Goal: Task Accomplishment & Management: Use online tool/utility

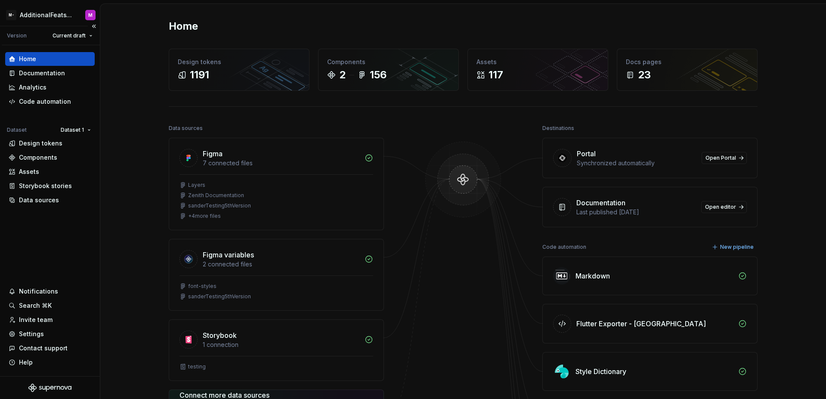
click at [50, 223] on div "Home Documentation Analytics Code automation Dataset Dataset 1 Design tokens Co…" at bounding box center [50, 210] width 100 height 331
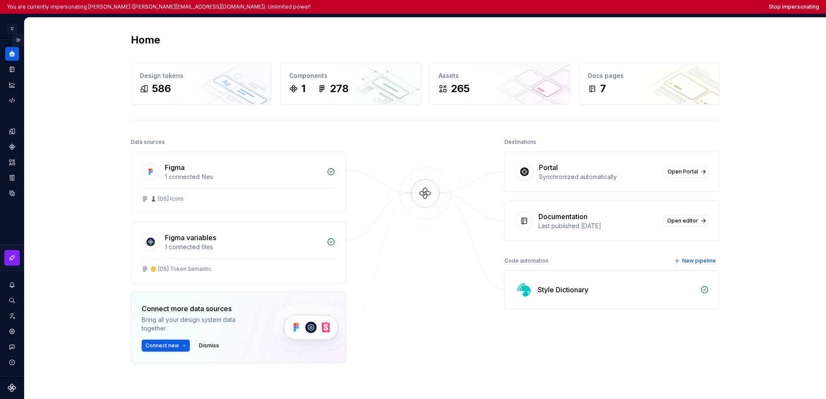
click at [19, 42] on button "Expand sidebar" at bounding box center [18, 40] width 12 height 12
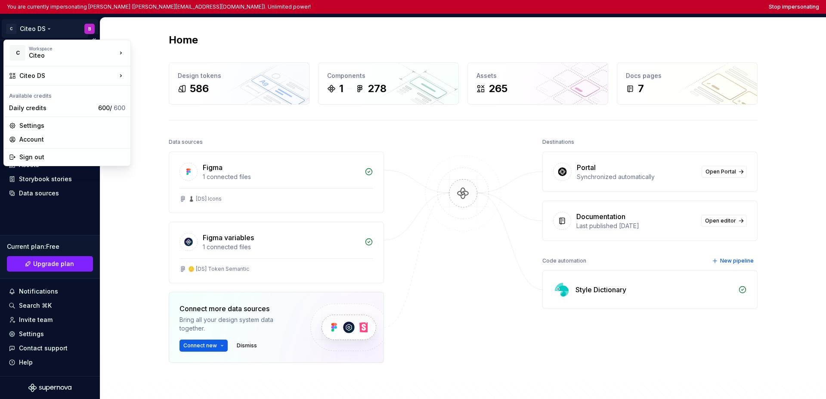
click at [29, 35] on html "You are currently impersonating Benjamin (benjamin.margoux.p@citeo.com). Unlimi…" at bounding box center [413, 199] width 826 height 399
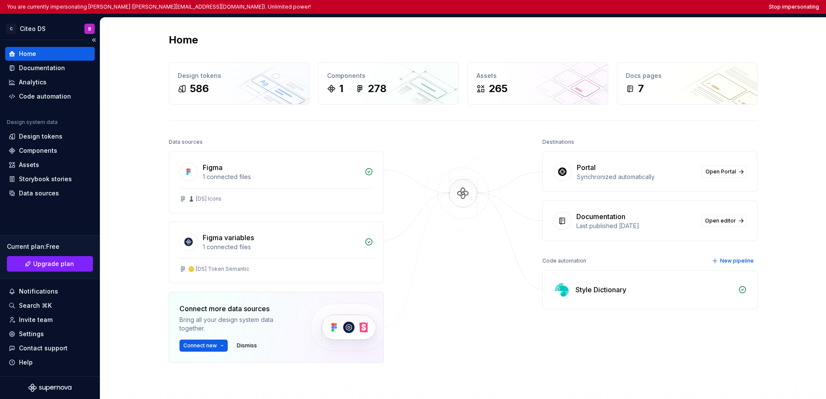
click at [41, 211] on html "You are currently impersonating Benjamin (benjamin.margoux.p@citeo.com). Unlimi…" at bounding box center [413, 199] width 826 height 399
click at [33, 30] on html "You are currently impersonating Benjamin (benjamin.margoux.p@citeo.com). Unlimi…" at bounding box center [413, 199] width 826 height 399
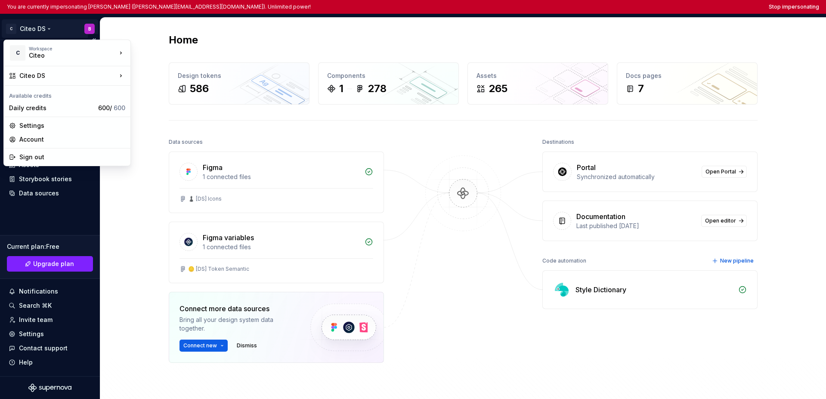
click at [53, 209] on html "You are currently impersonating Benjamin (benjamin.margoux.p@citeo.com). Unlimi…" at bounding box center [413, 199] width 826 height 399
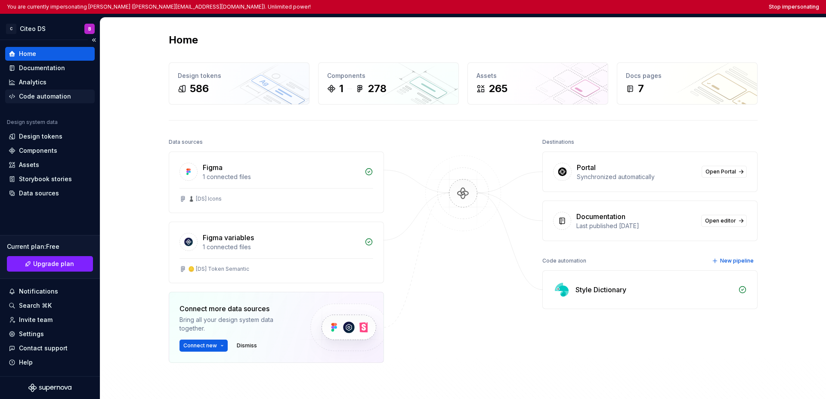
click at [56, 93] on div "Code automation" at bounding box center [45, 96] width 52 height 9
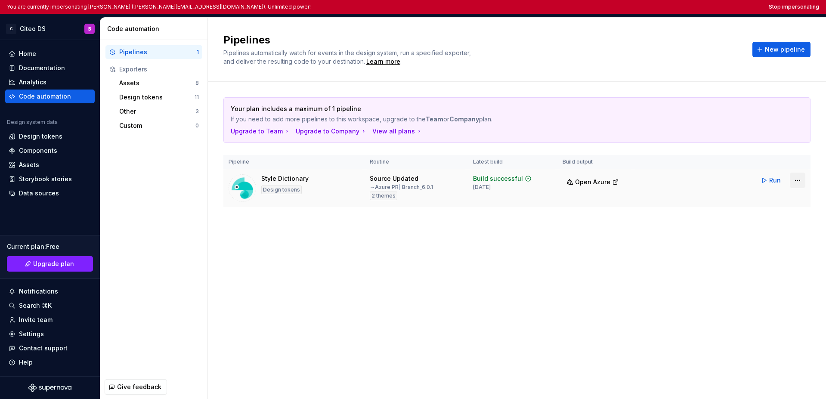
click at [638, 180] on html "You are currently impersonating Benjamin (benjamin.margoux.p@citeo.com). Unlimi…" at bounding box center [413, 199] width 826 height 399
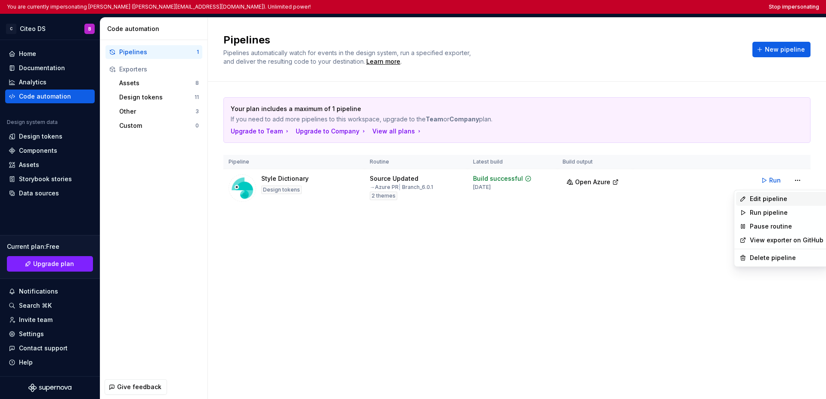
click at [638, 196] on div "Edit pipeline" at bounding box center [787, 199] width 74 height 9
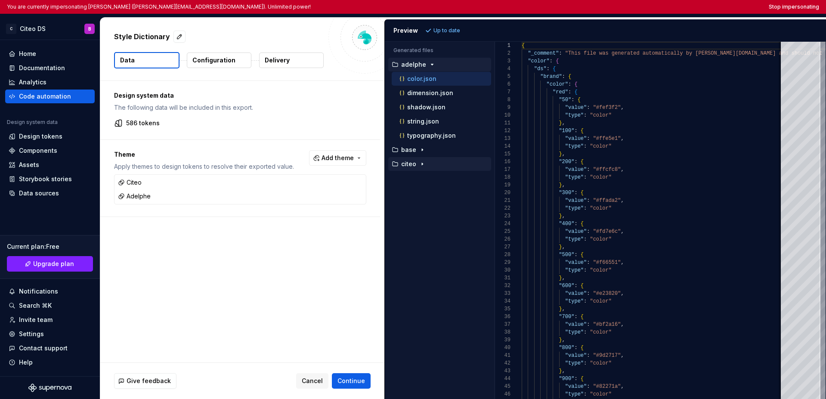
click at [422, 167] on icon "button" at bounding box center [422, 164] width 7 height 7
click at [423, 151] on icon "button" at bounding box center [422, 149] width 7 height 7
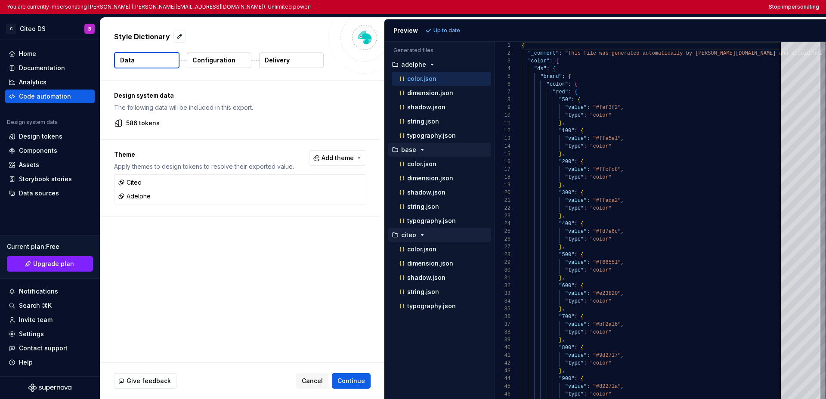
click at [422, 150] on icon "button" at bounding box center [422, 149] width 7 height 7
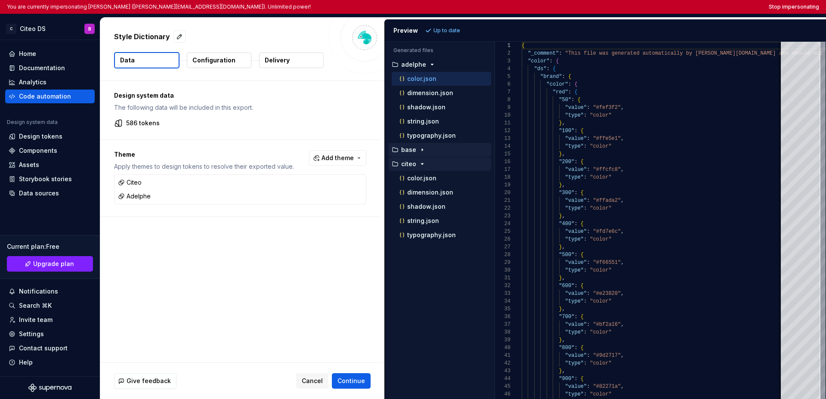
click at [421, 164] on icon "button" at bounding box center [422, 164] width 2 height 1
click at [430, 65] on icon "button" at bounding box center [432, 64] width 7 height 7
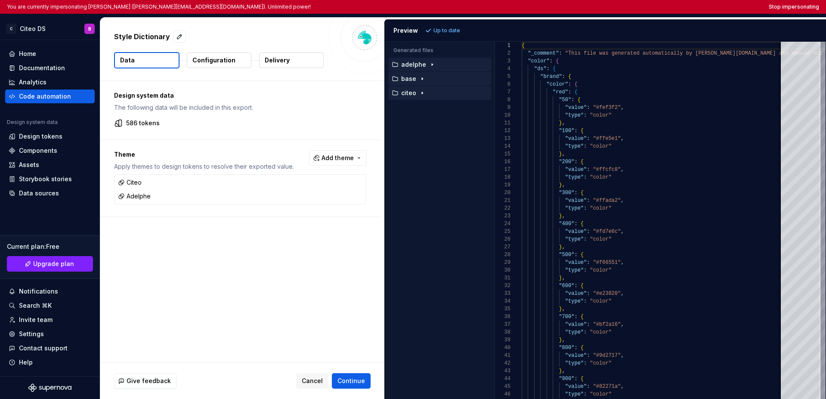
click at [429, 66] on icon "button" at bounding box center [432, 64] width 7 height 7
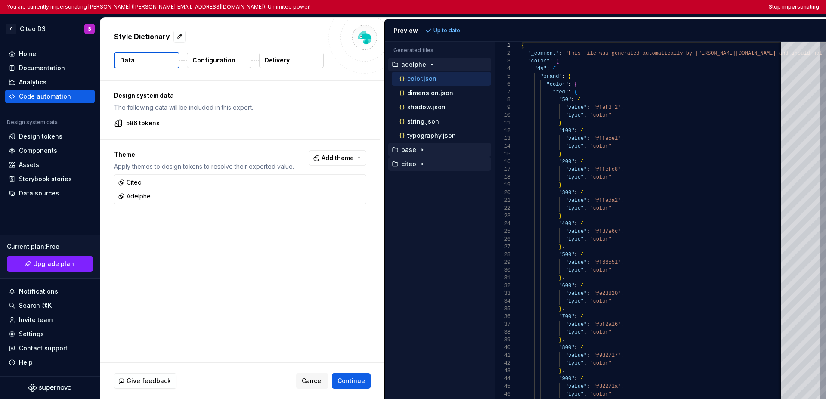
click at [421, 148] on icon "button" at bounding box center [422, 149] width 7 height 7
click at [425, 236] on div "button" at bounding box center [422, 235] width 10 height 7
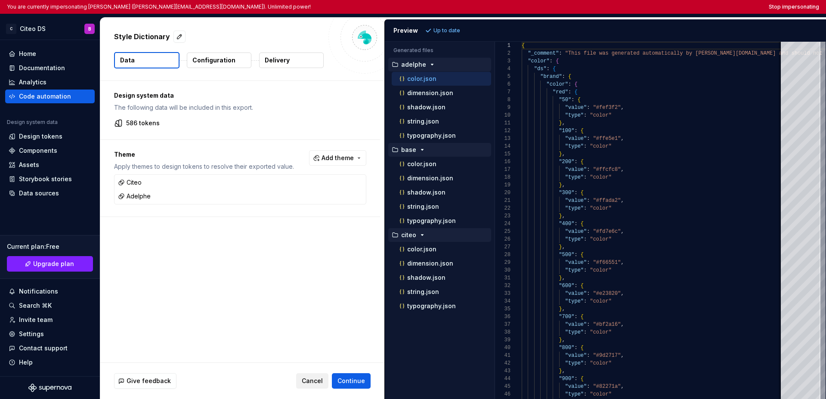
click at [312, 380] on span "Cancel" at bounding box center [312, 381] width 21 height 9
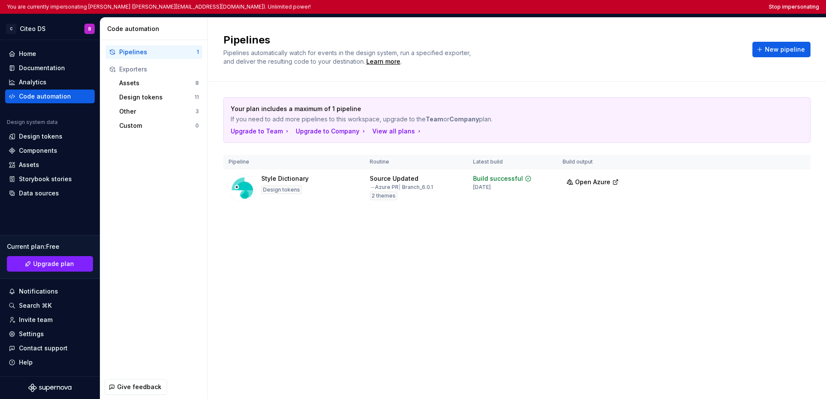
click at [308, 318] on div "Pipelines Pipelines automatically watch for events in the design system, run a …" at bounding box center [517, 208] width 618 height 381
click at [638, 6] on button "Stop impersonating" at bounding box center [794, 6] width 50 height 7
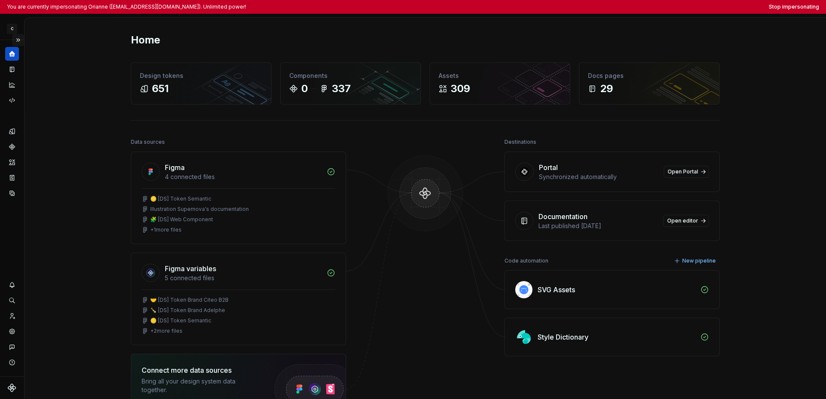
click at [19, 40] on button "Expand sidebar" at bounding box center [18, 40] width 12 height 12
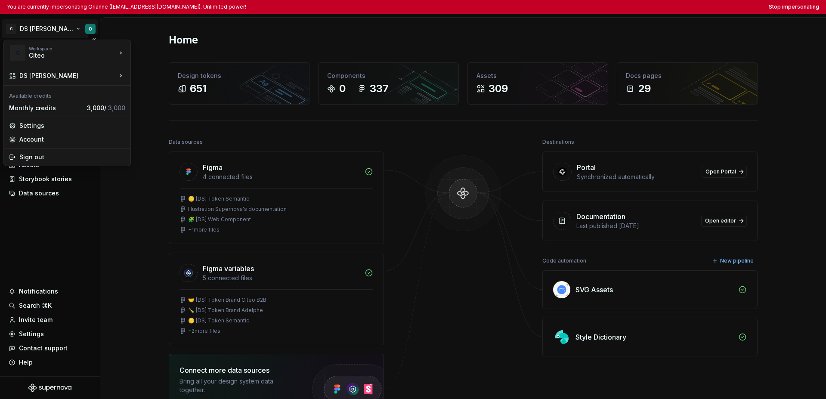
click at [30, 31] on html "You are currently impersonating Orianne (orianne.dodinot@gmail.com). Unlimited …" at bounding box center [413, 199] width 826 height 399
click at [23, 218] on html "You are currently impersonating Orianne (orianne.dodinot@gmail.com). Unlimited …" at bounding box center [413, 199] width 826 height 399
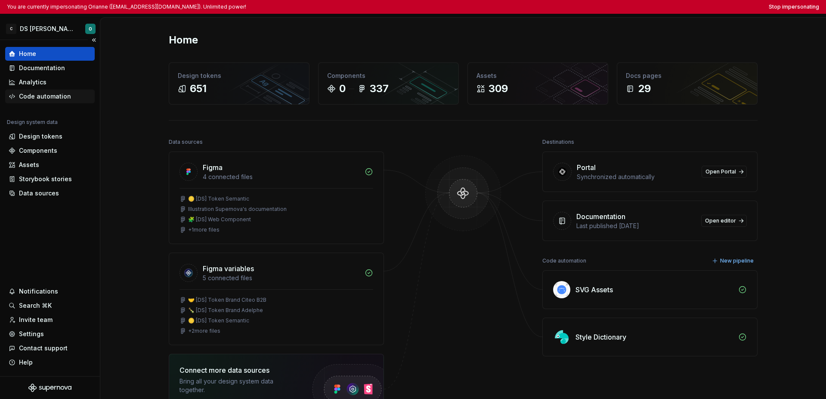
click at [49, 95] on div "Code automation" at bounding box center [45, 96] width 52 height 9
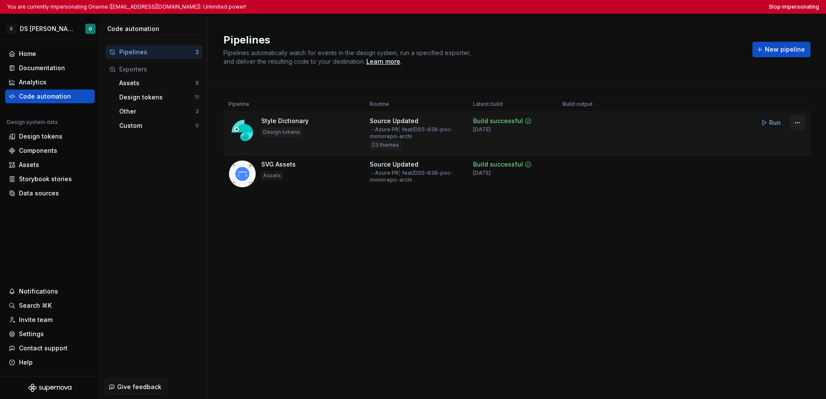
click at [638, 125] on html "You are currently impersonating Orianne (orianne.dodinot@gmail.com). Unlimited …" at bounding box center [413, 199] width 826 height 399
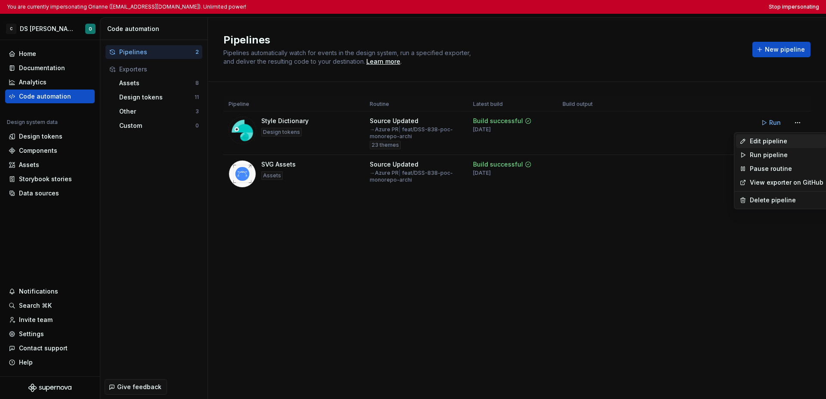
click at [638, 143] on div "Edit pipeline" at bounding box center [787, 141] width 74 height 9
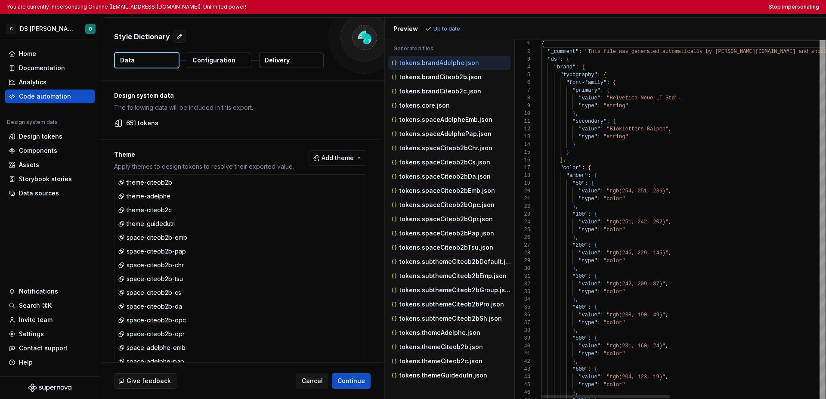
click at [514, 93] on div "Generated files Accessibility guide for tree . Navigate the tree with the arrow…" at bounding box center [605, 219] width 441 height 359
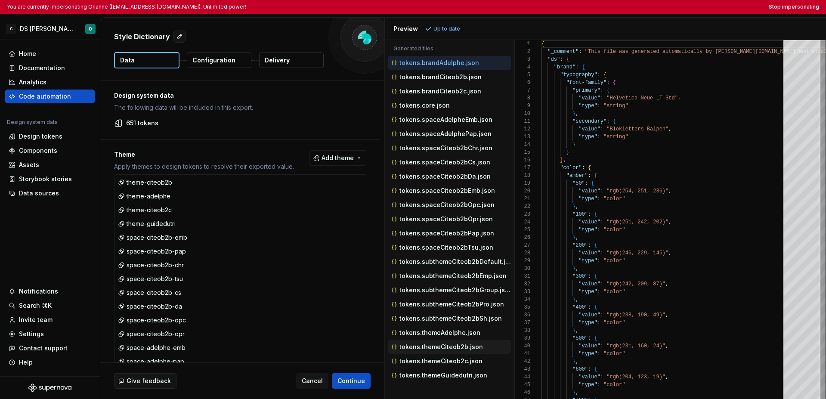
click at [440, 345] on p "tokens.themeCiteob2b.json" at bounding box center [442, 347] width 84 height 7
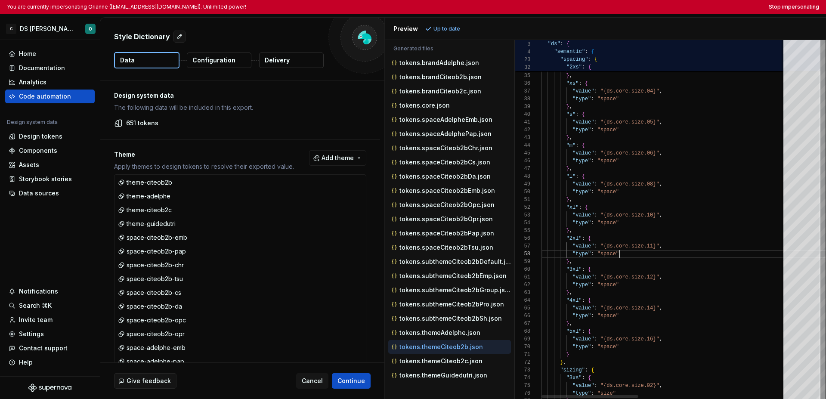
scroll to position [54, 78]
type textarea "**********"
type textarea "*"
type textarea "**********"
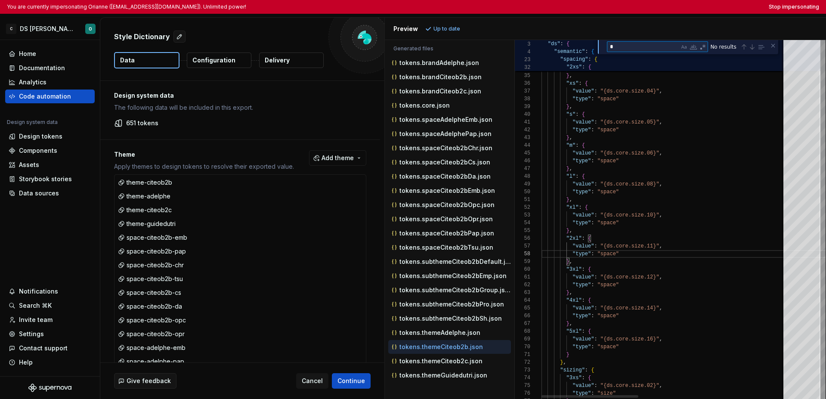
type textarea "**"
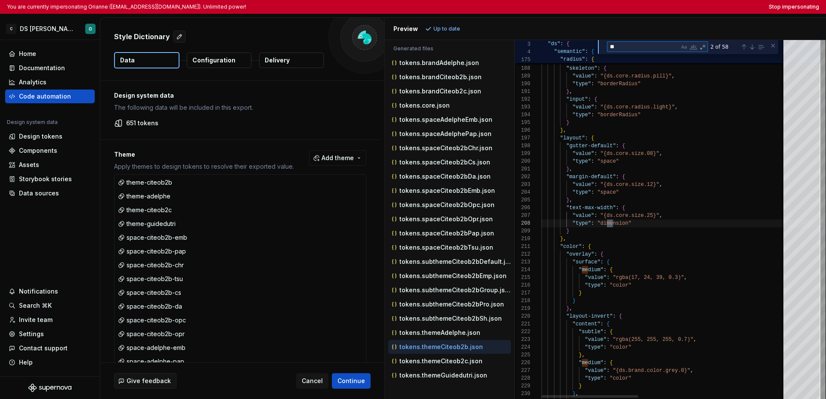
type textarea "**********"
type textarea "******"
drag, startPoint x: 630, startPoint y: 43, endPoint x: 606, endPoint y: 40, distance: 23.9
click at [606, 40] on div "****** medium 1 of 51" at bounding box center [688, 47] width 180 height 14
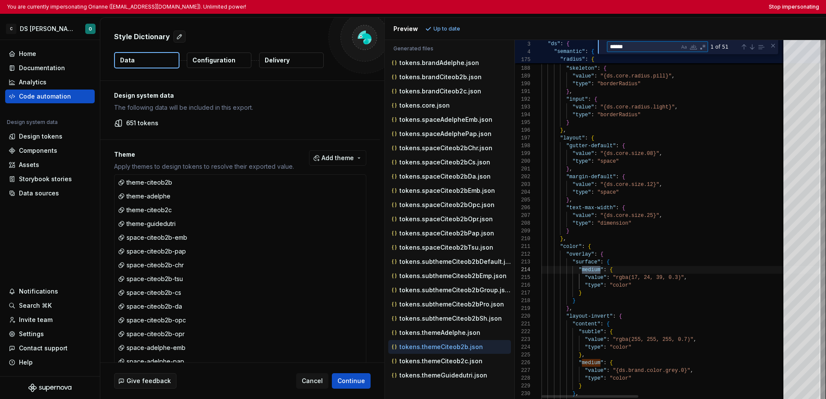
type textarea "**********"
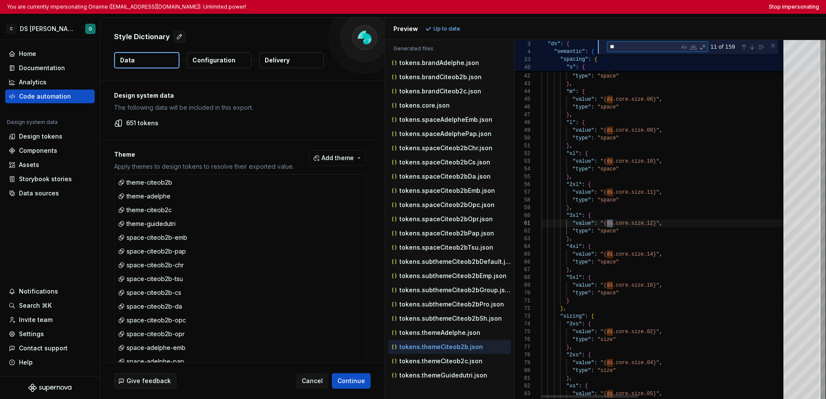
type textarea "***"
type textarea "**********"
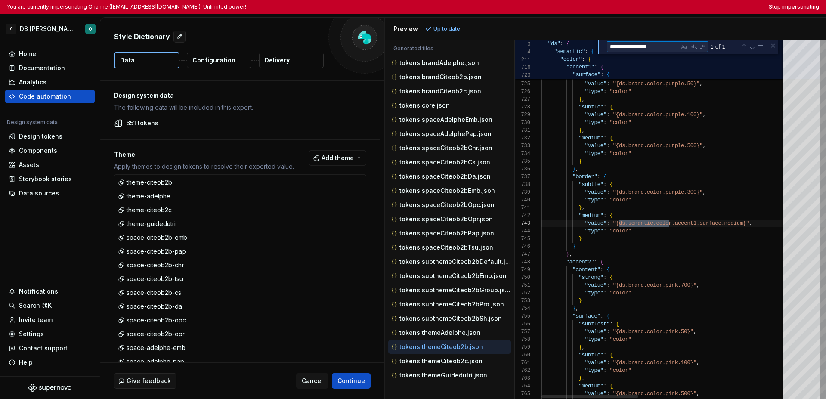
scroll to position [77, 131]
type textarea "**********"
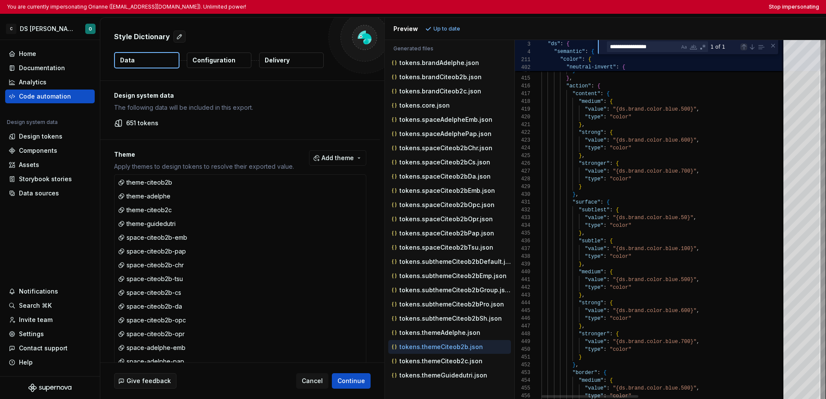
click at [638, 48] on div "Previous Match (⇧Enter)" at bounding box center [744, 46] width 7 height 7
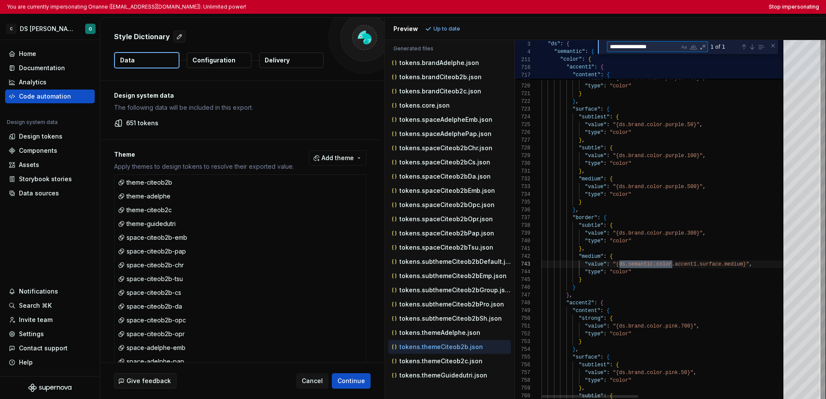
click at [638, 46] on textarea "**********" at bounding box center [643, 47] width 72 height 10
drag, startPoint x: 660, startPoint y: 47, endPoint x: 603, endPoint y: 44, distance: 56.5
click at [603, 44] on div "**********" at bounding box center [688, 47] width 180 height 14
type textarea "**********"
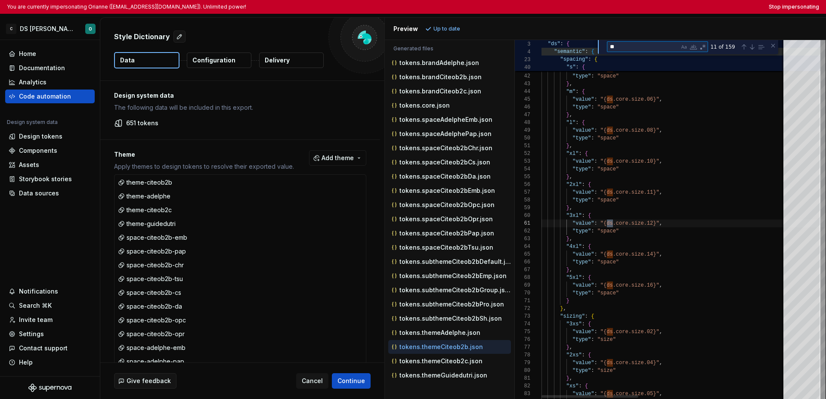
type textarea "***"
type textarea "**********"
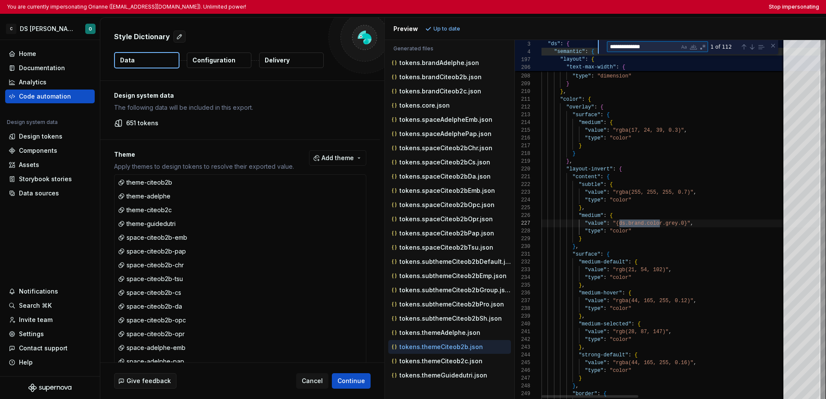
type textarea "**********"
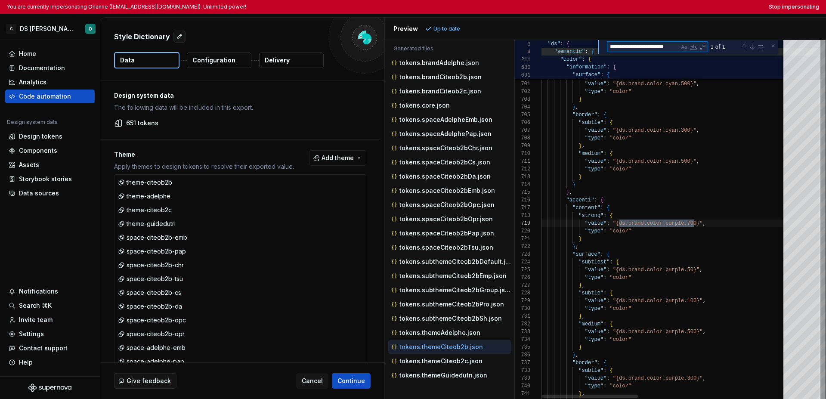
scroll to position [77, 155]
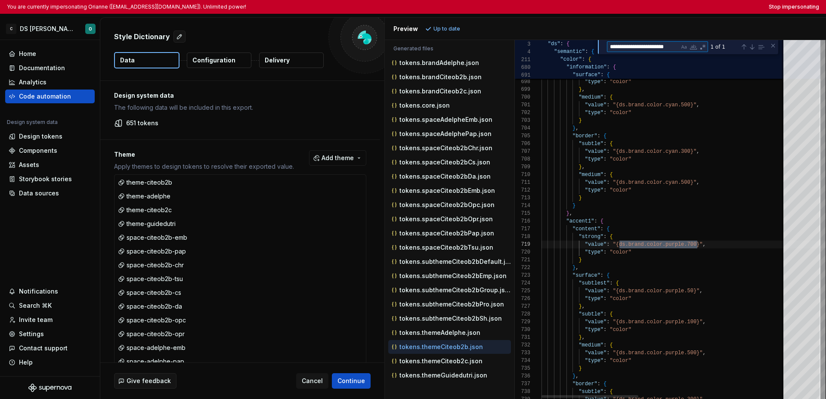
type textarea "**********"
click at [465, 336] on div "tokens.themeAdelphe.json" at bounding box center [450, 333] width 121 height 9
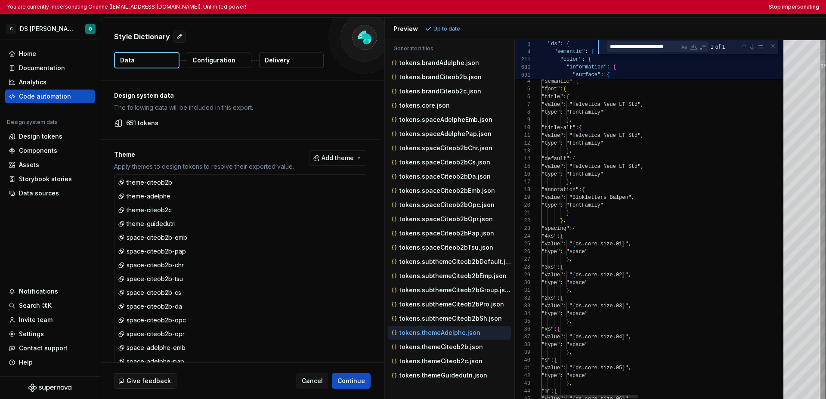
scroll to position [0, 0]
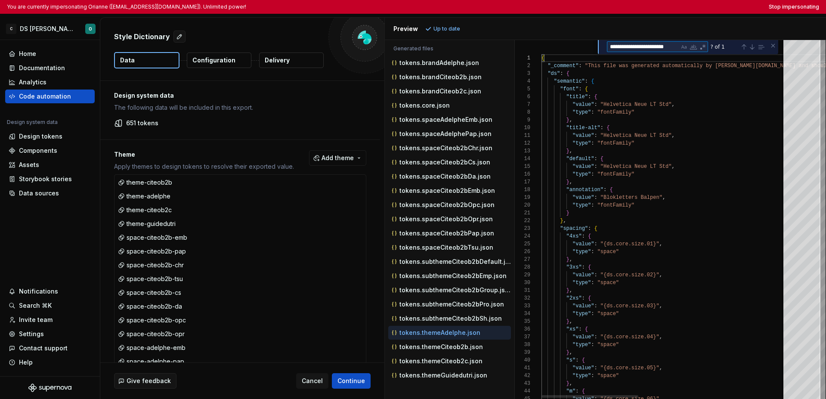
click at [638, 50] on textarea "**********" at bounding box center [643, 47] width 72 height 10
click at [638, 46] on div "? of 1" at bounding box center [737, 46] width 58 height 11
click at [638, 50] on div "Previous Match (⇧Enter)" at bounding box center [744, 46] width 7 height 7
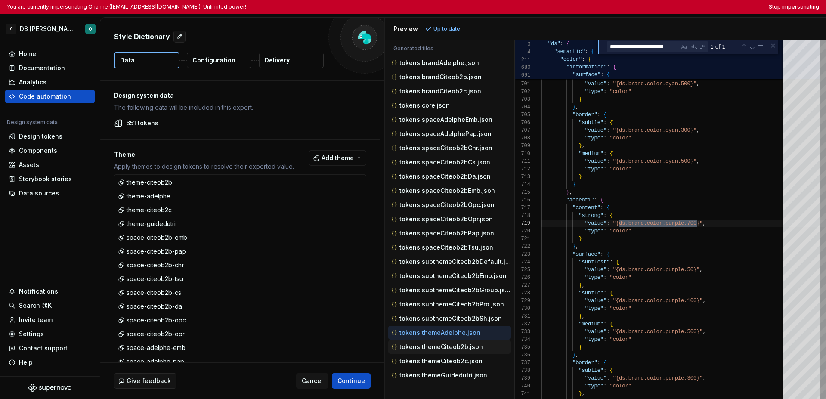
click at [451, 345] on p "tokens.themeCiteob2b.json" at bounding box center [442, 347] width 84 height 7
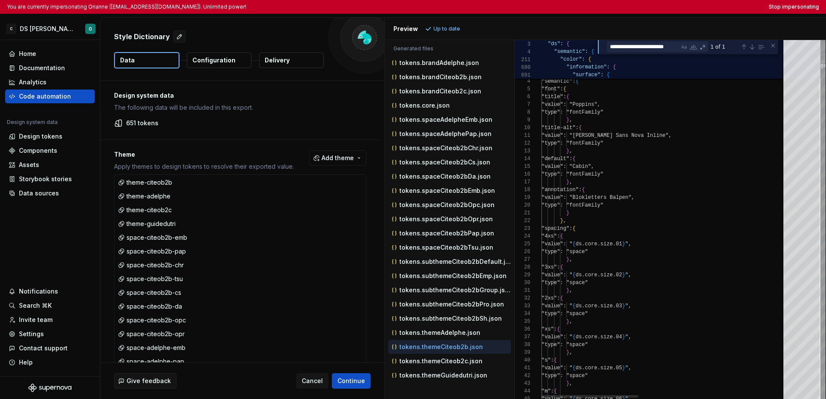
scroll to position [77, 0]
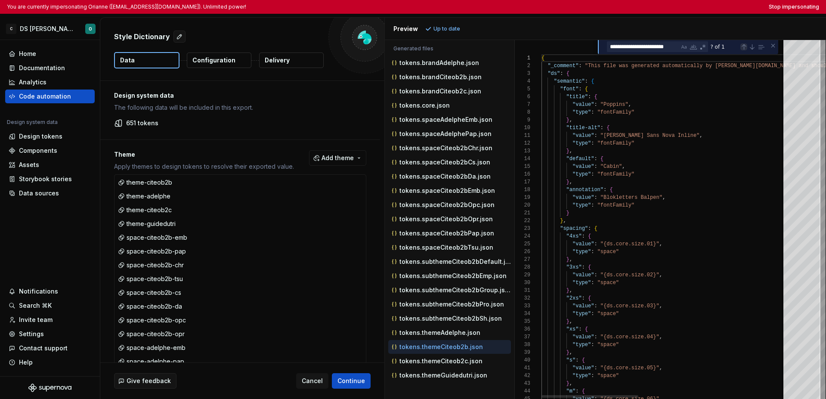
click at [638, 46] on div "Previous Match (⇧Enter)" at bounding box center [744, 46] width 7 height 7
type textarea "**********"
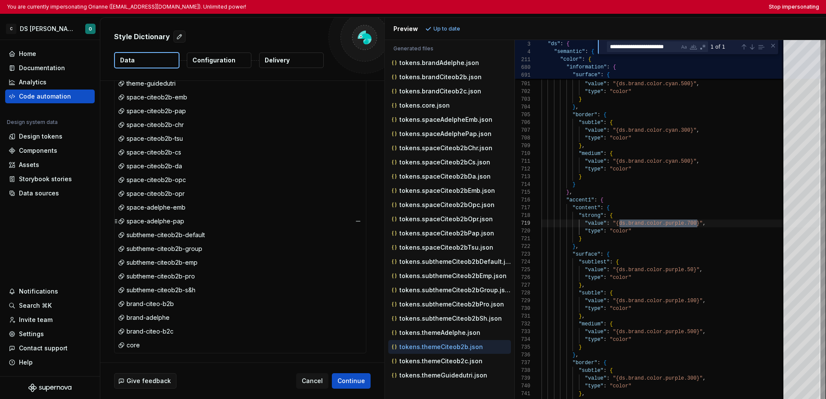
scroll to position [144, 0]
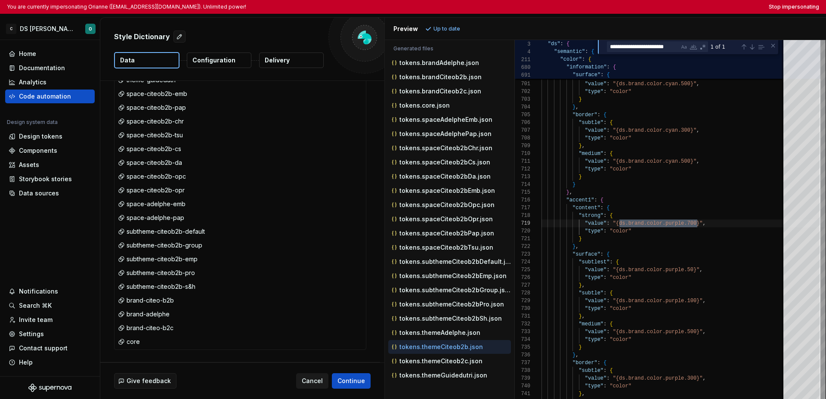
click at [314, 381] on span "Cancel" at bounding box center [312, 381] width 21 height 9
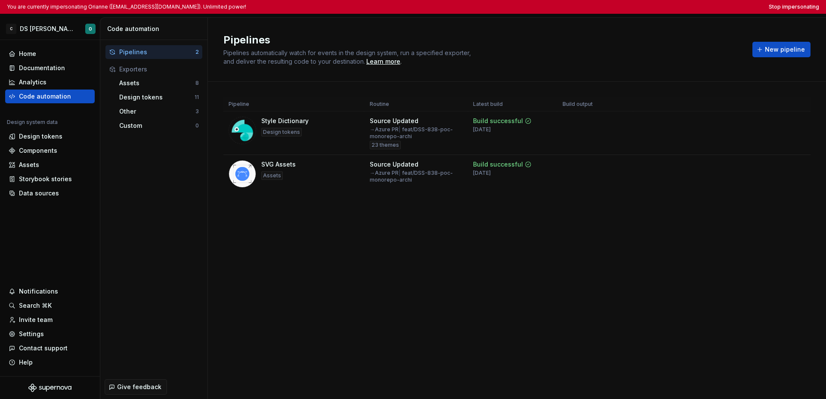
click at [363, 302] on div "Pipelines Pipelines automatically watch for events in the design system, run a …" at bounding box center [517, 208] width 618 height 381
click at [360, 303] on div "Pipelines Pipelines automatically watch for events in the design system, run a …" at bounding box center [517, 208] width 618 height 381
click at [152, 99] on div "Design tokens" at bounding box center [156, 97] width 75 height 9
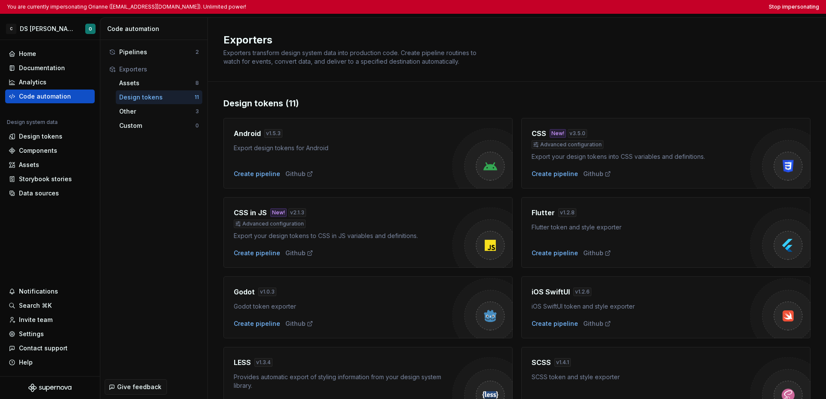
scroll to position [210, 0]
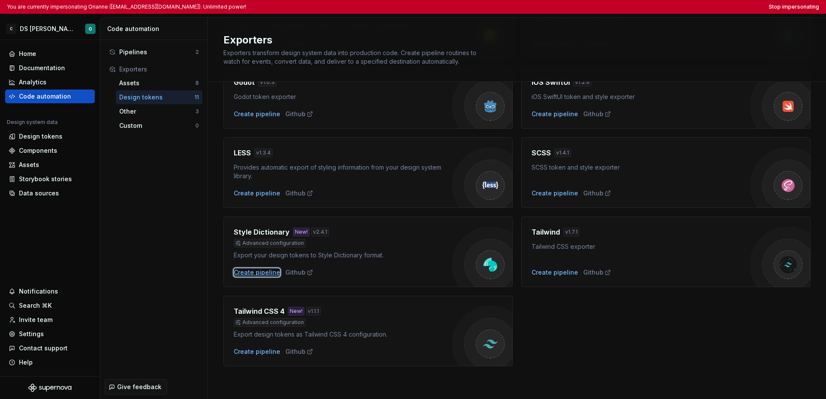
click at [264, 272] on div "Create pipeline" at bounding box center [257, 272] width 46 height 9
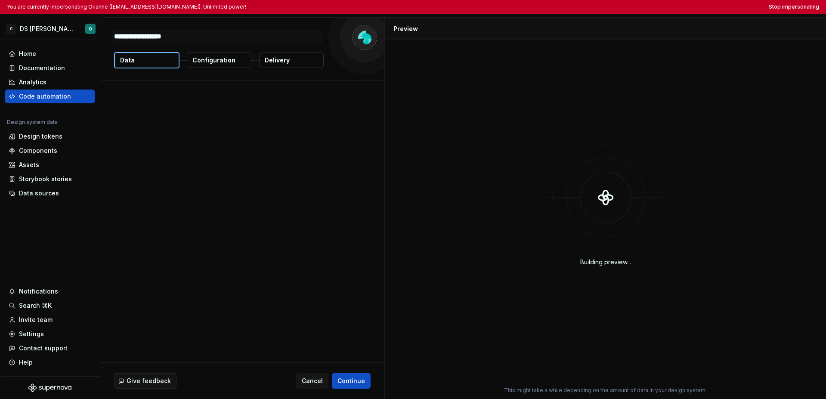
type textarea "*"
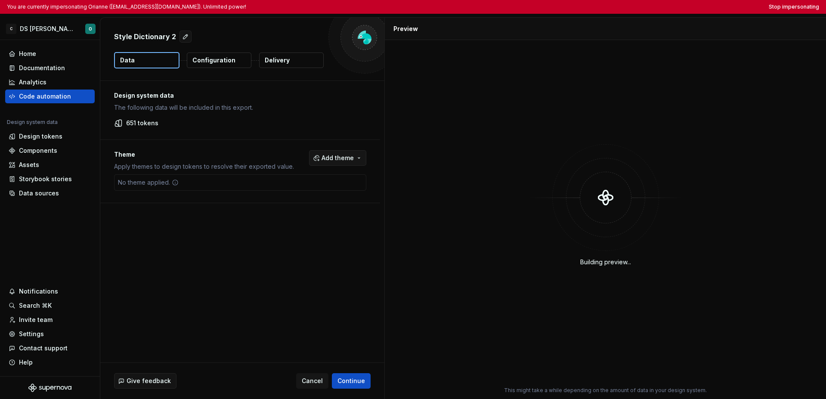
click at [335, 162] on button "Add theme" at bounding box center [337, 157] width 57 height 15
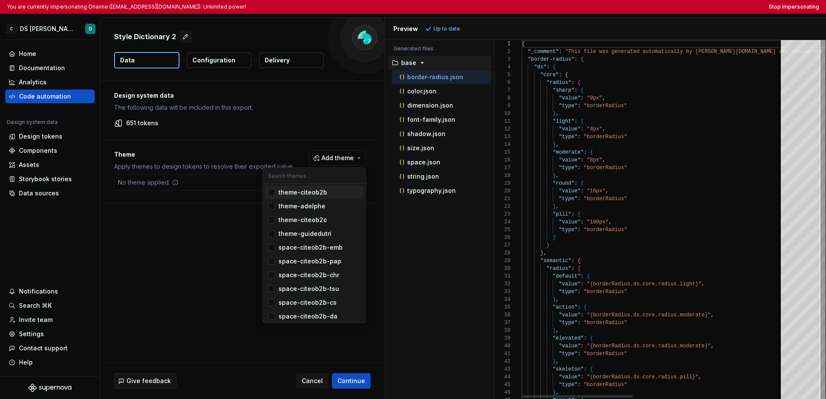
click at [271, 194] on div "Suggestions" at bounding box center [271, 192] width 7 height 7
click at [272, 206] on div "Suggestions" at bounding box center [271, 206] width 7 height 7
click at [220, 244] on html "You are currently impersonating Orianne (orianne.dodinot@gmail.com). Unlimited …" at bounding box center [413, 199] width 826 height 399
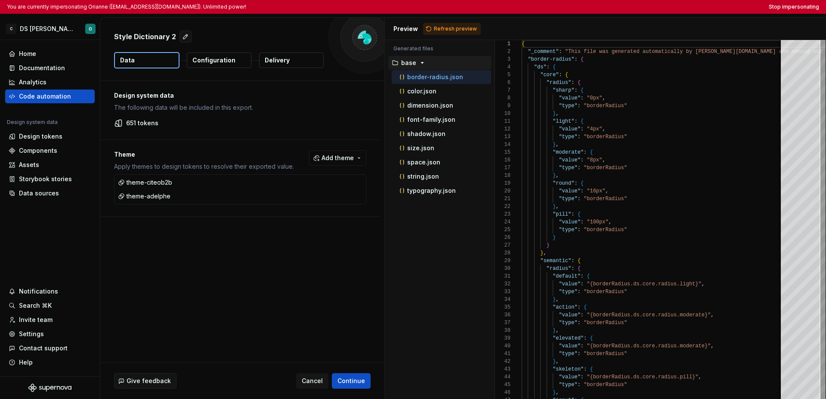
click at [223, 61] on p "Configuration" at bounding box center [213, 60] width 43 height 9
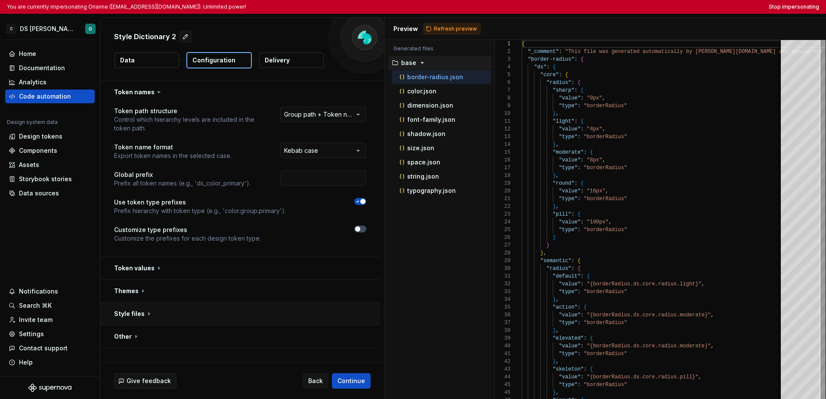
click at [242, 314] on button "button" at bounding box center [240, 314] width 280 height 22
click at [337, 335] on html "**********" at bounding box center [413, 199] width 826 height 399
click at [373, 281] on html "**********" at bounding box center [413, 199] width 826 height 399
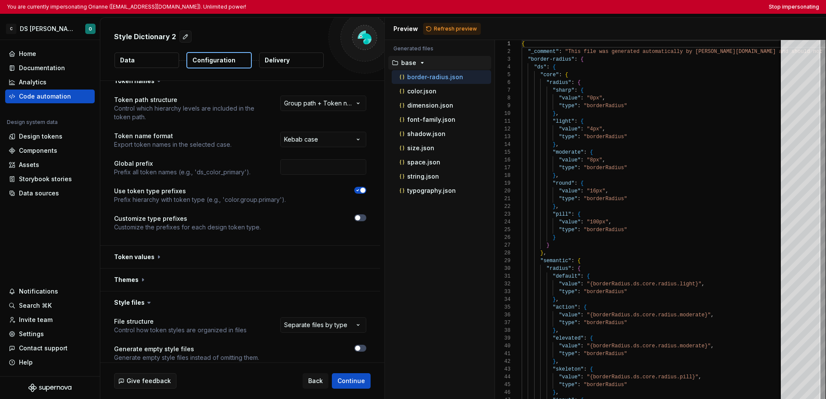
scroll to position [148, 0]
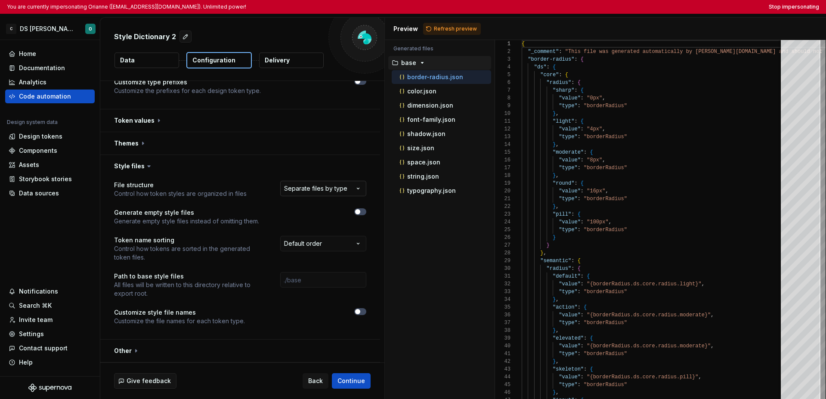
click at [335, 190] on html "**********" at bounding box center [413, 199] width 826 height 399
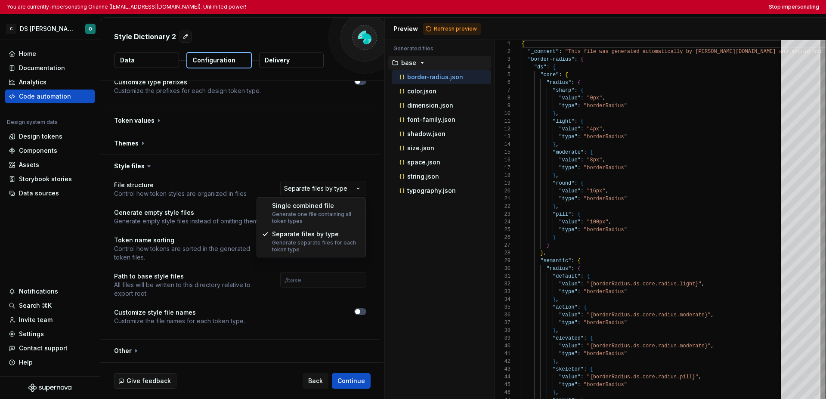
select select "**********"
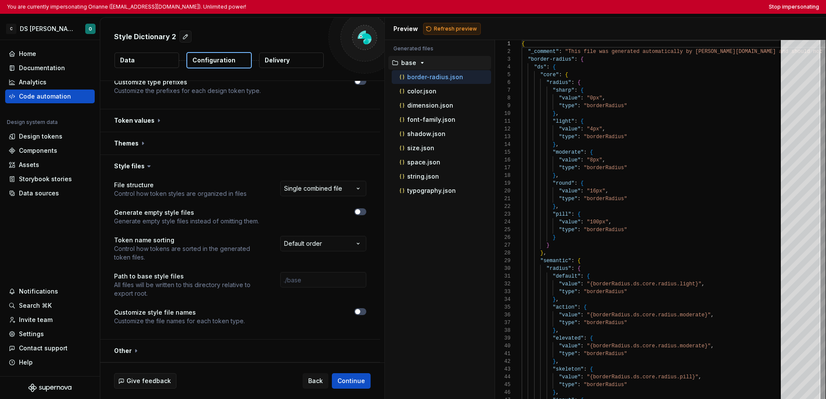
click at [448, 28] on span "Refresh preview" at bounding box center [455, 28] width 43 height 7
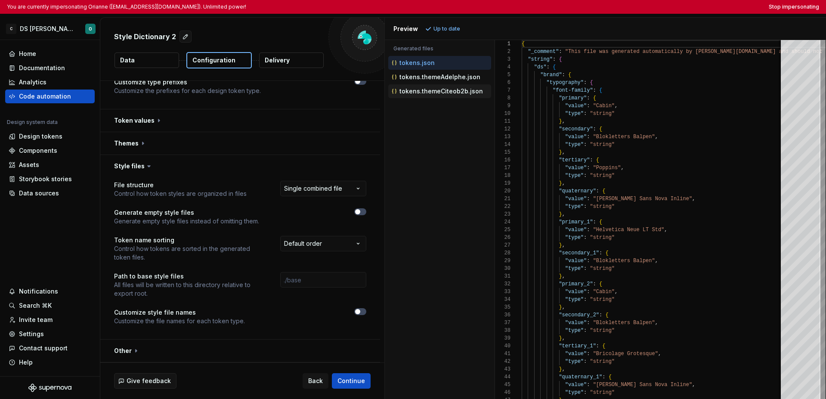
click at [443, 92] on p "tokens.themeCiteob2b.json" at bounding box center [442, 91] width 84 height 7
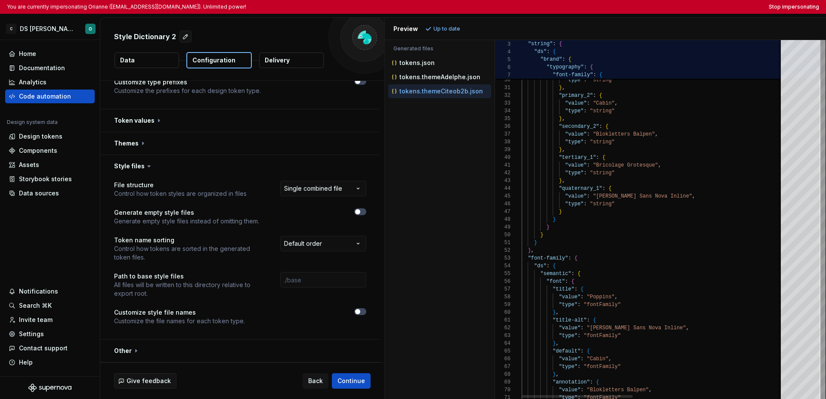
type textarea "**********"
type textarea "*"
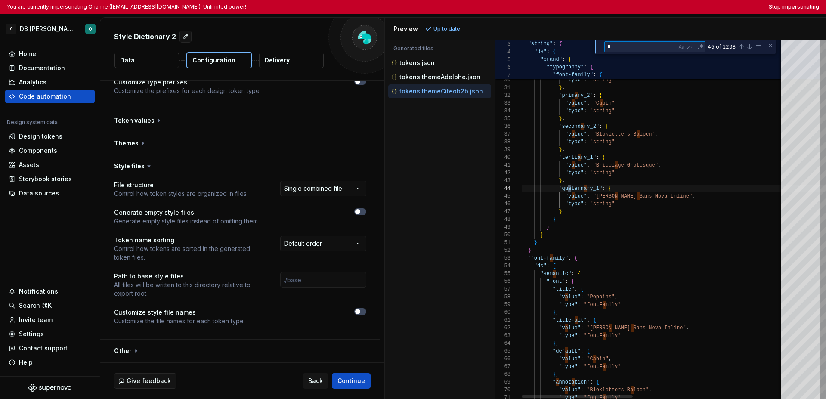
type textarea "**********"
type textarea "**"
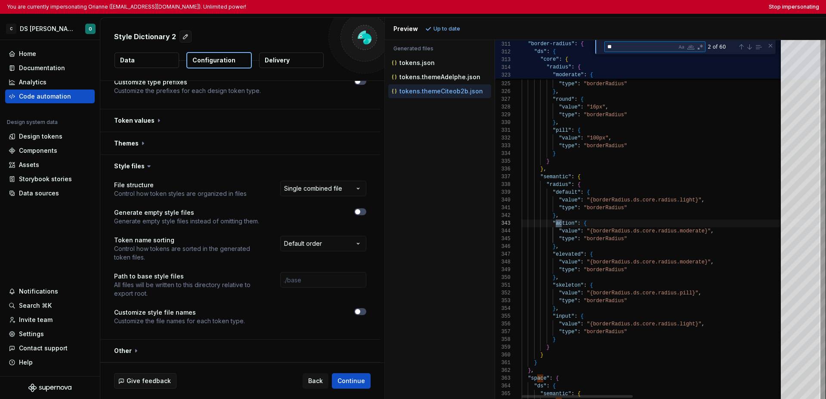
type textarea "**********"
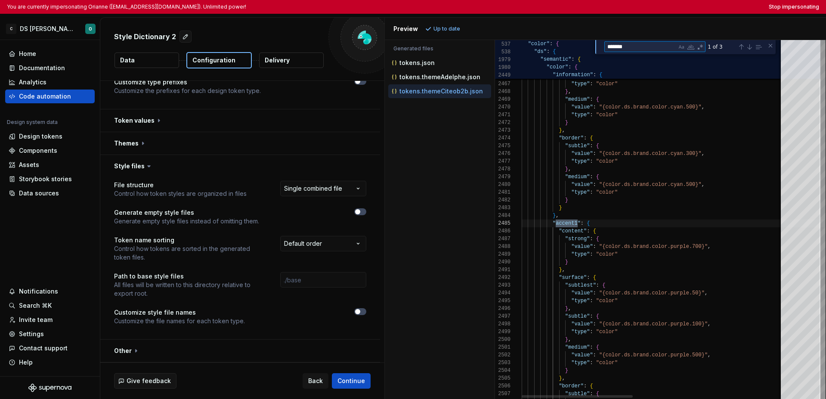
scroll to position [77, 56]
type textarea "*******"
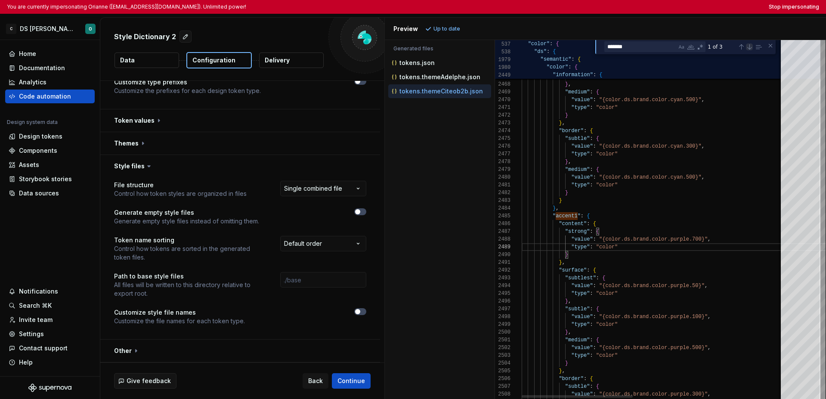
click at [638, 48] on div "Next Match (Enter)" at bounding box center [749, 46] width 7 height 7
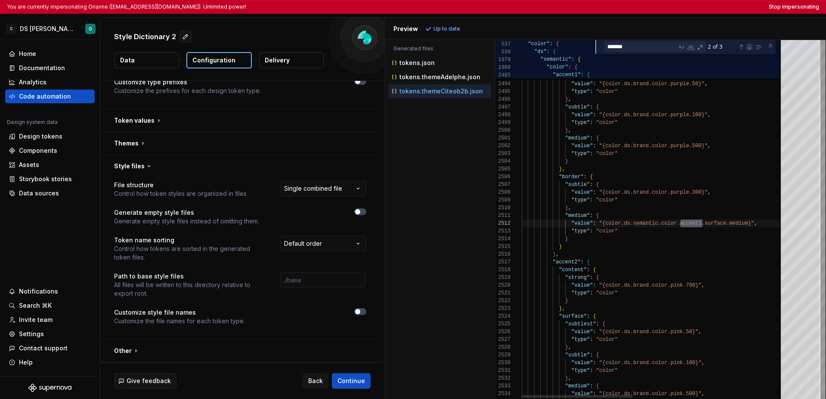
click at [638, 48] on div "Next Match (Enter)" at bounding box center [749, 46] width 7 height 7
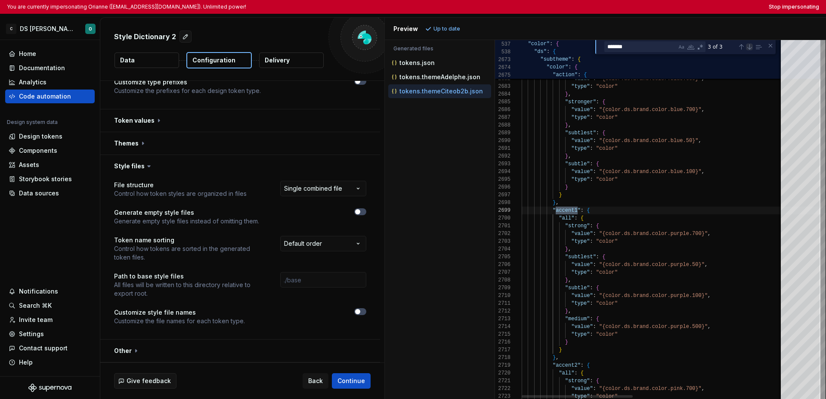
click at [638, 49] on div "Next Match (Enter)" at bounding box center [749, 46] width 7 height 7
type textarea "**********"
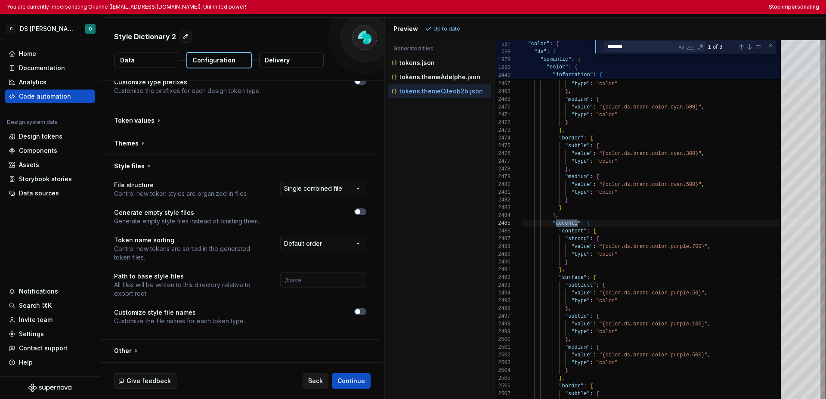
click at [317, 379] on span "Back" at bounding box center [315, 381] width 15 height 9
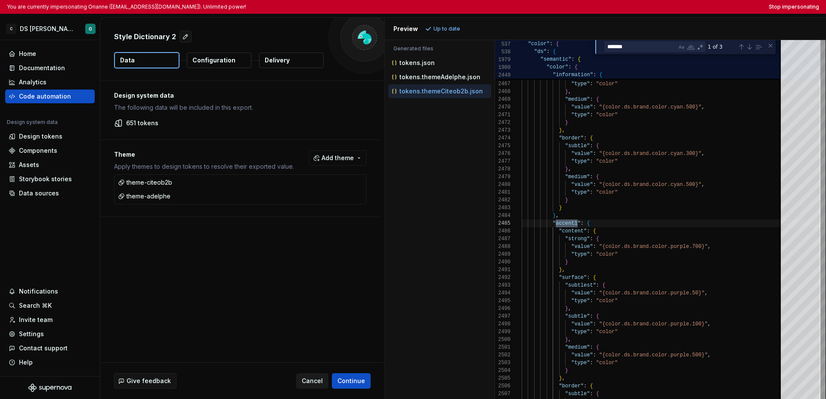
click at [318, 379] on span "Cancel" at bounding box center [312, 381] width 21 height 9
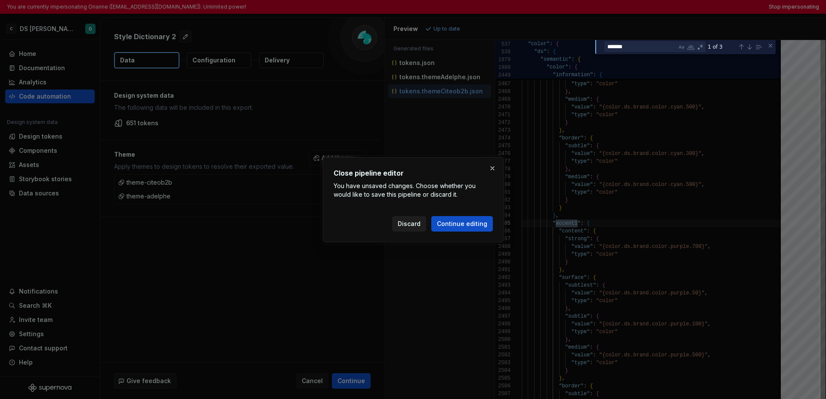
click at [420, 224] on span "Discard" at bounding box center [409, 224] width 23 height 9
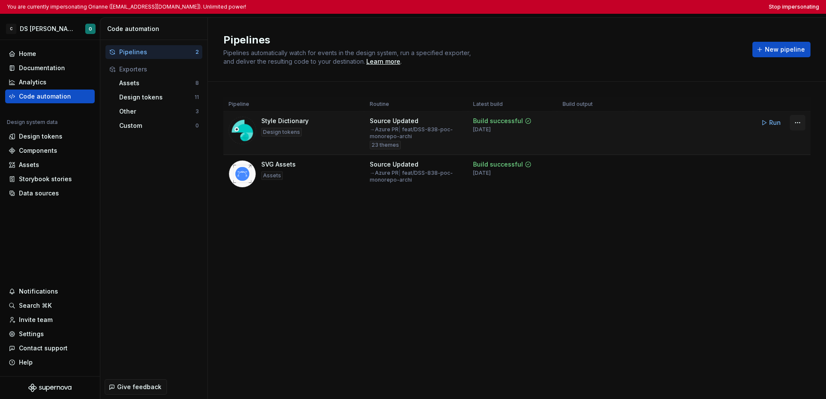
click at [638, 121] on html "You are currently impersonating Orianne (orianne.dodinot@gmail.com). Unlimited …" at bounding box center [413, 199] width 826 height 399
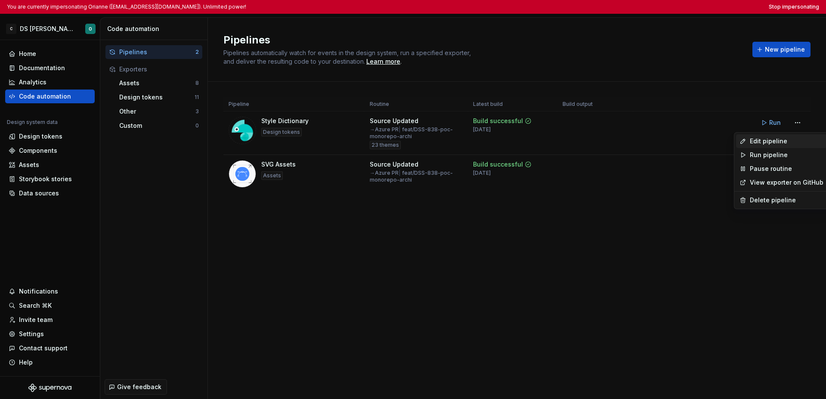
click at [638, 140] on icon at bounding box center [743, 141] width 7 height 7
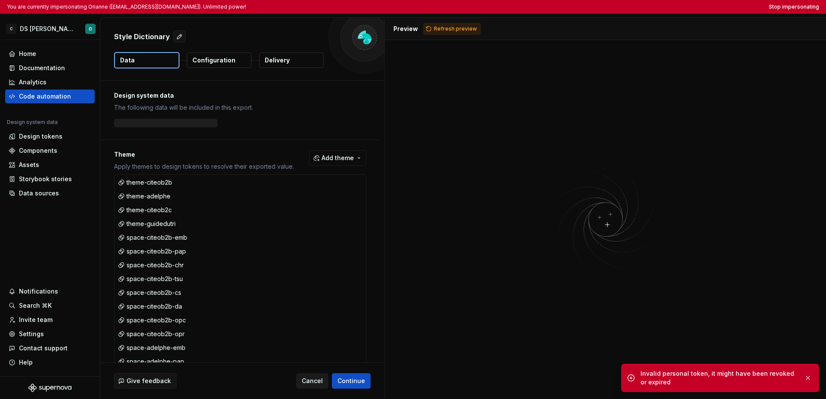
click at [313, 385] on span "Cancel" at bounding box center [312, 381] width 21 height 9
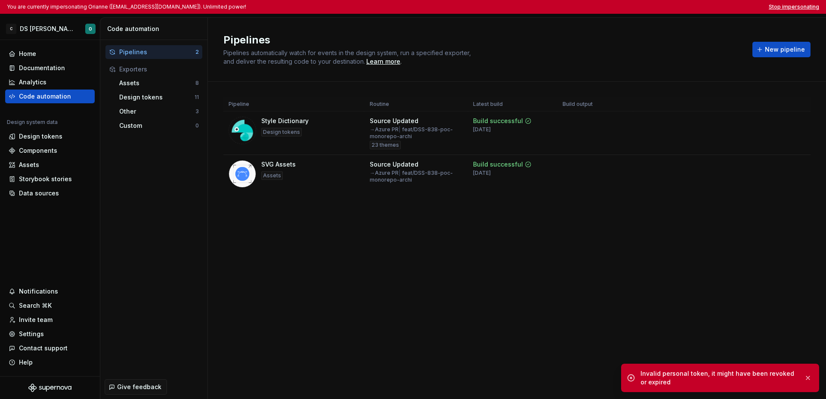
click at [638, 6] on button "Stop impersonating" at bounding box center [794, 6] width 50 height 7
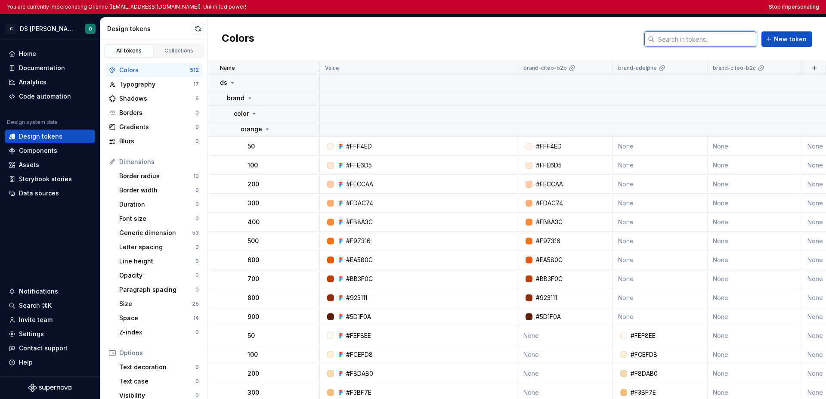
click at [669, 39] on input "text" at bounding box center [706, 38] width 102 height 15
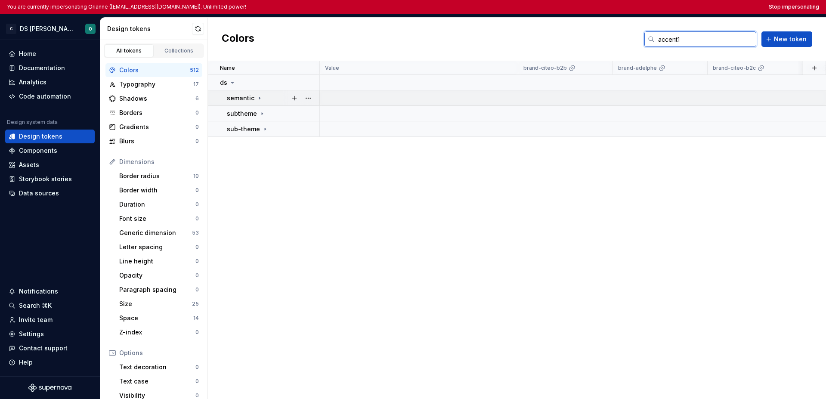
type input "accent1"
click at [257, 97] on icon at bounding box center [259, 98] width 7 height 7
click at [255, 111] on icon at bounding box center [254, 113] width 7 height 7
click at [266, 130] on icon at bounding box center [269, 129] width 7 height 7
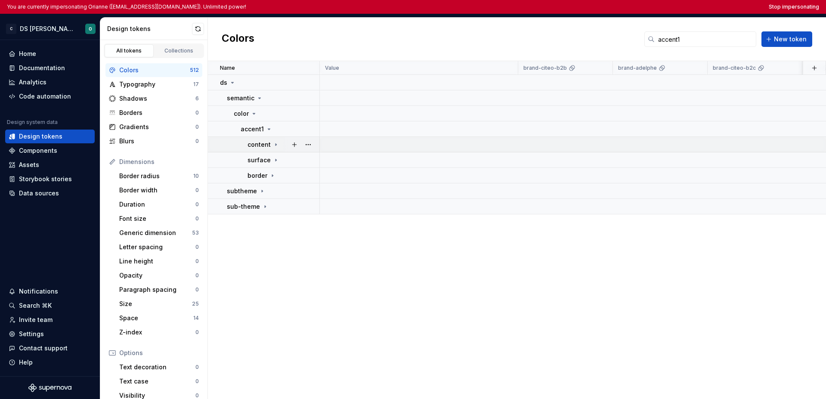
click at [274, 143] on icon at bounding box center [276, 144] width 7 height 7
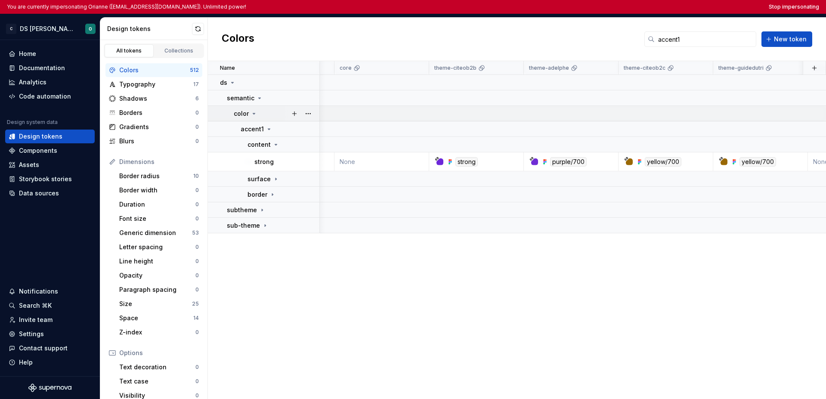
scroll to position [0, 501]
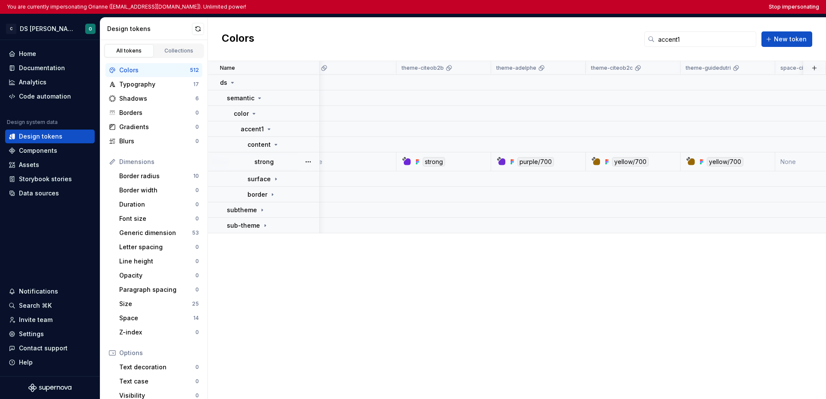
click at [287, 161] on div "strong" at bounding box center [286, 162] width 65 height 9
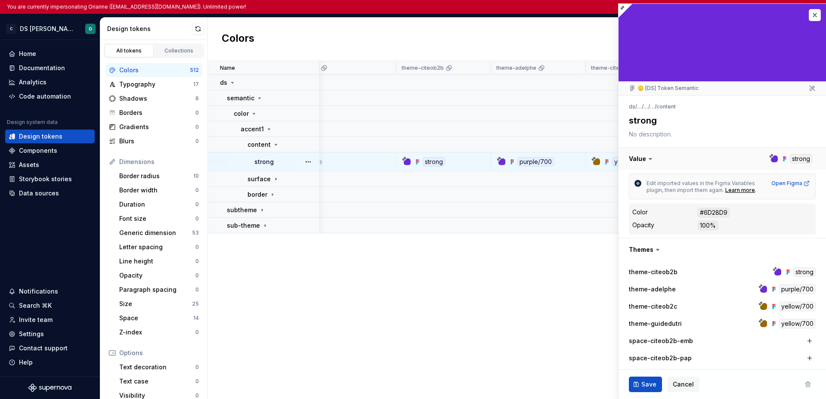
click at [791, 160] on button "button" at bounding box center [723, 159] width 208 height 22
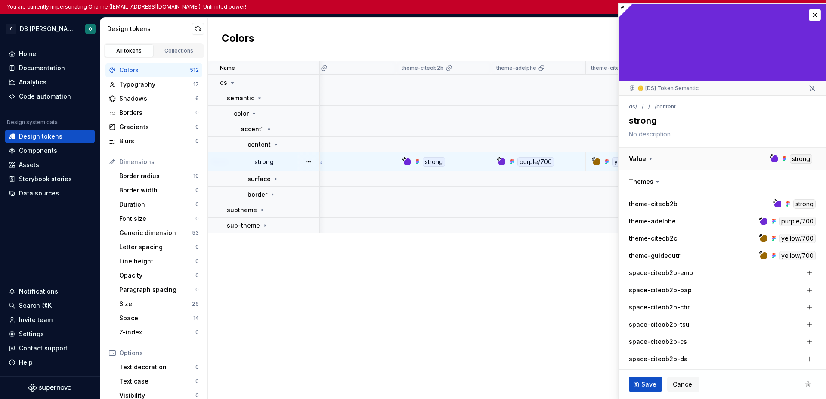
click at [792, 160] on button "button" at bounding box center [723, 159] width 208 height 22
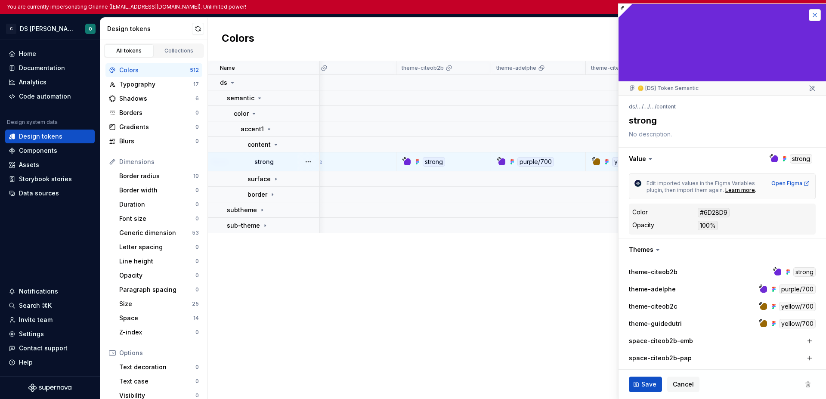
click at [809, 16] on button "button" at bounding box center [815, 15] width 12 height 12
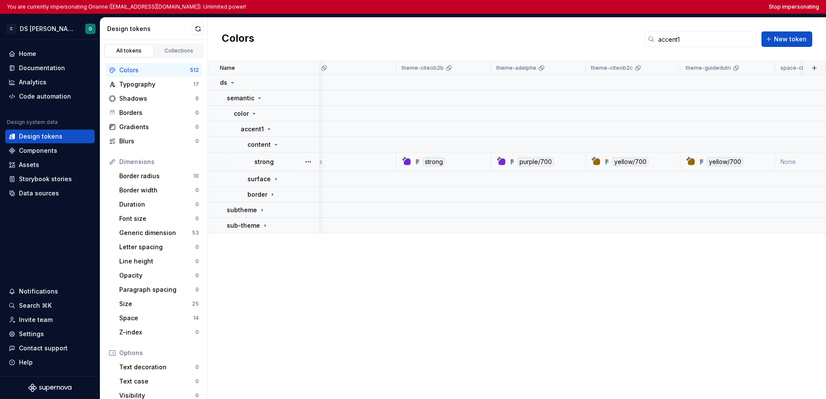
click at [524, 162] on div "purple/700" at bounding box center [536, 161] width 37 height 9
type textarea "*"
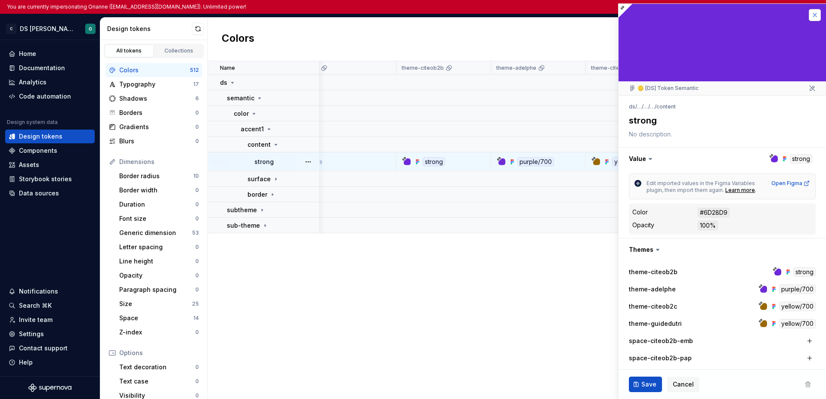
click at [811, 14] on button "button" at bounding box center [815, 15] width 12 height 12
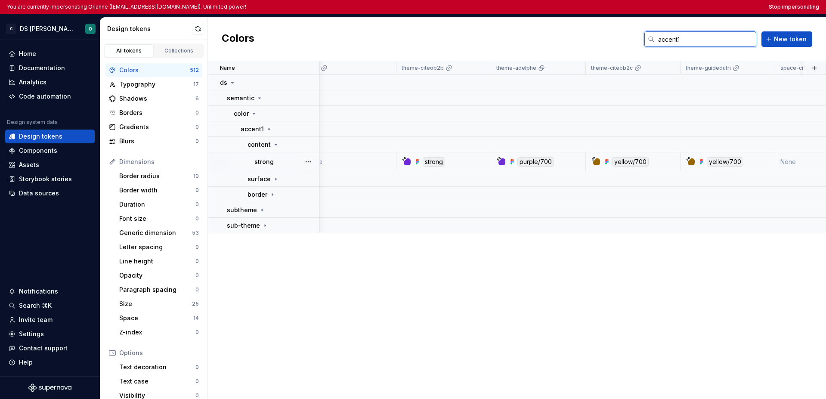
drag, startPoint x: 689, startPoint y: 39, endPoint x: 643, endPoint y: 43, distance: 45.8
click at [643, 43] on div "Colors accent1 New token" at bounding box center [517, 39] width 618 height 43
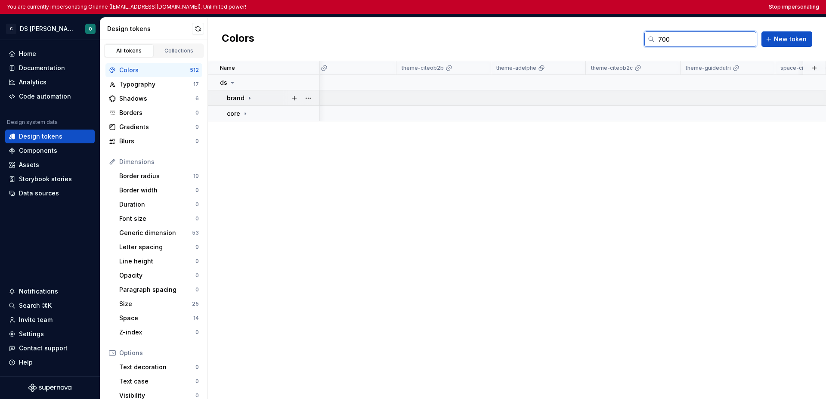
type input "700"
click at [251, 100] on icon at bounding box center [249, 98] width 7 height 7
click at [255, 114] on icon at bounding box center [254, 113] width 7 height 7
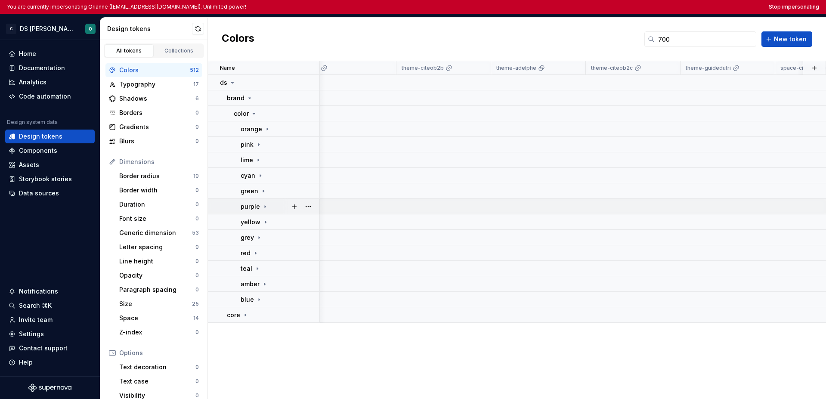
click at [268, 204] on div "purple" at bounding box center [280, 206] width 78 height 9
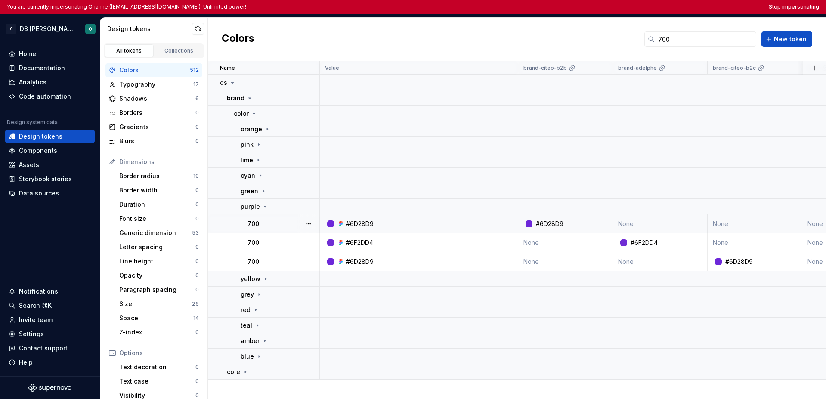
click at [287, 222] on div "700" at bounding box center [283, 224] width 71 height 9
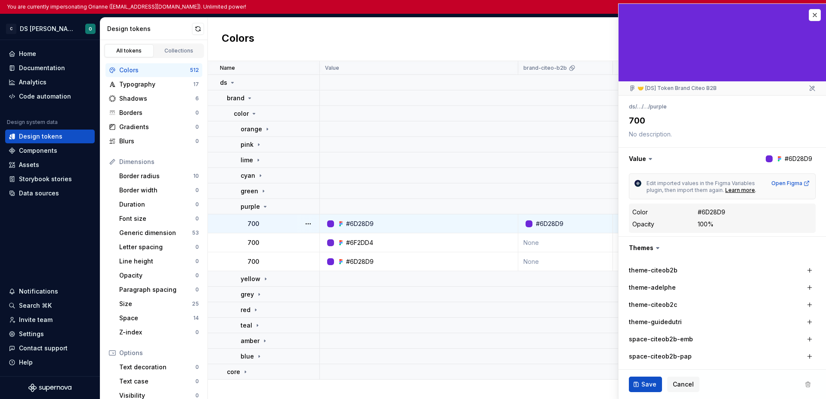
type textarea "*"
click at [809, 14] on button "button" at bounding box center [815, 15] width 12 height 12
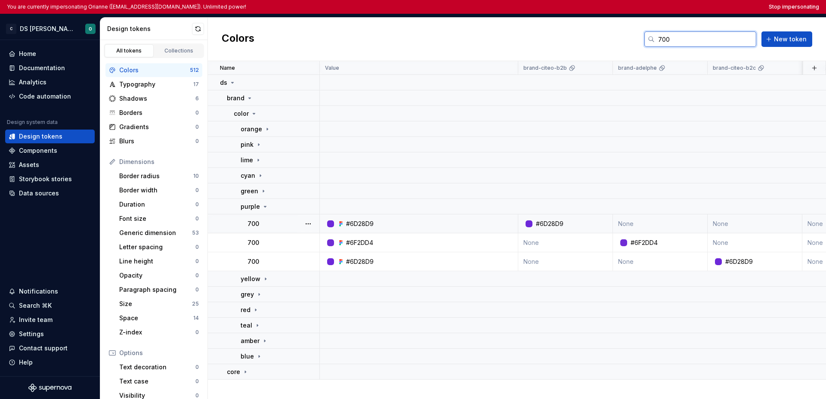
drag, startPoint x: 682, startPoint y: 37, endPoint x: 659, endPoint y: 37, distance: 22.4
click at [659, 37] on input "700" at bounding box center [706, 38] width 102 height 15
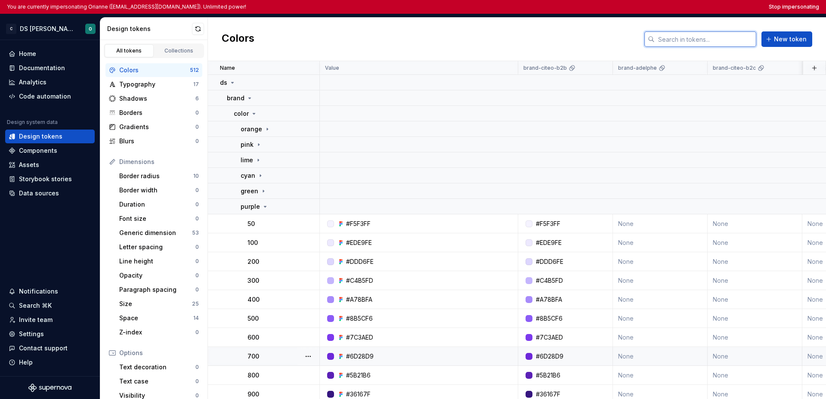
click at [678, 41] on input "text" at bounding box center [706, 38] width 102 height 15
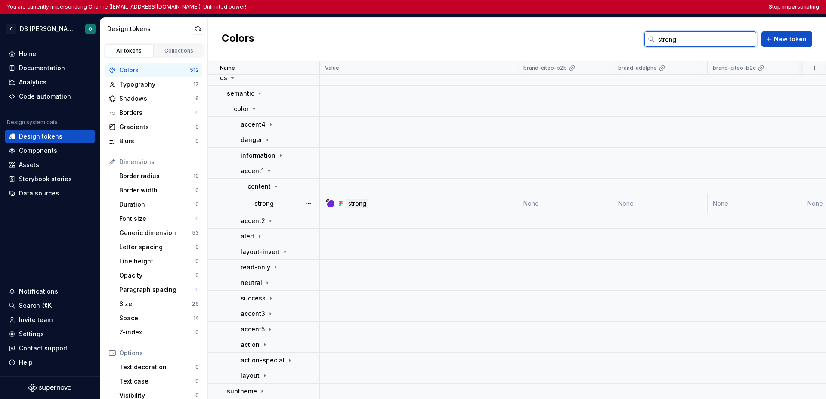
scroll to position [9, 0]
type input "strong"
click at [268, 387] on div "subtheme" at bounding box center [273, 391] width 92 height 9
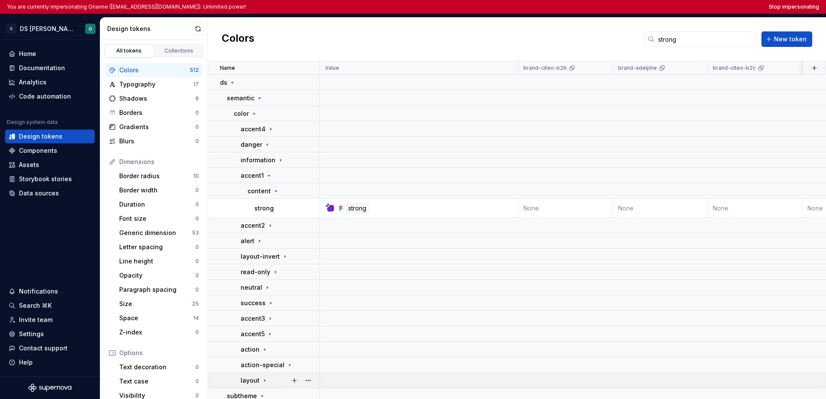
scroll to position [25, 0]
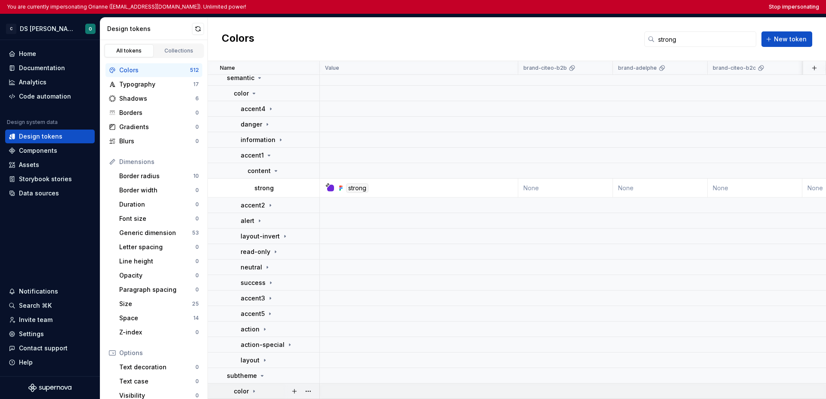
click at [267, 384] on td "color" at bounding box center [264, 391] width 112 height 15
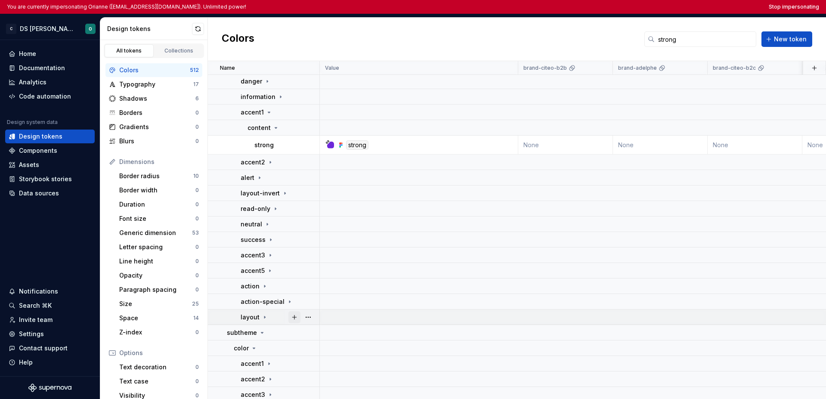
scroll to position [87, 0]
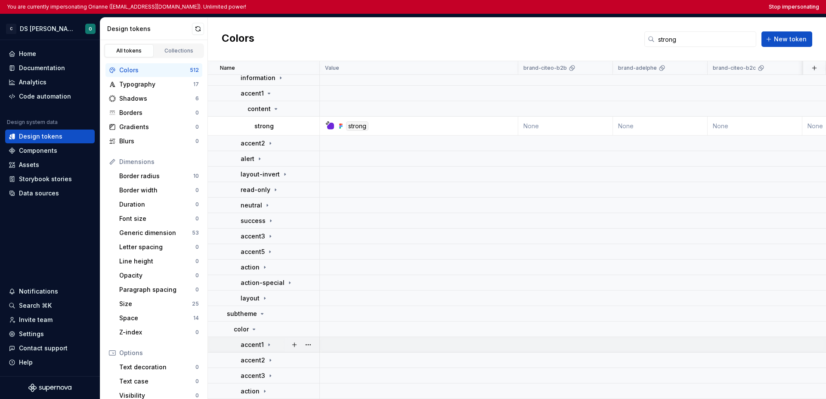
click at [270, 341] on icon at bounding box center [269, 344] width 7 height 7
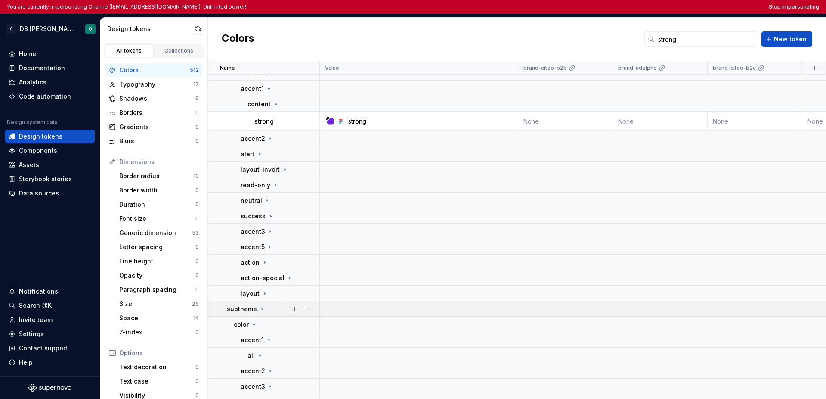
scroll to position [102, 0]
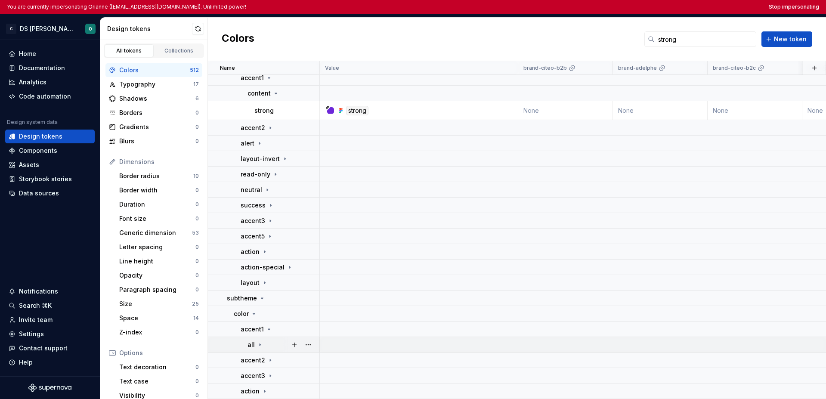
click at [265, 341] on div "all" at bounding box center [283, 345] width 71 height 9
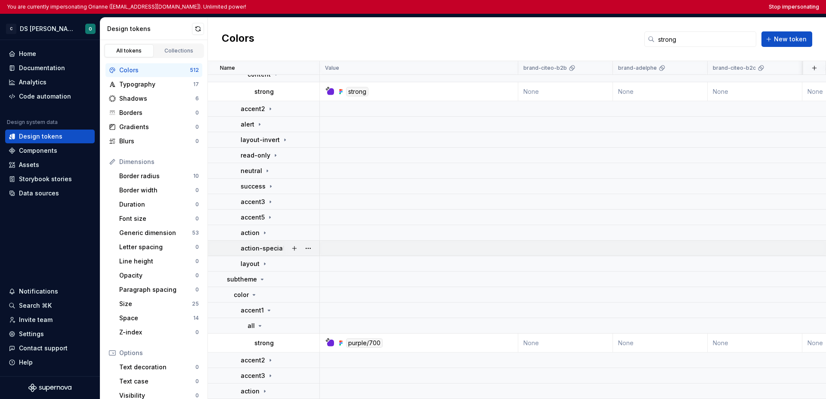
scroll to position [0, 0]
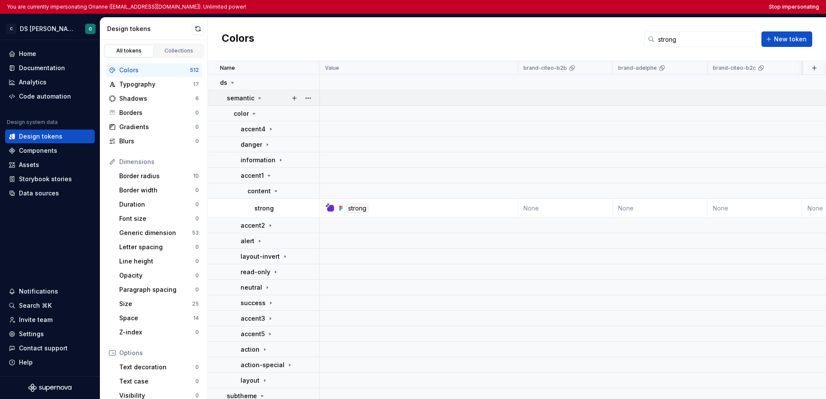
click at [259, 99] on icon at bounding box center [259, 98] width 7 height 7
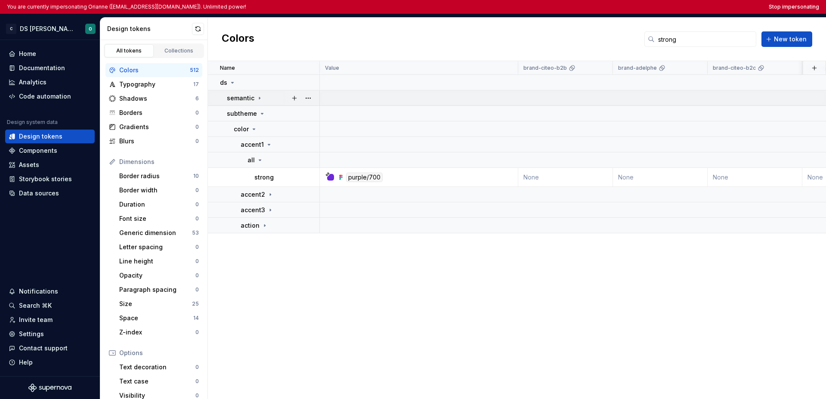
click at [259, 99] on icon at bounding box center [259, 98] width 7 height 7
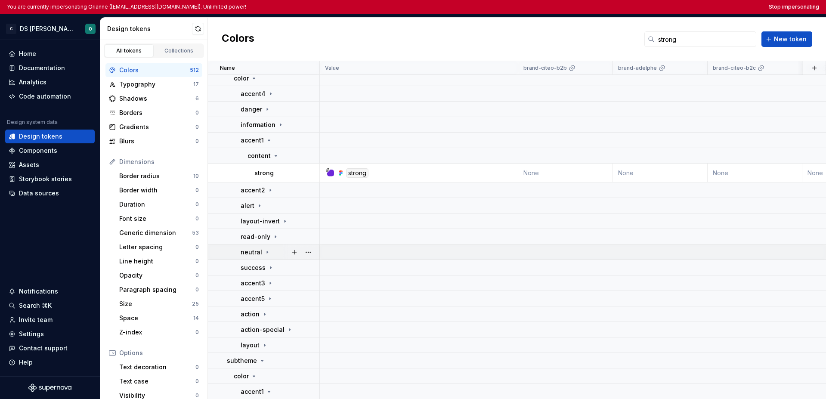
scroll to position [52, 0]
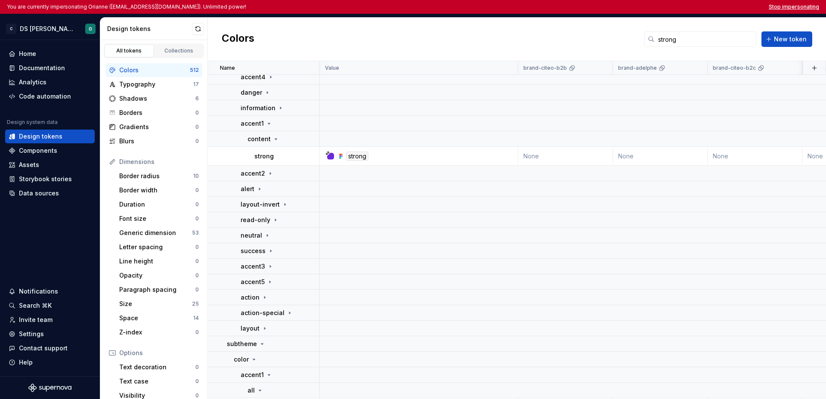
click at [783, 3] on button "Stop impersonating" at bounding box center [794, 6] width 50 height 7
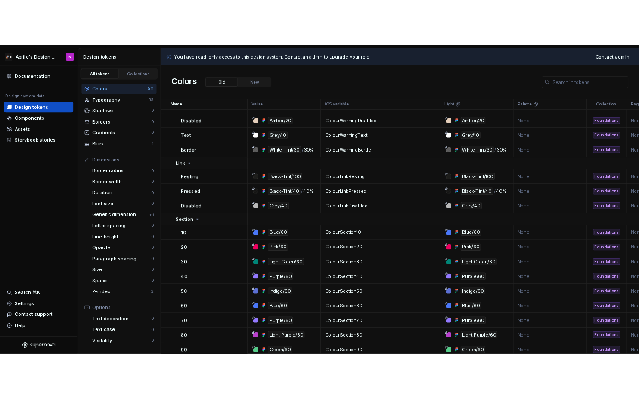
scroll to position [772, 0]
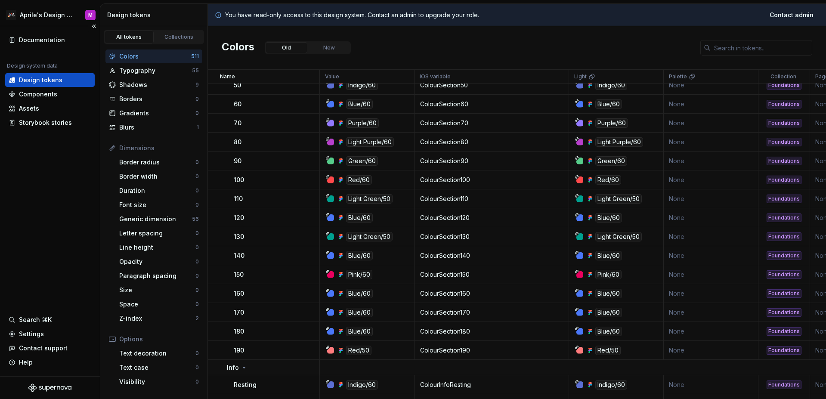
click at [63, 211] on div "Documentation Design system data Design tokens Components Assets Storybook stor…" at bounding box center [50, 201] width 100 height 350
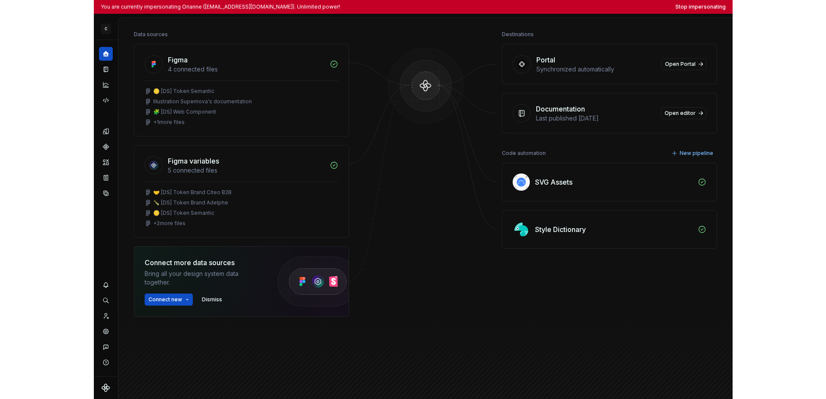
scroll to position [2, 0]
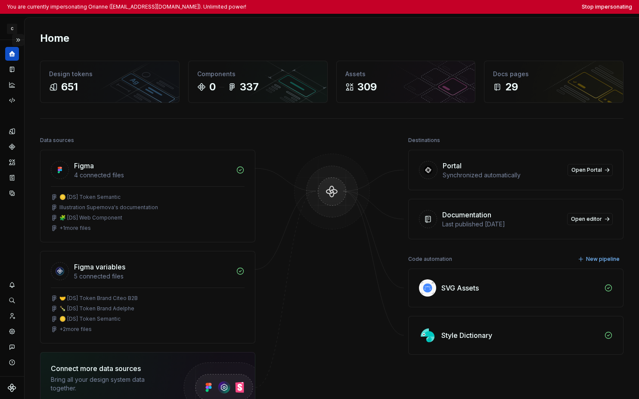
click at [18, 44] on button "Expand sidebar" at bounding box center [18, 40] width 12 height 12
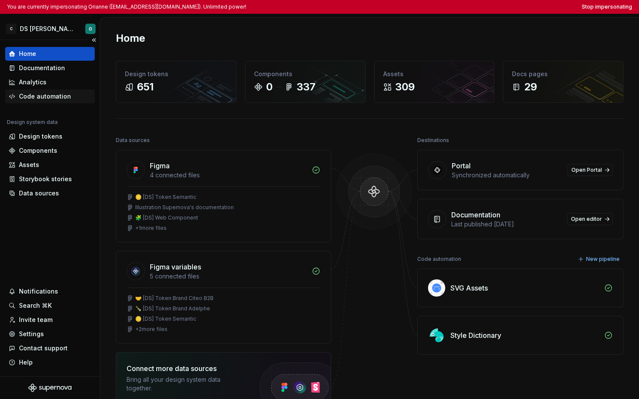
click at [56, 92] on div "Code automation" at bounding box center [45, 96] width 52 height 9
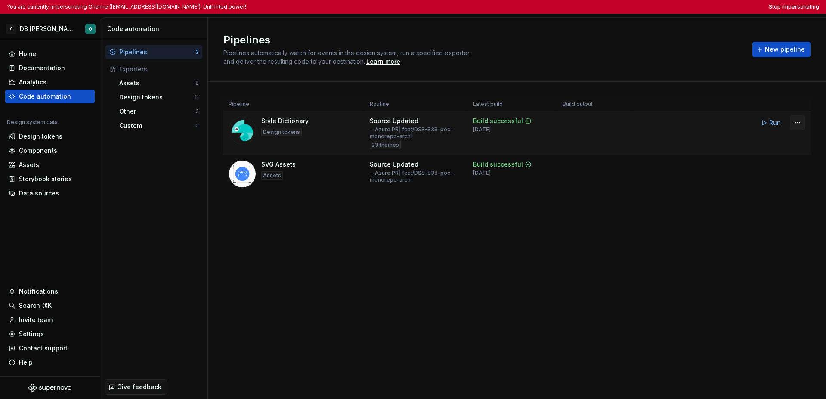
click at [638, 121] on html "You are currently impersonating Orianne ([EMAIL_ADDRESS][DOMAIN_NAME]). Unlimit…" at bounding box center [413, 199] width 826 height 399
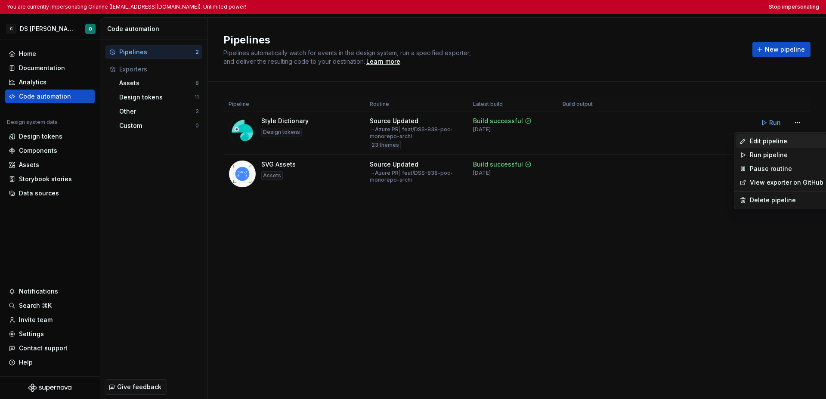
click at [638, 138] on div "Edit pipeline" at bounding box center [787, 141] width 74 height 9
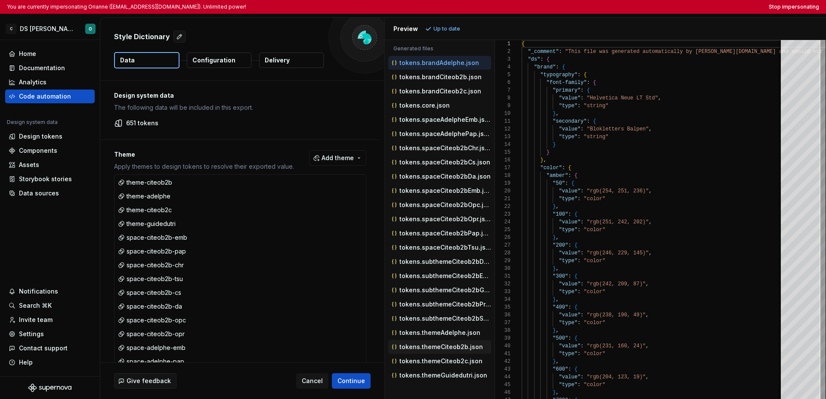
click at [458, 350] on p "tokens.themeCiteob2b.json" at bounding box center [442, 347] width 84 height 7
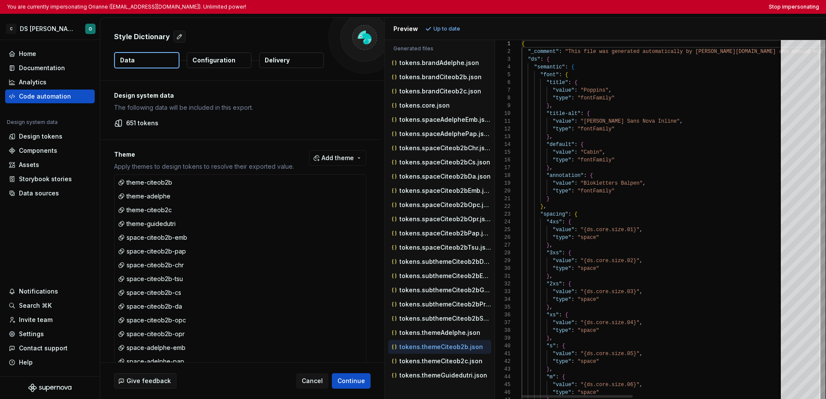
scroll to position [77, 0]
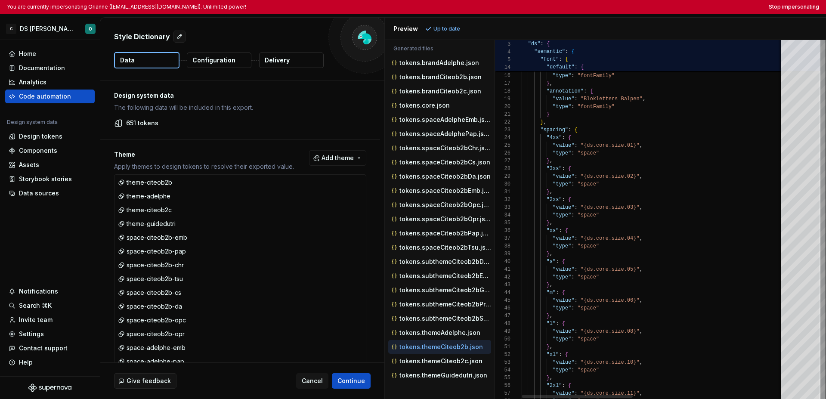
type textarea "**********"
type textarea "*"
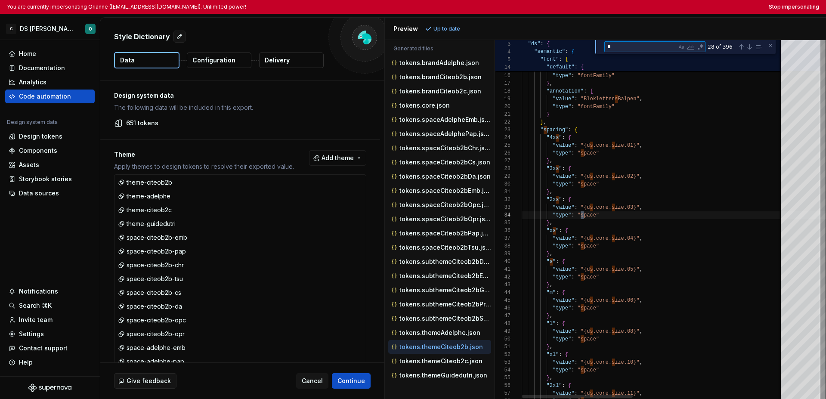
type textarea "**********"
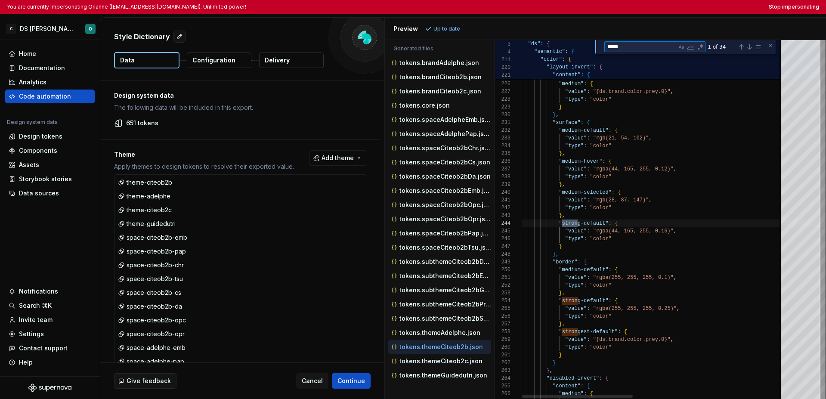
scroll to position [77, 59]
type textarea "******"
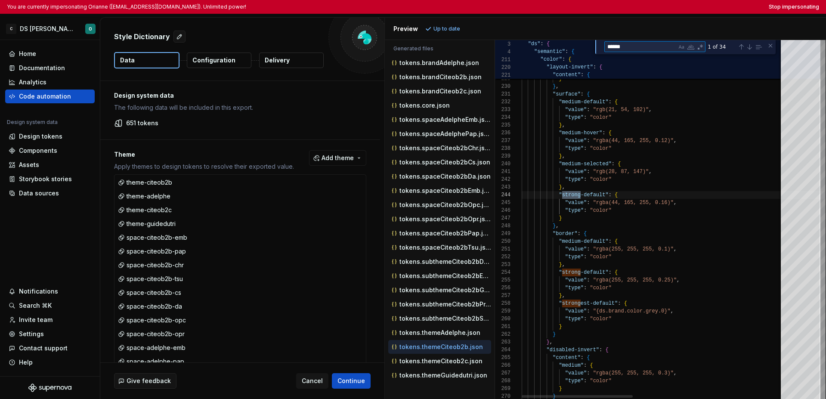
drag, startPoint x: 629, startPoint y: 44, endPoint x: 601, endPoint y: 44, distance: 28.4
click at [601, 44] on div "****** strong 1 of 34" at bounding box center [685, 47] width 180 height 14
type textarea "**********"
type textarea "***"
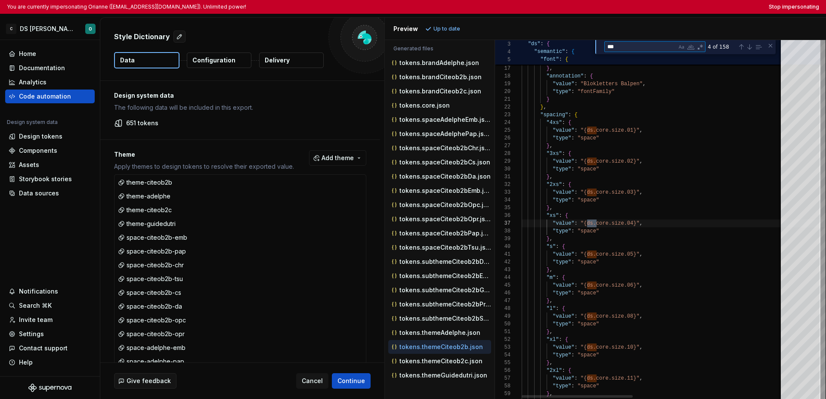
type textarea "**********"
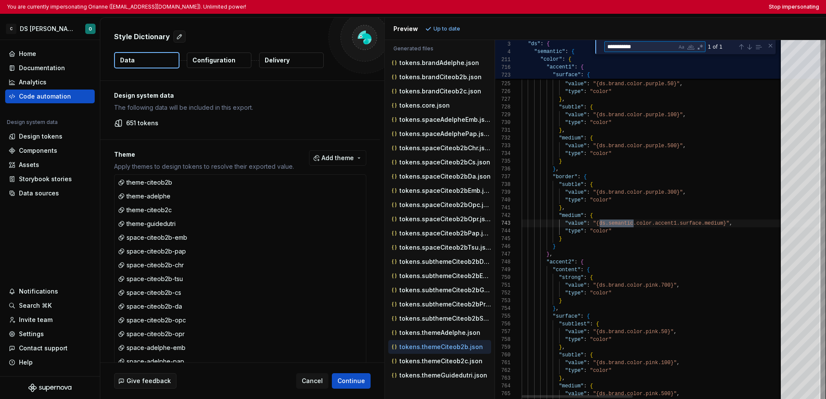
scroll to position [77, 112]
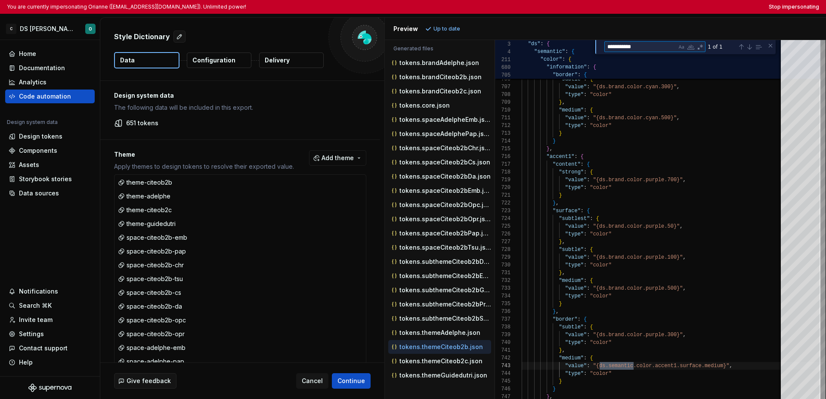
type textarea "**********"
click at [638, 10] on div "You are currently impersonating Orianne (orianne.dodinot@gmail.com). Unlimited …" at bounding box center [413, 7] width 826 height 14
click at [638, 9] on button "Stop impersonating" at bounding box center [794, 6] width 50 height 7
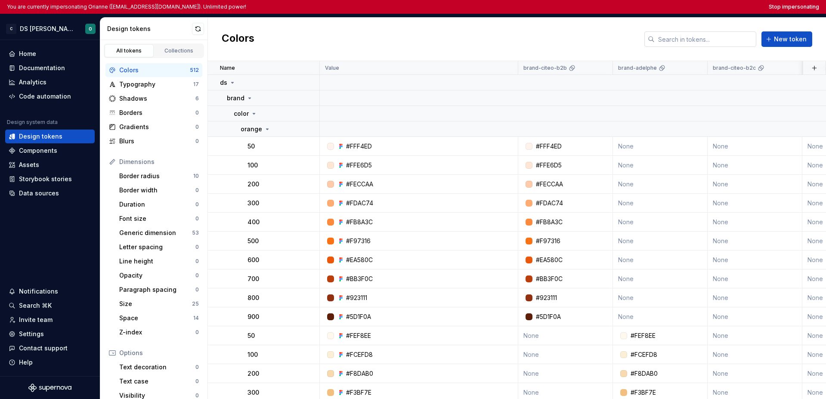
click at [673, 43] on input "text" at bounding box center [706, 38] width 102 height 15
click at [677, 39] on input "text" at bounding box center [706, 38] width 102 height 15
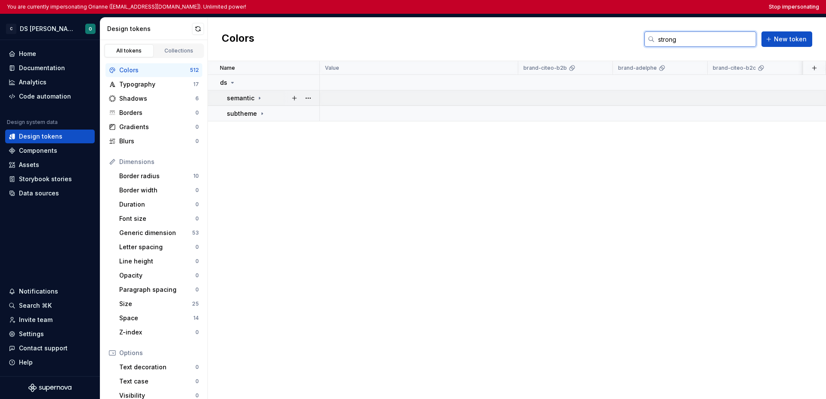
type input "strong"
click at [260, 102] on div "semantic" at bounding box center [245, 98] width 36 height 9
click at [261, 117] on div "color" at bounding box center [276, 113] width 85 height 9
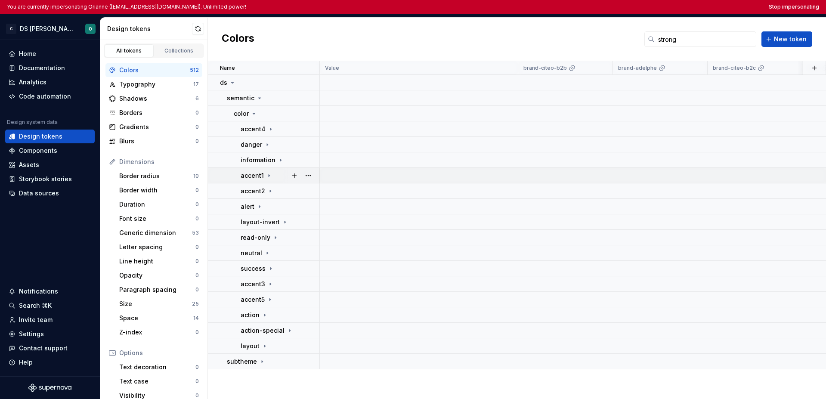
click at [269, 178] on icon at bounding box center [269, 175] width 7 height 7
click at [273, 190] on icon at bounding box center [276, 191] width 7 height 7
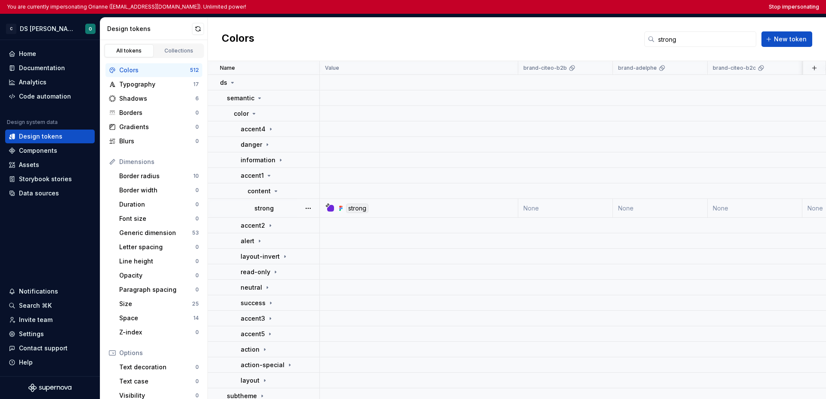
scroll to position [9, 0]
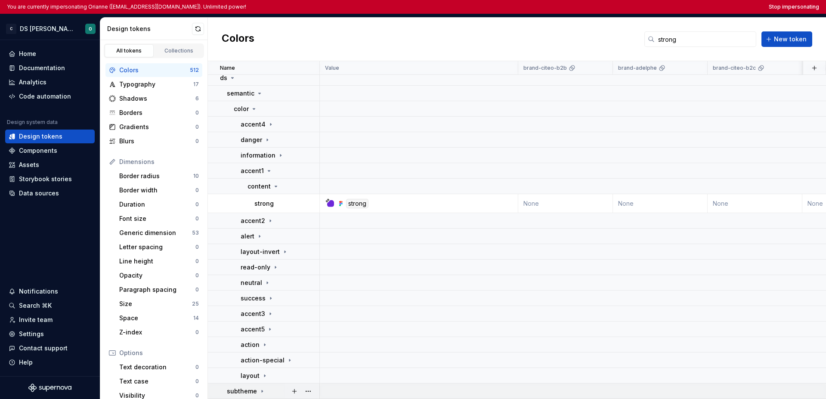
click at [262, 392] on td "subtheme" at bounding box center [264, 391] width 112 height 15
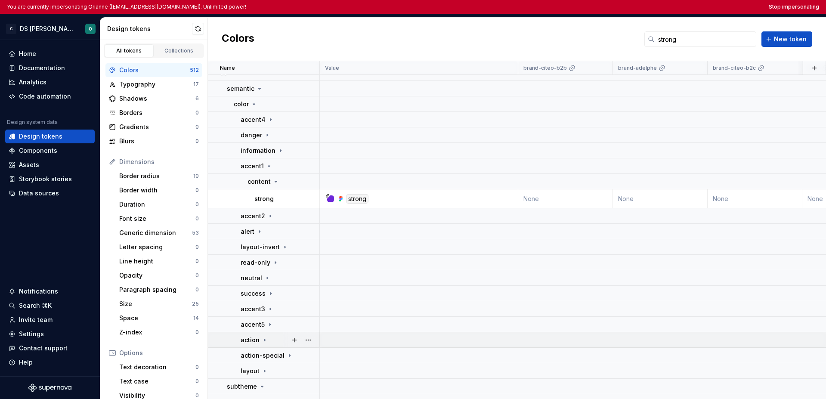
scroll to position [25, 0]
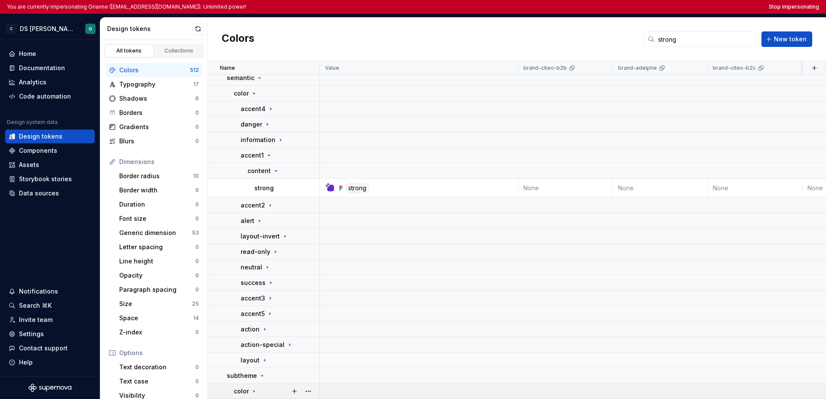
click at [259, 387] on div "color" at bounding box center [276, 391] width 85 height 9
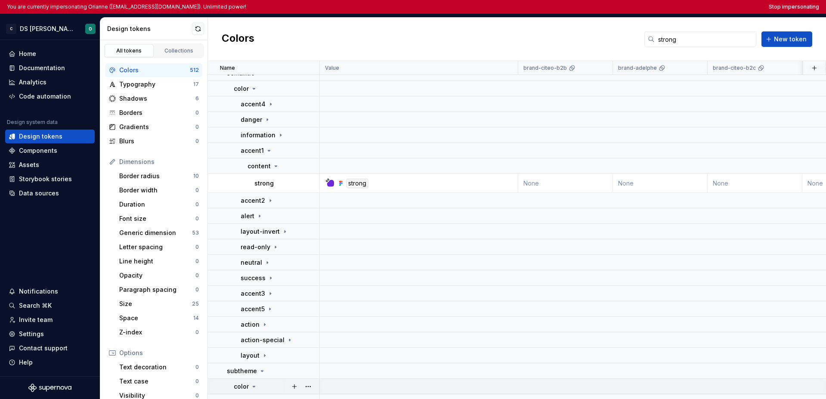
scroll to position [87, 0]
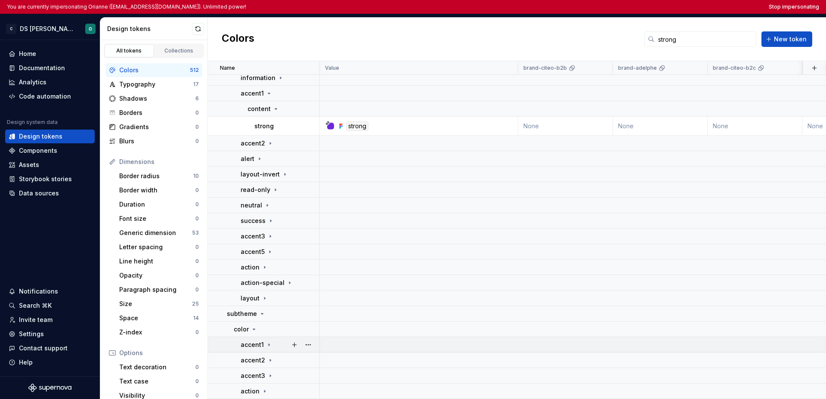
click at [266, 341] on icon at bounding box center [269, 344] width 7 height 7
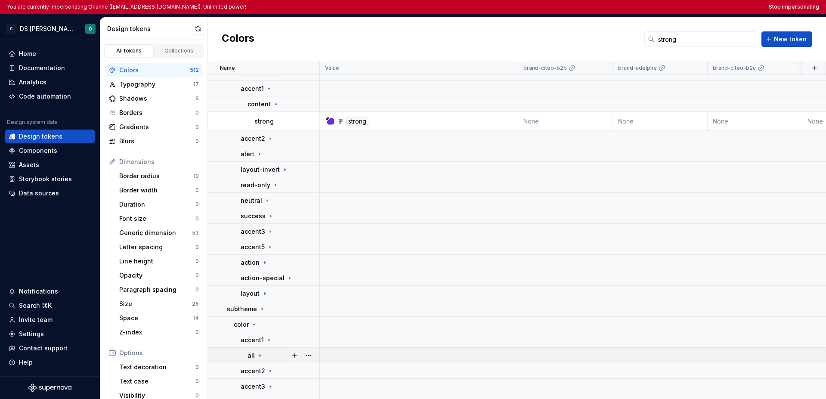
click at [271, 357] on div "all" at bounding box center [283, 355] width 71 height 9
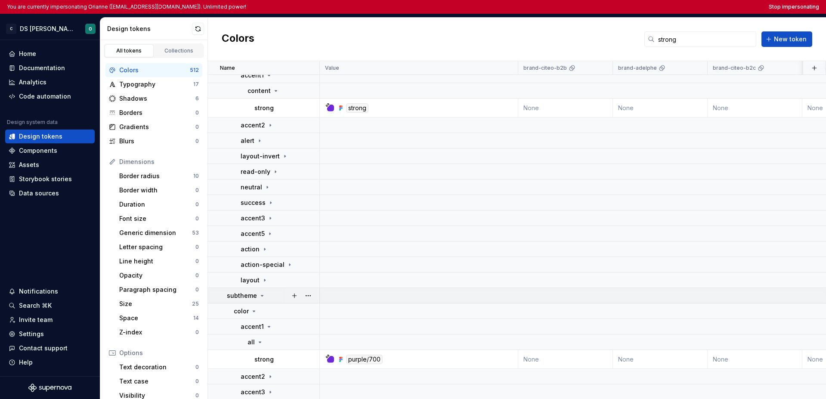
scroll to position [81, 0]
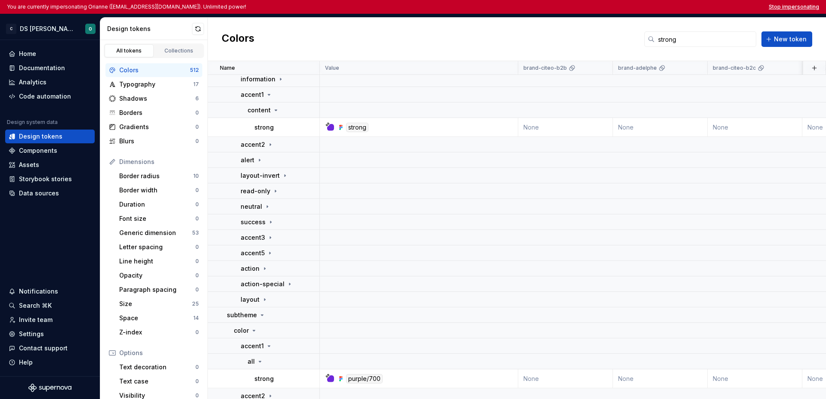
click at [783, 9] on button "Stop impersonating" at bounding box center [794, 6] width 50 height 7
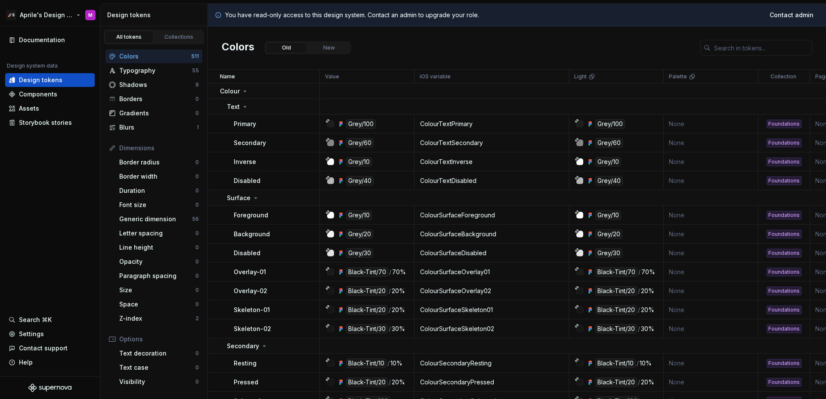
click at [58, 11] on html "🚀S Aprile's Design System M Documentation Design system data Design tokens Comp…" at bounding box center [413, 199] width 826 height 399
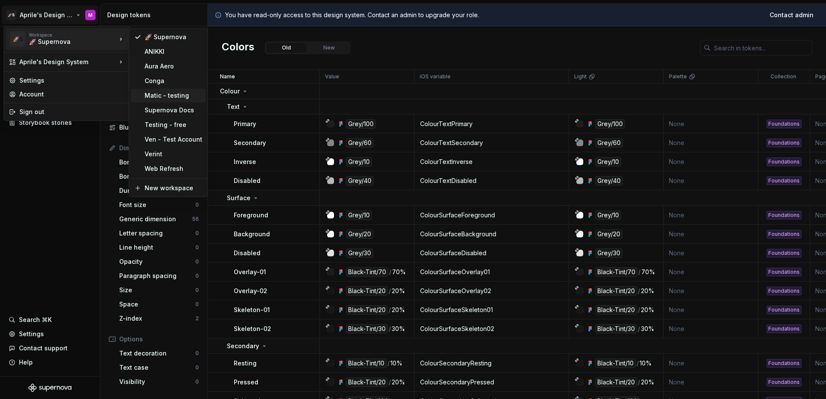
click at [163, 94] on div "Matic - testing" at bounding box center [174, 95] width 58 height 9
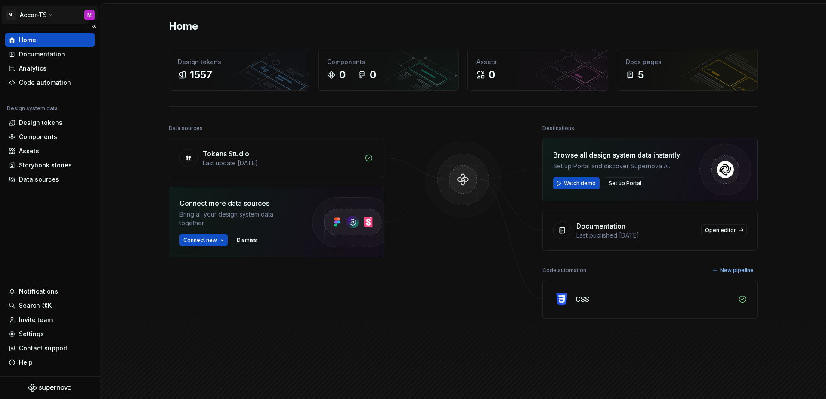
click at [40, 16] on html "M- Accor-TS M Home Documentation Analytics Code automation Design system data D…" at bounding box center [413, 199] width 826 height 399
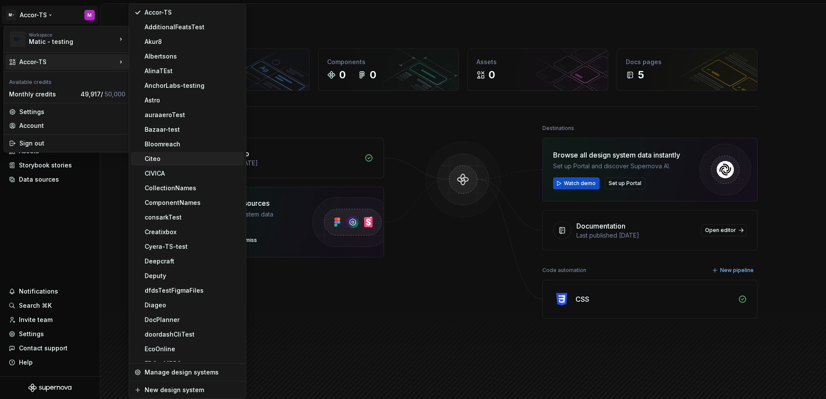
click at [179, 157] on div "Citeo" at bounding box center [193, 159] width 96 height 9
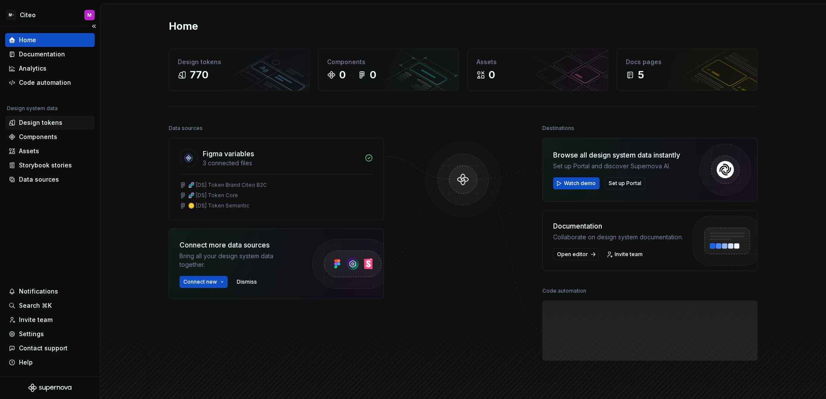
click at [30, 121] on div "Design tokens" at bounding box center [40, 122] width 43 height 9
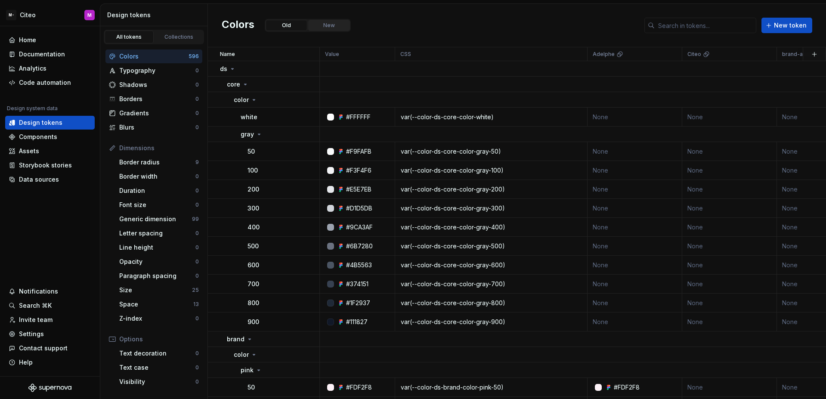
click at [324, 23] on button "New" at bounding box center [329, 25] width 42 height 11
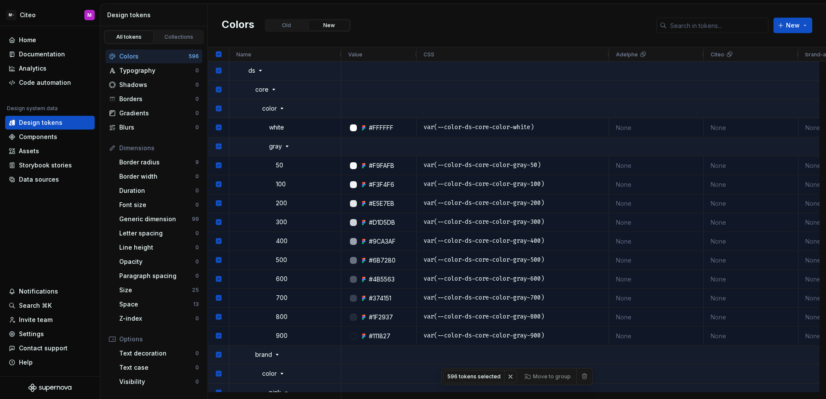
click at [581, 373] on span at bounding box center [585, 376] width 12 height 12
click at [581, 376] on span at bounding box center [585, 376] width 12 height 12
click at [47, 178] on div "Data sources" at bounding box center [39, 179] width 40 height 9
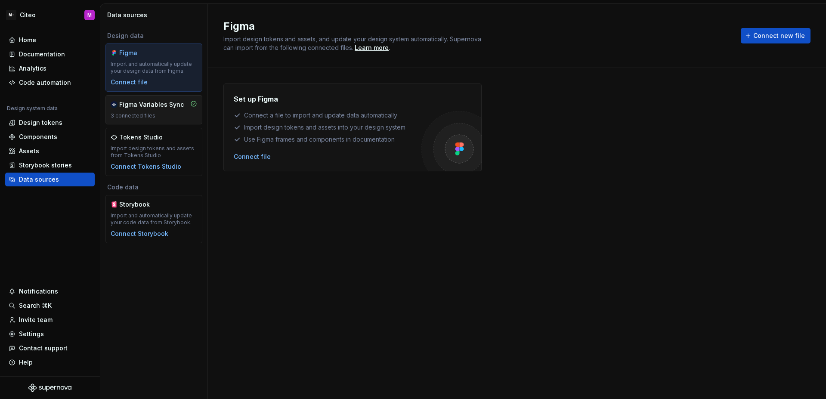
click at [154, 105] on div "Figma Variables Sync" at bounding box center [151, 104] width 65 height 9
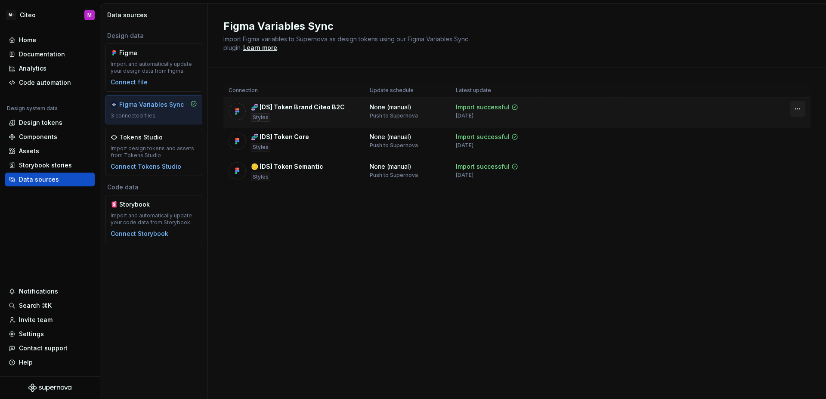
click at [800, 110] on html "M- Citeo M Home Documentation Analytics Code automation Design system data Desi…" at bounding box center [413, 199] width 826 height 399
click at [790, 128] on div "Disconnect plugin" at bounding box center [793, 127] width 56 height 9
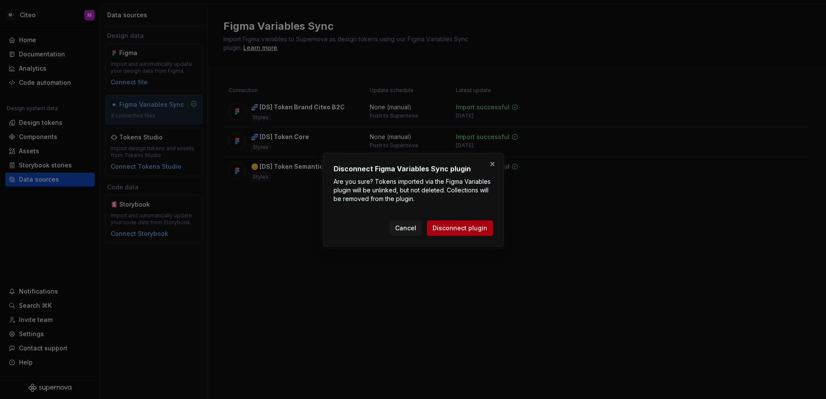
click at [483, 221] on button "Disconnect plugin" at bounding box center [460, 227] width 66 height 15
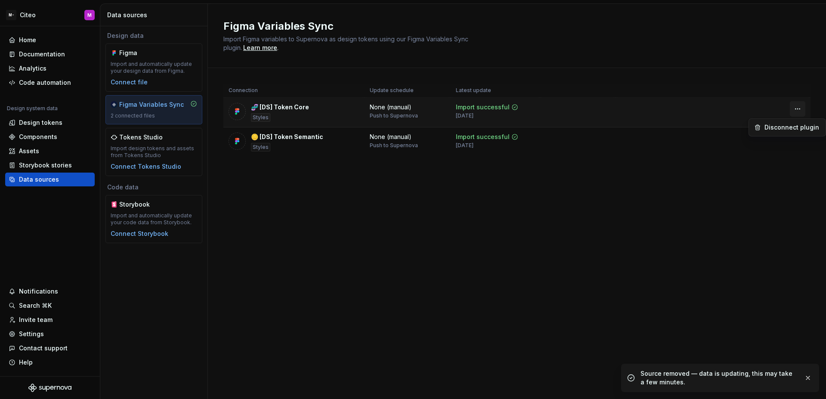
click at [794, 110] on html "M- Citeo M Home Documentation Analytics Code automation Design system data Desi…" at bounding box center [413, 199] width 826 height 399
click at [788, 130] on div "Disconnect plugin" at bounding box center [793, 127] width 56 height 9
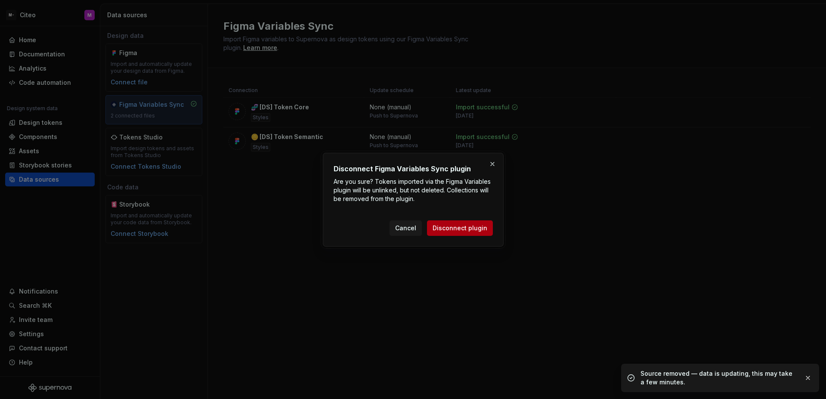
click at [448, 228] on span "Disconnect plugin" at bounding box center [460, 228] width 55 height 9
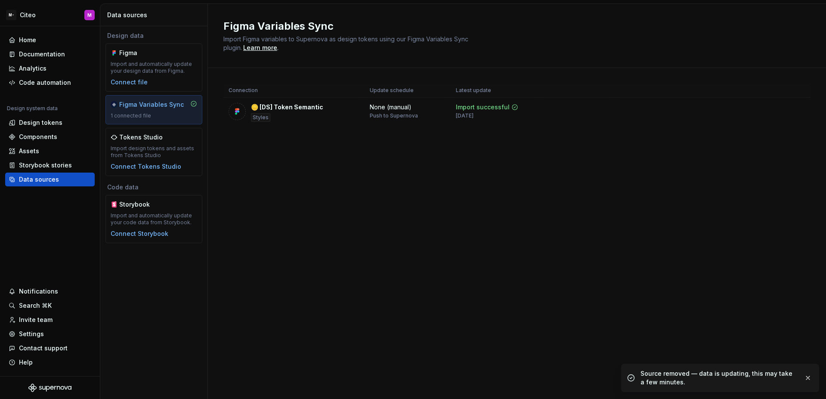
click at [799, 108] on html "M- Citeo M Home Documentation Analytics Code automation Design system data Desi…" at bounding box center [413, 199] width 826 height 399
click at [778, 128] on div "Disconnect plugin" at bounding box center [793, 127] width 56 height 9
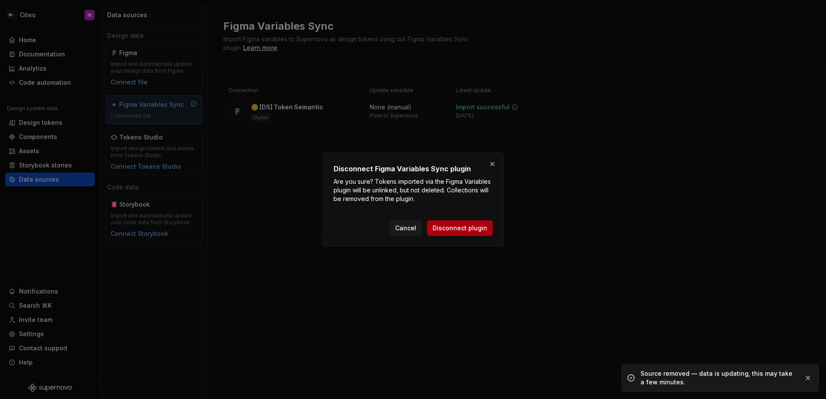
click at [482, 226] on span "Disconnect plugin" at bounding box center [460, 228] width 55 height 9
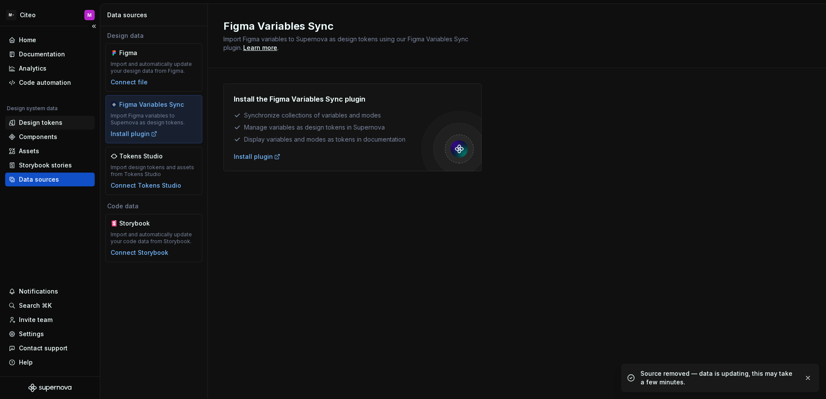
click at [65, 123] on div "Design tokens" at bounding box center [50, 122] width 83 height 9
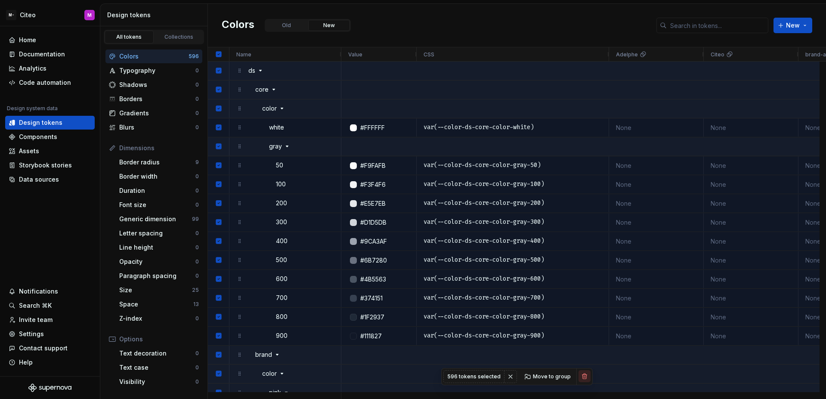
click at [583, 373] on button "button" at bounding box center [585, 376] width 12 height 12
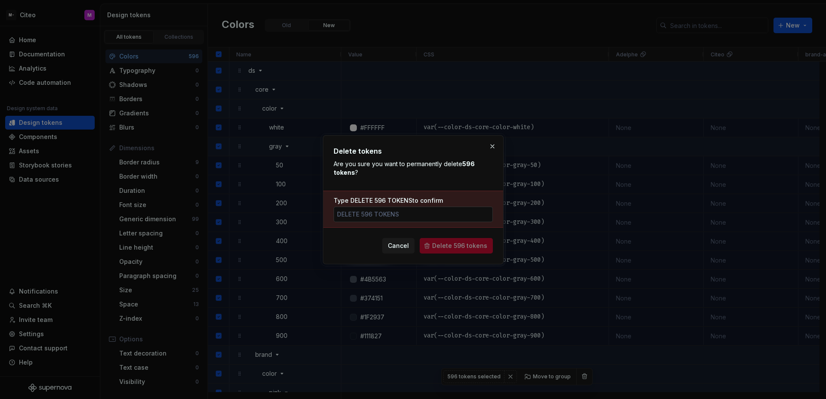
click at [445, 214] on input "Type DELETE 596 TOKENS to confirm" at bounding box center [413, 214] width 159 height 15
type input "DELETE 596 tokens"
click at [458, 241] on button "Delete 596 tokens" at bounding box center [456, 245] width 73 height 15
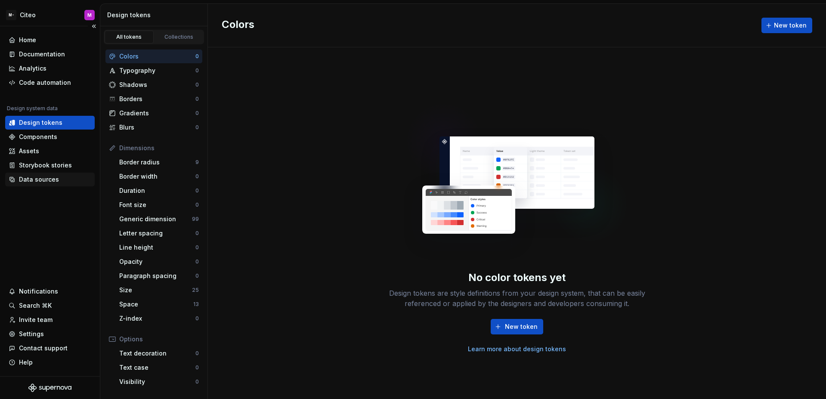
click at [50, 180] on div "Data sources" at bounding box center [39, 179] width 40 height 9
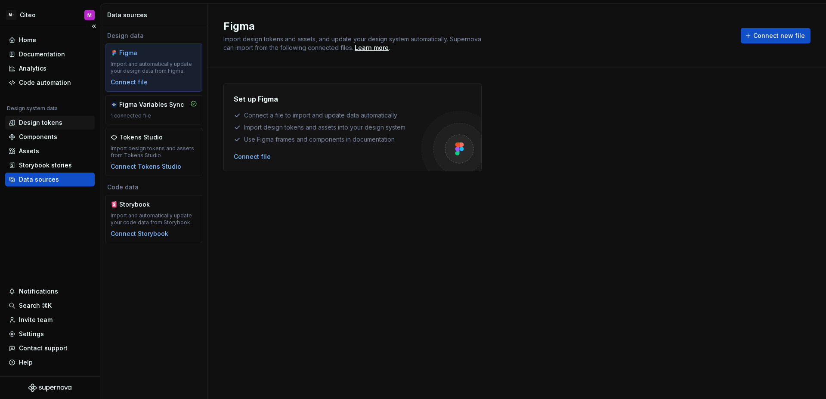
click at [50, 121] on div "Design tokens" at bounding box center [40, 122] width 43 height 9
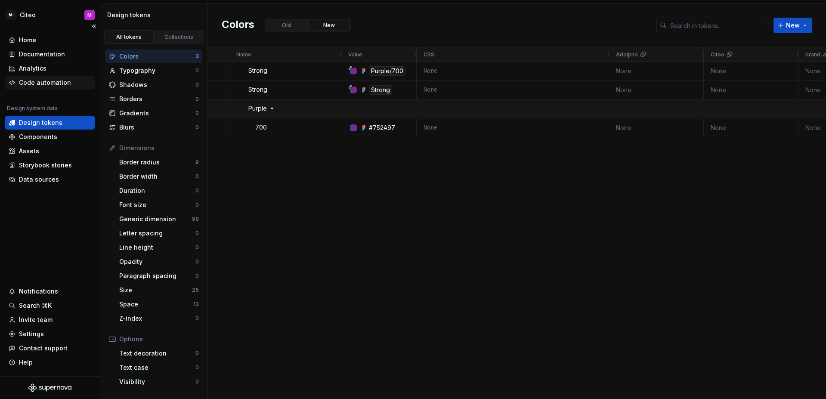
click at [46, 80] on div "Code automation" at bounding box center [45, 82] width 52 height 9
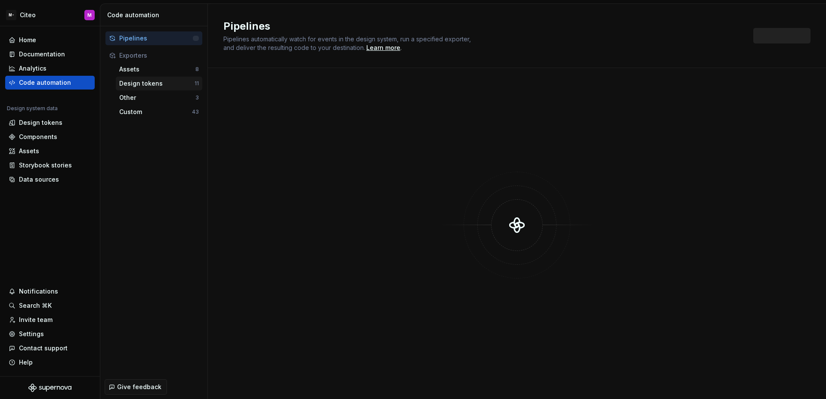
click at [144, 84] on div "Design tokens" at bounding box center [156, 83] width 75 height 9
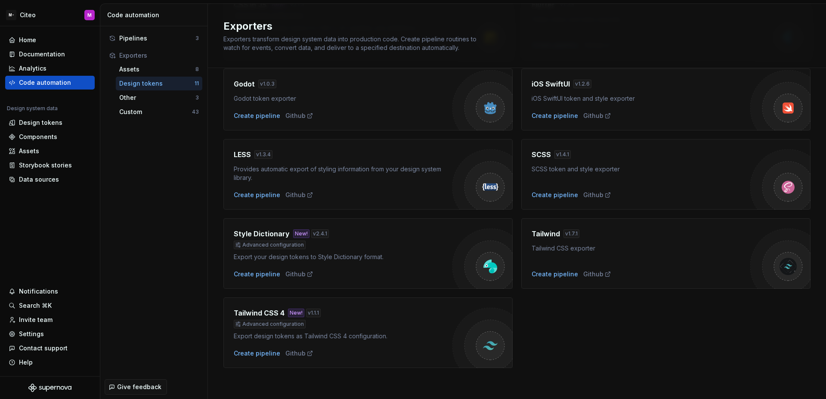
scroll to position [196, 0]
click at [270, 270] on div "Create pipeline" at bounding box center [257, 272] width 46 height 9
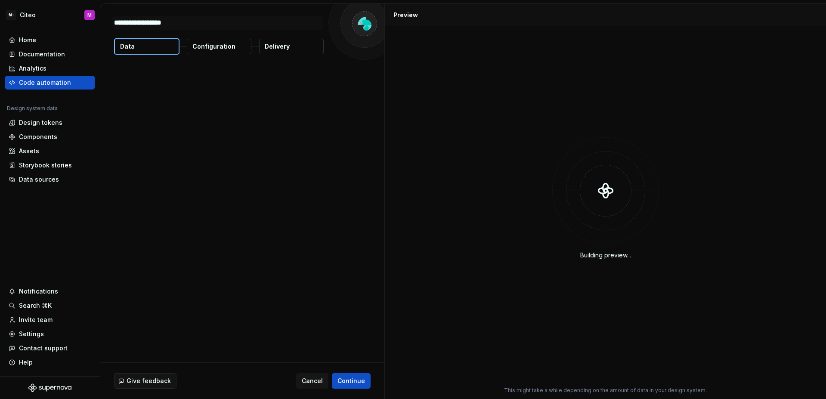
type textarea "*"
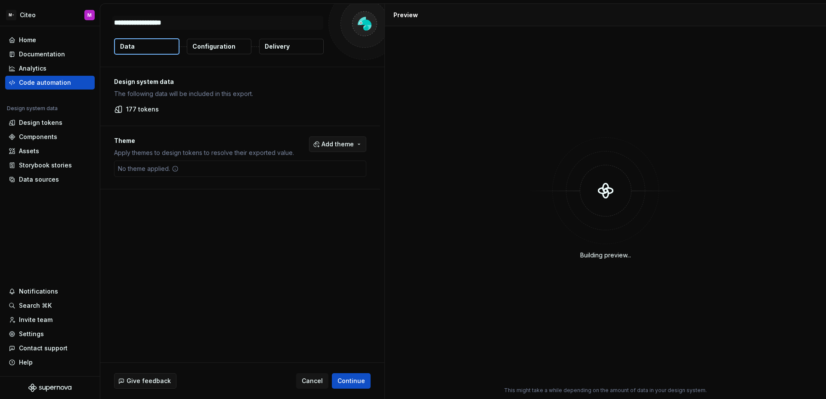
click at [331, 150] on button "Add theme" at bounding box center [337, 143] width 57 height 15
click at [329, 121] on html "M- Citeo M Home Documentation Analytics Code automation Design system data Desi…" at bounding box center [413, 199] width 826 height 399
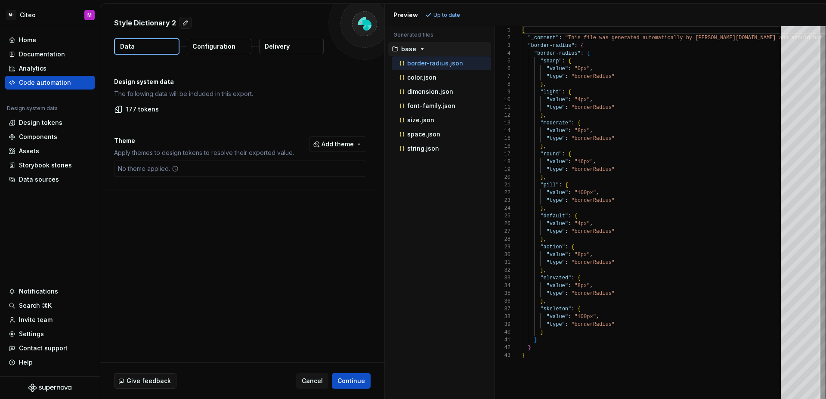
click at [195, 50] on button "Configuration" at bounding box center [219, 46] width 65 height 15
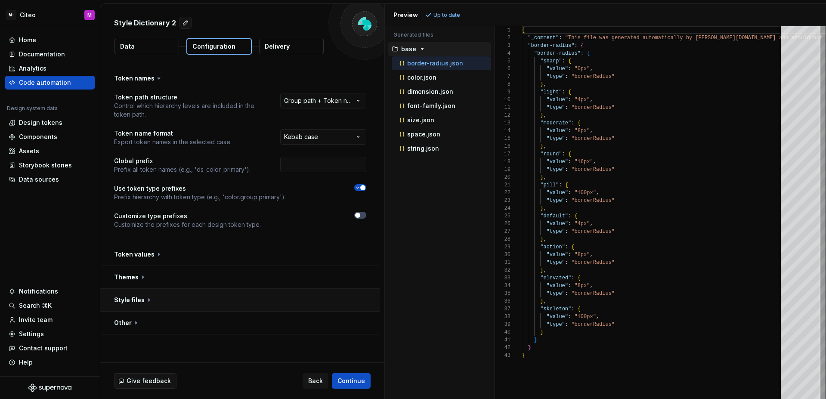
click at [263, 304] on button "button" at bounding box center [240, 300] width 280 height 22
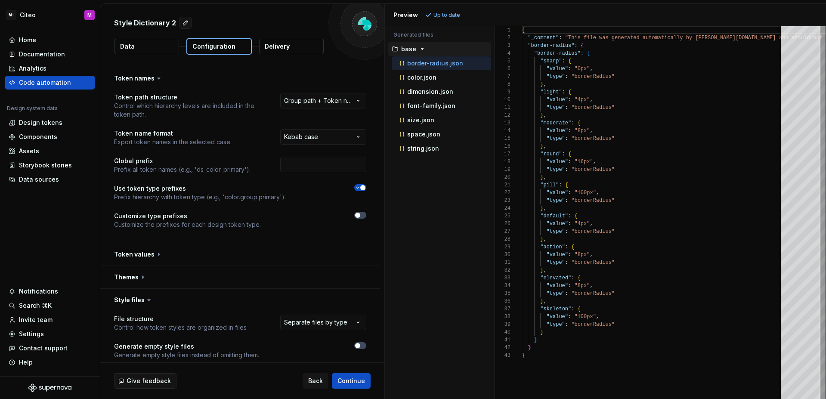
click at [338, 321] on html "**********" at bounding box center [413, 199] width 826 height 399
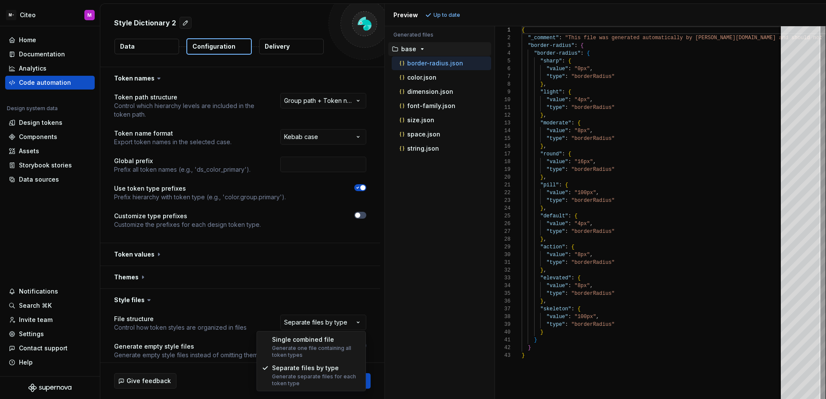
select select "**********"
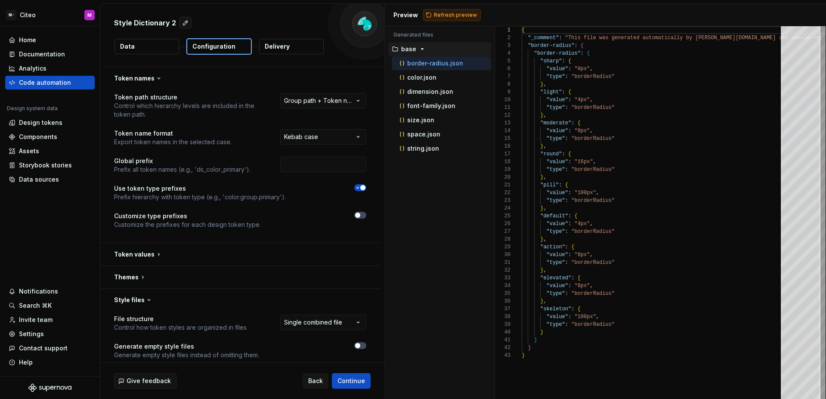
click at [443, 15] on span "Refresh preview" at bounding box center [455, 15] width 43 height 7
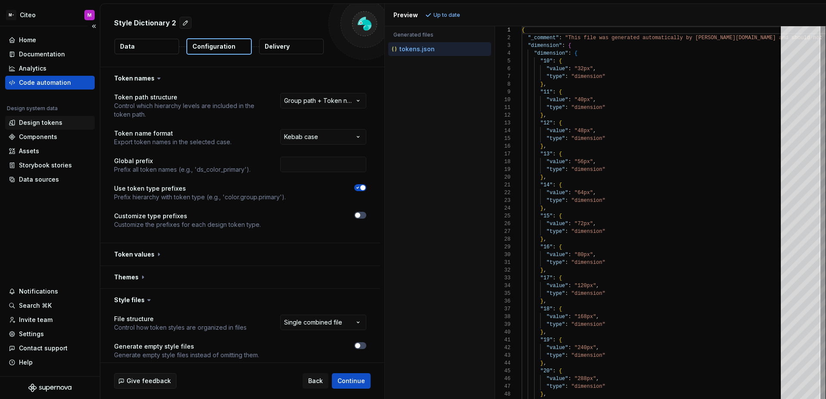
click at [47, 120] on div "Design tokens" at bounding box center [40, 122] width 43 height 9
click at [49, 123] on div "Design tokens" at bounding box center [40, 122] width 43 height 9
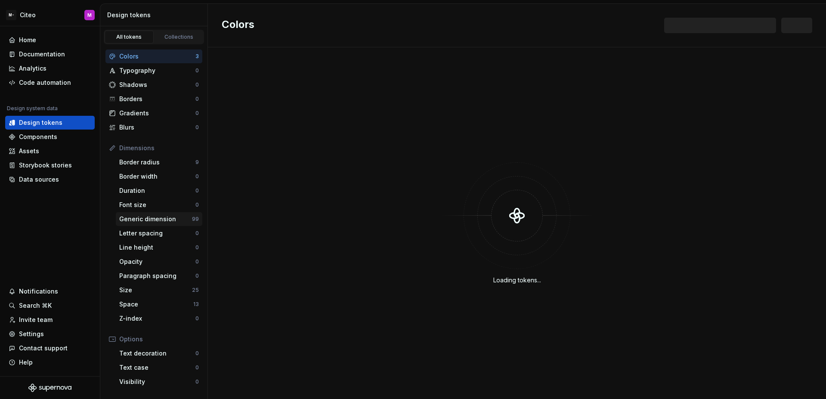
click at [152, 220] on div "Generic dimension" at bounding box center [155, 219] width 73 height 9
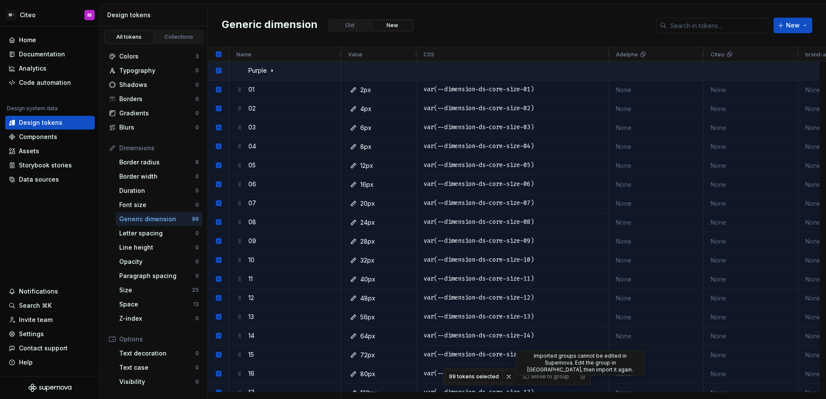
click at [577, 378] on span at bounding box center [583, 376] width 12 height 12
click at [579, 378] on span at bounding box center [583, 376] width 12 height 12
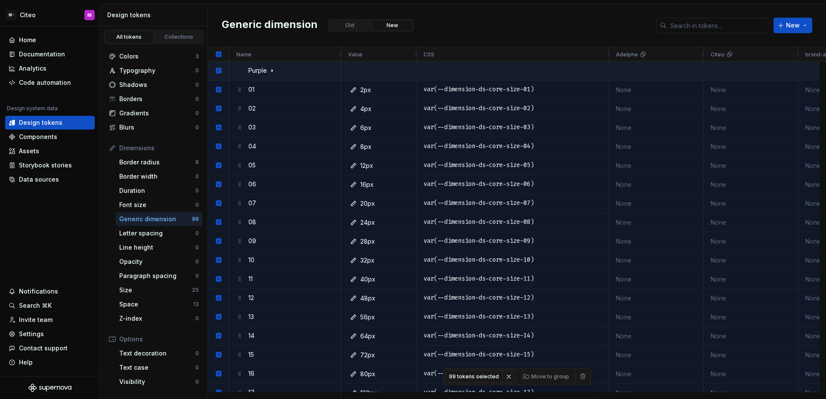
click at [579, 378] on span at bounding box center [583, 376] width 12 height 12
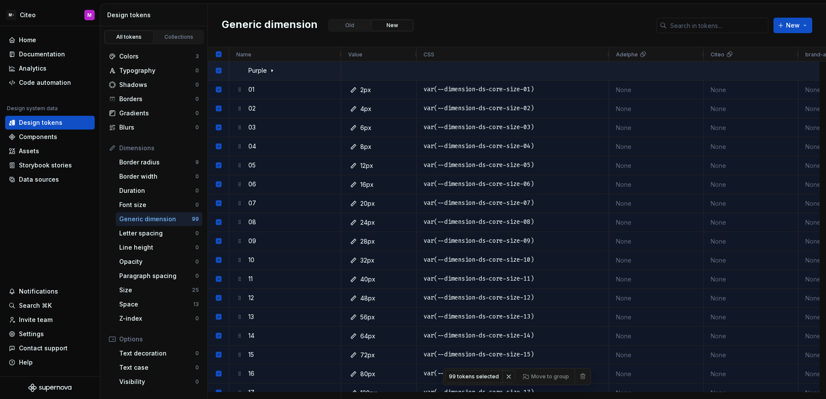
click at [579, 378] on span at bounding box center [583, 376] width 12 height 12
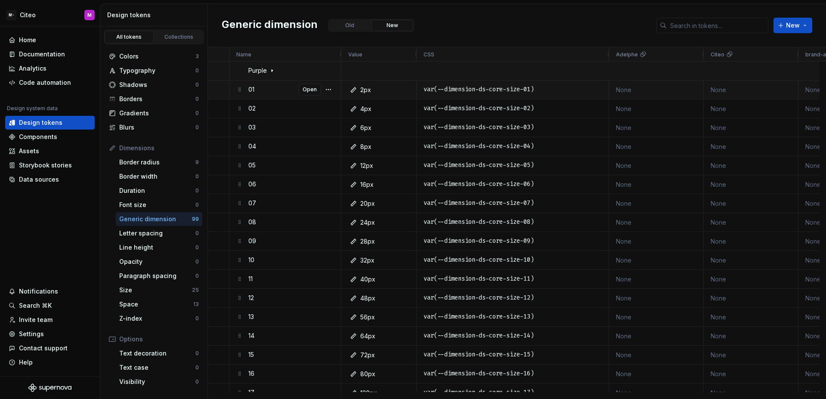
click at [276, 96] on div "01 Open" at bounding box center [291, 89] width 86 height 17
click at [303, 91] on button "Open" at bounding box center [310, 90] width 22 height 12
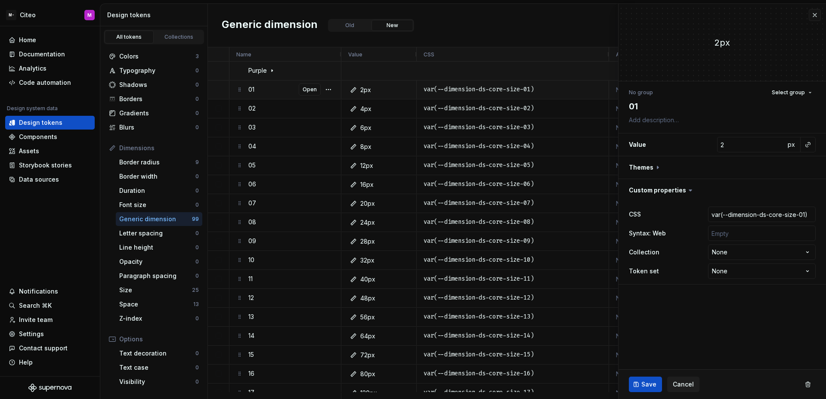
type textarea "*"
click at [813, 19] on button "button" at bounding box center [815, 15] width 12 height 12
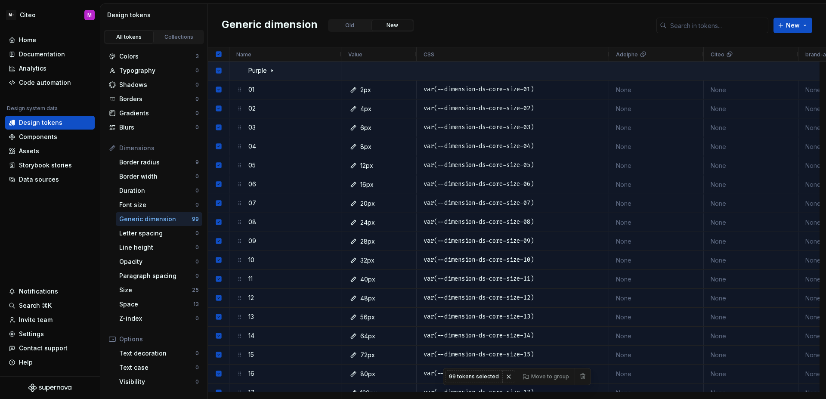
click at [579, 376] on span at bounding box center [583, 376] width 12 height 12
click at [62, 177] on div "Data sources" at bounding box center [50, 179] width 83 height 9
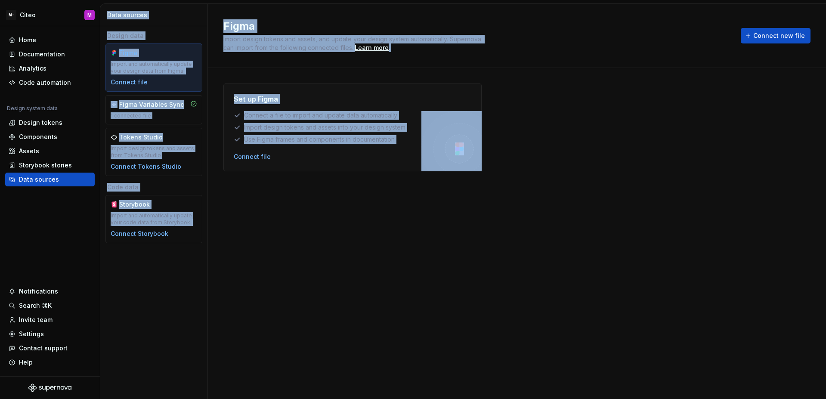
click at [232, 199] on div "Set up Figma Connect a file to import and update data automatically Import desi…" at bounding box center [516, 225] width 587 height 283
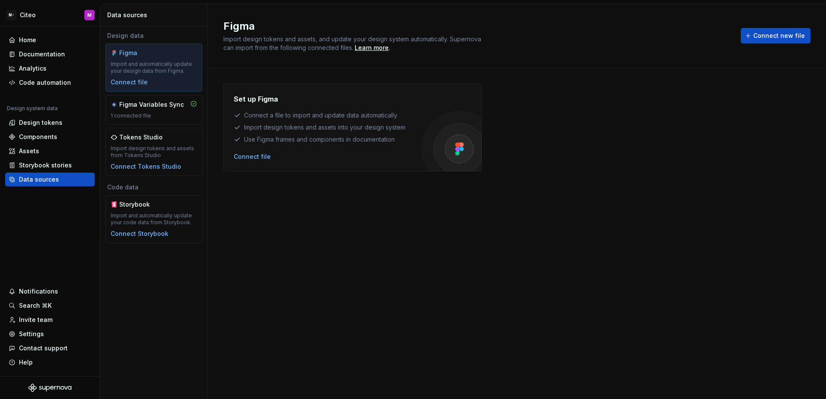
click at [165, 74] on div "Figma Import and automatically update your design data from Figma. Connect file" at bounding box center [154, 68] width 87 height 38
click at [168, 109] on div "Figma Variables Sync 1 connected file" at bounding box center [154, 109] width 87 height 19
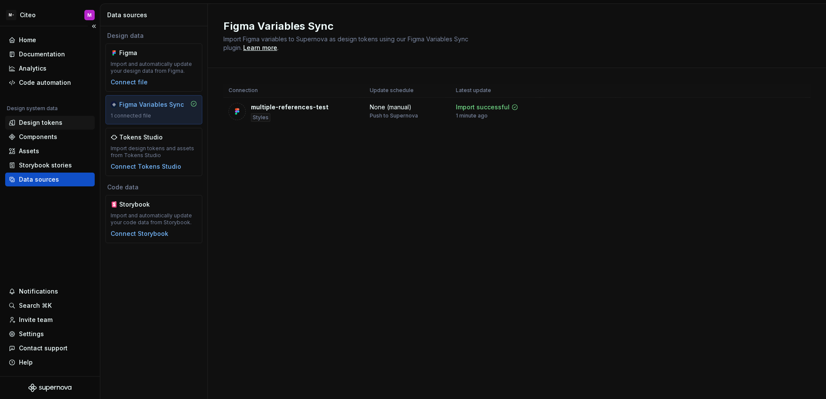
click at [56, 122] on div "Design tokens" at bounding box center [40, 122] width 43 height 9
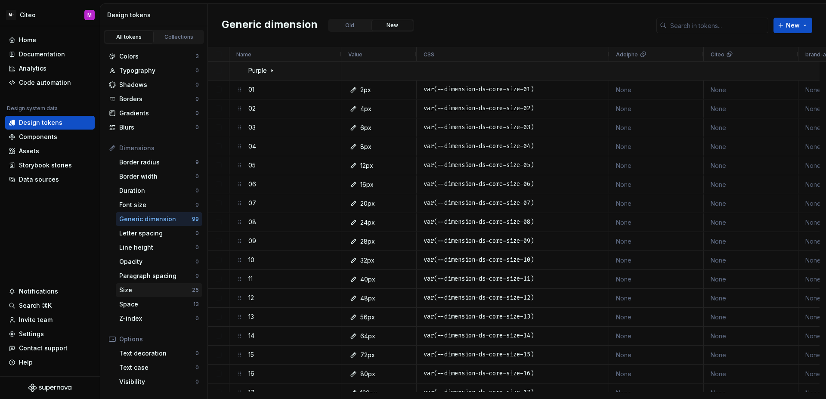
click at [163, 288] on div "Size" at bounding box center [155, 290] width 73 height 9
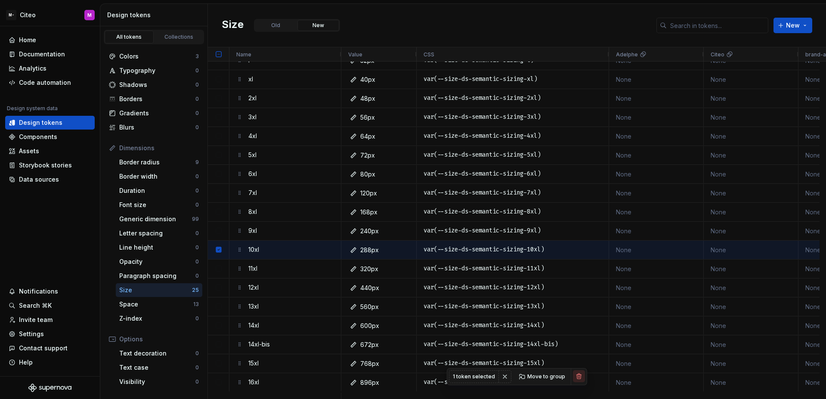
click at [577, 377] on button "button" at bounding box center [579, 376] width 12 height 12
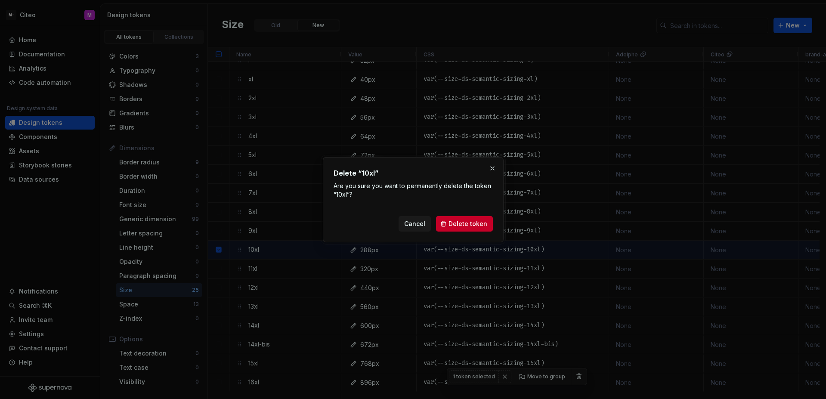
drag, startPoint x: 496, startPoint y: 167, endPoint x: 479, endPoint y: 184, distance: 25.0
click at [496, 167] on button "button" at bounding box center [493, 168] width 12 height 12
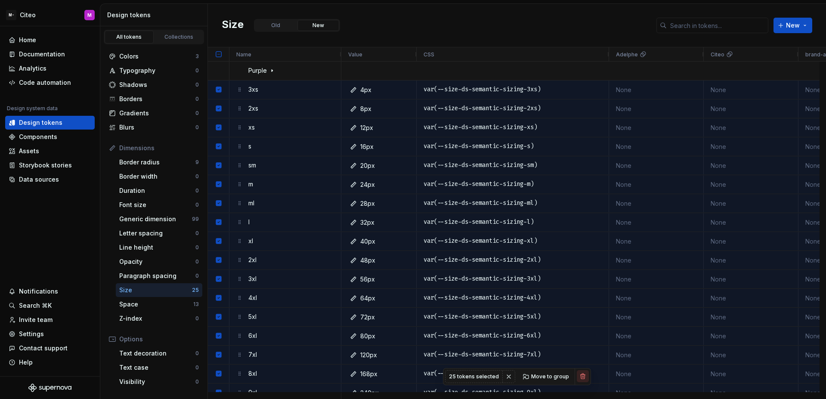
click at [582, 376] on button "button" at bounding box center [583, 376] width 12 height 12
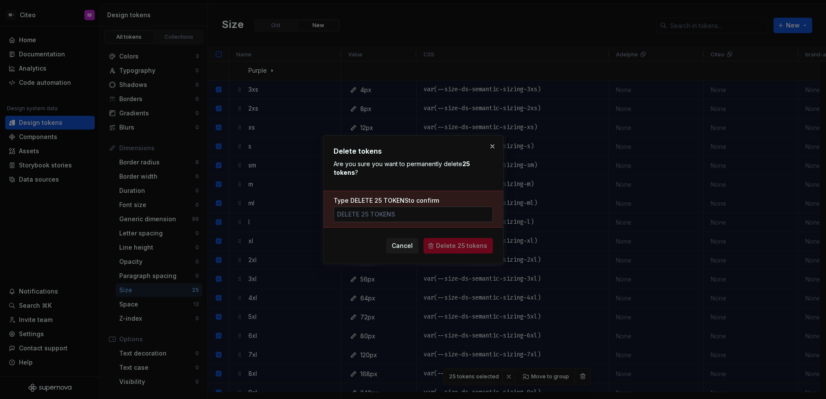
click at [437, 217] on input "Type DELETE 25 TOKENS to confirm" at bounding box center [413, 214] width 159 height 15
type input "DELETE 25 tokens"
drag, startPoint x: 445, startPoint y: 246, endPoint x: 437, endPoint y: 255, distance: 12.5
click at [445, 246] on span "Delete 25 tokens" at bounding box center [461, 246] width 51 height 9
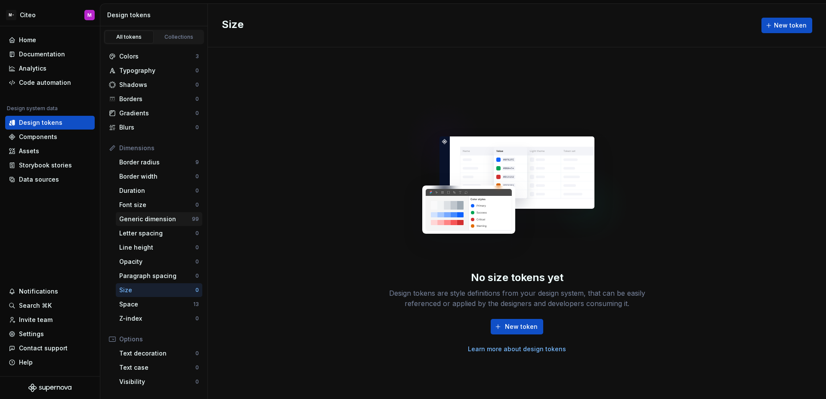
click at [167, 216] on div "Generic dimension" at bounding box center [155, 219] width 73 height 9
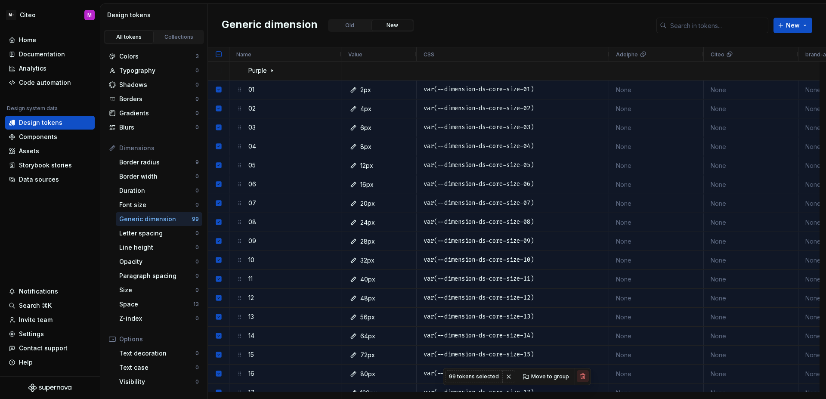
click at [581, 377] on button "button" at bounding box center [583, 376] width 12 height 12
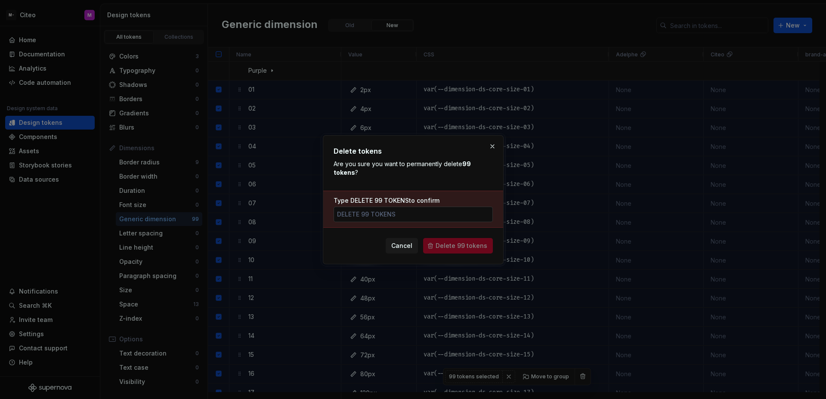
click at [444, 218] on input "Type DELETE 99 TOKENS to confirm" at bounding box center [413, 214] width 159 height 15
type input "delete 99 tokens"
click at [466, 250] on button "Delete 99 tokens" at bounding box center [458, 245] width 70 height 15
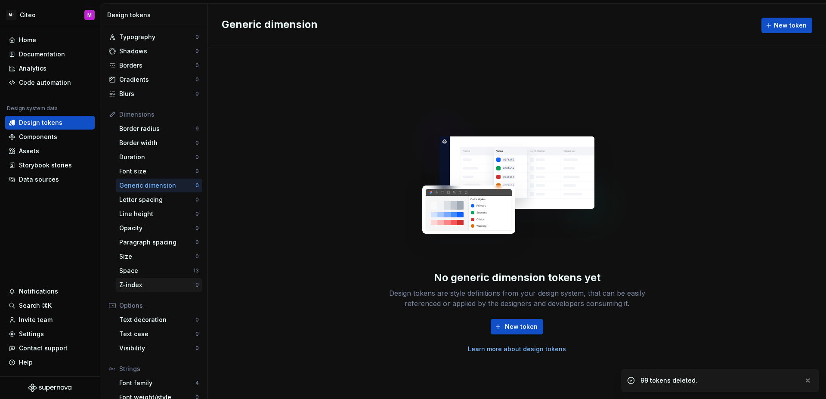
scroll to position [72, 0]
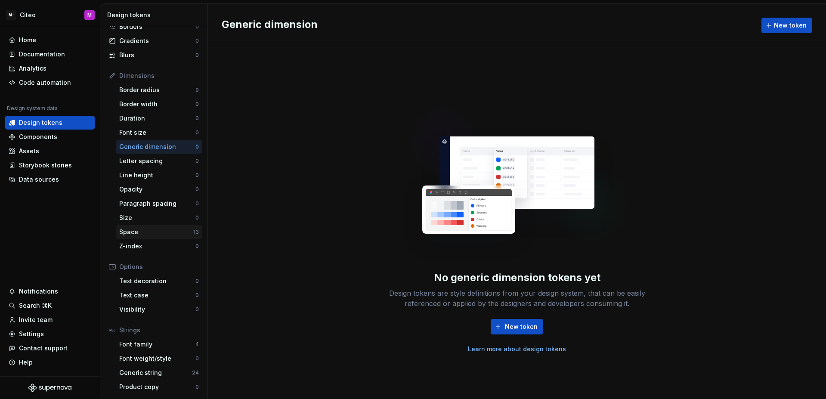
click at [161, 228] on div "Space" at bounding box center [156, 232] width 74 height 9
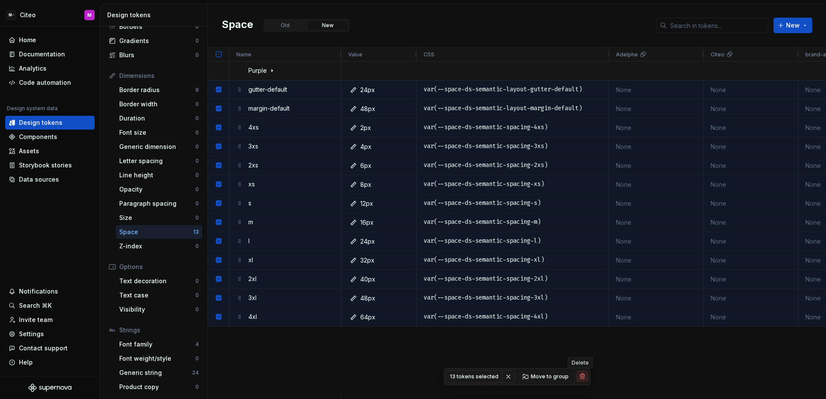
click at [584, 376] on button "button" at bounding box center [582, 376] width 12 height 12
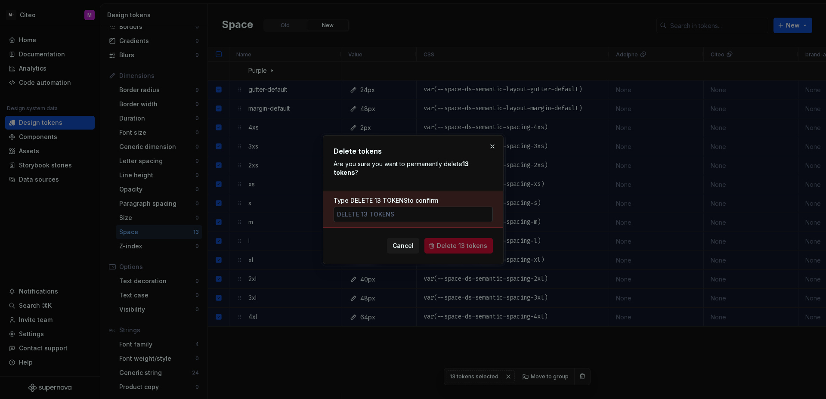
click at [439, 217] on input "Type DELETE 13 TOKENS to confirm" at bounding box center [413, 214] width 159 height 15
type input "delete 13 tokens"
click at [448, 247] on span "Delete 13 tokens" at bounding box center [462, 246] width 50 height 9
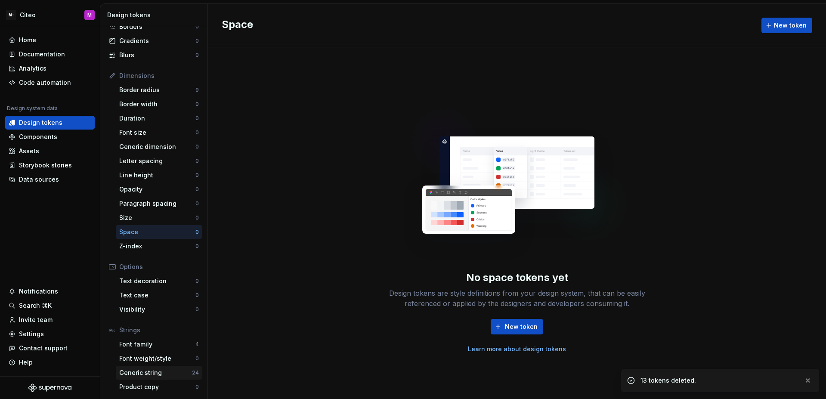
click at [168, 372] on div "Generic string" at bounding box center [155, 373] width 73 height 9
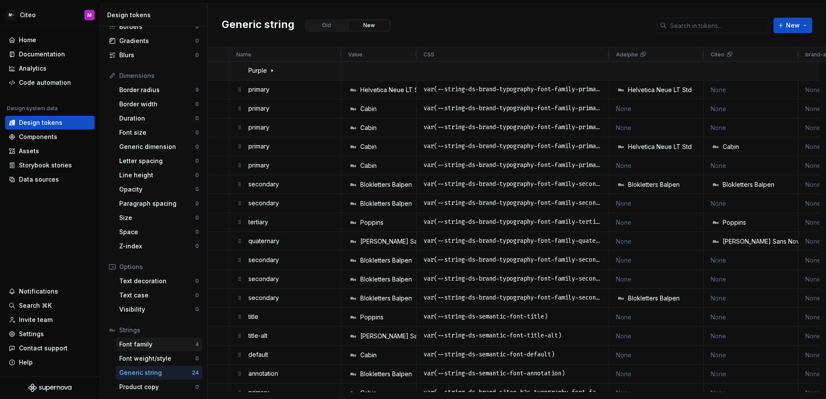
click at [169, 347] on div "Font family" at bounding box center [157, 344] width 76 height 9
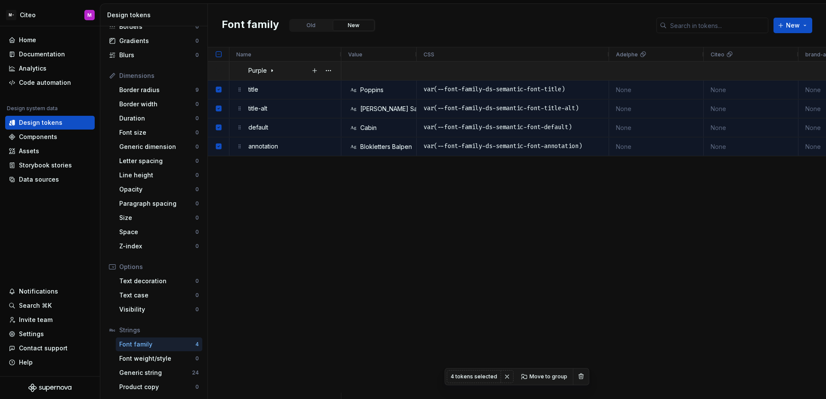
click at [272, 74] on div "Purple" at bounding box center [261, 70] width 27 height 17
click at [576, 375] on button "button" at bounding box center [581, 376] width 12 height 12
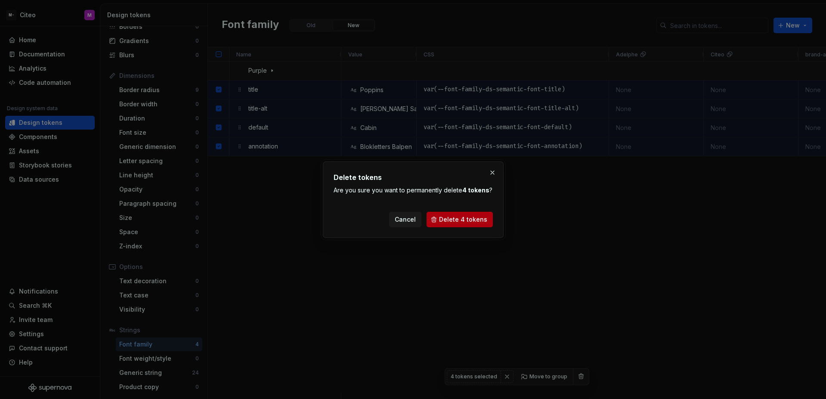
click at [460, 220] on span "Delete 4 tokens" at bounding box center [463, 219] width 48 height 9
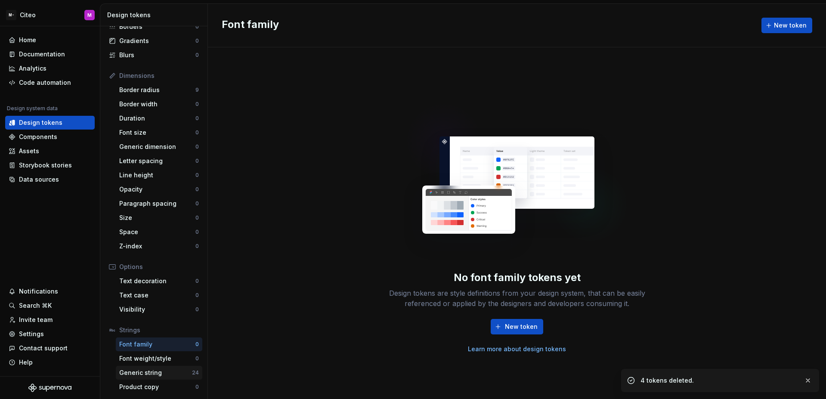
click at [175, 374] on div "Generic string" at bounding box center [155, 373] width 73 height 9
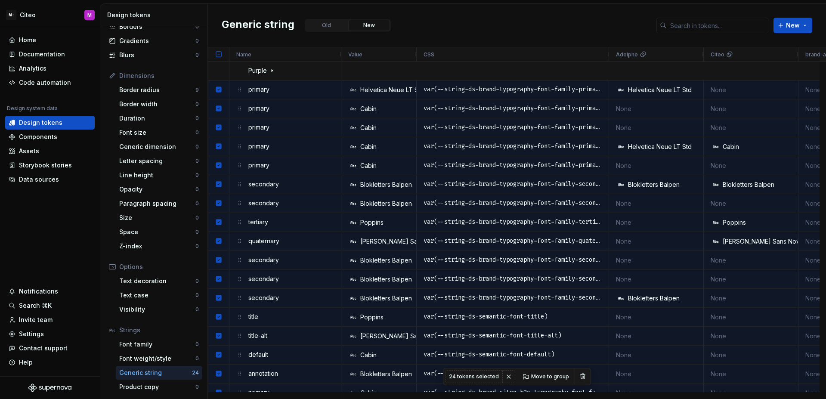
click at [581, 369] on div at bounding box center [584, 377] width 14 height 16
click at [582, 373] on button "button" at bounding box center [583, 376] width 12 height 12
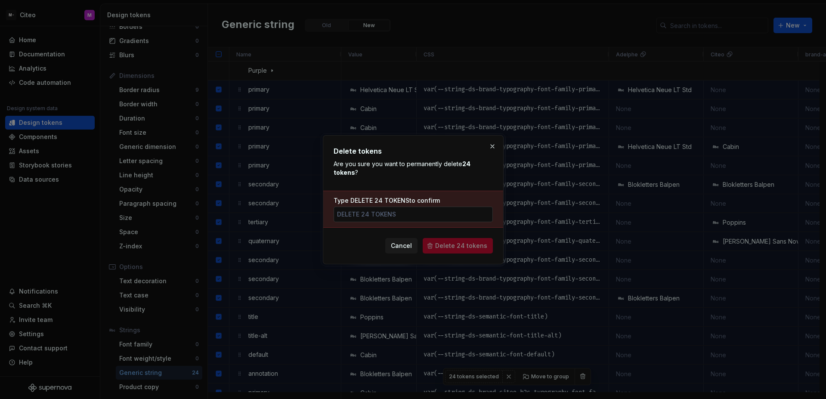
click at [441, 214] on input "Type DELETE 24 TOKENS to confirm" at bounding box center [413, 214] width 159 height 15
type input "Delete 24 tokens"
click at [455, 249] on span "Delete 24 tokens" at bounding box center [461, 246] width 52 height 9
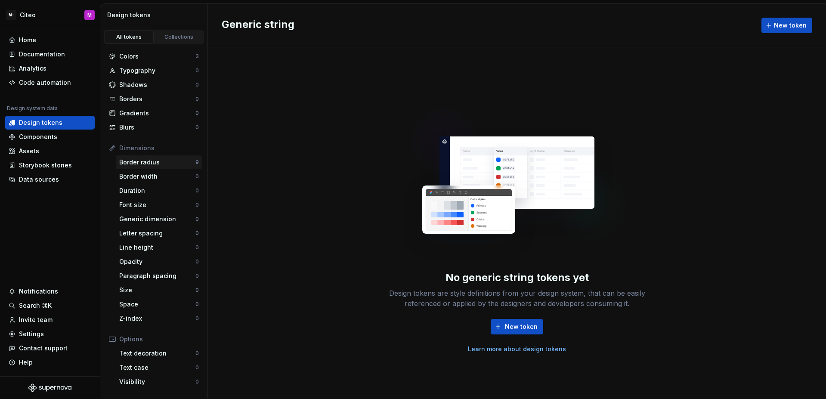
click at [168, 164] on div "Border radius" at bounding box center [157, 162] width 76 height 9
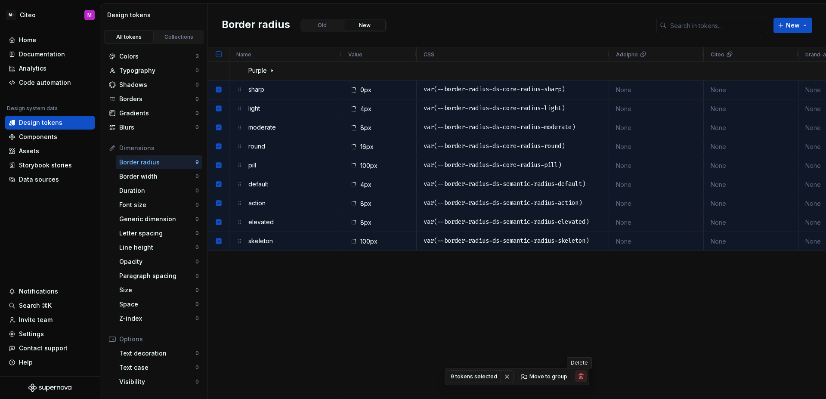
click at [575, 378] on button "button" at bounding box center [581, 376] width 12 height 12
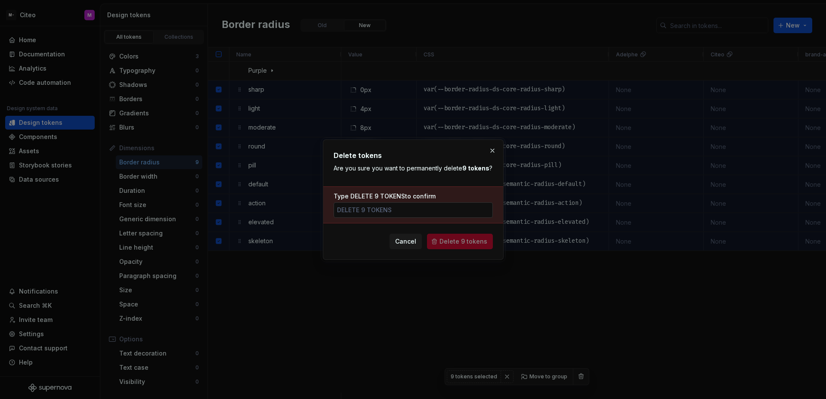
click at [447, 211] on input "Type DELETE 9 TOKENS to confirm" at bounding box center [413, 209] width 159 height 15
type input "delete 9 tokens"
click at [478, 242] on span "Delete 9 tokens" at bounding box center [464, 241] width 48 height 9
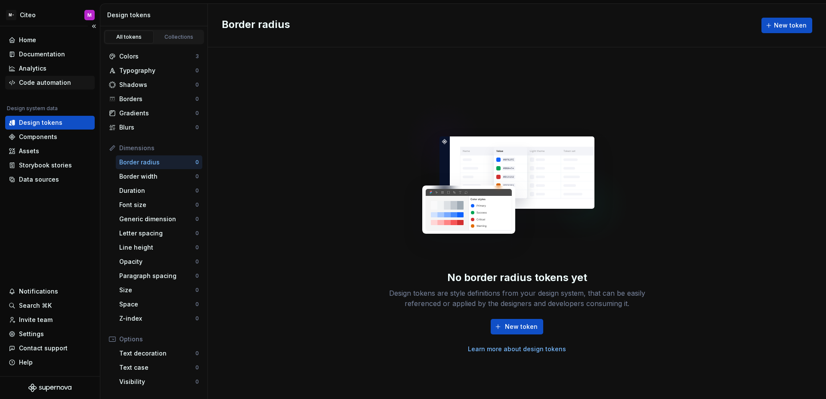
click at [78, 81] on div "Code automation" at bounding box center [50, 82] width 83 height 9
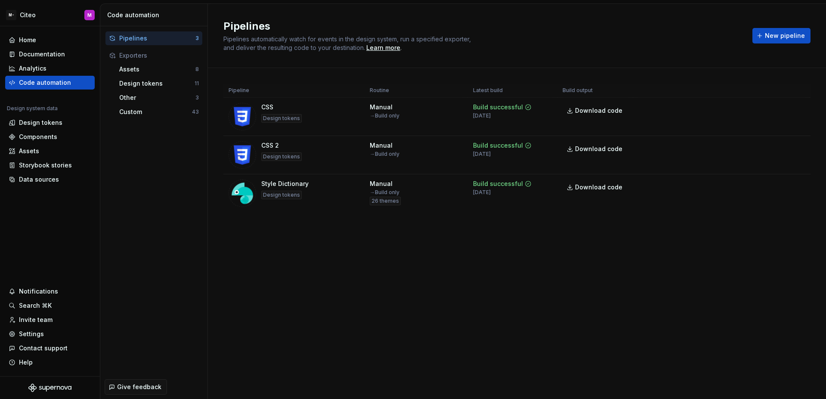
click at [462, 257] on div "Pipelines Pipelines automatically watch for events in the design system, run a …" at bounding box center [517, 201] width 618 height 395
click at [145, 87] on div "Design tokens" at bounding box center [156, 83] width 75 height 9
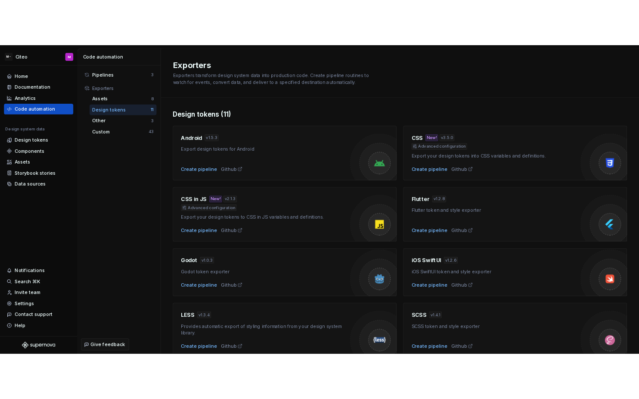
scroll to position [196, 0]
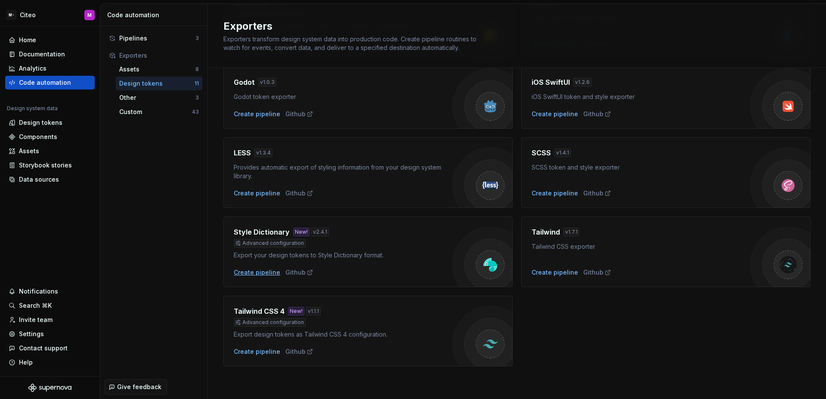
drag, startPoint x: 249, startPoint y: 267, endPoint x: 251, endPoint y: 272, distance: 5.2
click at [250, 269] on div "Style Dictionary New! v 2.4.1 Advanced configuration Export your design tokens …" at bounding box center [343, 252] width 219 height 50
click at [251, 272] on div "Create pipeline" at bounding box center [257, 272] width 46 height 9
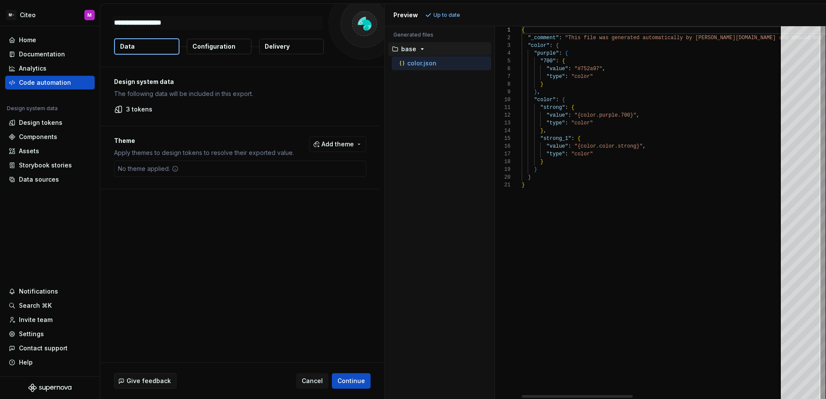
type textarea "*"
click at [235, 50] on button "Configuration" at bounding box center [219, 46] width 65 height 15
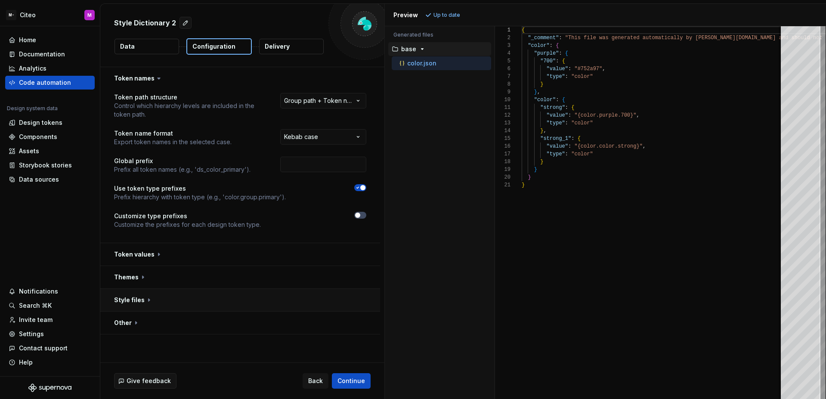
click at [253, 301] on button "button" at bounding box center [240, 300] width 280 height 22
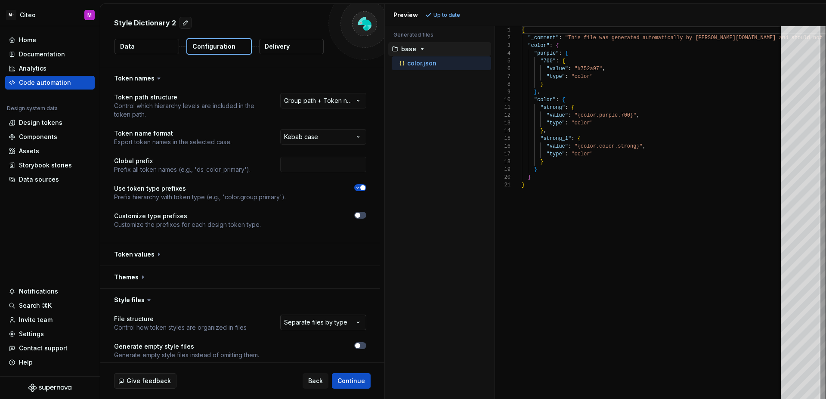
click at [343, 321] on html "**********" at bounding box center [413, 199] width 826 height 399
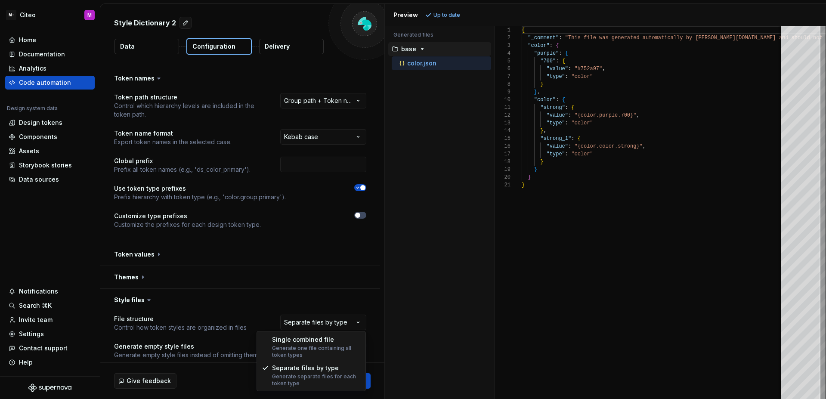
select select "**********"
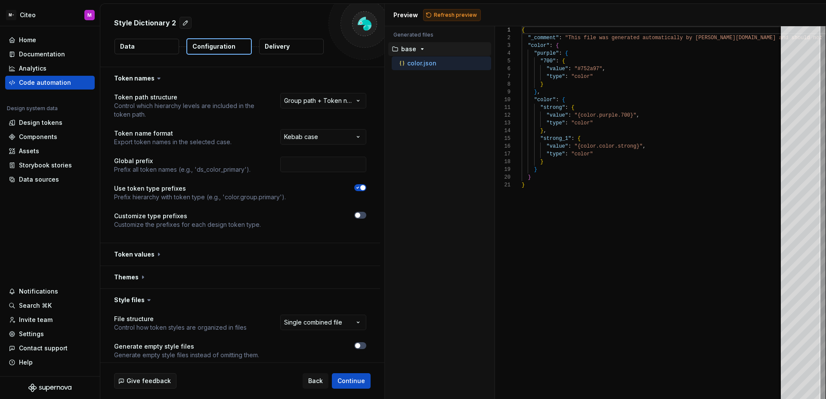
click at [449, 17] on span "Refresh preview" at bounding box center [455, 15] width 43 height 7
click at [434, 128] on div "Accessibility guide for tree . Navigate the tree with the arrow keys. Common tr…" at bounding box center [440, 219] width 110 height 359
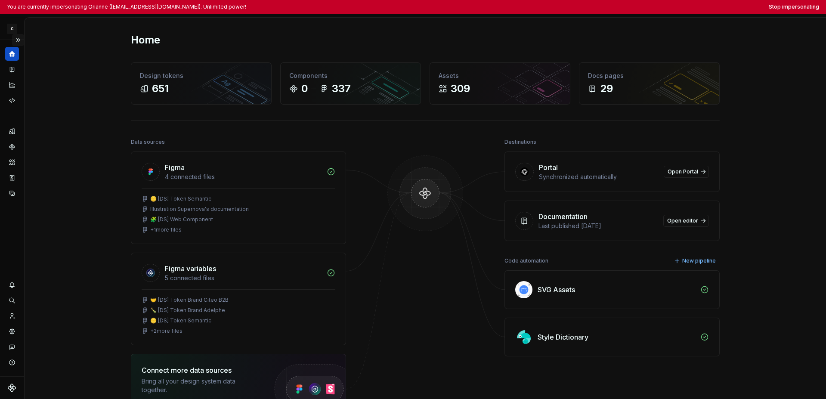
click at [18, 41] on button "Expand sidebar" at bounding box center [18, 40] width 12 height 12
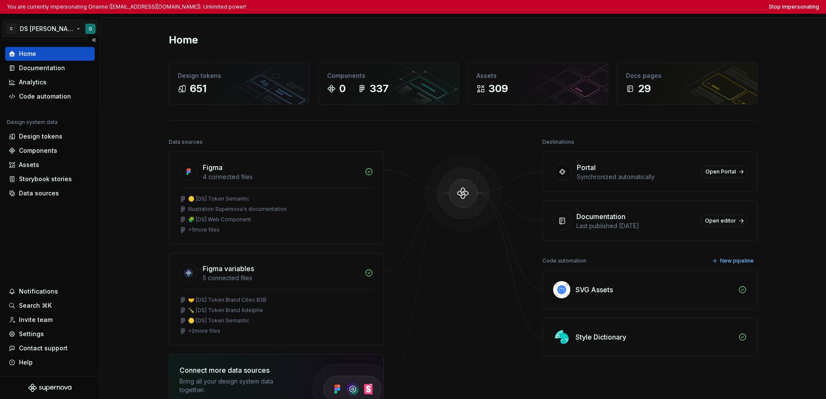
click at [37, 32] on html "You are currently impersonating Orianne ([EMAIL_ADDRESS][DOMAIN_NAME]). Unlimit…" at bounding box center [413, 199] width 826 height 399
click at [40, 211] on html "You are currently impersonating Orianne ([EMAIL_ADDRESS][DOMAIN_NAME]). Unlimit…" at bounding box center [413, 199] width 826 height 399
click at [44, 94] on div "Code automation" at bounding box center [45, 96] width 52 height 9
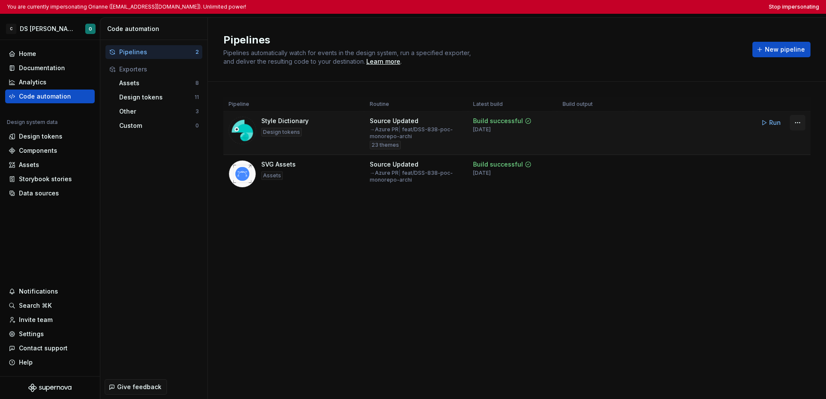
click at [638, 124] on html "You are currently impersonating Orianne ([EMAIL_ADDRESS][DOMAIN_NAME]). Unlimit…" at bounding box center [413, 199] width 826 height 399
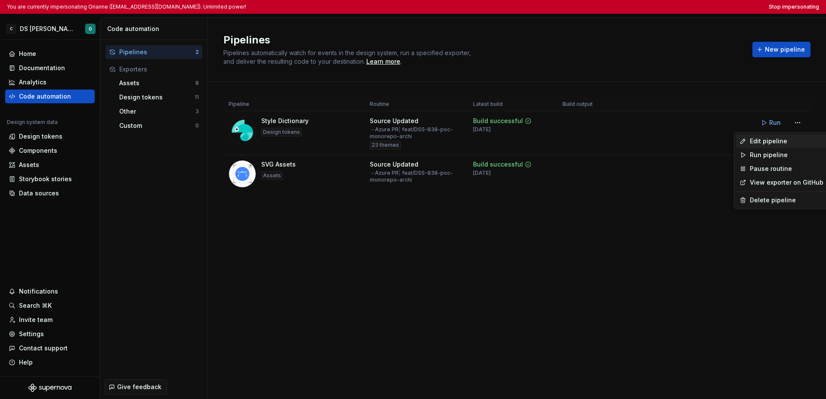
click at [638, 141] on div "Edit pipeline" at bounding box center [787, 141] width 74 height 9
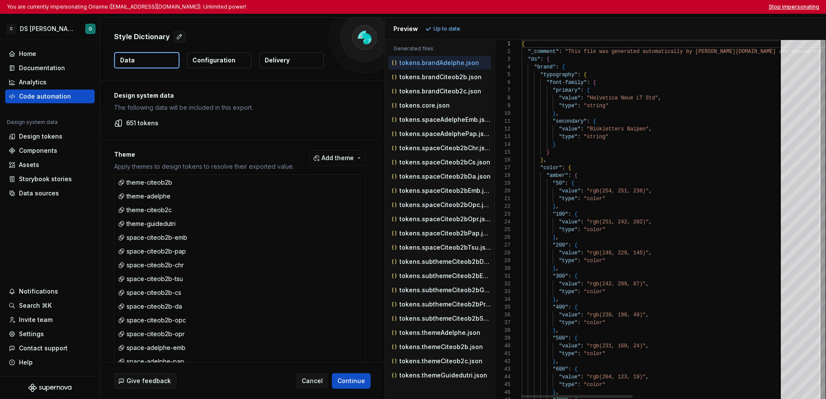
click at [638, 7] on button "Stop impersonating" at bounding box center [794, 6] width 50 height 7
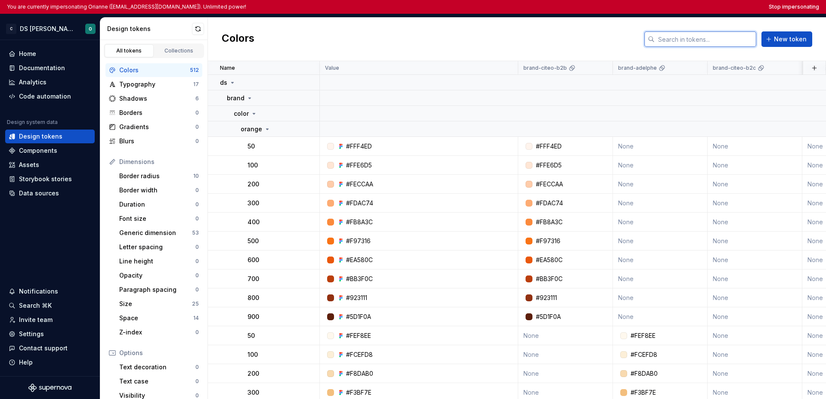
click at [688, 45] on input "text" at bounding box center [706, 38] width 102 height 15
click at [697, 41] on input "text" at bounding box center [706, 38] width 102 height 15
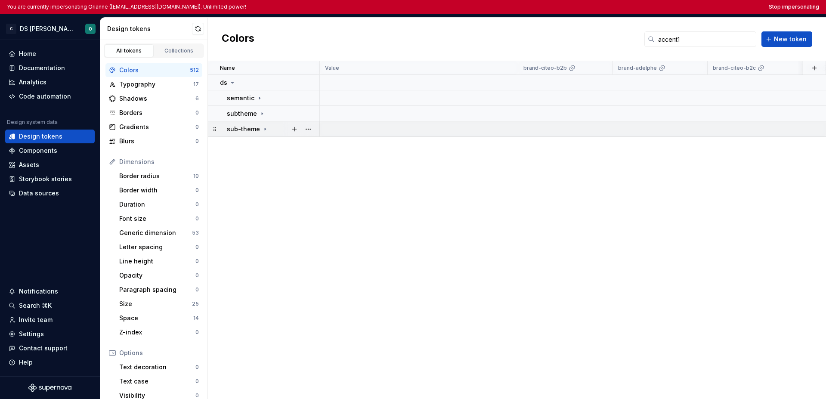
click at [263, 131] on icon at bounding box center [265, 129] width 7 height 7
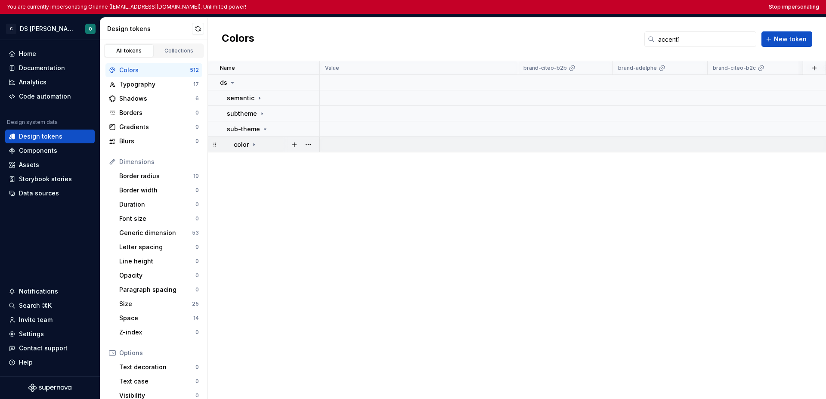
click at [266, 147] on div "color" at bounding box center [276, 144] width 85 height 9
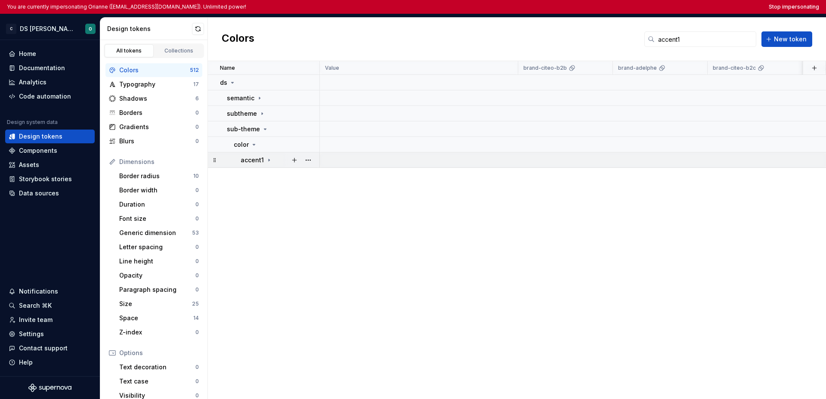
click at [266, 159] on icon at bounding box center [269, 160] width 7 height 7
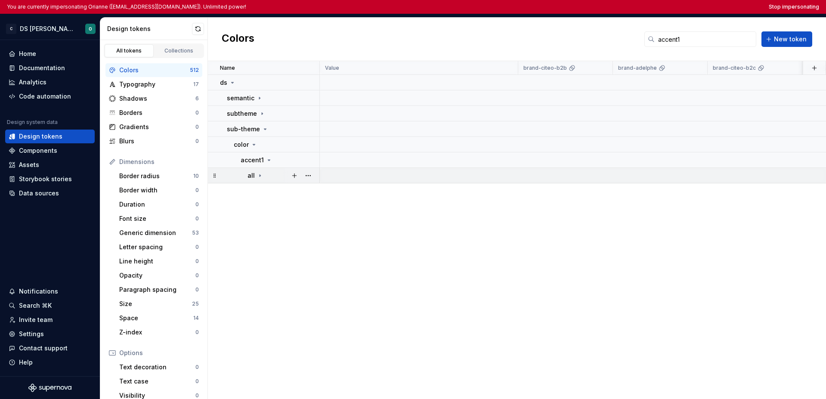
click at [268, 180] on td "all" at bounding box center [264, 175] width 112 height 15
click at [257, 179] on div "all" at bounding box center [256, 175] width 16 height 9
click at [261, 177] on icon at bounding box center [260, 175] width 7 height 7
click at [262, 115] on icon at bounding box center [262, 113] width 7 height 7
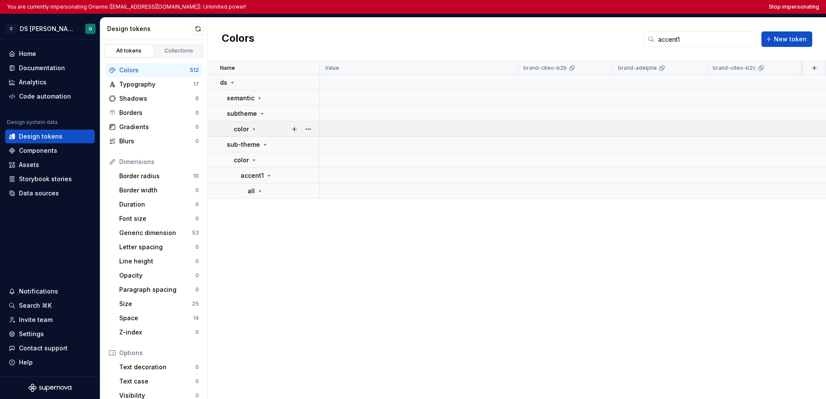
click at [260, 127] on div "color" at bounding box center [276, 129] width 85 height 9
click at [261, 141] on p "accent1" at bounding box center [252, 144] width 23 height 9
click at [270, 161] on div "all" at bounding box center [283, 160] width 71 height 9
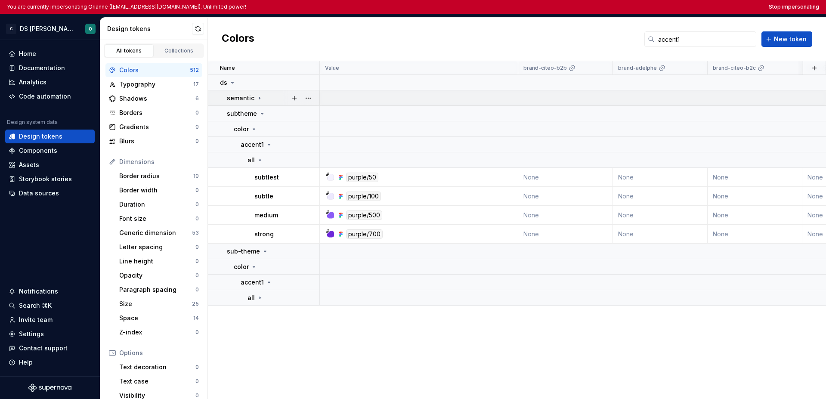
click at [258, 102] on td "semantic" at bounding box center [264, 97] width 112 height 15
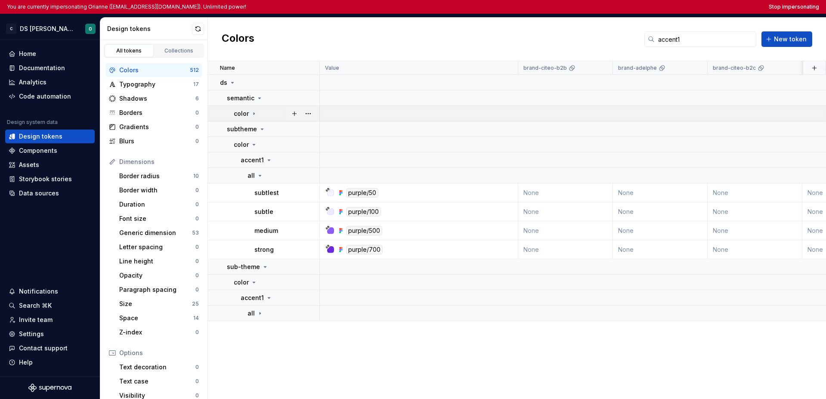
click at [262, 116] on div "color" at bounding box center [276, 113] width 85 height 9
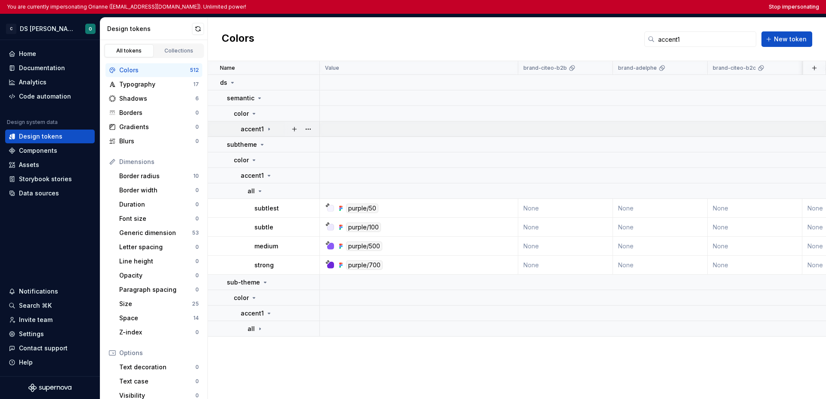
click at [260, 125] on p "accent1" at bounding box center [252, 129] width 23 height 9
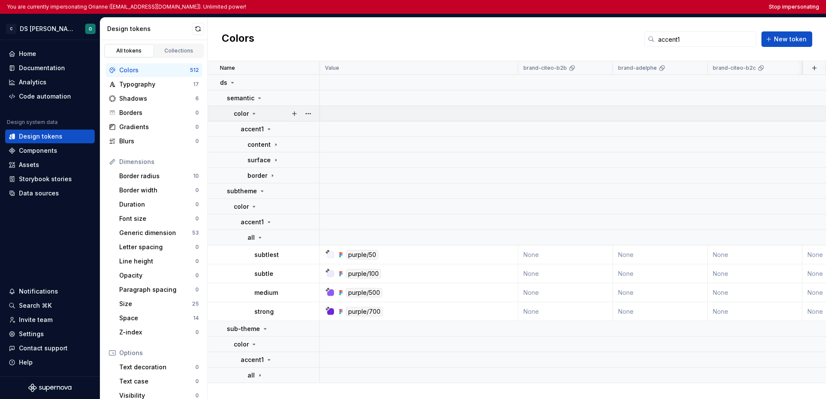
click at [257, 115] on icon at bounding box center [254, 113] width 7 height 7
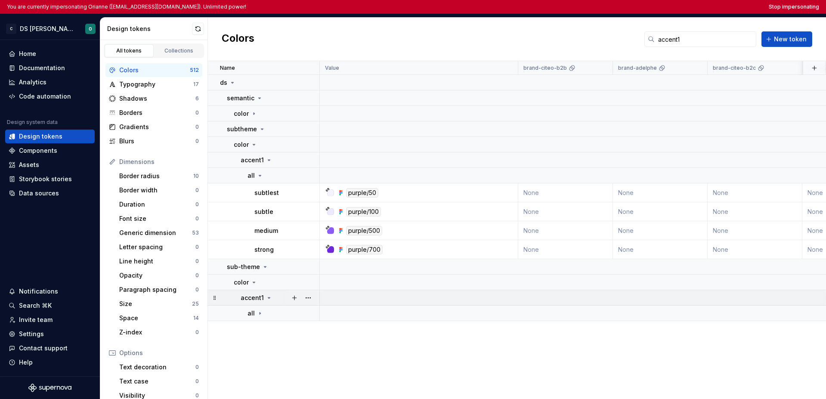
click at [267, 301] on icon at bounding box center [269, 297] width 7 height 7
click at [267, 301] on div "accent1" at bounding box center [257, 298] width 32 height 9
click at [263, 314] on div "all" at bounding box center [283, 313] width 71 height 9
click at [265, 271] on td "sub-theme" at bounding box center [264, 266] width 112 height 15
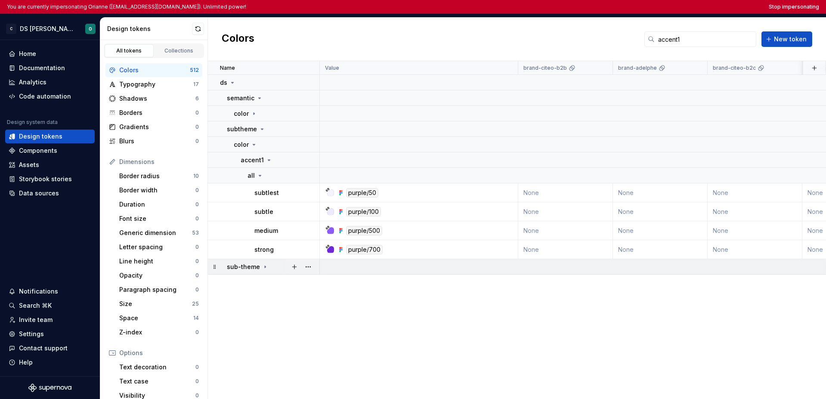
click at [265, 271] on td "sub-theme" at bounding box center [264, 266] width 112 height 15
click at [260, 116] on div "color" at bounding box center [276, 113] width 85 height 9
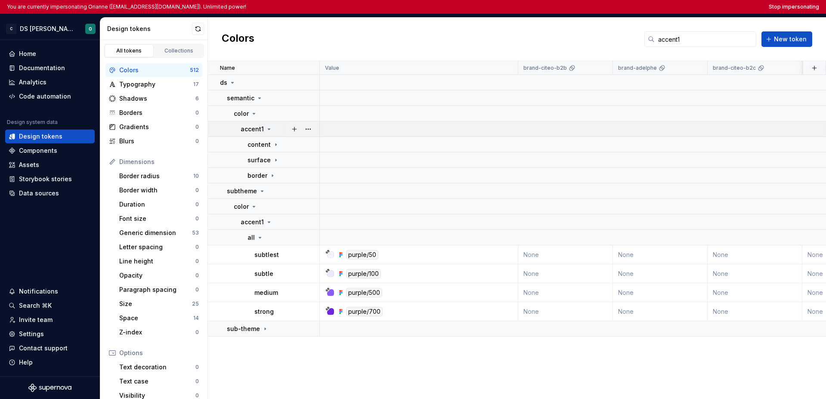
click at [268, 129] on icon at bounding box center [269, 129] width 2 height 1
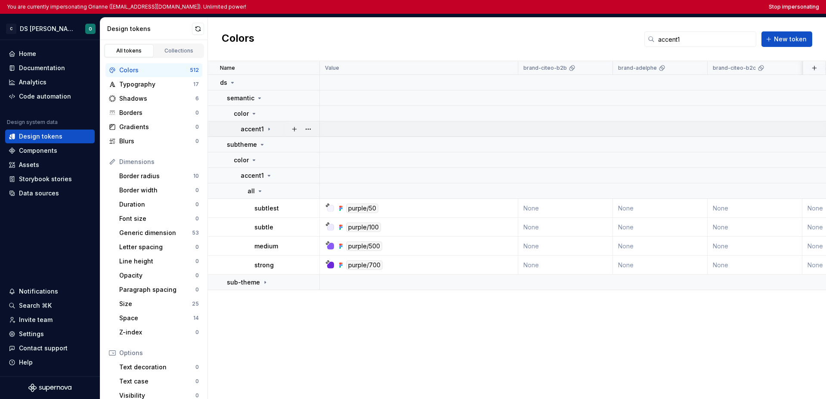
click at [269, 133] on td "accent1" at bounding box center [264, 128] width 112 height 15
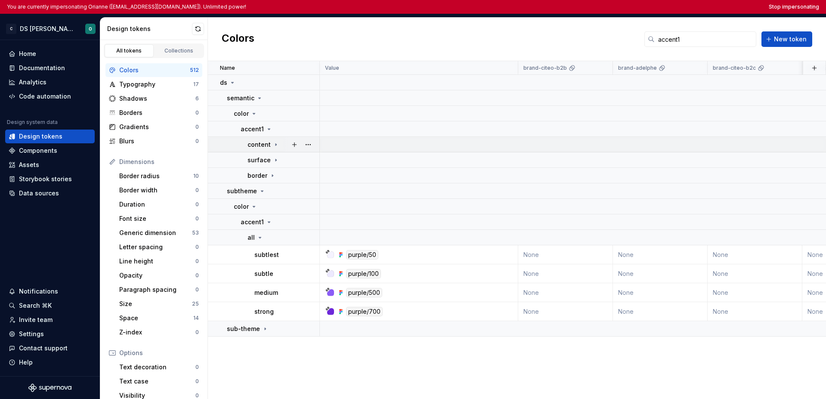
click at [275, 146] on icon at bounding box center [276, 144] width 7 height 7
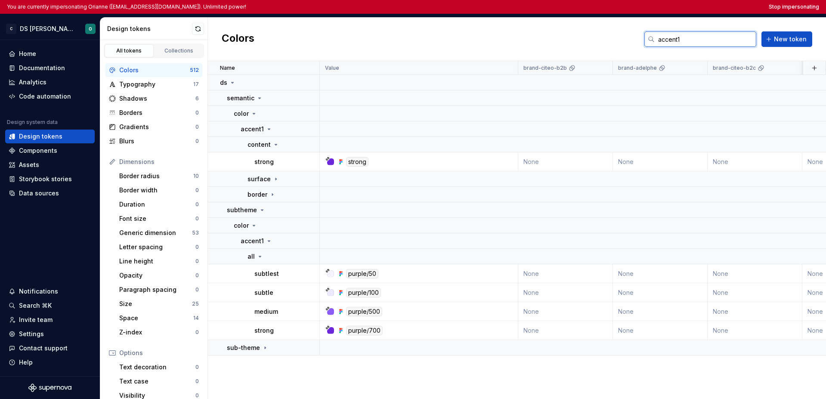
drag, startPoint x: 687, startPoint y: 41, endPoint x: 650, endPoint y: 38, distance: 37.6
click at [650, 38] on div "accent1" at bounding box center [701, 38] width 112 height 15
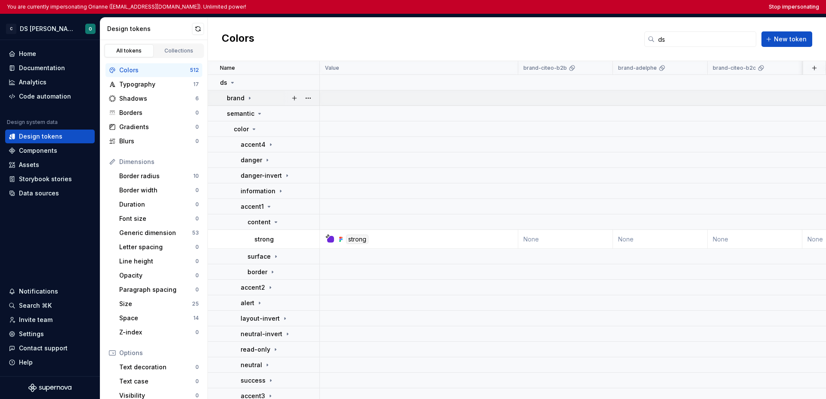
click at [250, 96] on icon at bounding box center [249, 98] width 7 height 7
click at [253, 111] on icon at bounding box center [254, 113] width 7 height 7
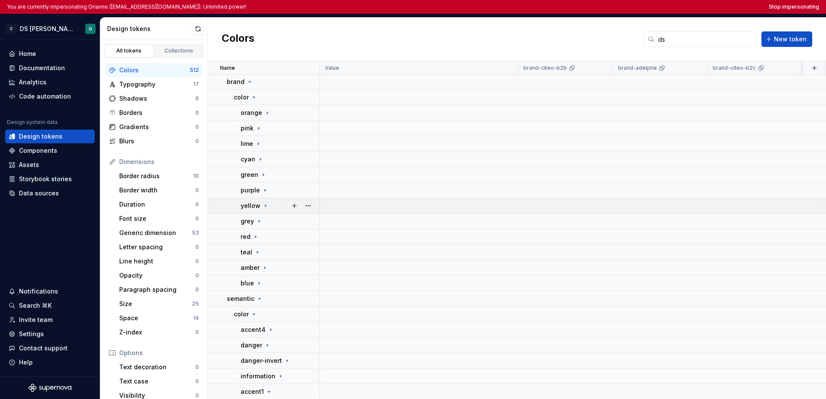
scroll to position [22, 0]
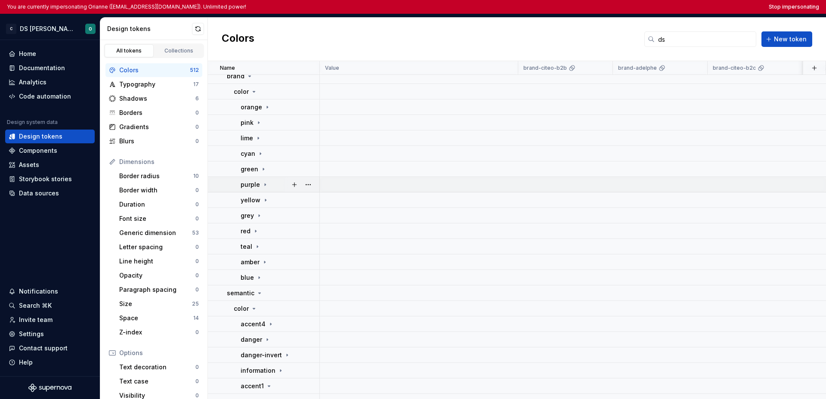
click at [264, 187] on icon at bounding box center [265, 184] width 7 height 7
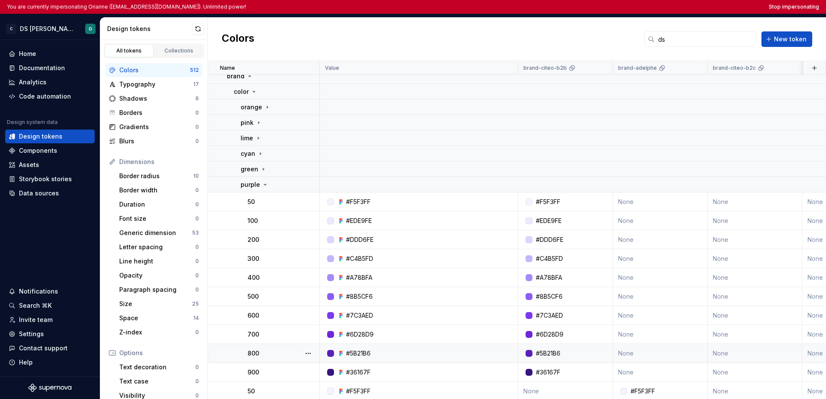
scroll to position [162, 0]
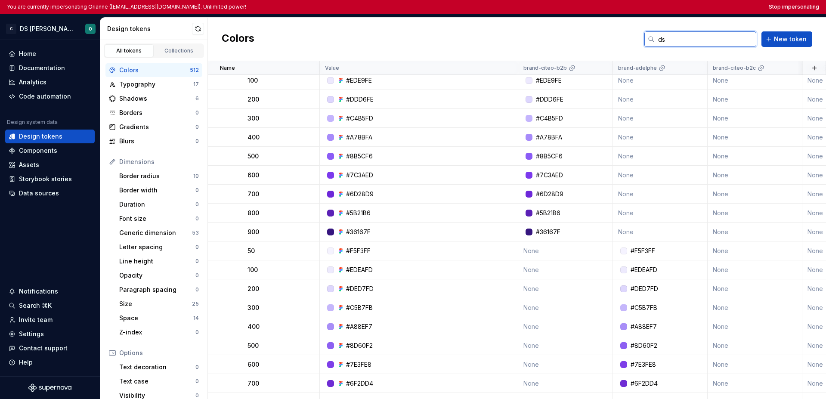
click at [674, 43] on input "ds" at bounding box center [706, 38] width 102 height 15
type input "d"
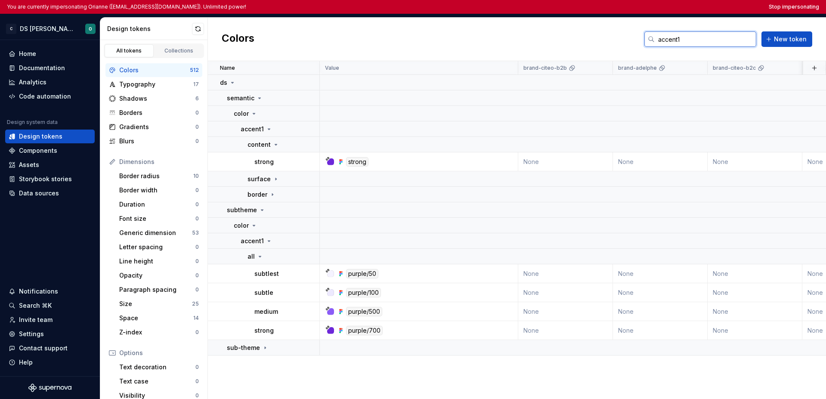
scroll to position [0, 0]
type input "accent1"
click at [791, 6] on button "Stop impersonating" at bounding box center [794, 6] width 50 height 7
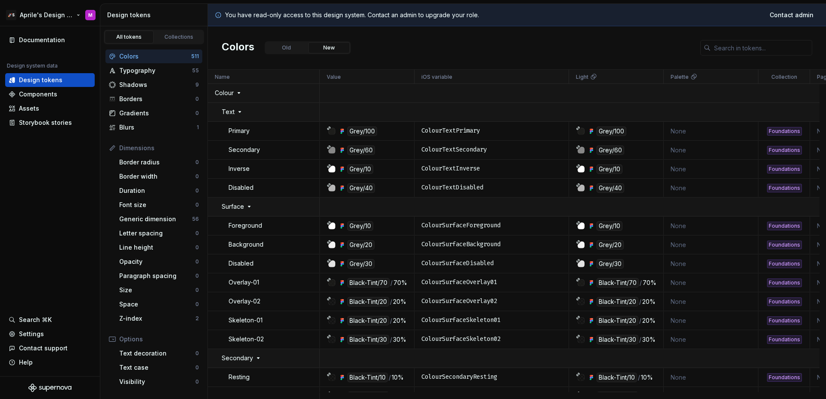
click at [38, 17] on html "🚀S Aprile's Design System M Documentation Design system data Design tokens Comp…" at bounding box center [413, 199] width 826 height 399
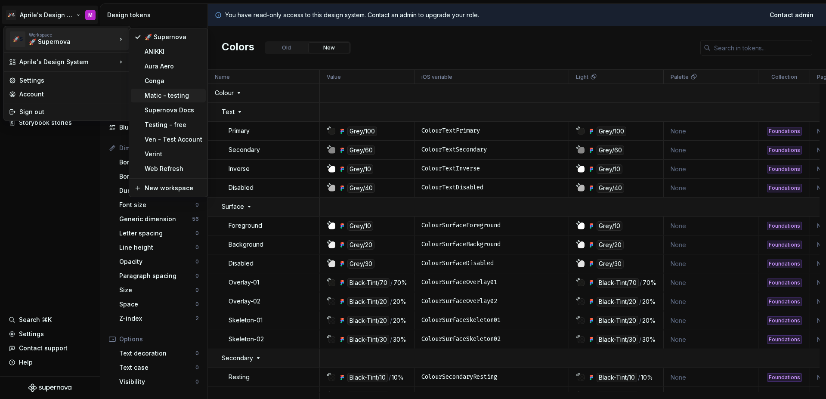
click at [172, 95] on div "Matic - testing" at bounding box center [174, 95] width 58 height 9
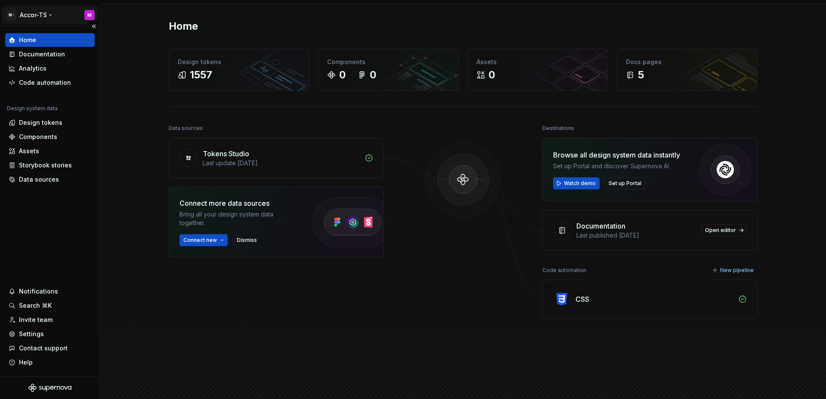
click at [39, 17] on html "M- Accor-TS M Home Documentation Analytics Code automation Design system data D…" at bounding box center [413, 199] width 826 height 399
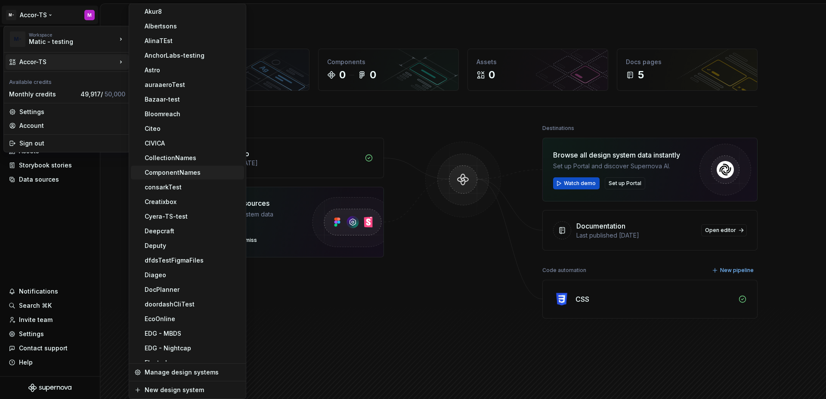
scroll to position [51, 0]
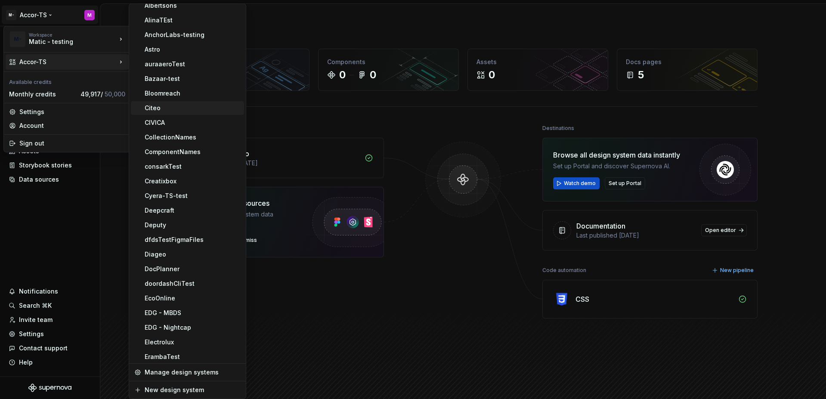
click at [157, 109] on div "Citeo" at bounding box center [193, 108] width 96 height 9
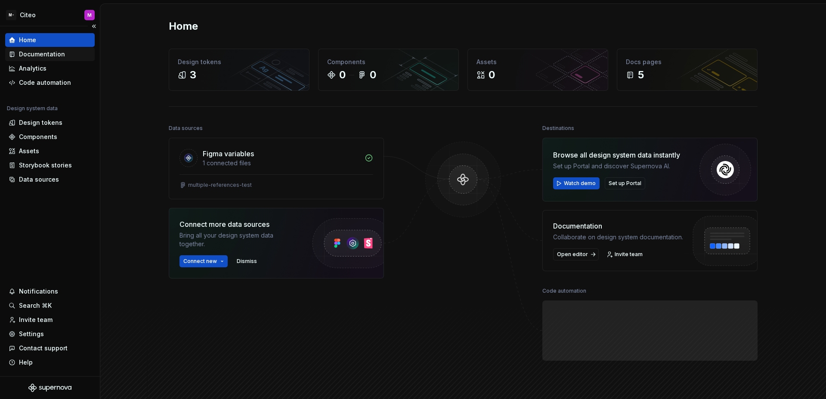
click at [46, 59] on div "Documentation" at bounding box center [50, 54] width 90 height 14
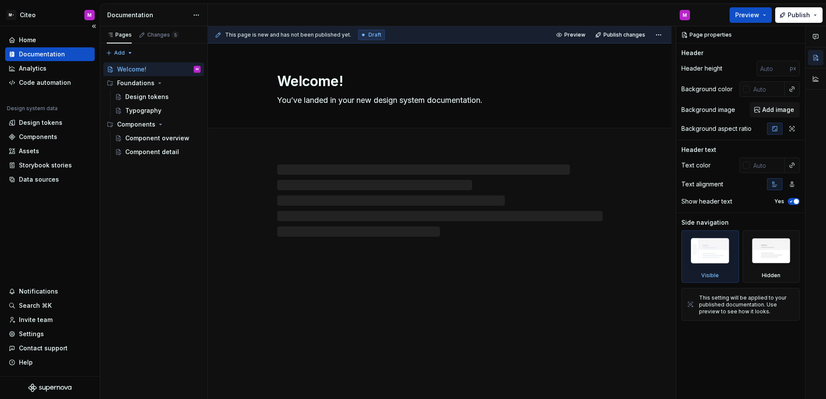
type textarea "*"
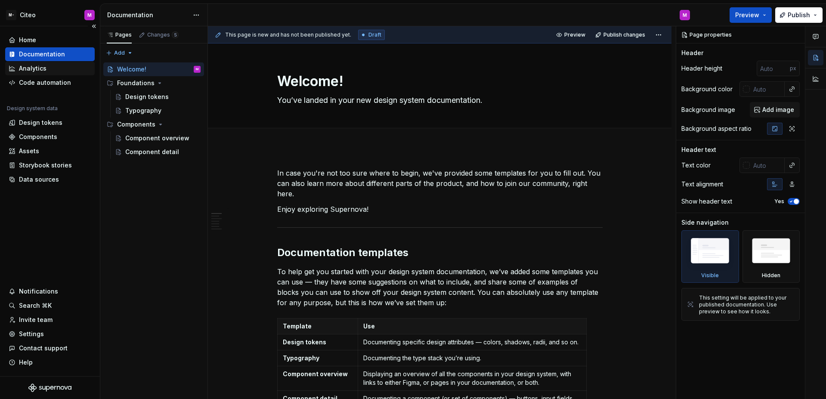
click at [46, 68] on div "Analytics" at bounding box center [50, 68] width 83 height 9
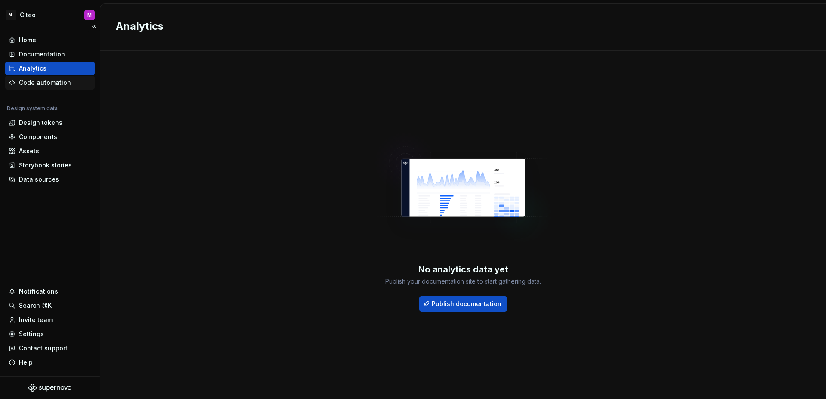
click at [46, 82] on div "Code automation" at bounding box center [45, 82] width 52 height 9
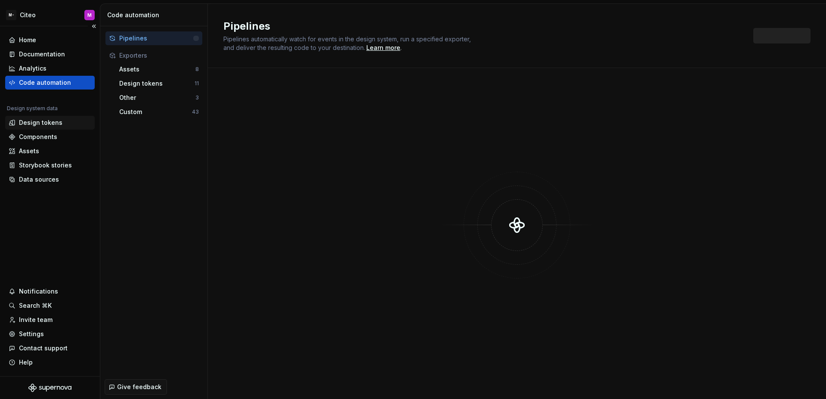
click at [53, 121] on div "Design tokens" at bounding box center [40, 122] width 43 height 9
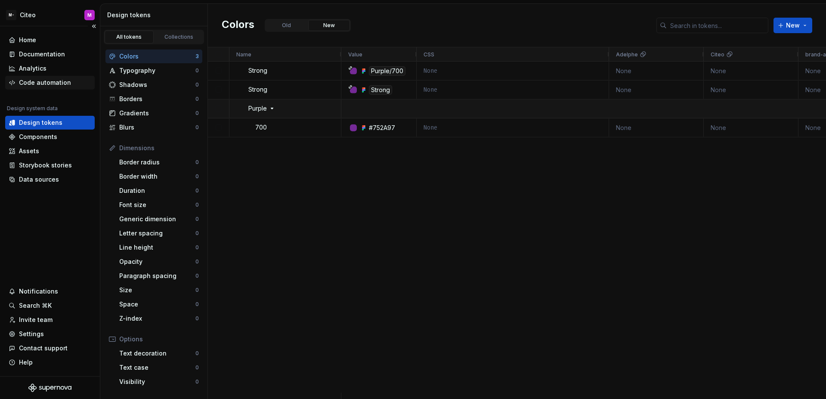
click at [69, 81] on div "Code automation" at bounding box center [50, 82] width 83 height 9
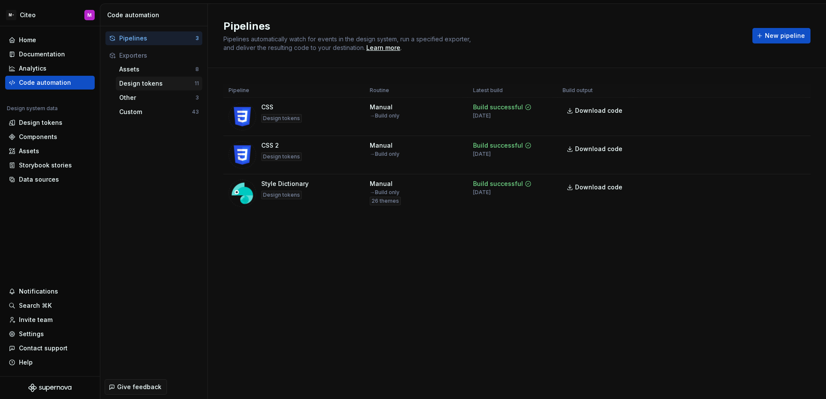
click at [146, 82] on div "Design tokens" at bounding box center [156, 83] width 75 height 9
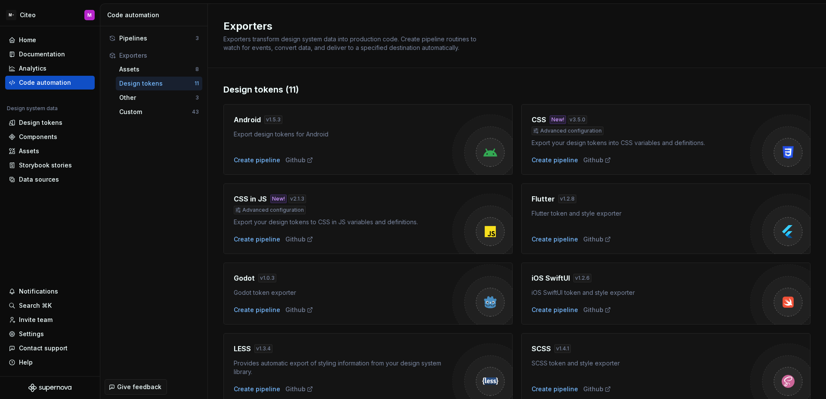
scroll to position [196, 0]
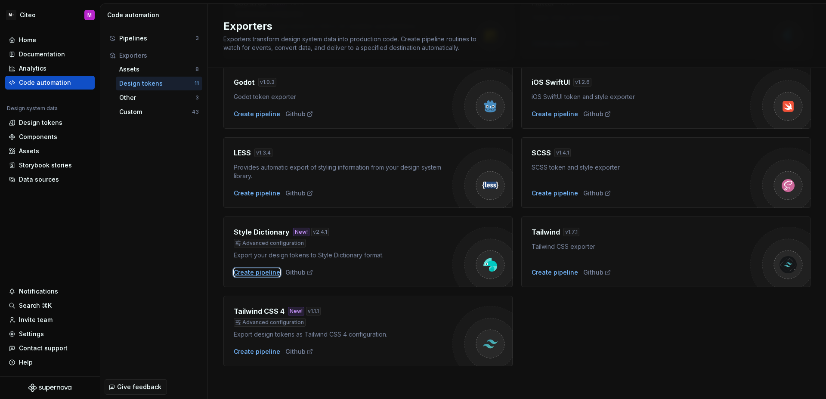
click at [257, 274] on div "Create pipeline" at bounding box center [257, 272] width 46 height 9
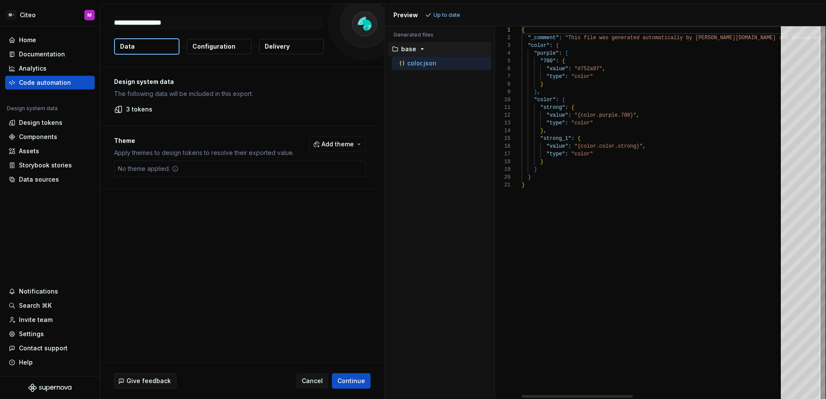
type textarea "*"
click at [209, 49] on p "Configuration" at bounding box center [213, 46] width 43 height 9
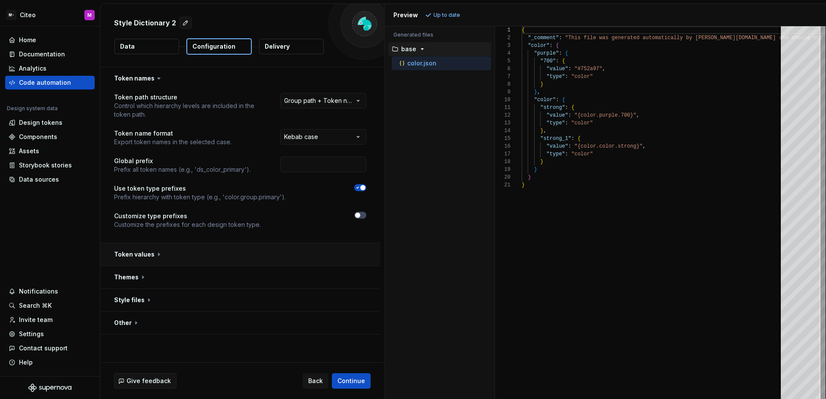
click at [274, 252] on button "button" at bounding box center [240, 254] width 280 height 22
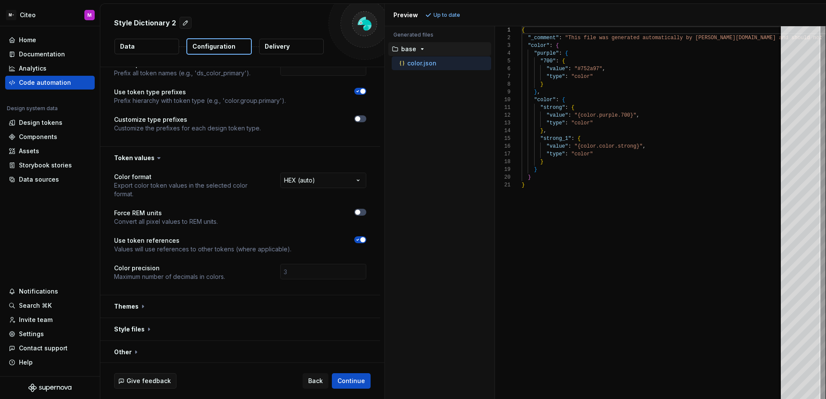
scroll to position [98, 0]
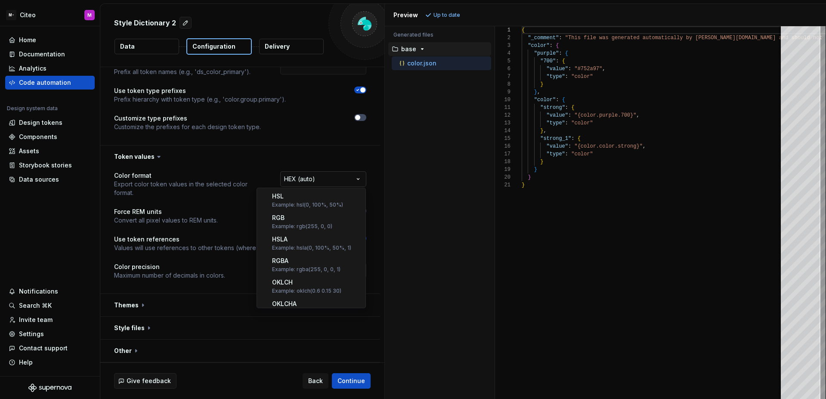
click at [352, 176] on html "**********" at bounding box center [413, 199] width 826 height 399
select select "*********"
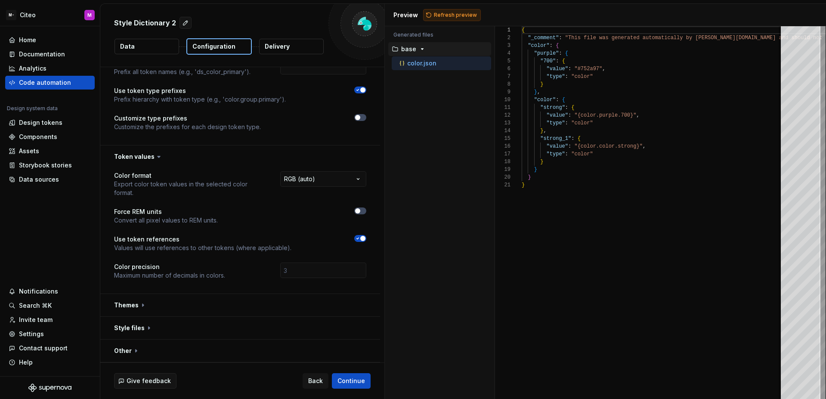
click at [463, 9] on button "Refresh preview" at bounding box center [452, 15] width 58 height 12
type textarea "**********"
click at [240, 297] on button "button" at bounding box center [240, 305] width 280 height 22
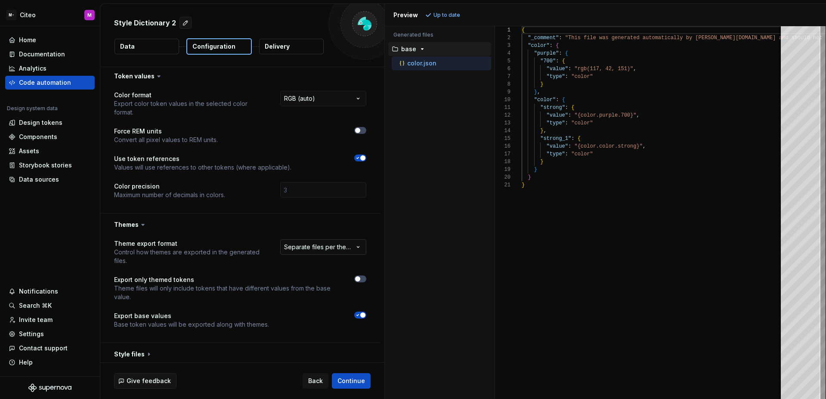
scroll to position [184, 0]
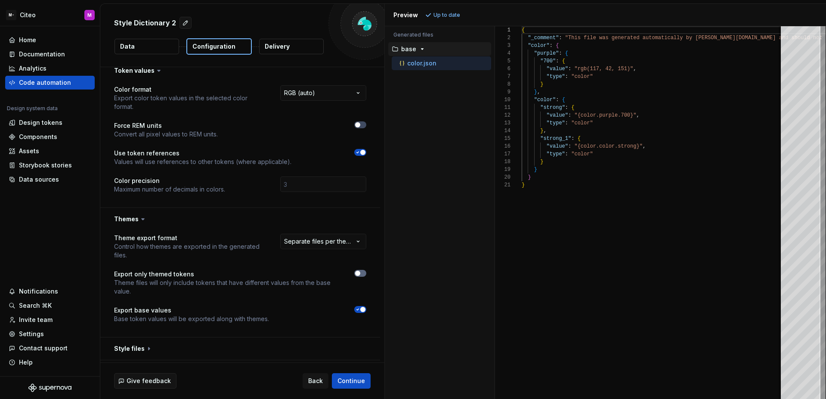
click at [355, 275] on icon "button" at bounding box center [357, 273] width 7 height 5
click at [453, 16] on span "Refresh preview" at bounding box center [455, 15] width 43 height 7
click at [174, 50] on button "Data" at bounding box center [147, 46] width 65 height 15
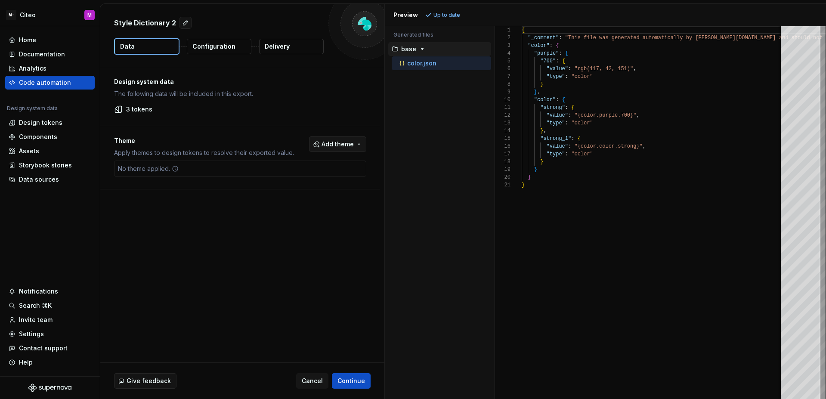
click at [331, 140] on span "Add theme" at bounding box center [338, 144] width 32 height 9
click at [332, 118] on html "M- Citeo M Home Documentation Analytics Code automation Design system data Desi…" at bounding box center [413, 199] width 826 height 399
click at [242, 47] on button "Configuration" at bounding box center [219, 46] width 65 height 15
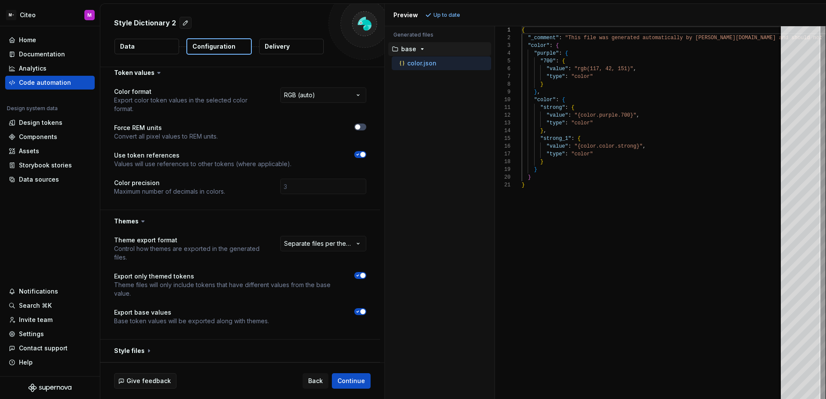
scroll to position [205, 0]
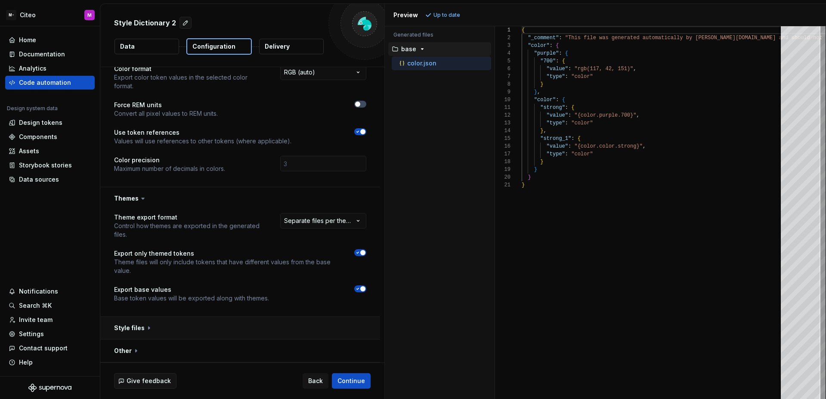
click at [275, 333] on button "button" at bounding box center [240, 328] width 280 height 22
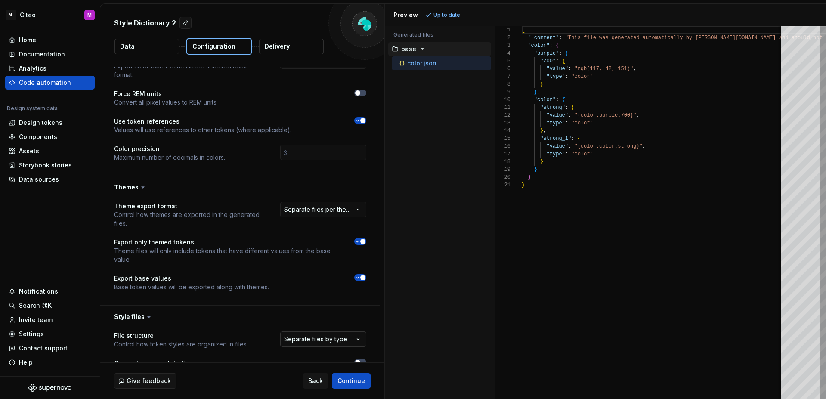
scroll to position [223, 0]
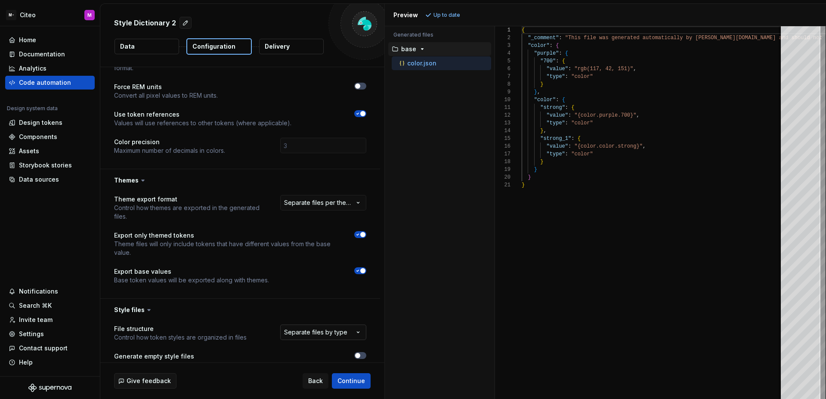
click at [317, 331] on html "**********" at bounding box center [413, 199] width 826 height 399
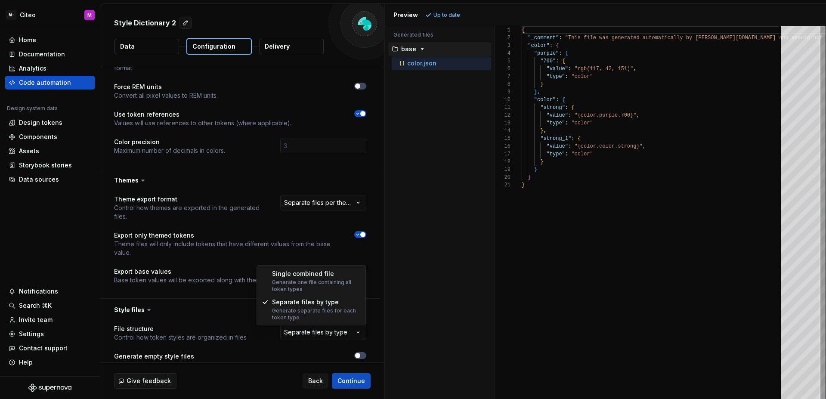
select select "**********"
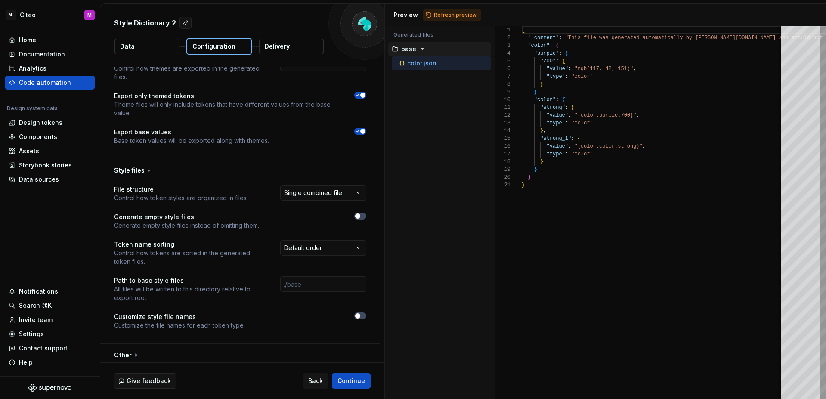
scroll to position [366, 0]
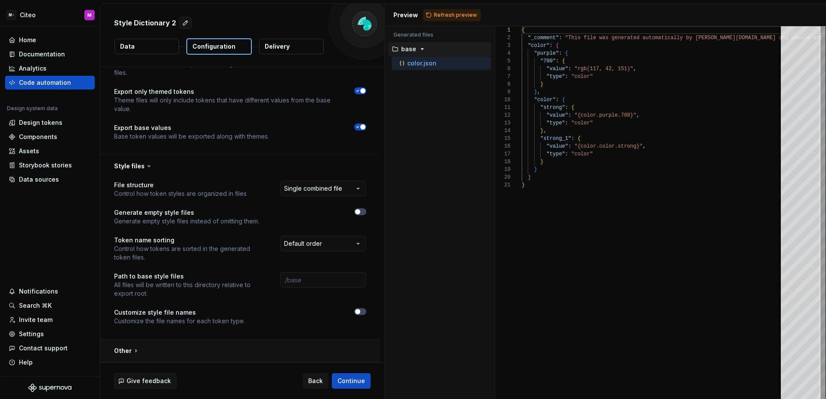
click at [194, 351] on button "button" at bounding box center [240, 351] width 280 height 22
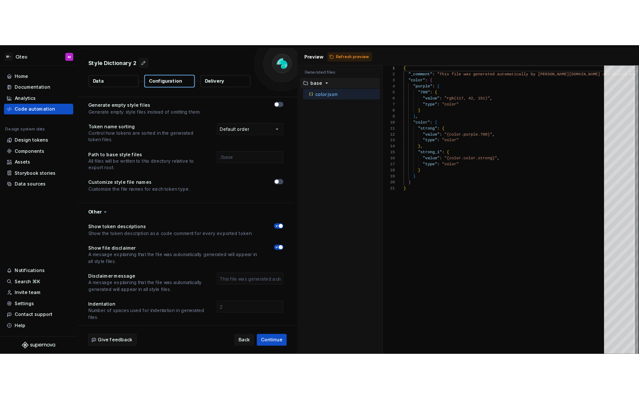
scroll to position [509, 0]
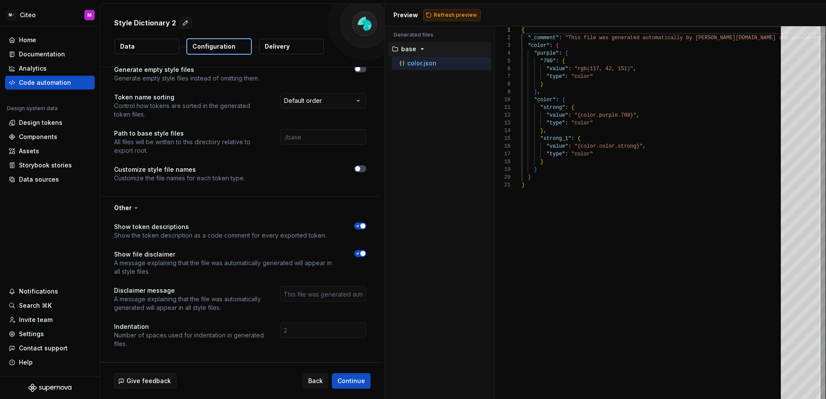
click at [457, 15] on span "Refresh preview" at bounding box center [455, 15] width 43 height 7
click at [71, 198] on div "Home Documentation Analytics Code automation Design system data Design tokens C…" at bounding box center [50, 201] width 100 height 350
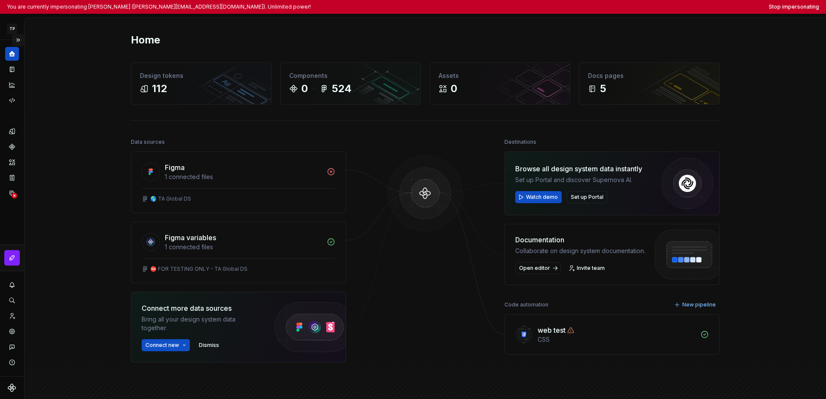
click at [17, 38] on button "Expand sidebar" at bounding box center [18, 40] width 12 height 12
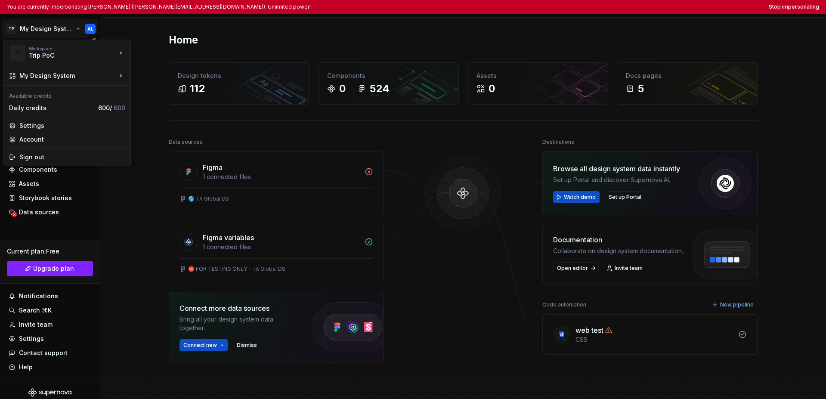
click at [21, 33] on html "You are currently impersonating [PERSON_NAME] ([PERSON_NAME][EMAIL_ADDRESS][DOM…" at bounding box center [413, 199] width 826 height 399
click at [151, 65] on div "Tripadvisor" at bounding box center [173, 65] width 56 height 9
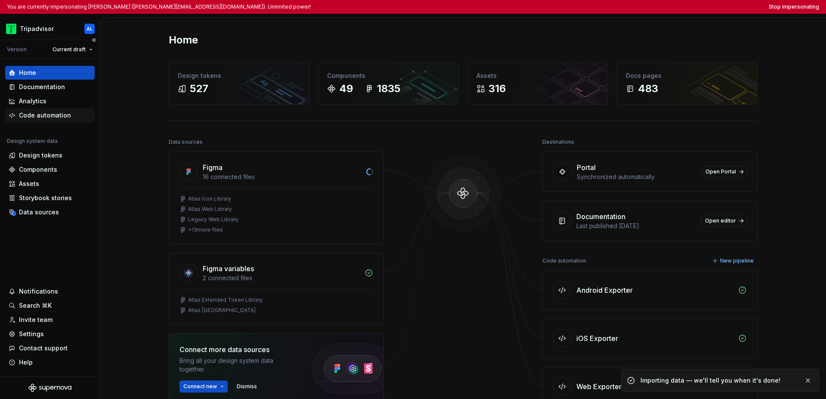
click at [43, 116] on div "Code automation" at bounding box center [45, 115] width 52 height 9
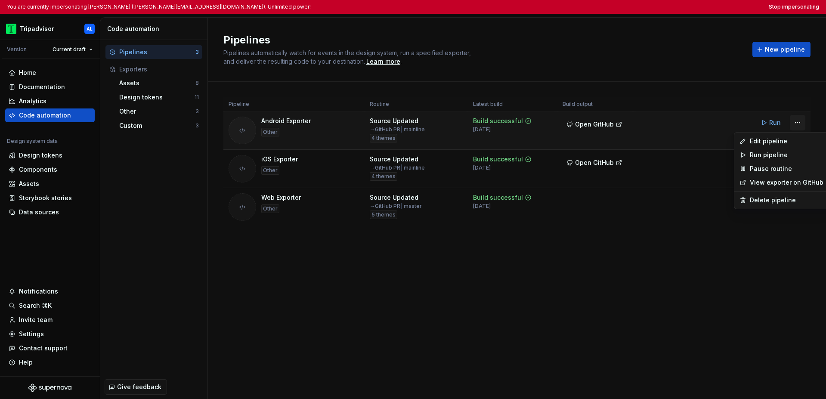
click at [638, 124] on html "You are currently impersonating Ante Lukic (alukic@tripadvisor.com). Unlimited …" at bounding box center [413, 199] width 826 height 399
click at [638, 142] on div "Edit pipeline" at bounding box center [787, 141] width 74 height 9
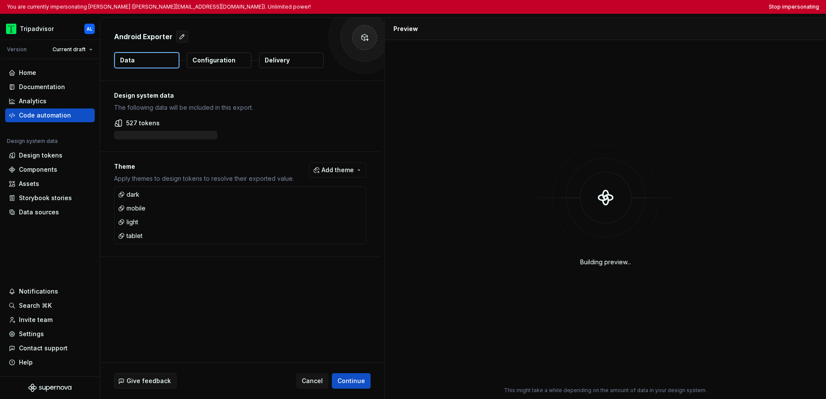
click at [289, 60] on button "Delivery" at bounding box center [291, 60] width 65 height 15
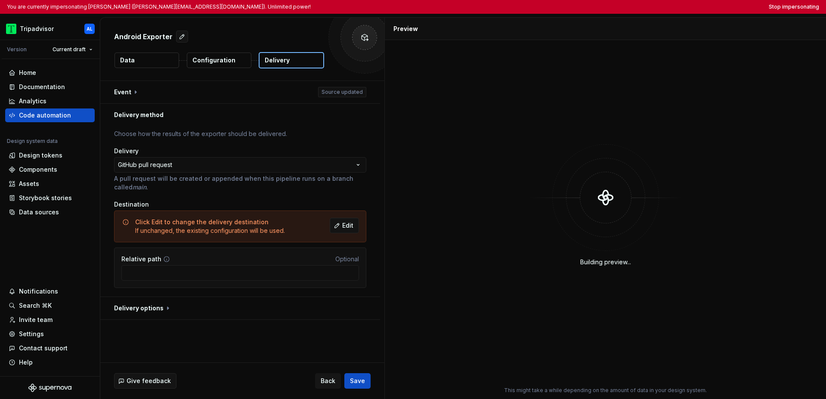
click at [143, 62] on button "Data" at bounding box center [147, 60] width 65 height 15
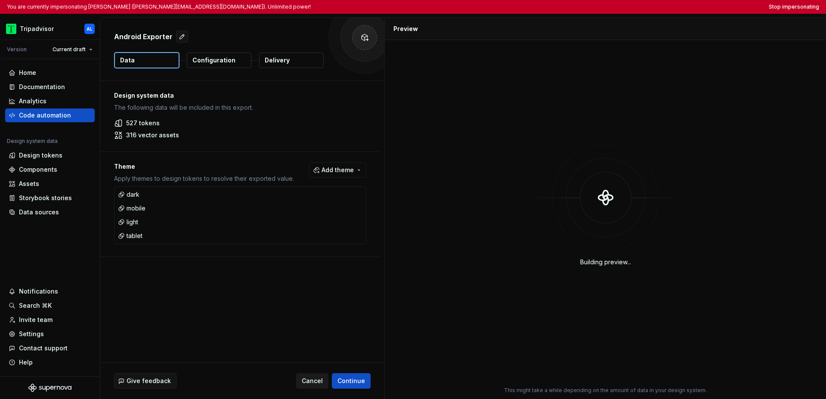
click at [315, 378] on span "Cancel" at bounding box center [312, 381] width 21 height 9
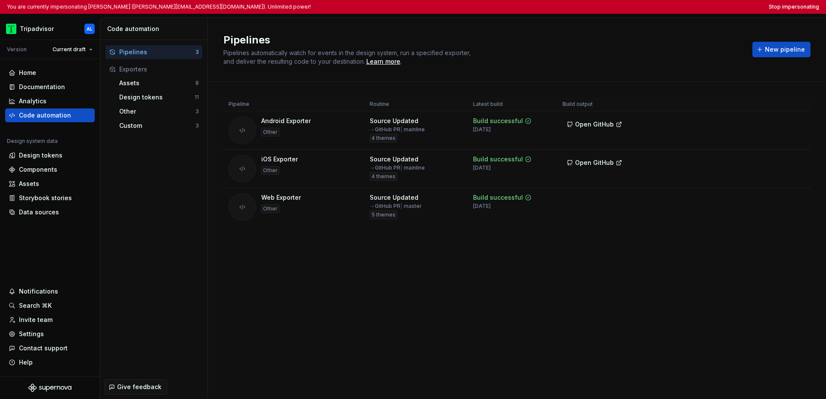
drag, startPoint x: 328, startPoint y: 334, endPoint x: 332, endPoint y: 322, distance: 12.7
click at [328, 334] on div "Pipelines Pipelines automatically watch for events in the design system, run a …" at bounding box center [517, 208] width 618 height 381
click at [638, 3] on button "Stop impersonating" at bounding box center [794, 6] width 50 height 7
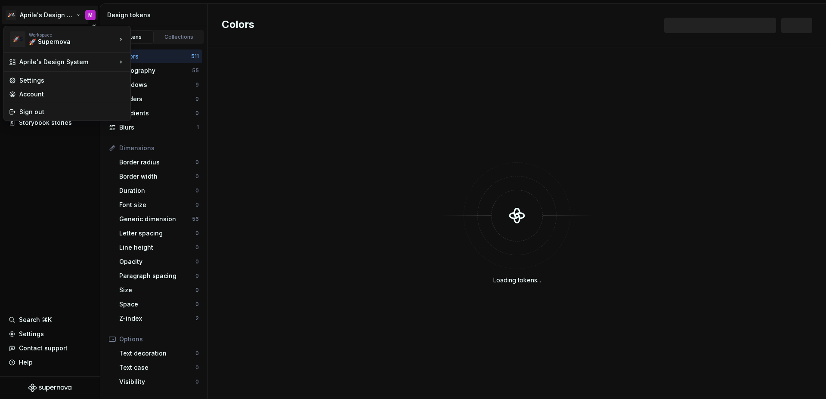
click at [57, 18] on html "🚀S Aprile's Design System M Documentation Design system data Design tokens Comp…" at bounding box center [413, 199] width 826 height 399
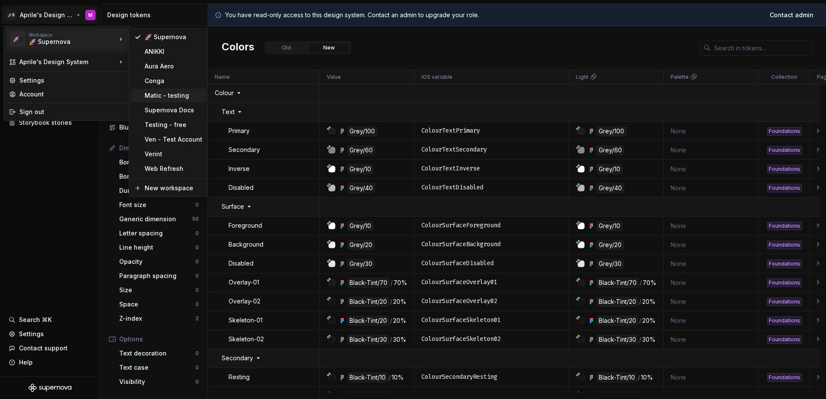
click at [164, 92] on div "Matic - testing" at bounding box center [174, 95] width 58 height 9
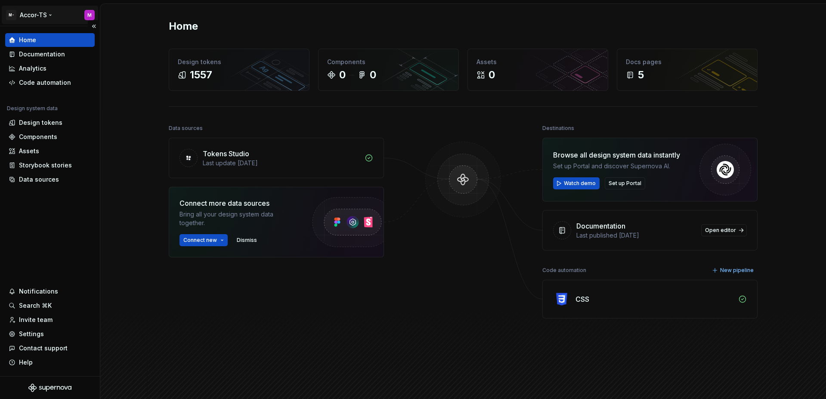
click at [36, 13] on html "M- Accor-TS M Home Documentation Analytics Code automation Design system data D…" at bounding box center [413, 199] width 826 height 399
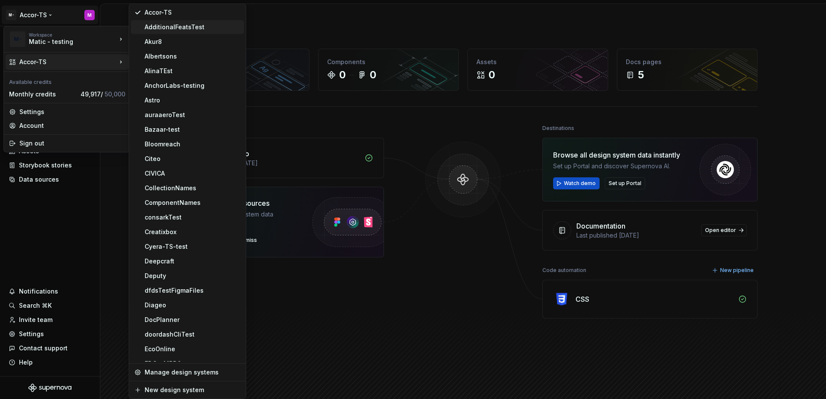
click at [155, 25] on div "AdditionalFeatsTest" at bounding box center [193, 27] width 96 height 9
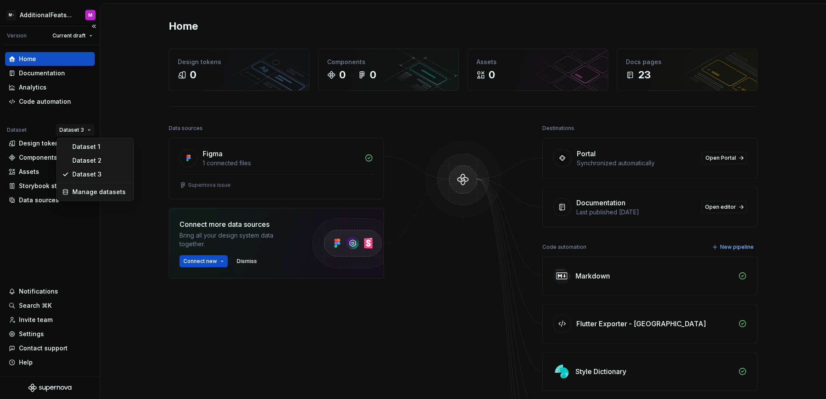
click at [73, 130] on html "M- AdditionalFeatsTest M Version Current draft Home Documentation Analytics Cod…" at bounding box center [413, 199] width 826 height 399
click at [80, 146] on div "Dataset 1" at bounding box center [100, 147] width 56 height 9
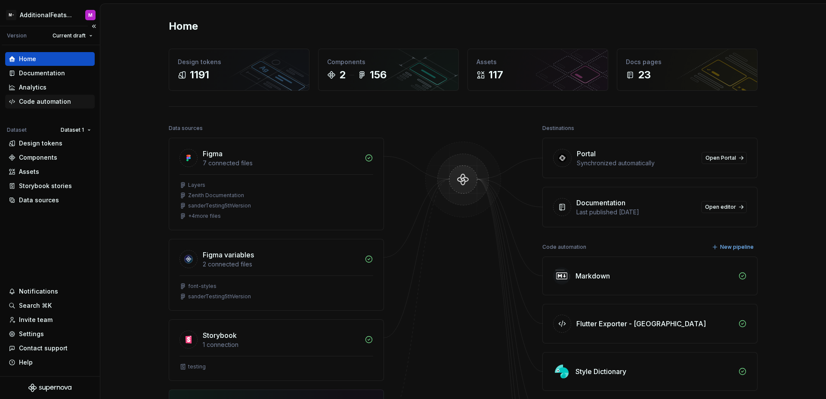
click at [51, 101] on div "Code automation" at bounding box center [45, 101] width 52 height 9
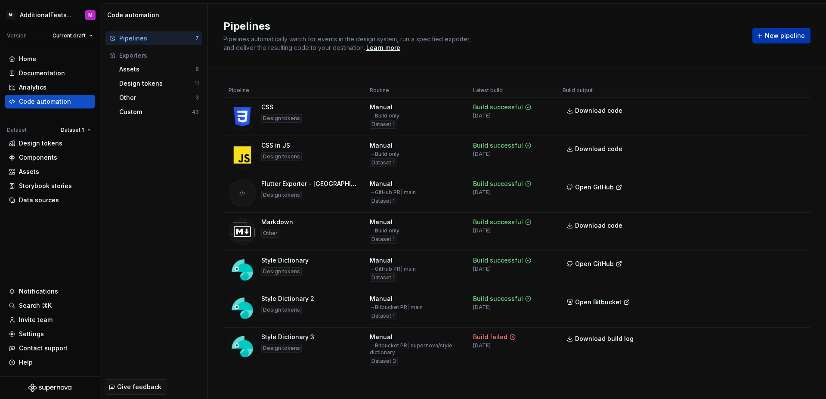
click at [765, 39] on span "New pipeline" at bounding box center [785, 35] width 40 height 9
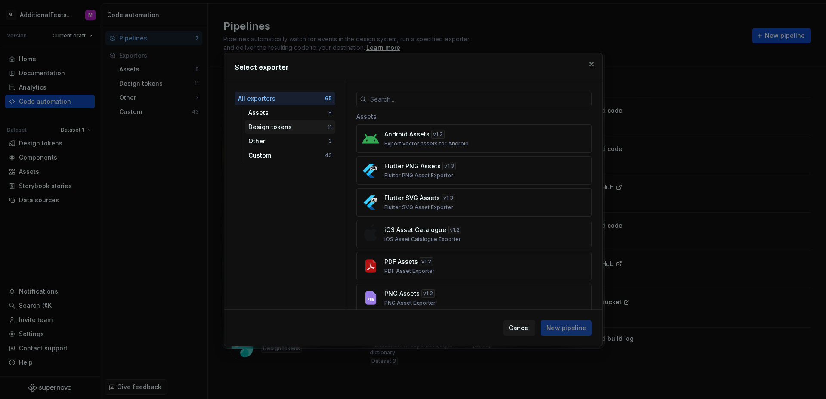
click at [283, 125] on div "Design tokens" at bounding box center [287, 127] width 79 height 9
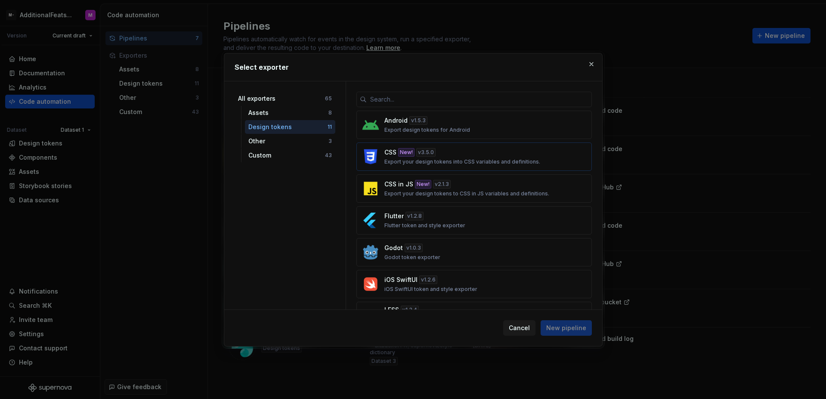
click at [453, 153] on div "CSS New! v 3.5.0 Export your design tokens into CSS variables and definitions." at bounding box center [471, 156] width 174 height 17
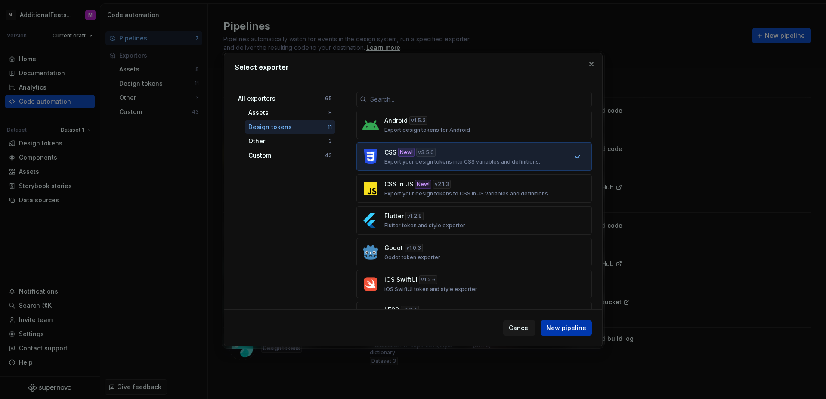
click at [566, 329] on span "New pipeline" at bounding box center [566, 328] width 40 height 9
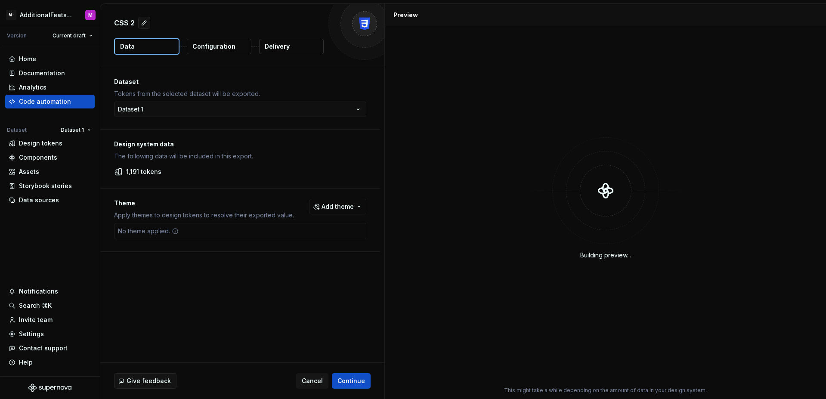
click at [286, 52] on button "Delivery" at bounding box center [291, 46] width 65 height 15
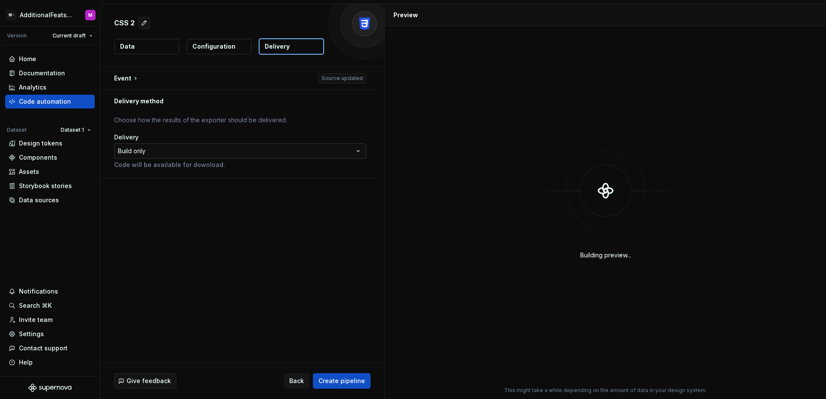
click at [299, 153] on html "**********" at bounding box center [413, 199] width 826 height 399
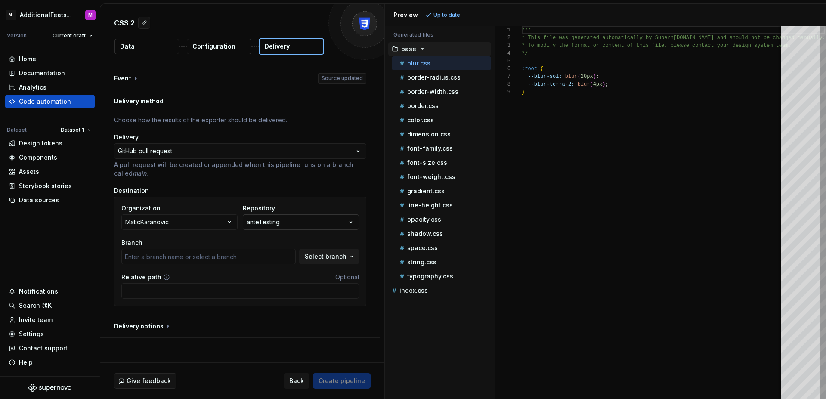
click at [335, 226] on button "anteTesting" at bounding box center [301, 221] width 116 height 15
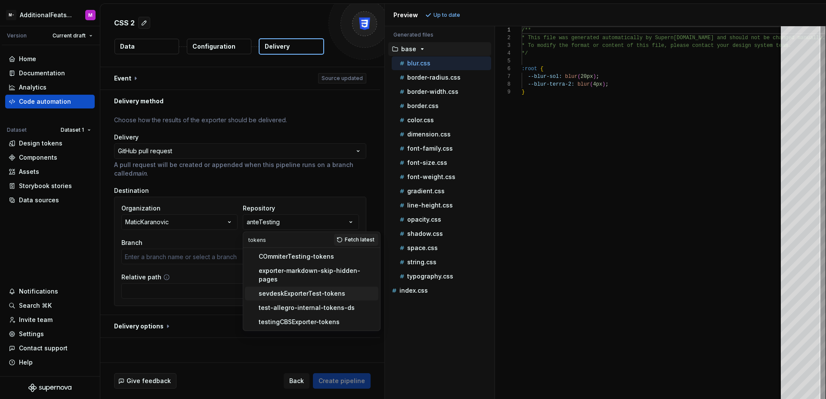
type input "tokens"
click at [328, 289] on div "sevdeskExporterTest-tokens" at bounding box center [302, 293] width 87 height 9
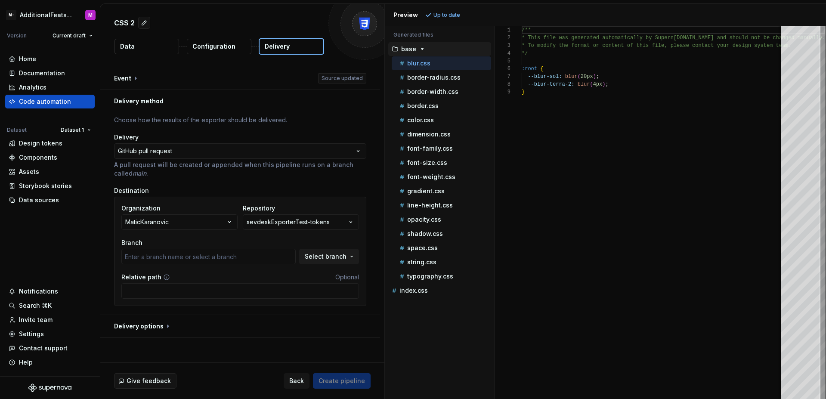
type input "main"
click at [314, 259] on span "Select branch" at bounding box center [326, 256] width 42 height 9
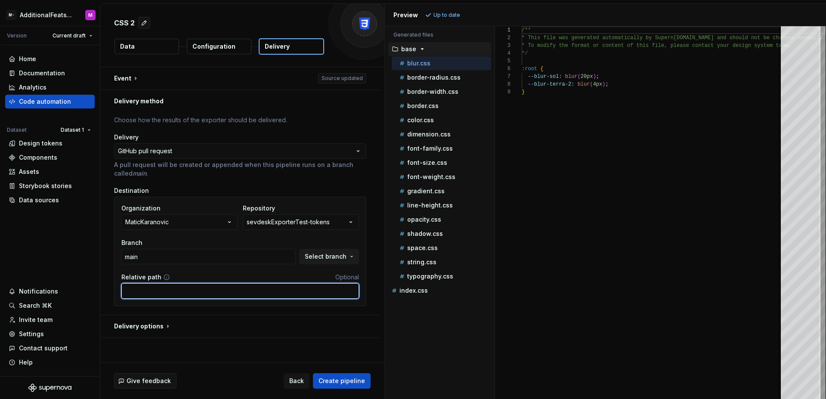
click at [286, 291] on input "Relative path" at bounding box center [240, 290] width 238 height 15
click at [347, 304] on div "Organization MaticKaranovic Repository sevdeskExporterTest-tokens Branch main S…" at bounding box center [240, 251] width 252 height 109
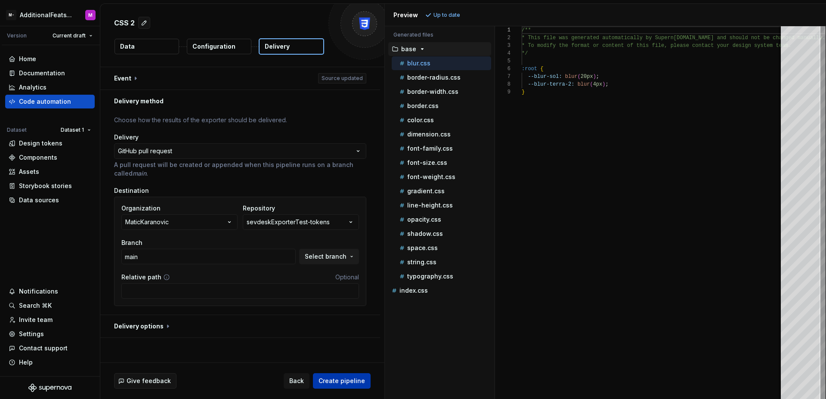
click at [347, 377] on span "Create pipeline" at bounding box center [342, 381] width 46 height 9
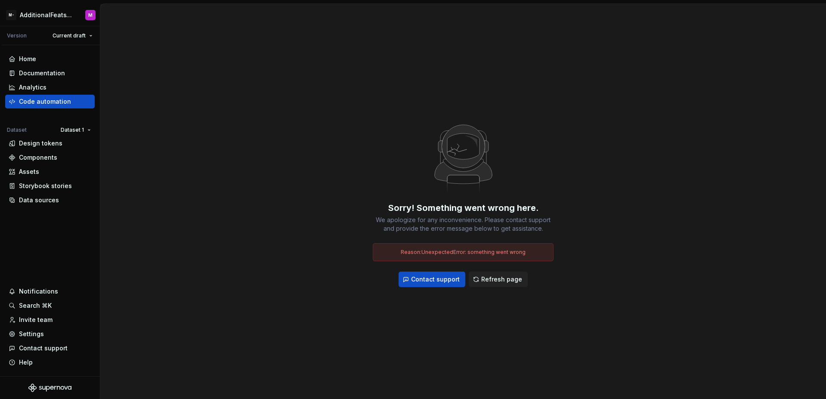
drag, startPoint x: 360, startPoint y: 96, endPoint x: 352, endPoint y: 95, distance: 8.8
click at [360, 96] on div "Sorry! Something went wrong here. We apologize for any inconvenience. Please co…" at bounding box center [463, 201] width 726 height 395
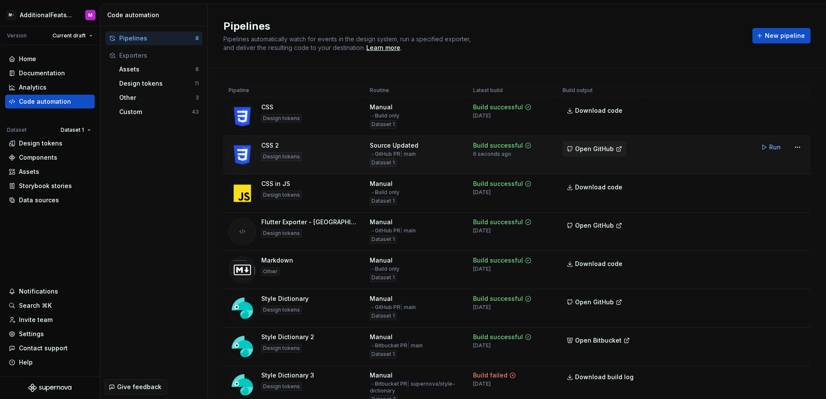
click at [584, 154] on button "Open GitHub" at bounding box center [595, 148] width 64 height 15
click at [610, 151] on span "Open GitHub" at bounding box center [594, 149] width 39 height 9
click at [672, 149] on td "Run" at bounding box center [728, 147] width 166 height 22
click at [602, 145] on span "Open GitHub" at bounding box center [594, 149] width 39 height 9
click at [577, 151] on span "Open GitHub" at bounding box center [594, 149] width 39 height 9
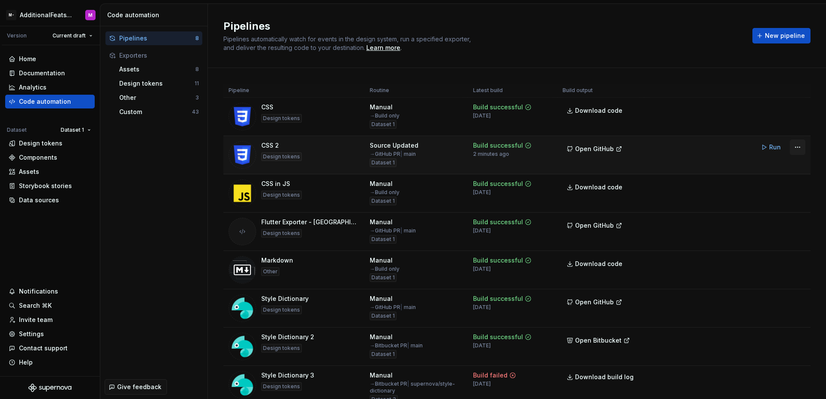
click at [787, 150] on html "M- AdditionalFeatsTest M Version Current draft Home Documentation Analytics Cod…" at bounding box center [413, 199] width 826 height 399
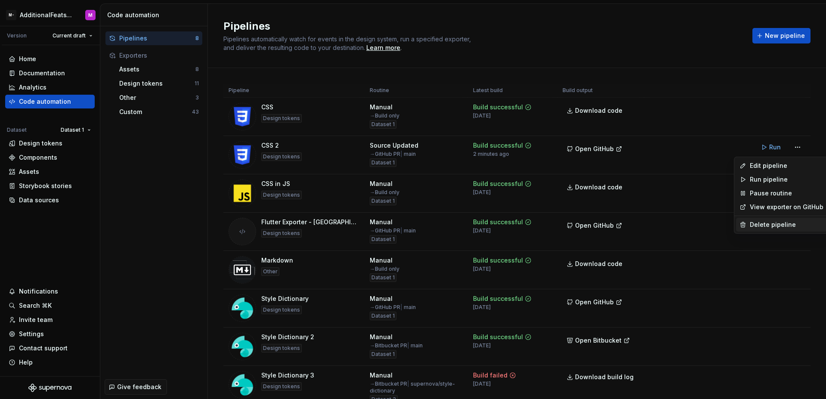
click at [760, 223] on div "Delete pipeline" at bounding box center [787, 224] width 74 height 9
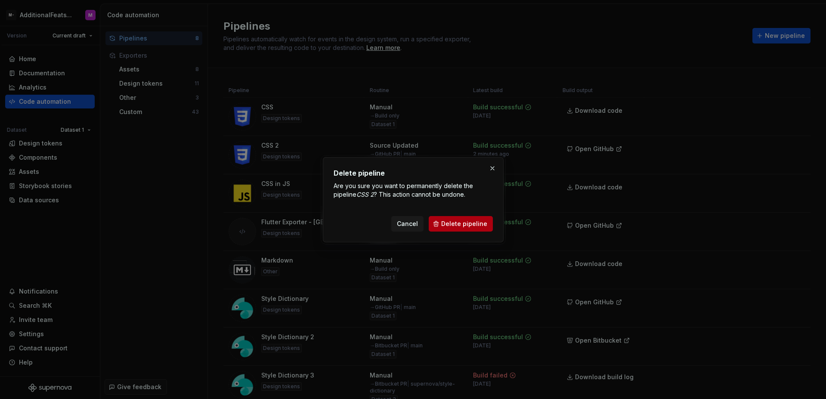
click at [449, 222] on span "Delete pipeline" at bounding box center [464, 224] width 46 height 9
click at [475, 227] on span "Delete pipeline" at bounding box center [464, 224] width 46 height 9
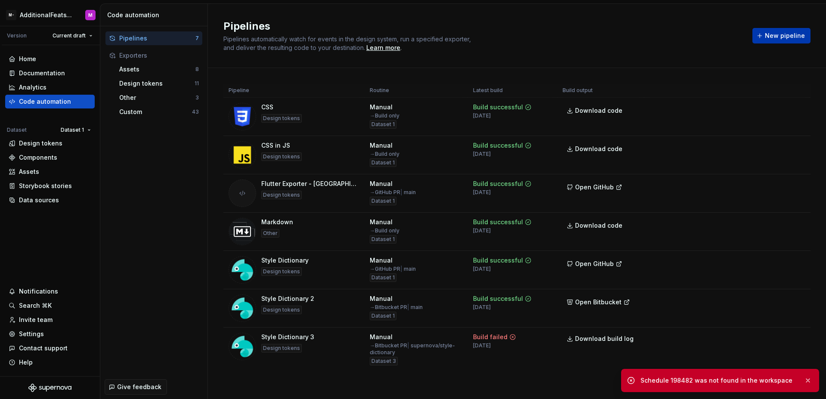
click at [765, 40] on button "New pipeline" at bounding box center [782, 35] width 58 height 15
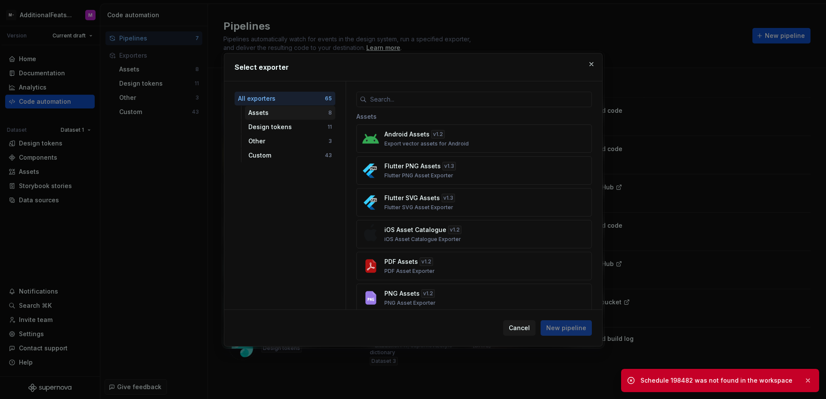
click at [300, 112] on div "Assets" at bounding box center [288, 112] width 80 height 9
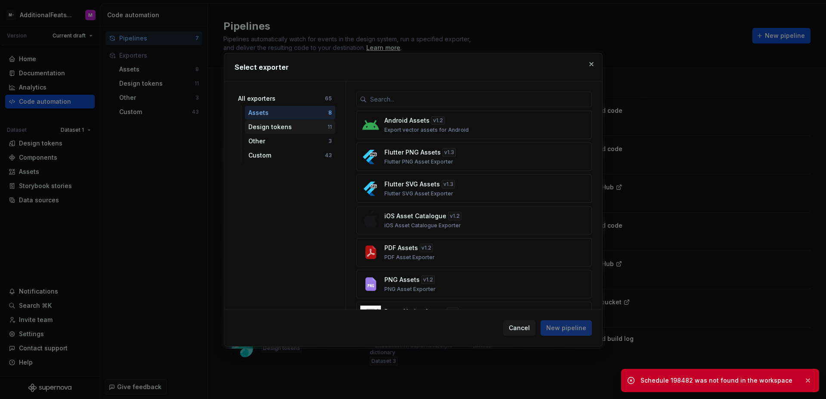
click at [297, 129] on div "Design tokens" at bounding box center [287, 127] width 79 height 9
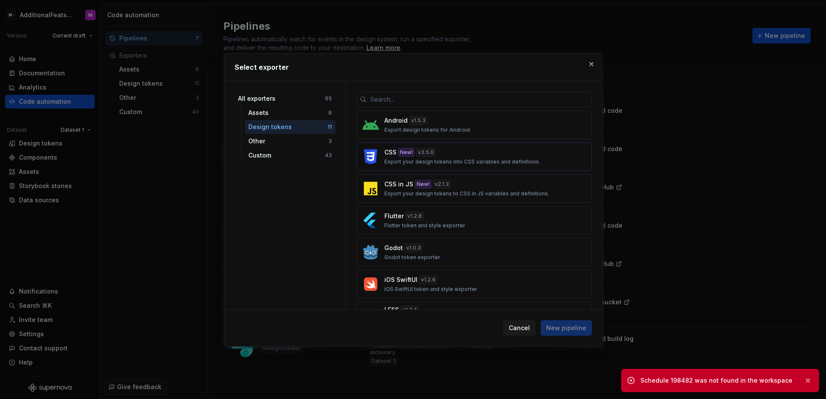
click at [413, 152] on div "New!" at bounding box center [406, 152] width 16 height 9
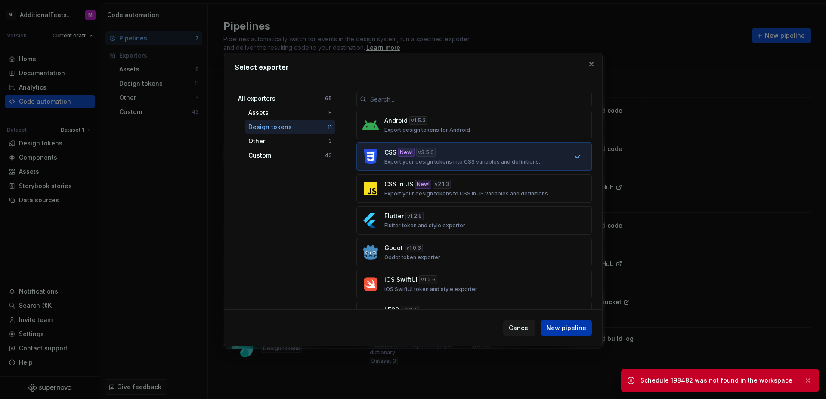
click at [559, 325] on span "New pipeline" at bounding box center [566, 328] width 40 height 9
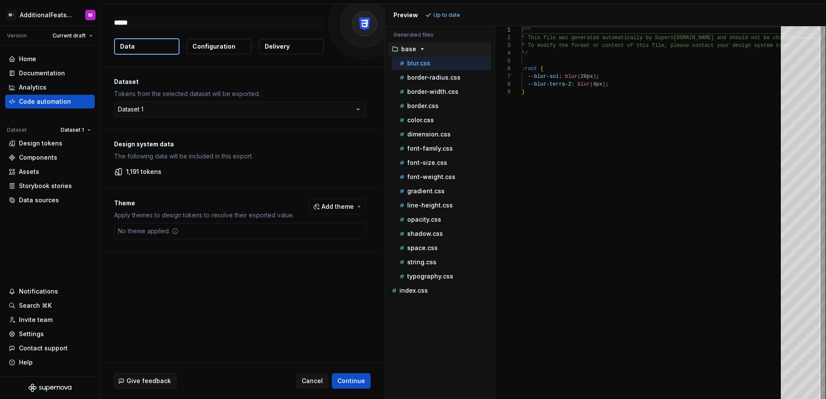
type textarea "*"
click at [272, 48] on p "Delivery" at bounding box center [277, 46] width 25 height 9
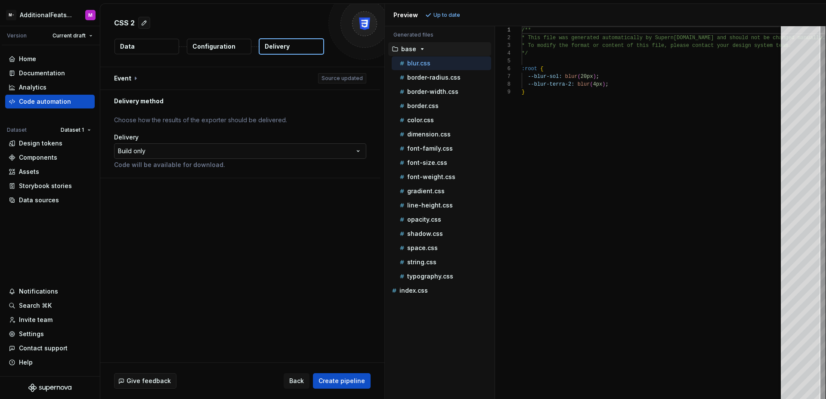
click at [252, 147] on html "**********" at bounding box center [413, 199] width 826 height 399
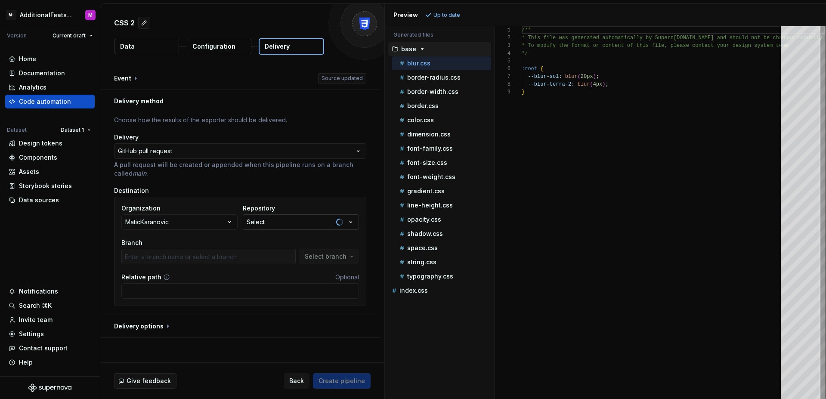
click at [276, 222] on button "Select" at bounding box center [301, 221] width 116 height 15
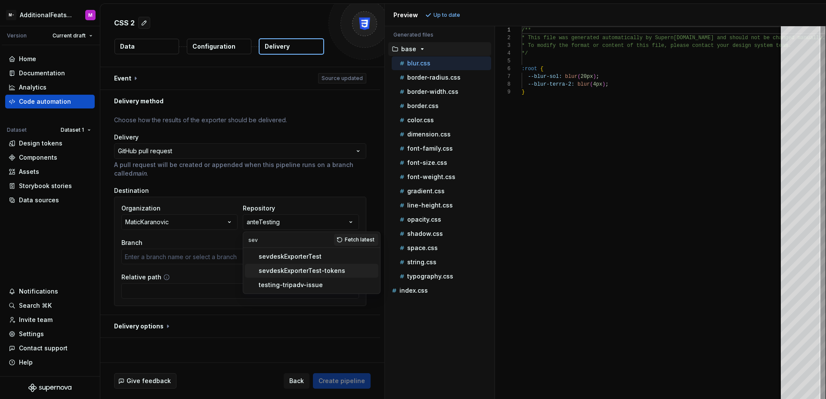
type input "sev"
click at [294, 276] on span "sevdeskExporterTest-tokens" at bounding box center [311, 271] width 133 height 14
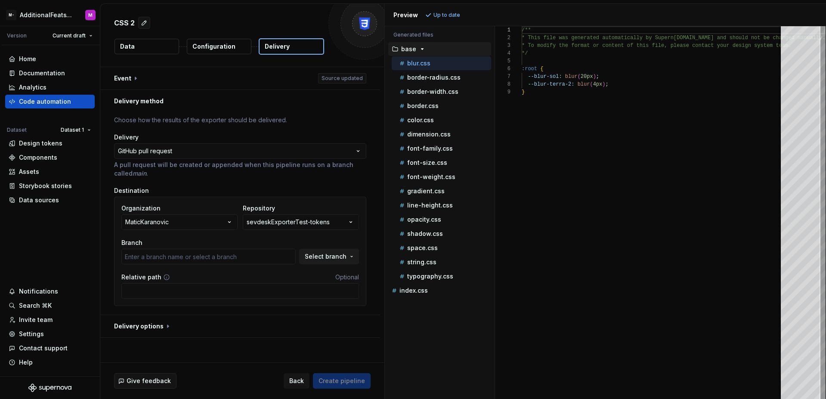
type input "main"
click at [359, 375] on button "Create pipeline" at bounding box center [342, 380] width 58 height 15
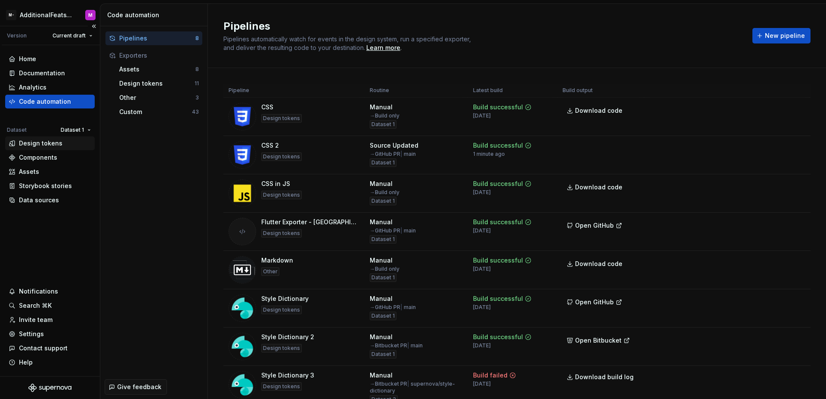
click at [56, 149] on div "Design tokens" at bounding box center [50, 143] width 90 height 14
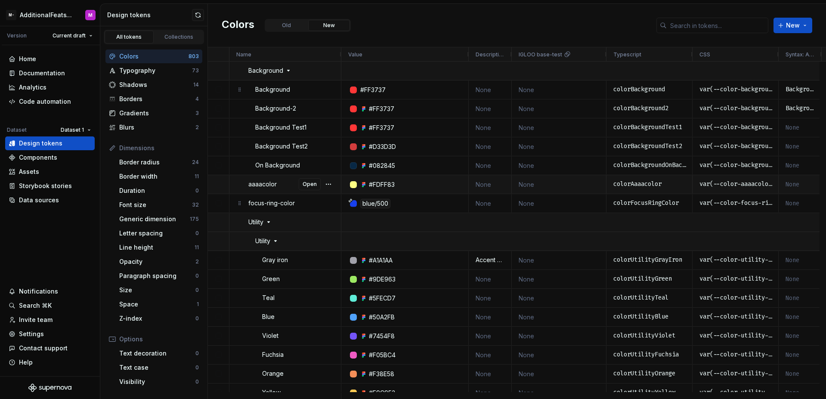
click at [288, 189] on div "aaaacolor Open" at bounding box center [291, 184] width 86 height 17
click at [805, 25] on button "New" at bounding box center [793, 25] width 39 height 15
click at [732, 45] on span "New token" at bounding box center [765, 44] width 90 height 14
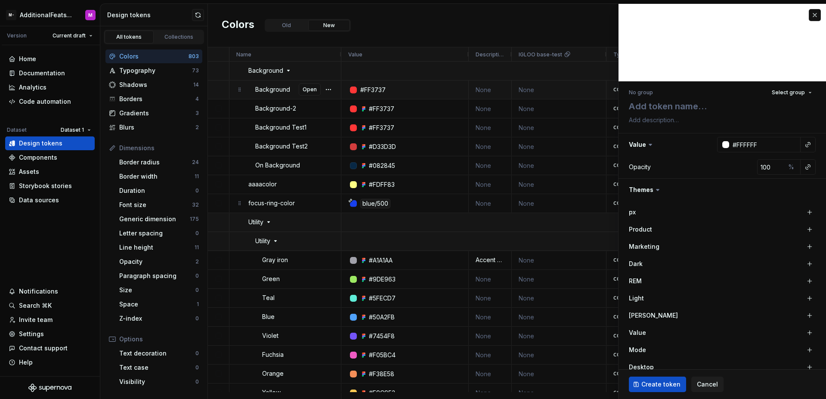
type textarea "*"
click at [646, 100] on textarea at bounding box center [720, 106] width 187 height 15
type textarea "c"
type textarea "*"
type textarea "ch"
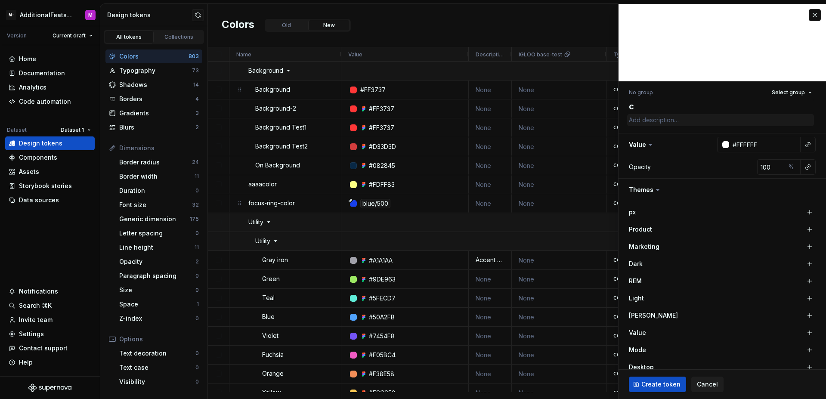
type textarea "*"
type textarea "cha"
type textarea "*"
type textarea "chan"
type textarea "*"
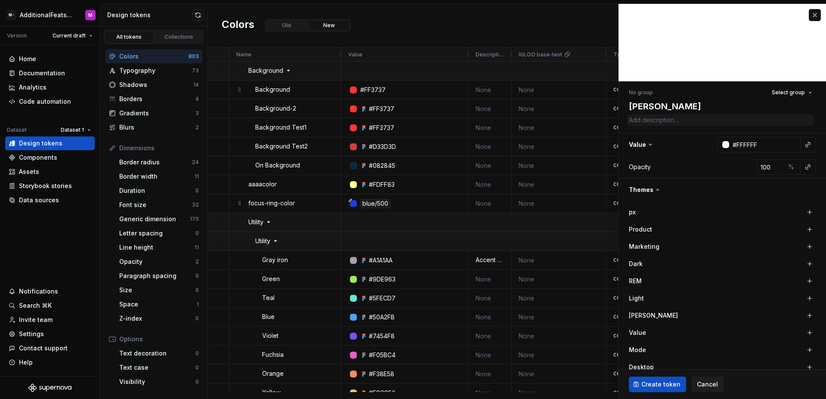
type textarea "chang"
type textarea "*"
type textarea "chang i"
type textarea "*"
type textarea "chang in"
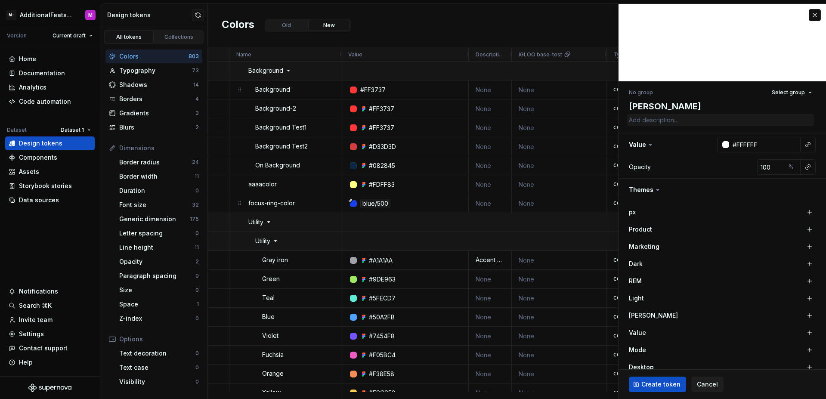
type textarea "*"
type textarea "chang ing"
type textarea "*"
type textarea "chang in"
type textarea "*"
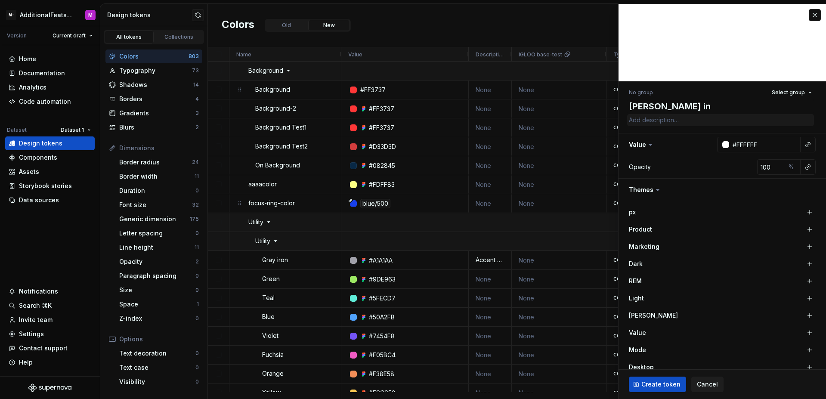
type textarea "chang i"
type textarea "*"
type textarea "chang"
type textarea "*"
type textarea "chang"
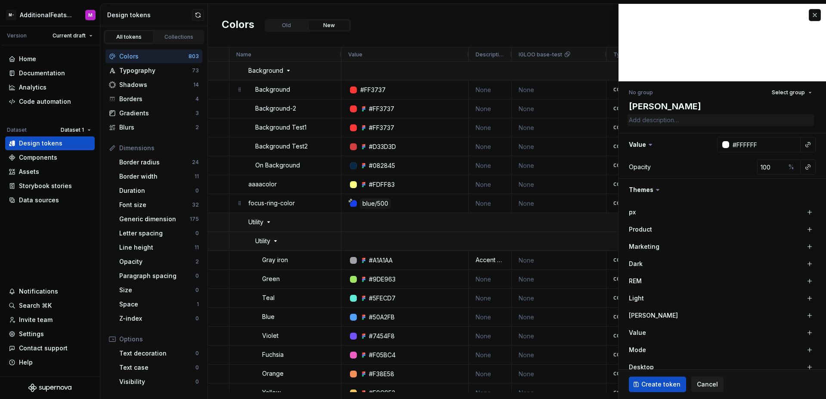
type textarea "*"
type textarea "changi"
type textarea "*"
type textarea "changin"
type textarea "*"
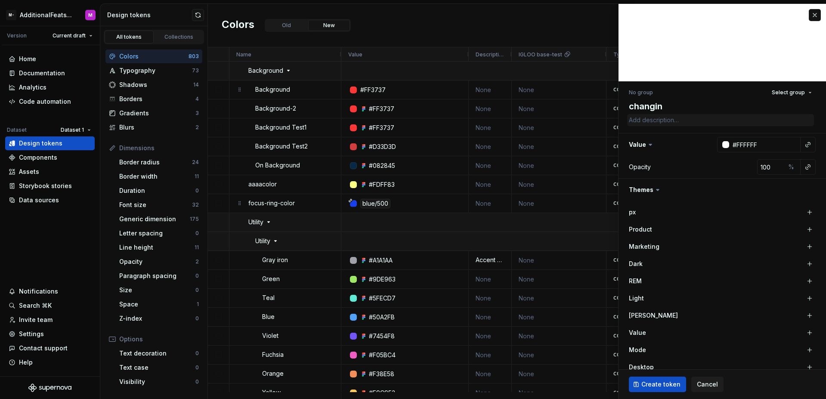
type textarea "changing"
type textarea "*"
type textarea "c"
type textarea "*"
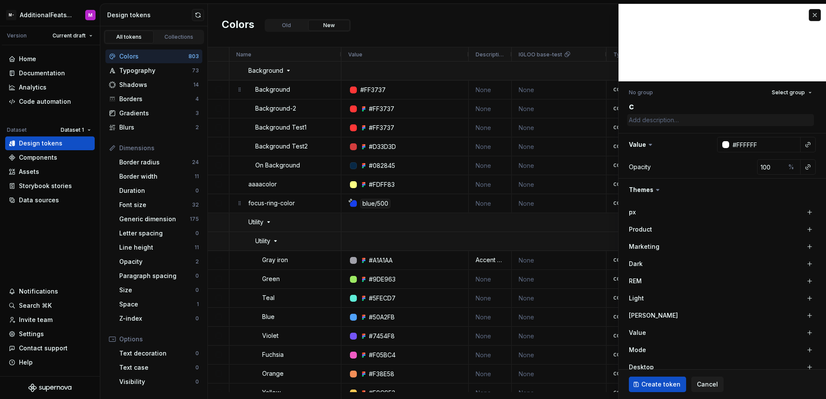
type textarea "ch"
type textarea "*"
type textarea "cha"
type textarea "*"
type textarea "chan"
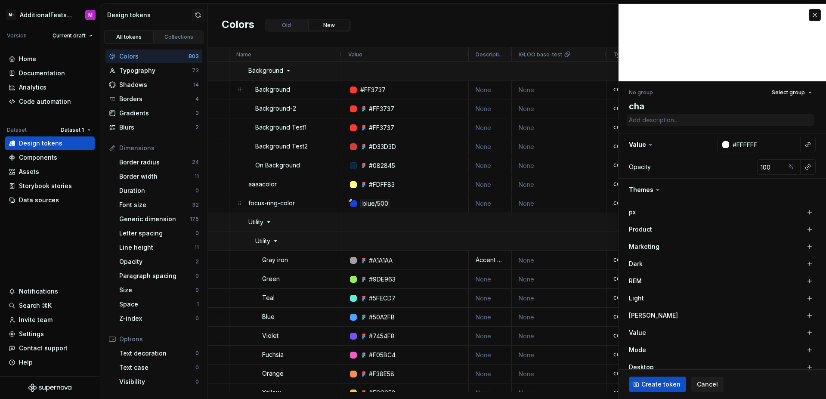
type textarea "*"
type textarea "chang"
type textarea "*"
type textarea "change"
type textarea "*"
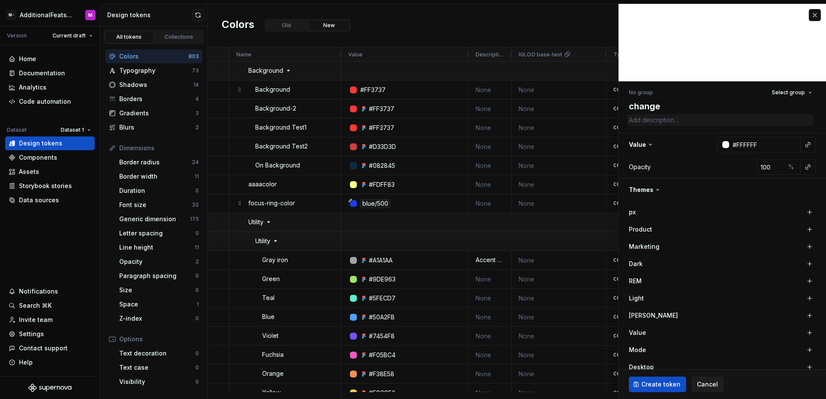
type textarea "change-"
type textarea "*"
type textarea "change-t"
type textarea "*"
type textarea "change-tr"
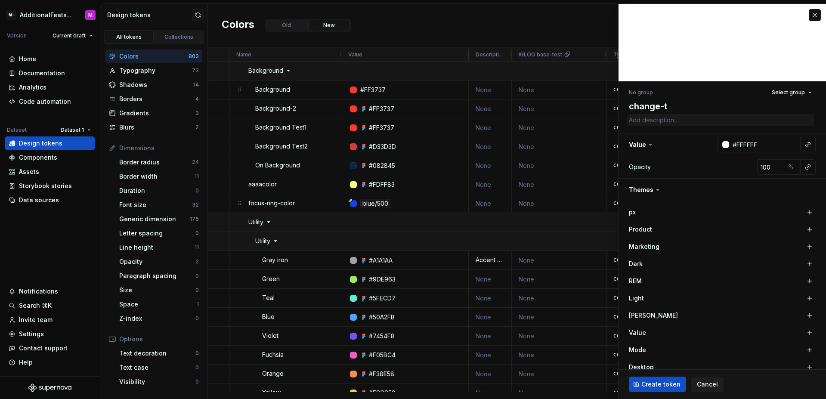
type textarea "*"
type textarea "change-tri"
type textarea "*"
type textarea "change-trig"
type textarea "*"
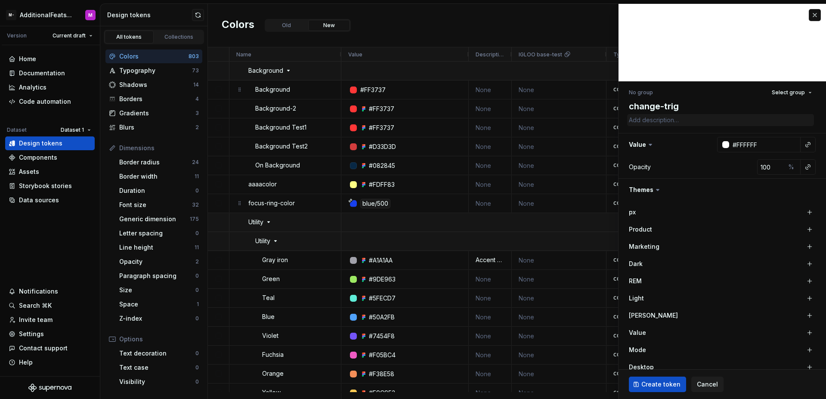
type textarea "change-trigg"
type textarea "*"
type textarea "change-trigge"
type textarea "*"
type textarea "change-trigger"
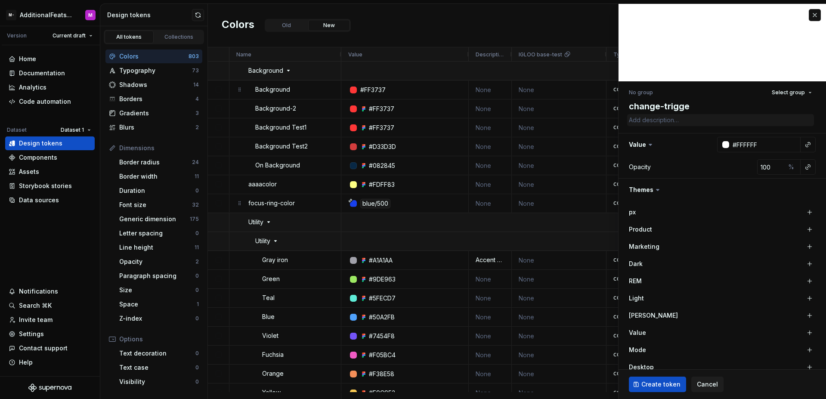
type textarea "*"
type textarea "change-trigger"
click at [729, 147] on input "#FFFFFF" at bounding box center [764, 144] width 71 height 15
click at [722, 144] on div at bounding box center [725, 144] width 7 height 7
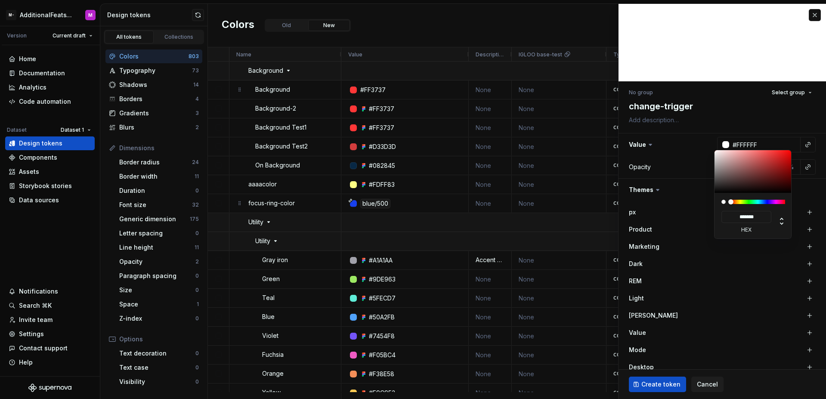
click at [761, 201] on div at bounding box center [758, 202] width 54 height 4
type textarea "*"
type input "#224350"
type input "*******"
type input "#295262"
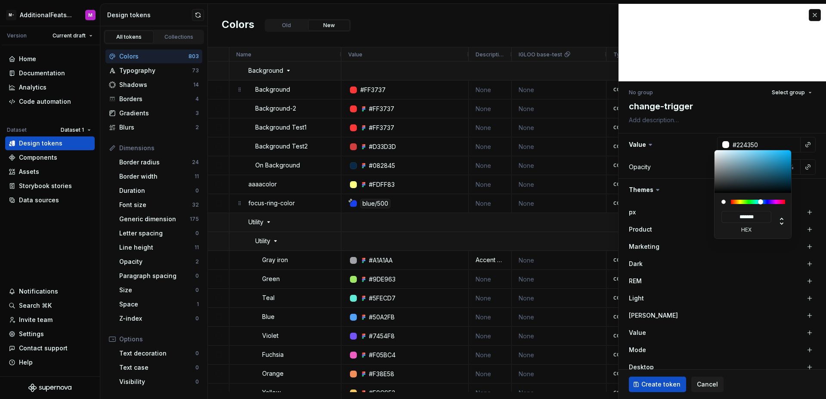
type input "*******"
type input "#2D6074"
type input "*******"
type input "#2F6C83"
type input "*******"
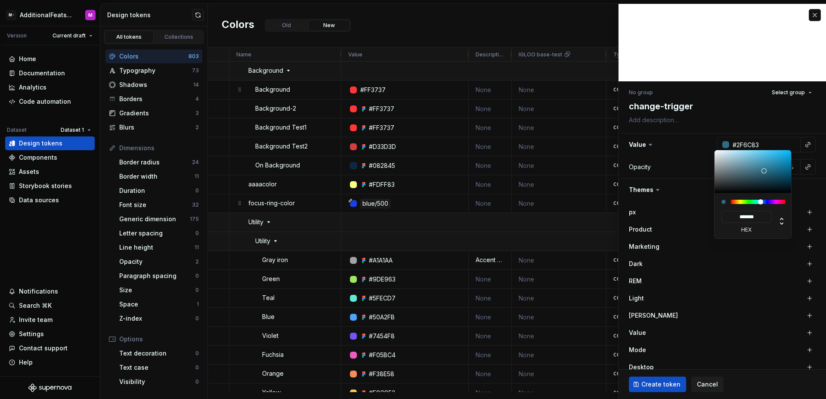
type input "#2E7793"
type input "*******"
type input "#2B7A98"
type input "*******"
type input "#2A7C9B"
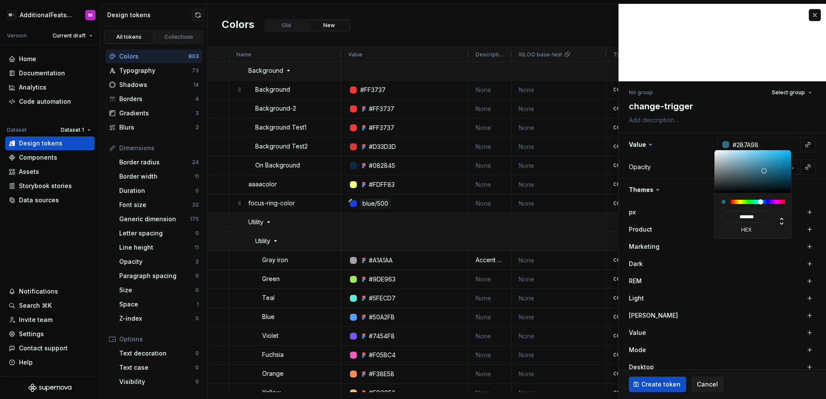
type input "*******"
type input "#297B9B"
type input "*******"
drag, startPoint x: 759, startPoint y: 180, endPoint x: 772, endPoint y: 167, distance: 17.7
click at [772, 167] on div at bounding box center [753, 171] width 77 height 43
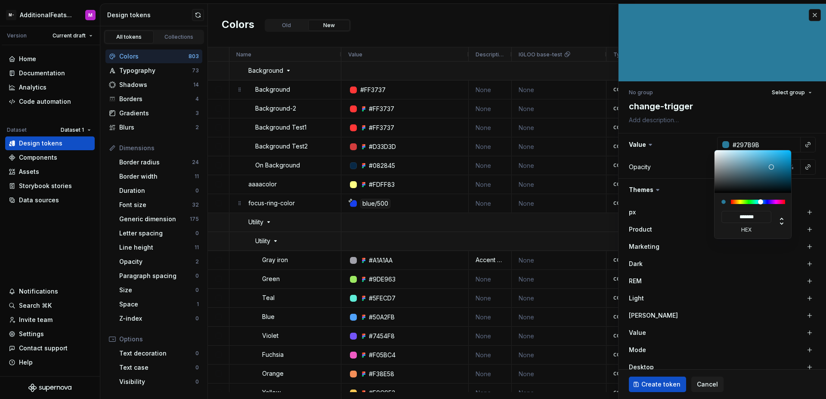
click at [695, 174] on html "M- AdditionalFeatsTest M Version Current draft Home Documentation Analytics Cod…" at bounding box center [413, 199] width 826 height 399
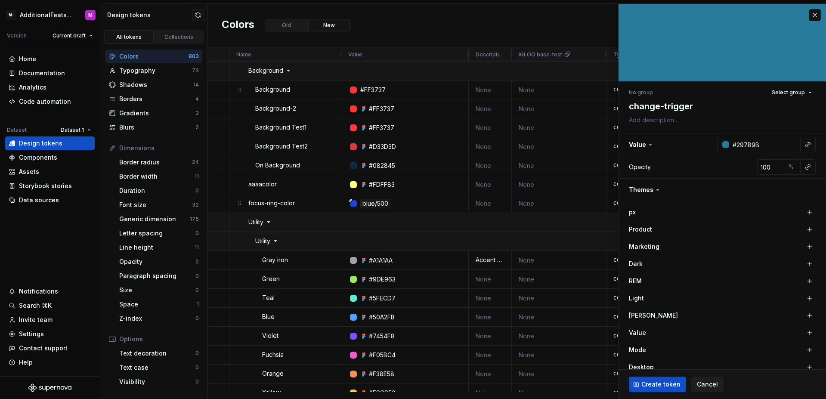
click at [676, 383] on html "M- AdditionalFeatsTest M Version Current draft Home Documentation Analytics Cod…" at bounding box center [413, 199] width 826 height 399
click at [675, 387] on span "Create token" at bounding box center [661, 384] width 39 height 9
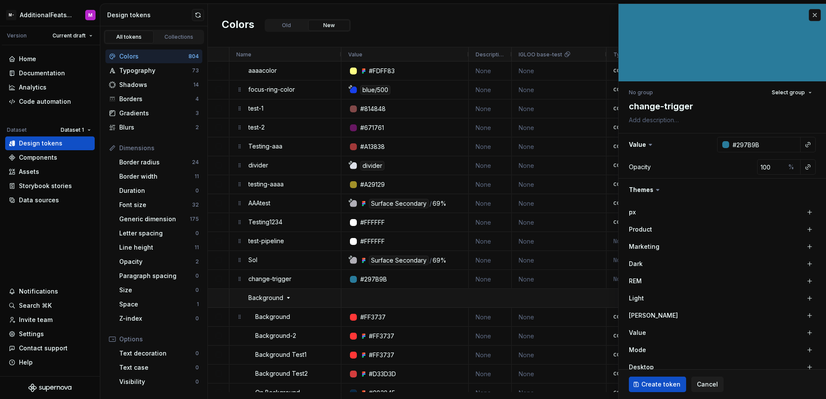
type textarea "*"
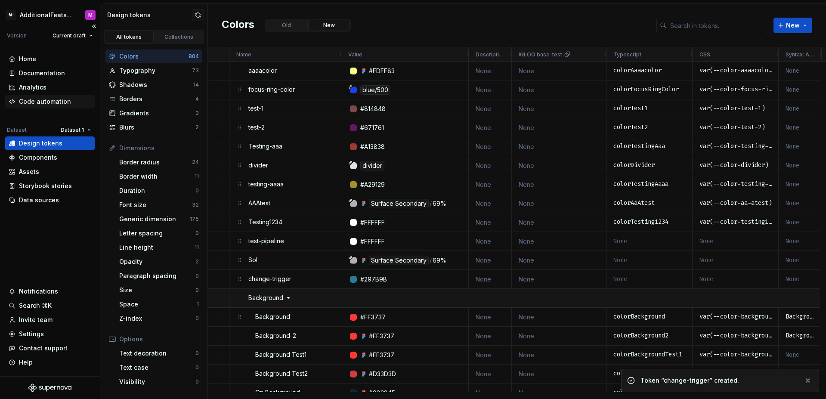
click at [53, 100] on div "Code automation" at bounding box center [45, 101] width 52 height 9
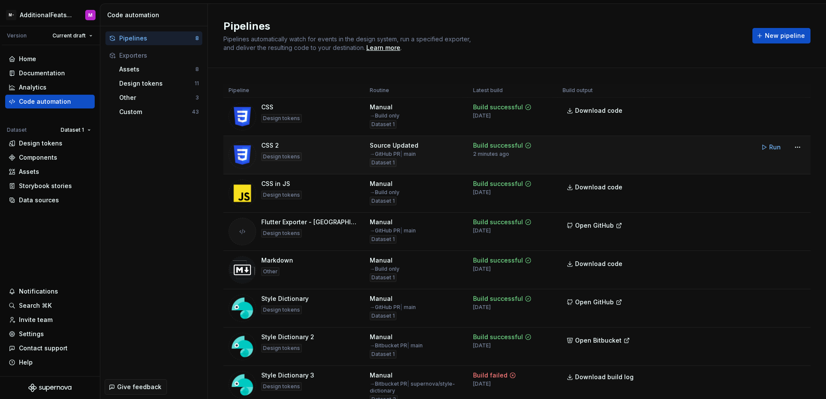
click at [654, 157] on td "Run" at bounding box center [728, 147] width 166 height 22
click at [769, 149] on span "Run" at bounding box center [775, 147] width 12 height 9
click at [694, 43] on div "Pipelines Pipelines automatically watch for events in the design system, run a …" at bounding box center [482, 35] width 519 height 33
click at [583, 149] on span "Open GitHub" at bounding box center [594, 149] width 39 height 9
click at [401, 18] on div "Pipelines Pipelines automatically watch for events in the design system, run a …" at bounding box center [517, 36] width 618 height 64
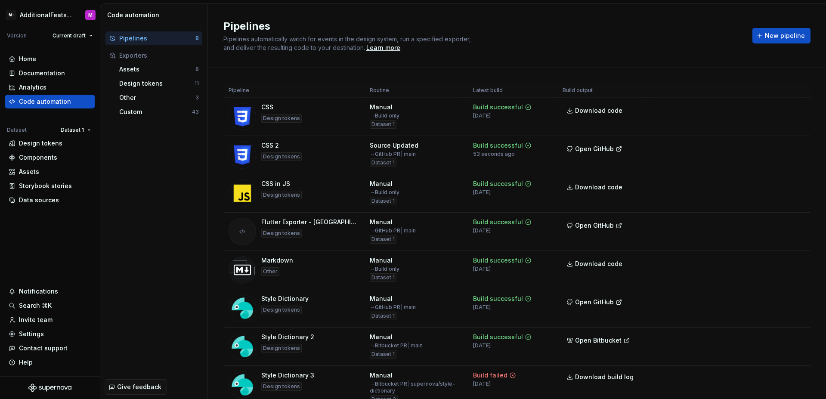
click at [550, 55] on div "Pipelines Pipelines automatically watch for events in the design system, run a …" at bounding box center [517, 36] width 618 height 64
click at [560, 58] on div "Pipelines Pipelines automatically watch for events in the design system, run a …" at bounding box center [517, 36] width 618 height 64
click at [493, 27] on h2 "Pipelines" at bounding box center [482, 26] width 519 height 14
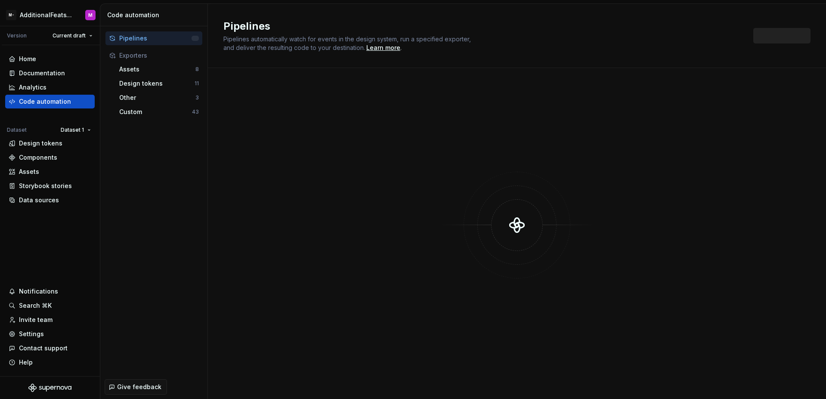
click at [519, 33] on div "Pipelines Pipelines automatically watch for events in the design system, run a …" at bounding box center [483, 35] width 520 height 33
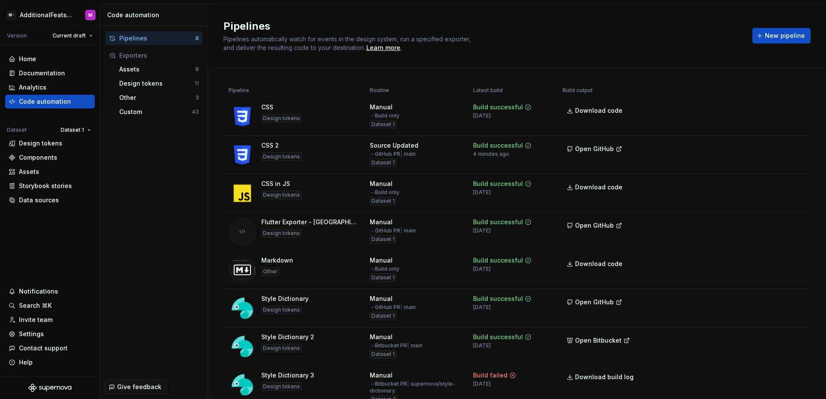
click at [518, 33] on div "Pipelines Pipelines automatically watch for events in the design system, run a …" at bounding box center [482, 35] width 519 height 33
click at [504, 50] on div "Pipelines Pipelines automatically watch for events in the design system, run a …" at bounding box center [482, 35] width 519 height 33
click at [607, 148] on span "Open GitHub" at bounding box center [594, 149] width 39 height 9
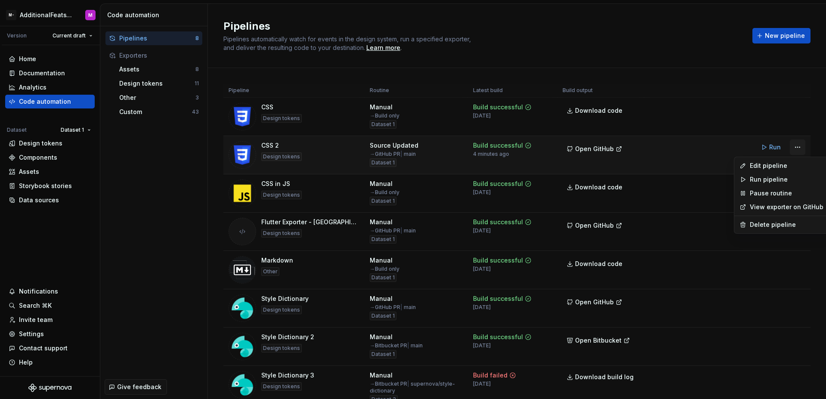
click at [792, 149] on html "M- AdditionalFeatsTest M Version Current draft Home Documentation Analytics Cod…" at bounding box center [413, 199] width 826 height 399
click at [765, 165] on div "Edit pipeline" at bounding box center [787, 165] width 74 height 9
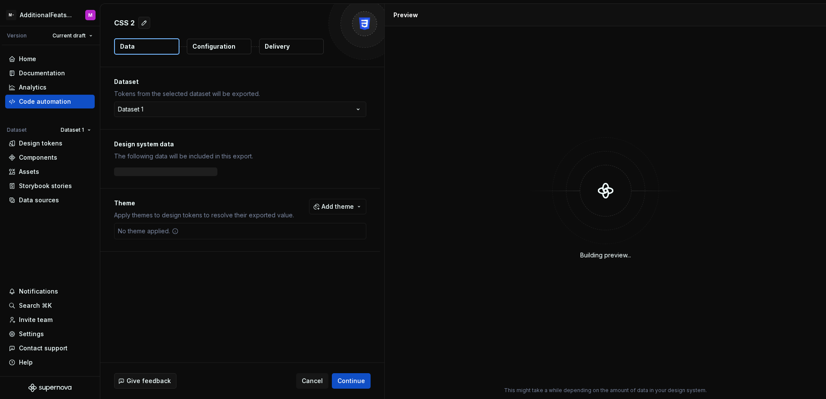
click at [276, 46] on p "Delivery" at bounding box center [277, 46] width 25 height 9
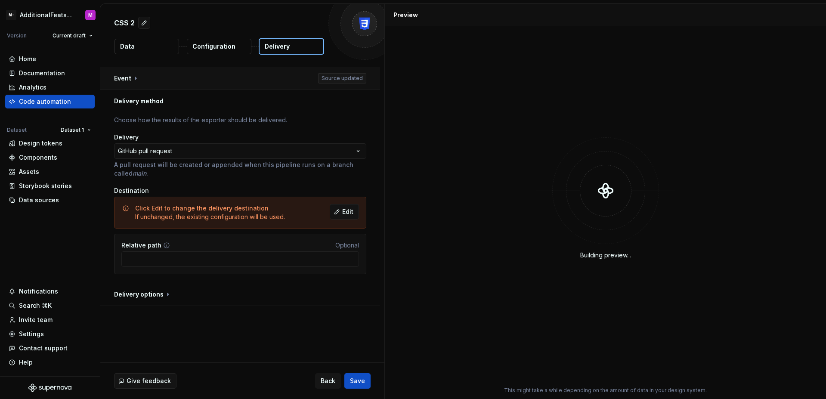
click at [241, 82] on button "button" at bounding box center [240, 78] width 280 height 22
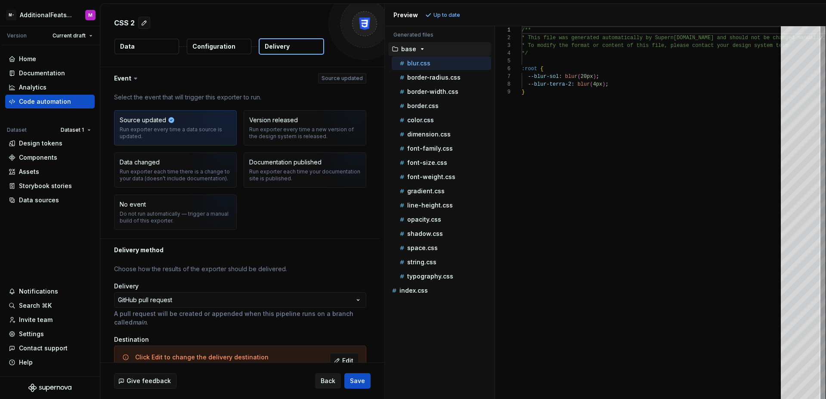
click at [323, 386] on button "Back" at bounding box center [328, 380] width 26 height 15
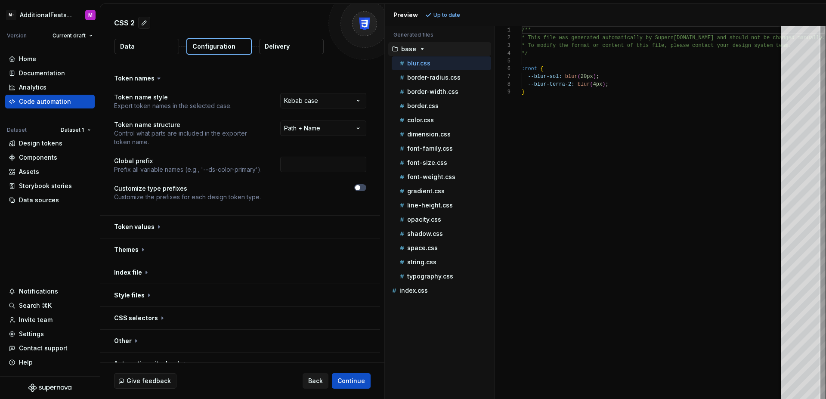
click at [323, 384] on span "Back" at bounding box center [315, 381] width 15 height 9
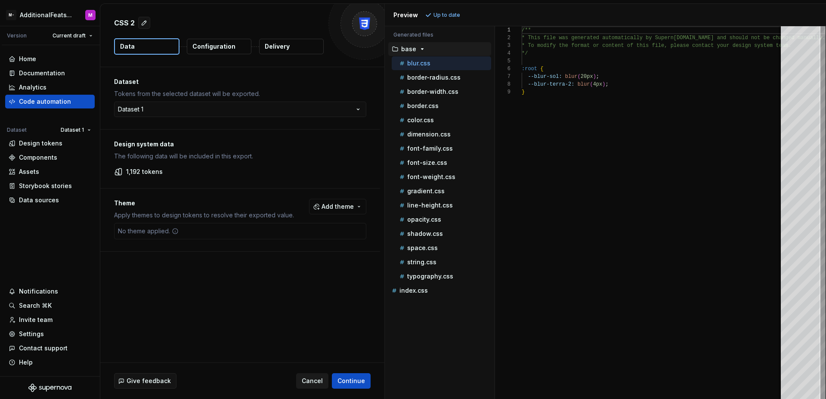
click at [322, 383] on span "Cancel" at bounding box center [312, 381] width 21 height 9
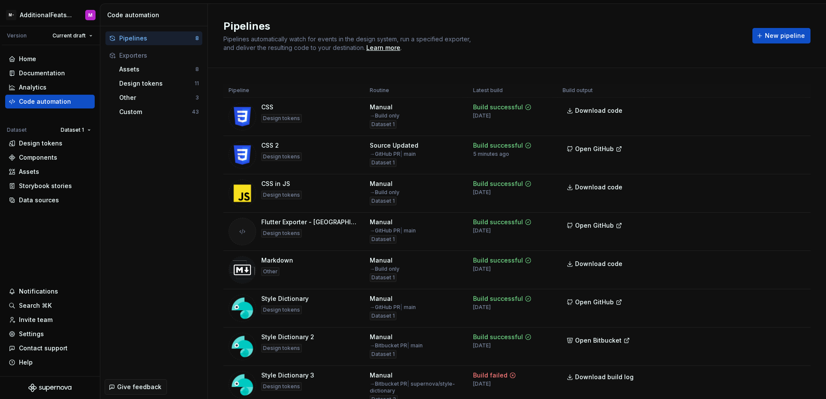
click at [496, 46] on div "Pipelines Pipelines automatically watch for events in the design system, run a …" at bounding box center [482, 35] width 519 height 33
click at [769, 147] on span "Run" at bounding box center [775, 147] width 12 height 9
click at [602, 146] on span "Open GitHub" at bounding box center [594, 149] width 39 height 9
click at [545, 45] on div "Pipelines Pipelines automatically watch for events in the design system, run a …" at bounding box center [482, 35] width 519 height 33
click at [526, 48] on div "Pipelines Pipelines automatically watch for events in the design system, run a …" at bounding box center [482, 35] width 519 height 33
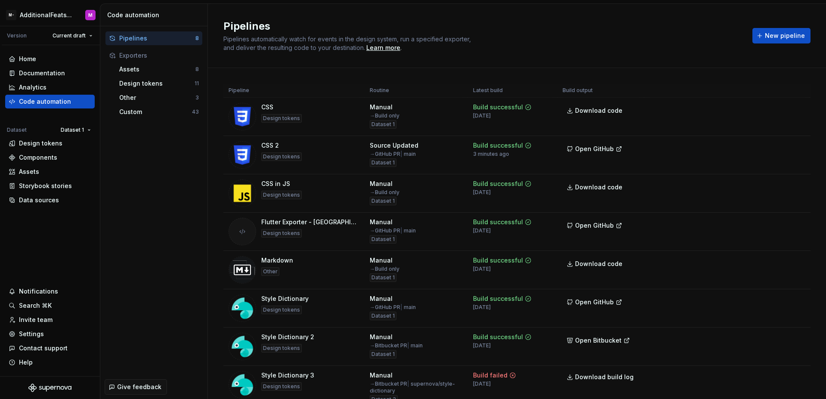
click at [529, 36] on div "Pipelines Pipelines automatically watch for events in the design system, run a …" at bounding box center [482, 35] width 519 height 33
click at [60, 201] on div "Data sources" at bounding box center [50, 200] width 83 height 9
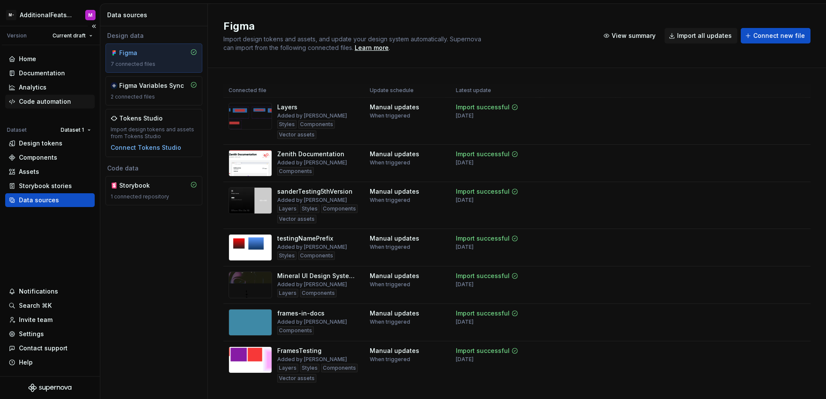
click at [42, 102] on div "Code automation" at bounding box center [45, 101] width 52 height 9
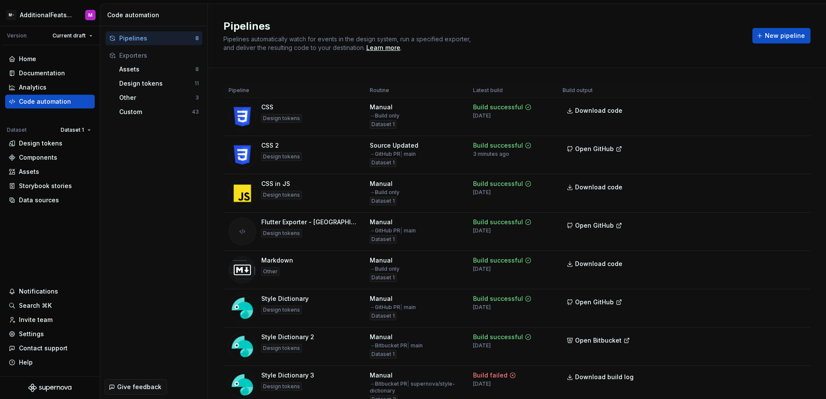
click at [589, 50] on div "Pipelines Pipelines automatically watch for events in the design system, run a …" at bounding box center [482, 35] width 519 height 33
click at [65, 201] on div "Data sources" at bounding box center [50, 200] width 83 height 9
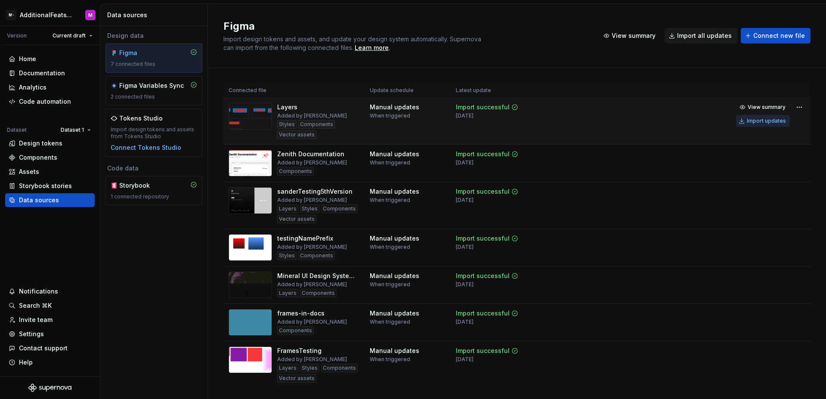
click at [760, 122] on div "Import updates" at bounding box center [766, 121] width 39 height 7
click at [751, 167] on div "Import updates" at bounding box center [766, 167] width 39 height 7
click at [747, 207] on div "Import updates" at bounding box center [766, 205] width 39 height 7
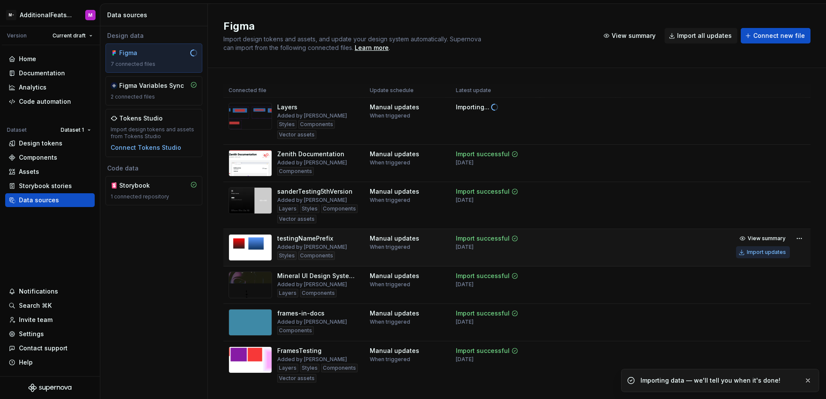
click at [747, 253] on div "Import updates" at bounding box center [766, 252] width 39 height 7
click at [744, 293] on button "Import updates" at bounding box center [763, 290] width 54 height 12
click at [747, 331] on button "Import updates" at bounding box center [763, 327] width 54 height 12
click at [749, 361] on ul "Importing data — we'll tell you when it's done!" at bounding box center [720, 379] width 212 height 40
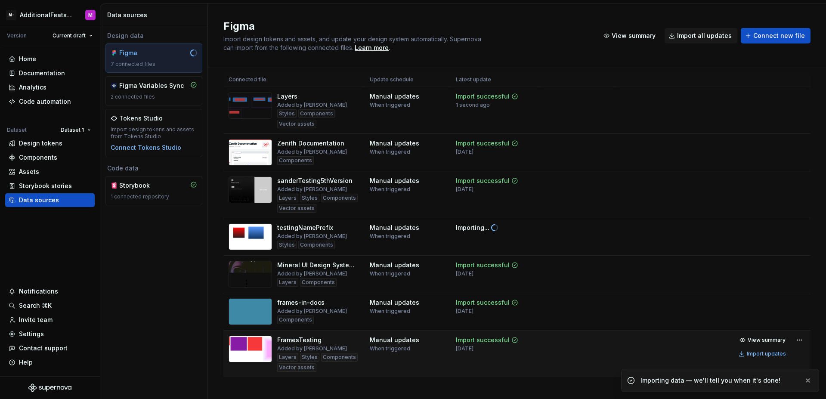
scroll to position [22, 0]
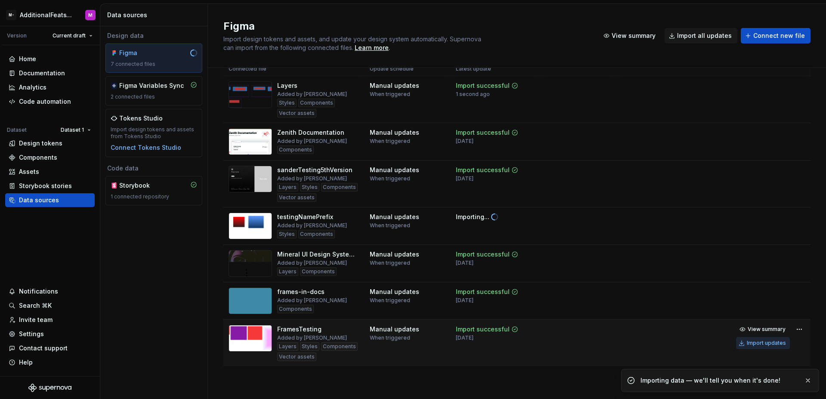
click at [755, 347] on button "Import updates" at bounding box center [763, 343] width 54 height 12
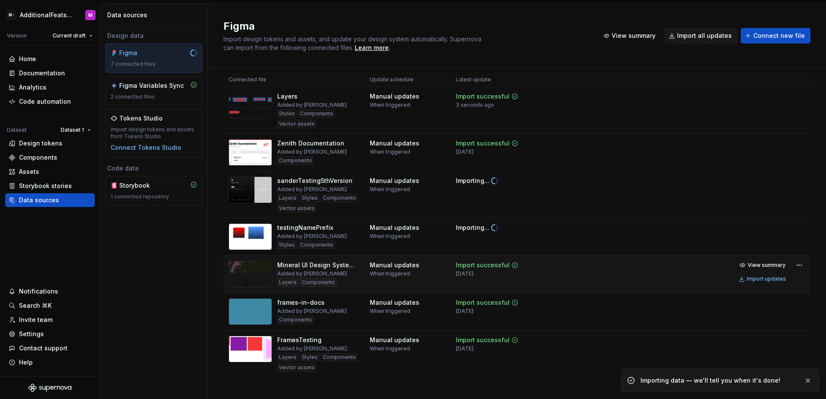
scroll to position [0, 0]
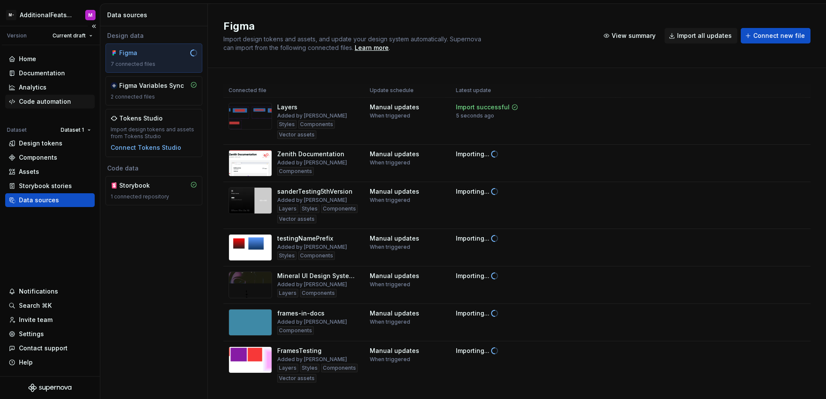
click at [67, 103] on div "Code automation" at bounding box center [45, 101] width 52 height 9
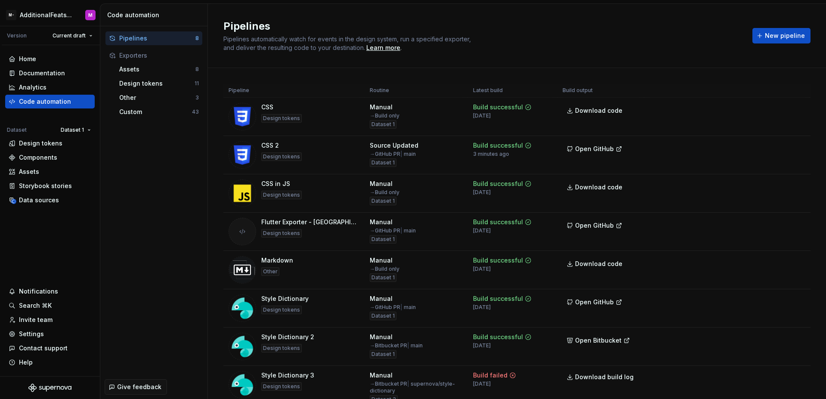
click at [535, 50] on div "Pipelines Pipelines automatically watch for events in the design system, run a …" at bounding box center [482, 35] width 519 height 33
click at [555, 49] on div "Pipelines Pipelines automatically watch for events in the design system, run a …" at bounding box center [482, 35] width 519 height 33
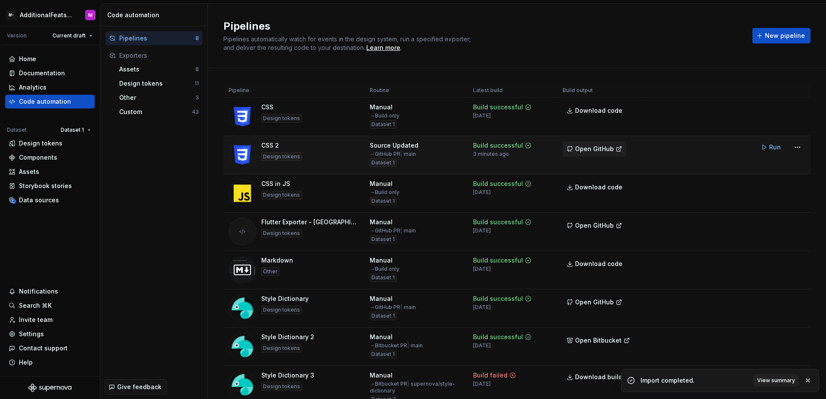
click at [597, 154] on button "Open GitHub" at bounding box center [595, 148] width 64 height 15
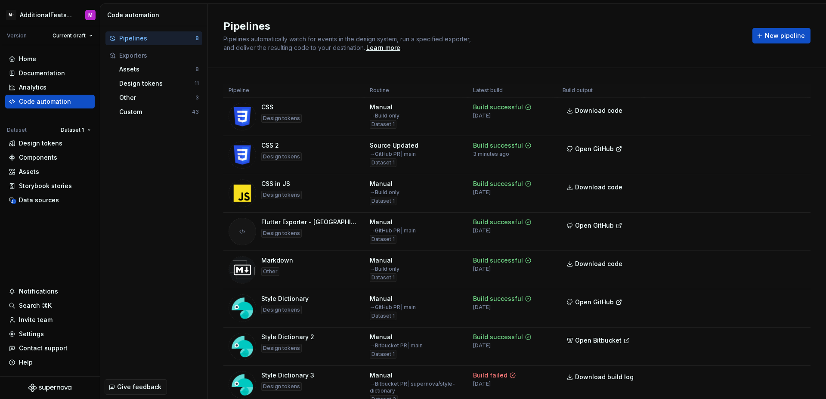
click at [538, 46] on div "Pipelines Pipelines automatically watch for events in the design system, run a …" at bounding box center [482, 35] width 519 height 33
click at [539, 50] on div "Pipelines Pipelines automatically watch for events in the design system, run a …" at bounding box center [482, 35] width 519 height 33
click at [517, 50] on div "Pipelines Pipelines automatically watch for events in the design system, run a …" at bounding box center [482, 35] width 519 height 33
click at [522, 40] on div "Pipelines Pipelines automatically watch for events in the design system, run a …" at bounding box center [482, 35] width 519 height 33
click at [41, 201] on div "Data sources" at bounding box center [39, 200] width 40 height 9
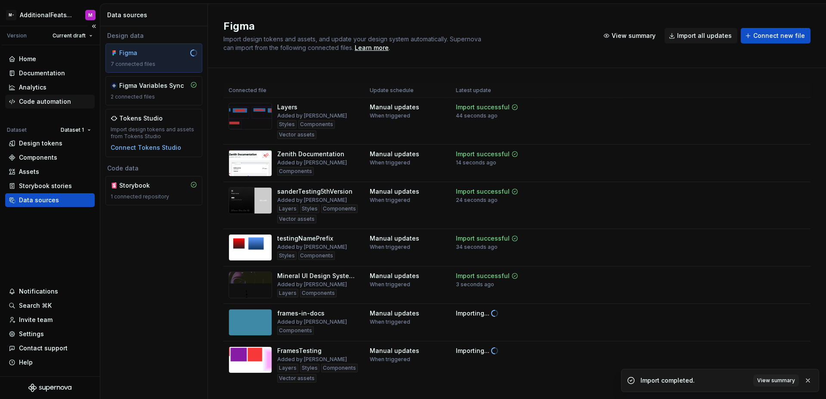
click at [52, 102] on div "Code automation" at bounding box center [45, 101] width 52 height 9
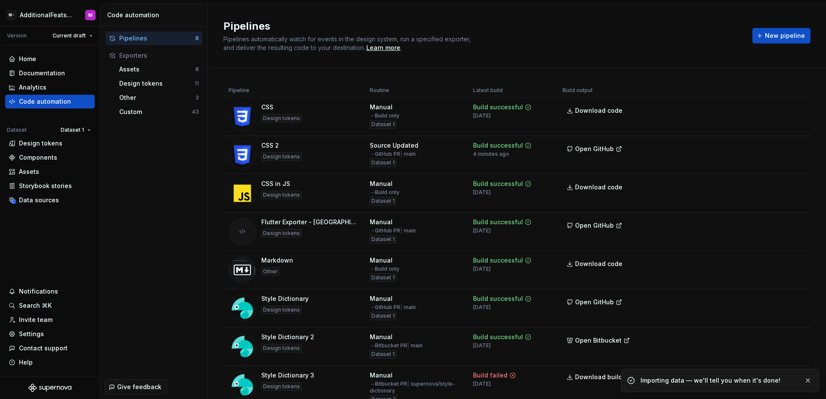
click at [545, 53] on div "Pipelines Pipelines automatically watch for events in the design system, run a …" at bounding box center [517, 36] width 618 height 64
click at [48, 203] on div "Data sources" at bounding box center [39, 200] width 40 height 9
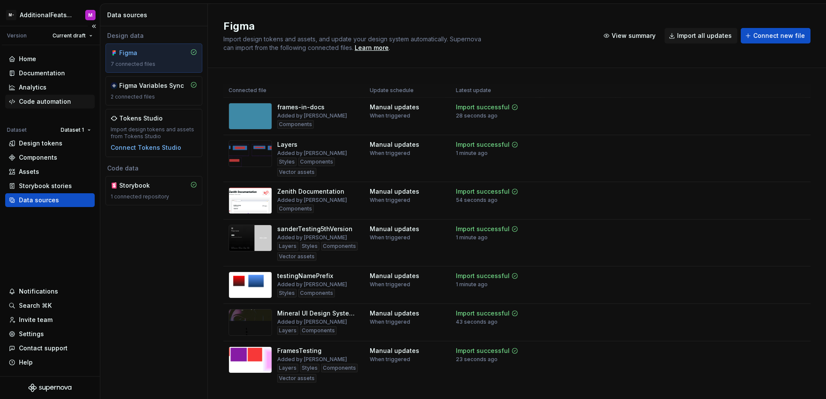
click at [52, 101] on div "Code automation" at bounding box center [45, 101] width 52 height 9
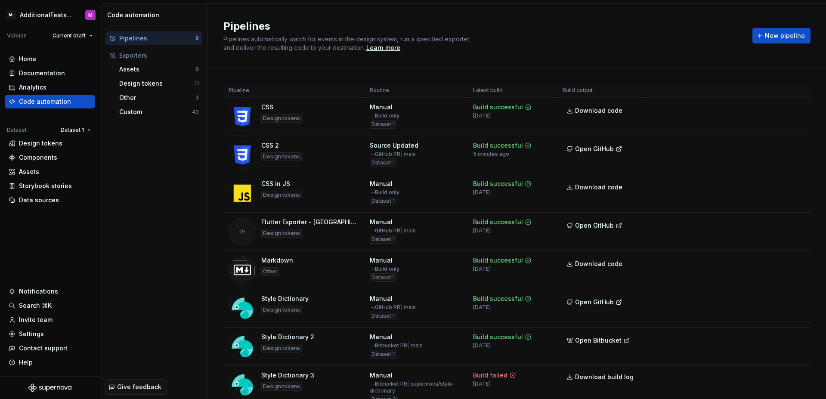
click at [529, 55] on div "Pipelines Pipelines automatically watch for events in the design system, run a …" at bounding box center [517, 36] width 618 height 64
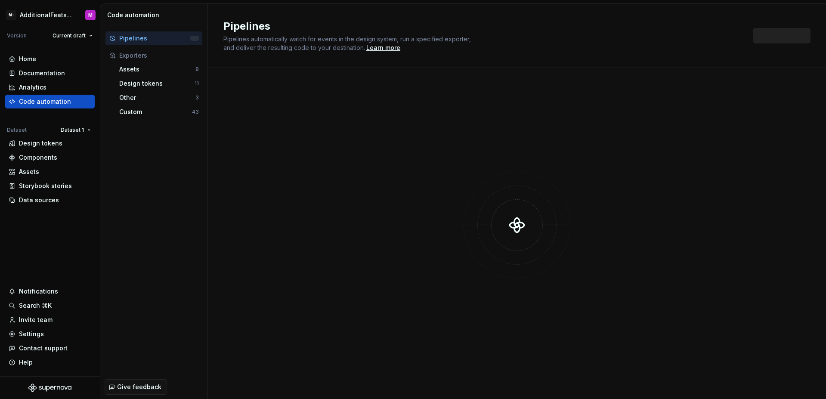
click at [544, 50] on div "Pipelines Pipelines automatically watch for events in the design system, run a …" at bounding box center [483, 35] width 520 height 33
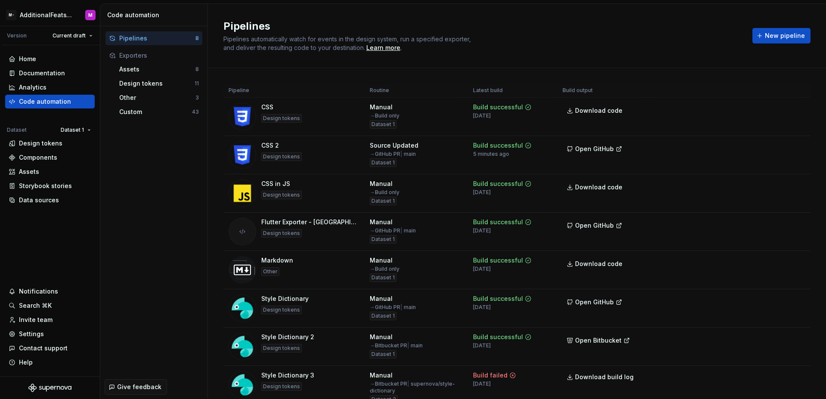
click at [544, 50] on div "Pipelines Pipelines automatically watch for events in the design system, run a …" at bounding box center [482, 35] width 519 height 33
click at [586, 146] on span "Open GitHub" at bounding box center [594, 149] width 39 height 9
click at [533, 42] on div "Pipelines Pipelines automatically watch for events in the design system, run a …" at bounding box center [482, 35] width 519 height 33
click at [56, 200] on div "Data sources" at bounding box center [39, 200] width 40 height 9
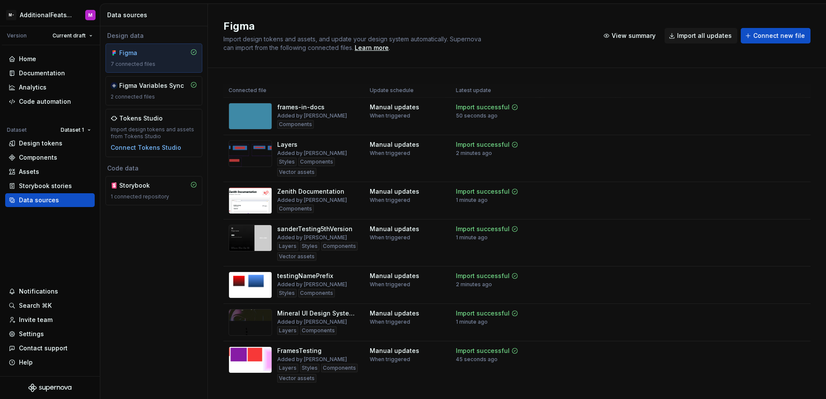
click at [522, 52] on div "Figma Import design tokens and assets, and update your design system automatica…" at bounding box center [406, 35] width 366 height 33
click at [44, 100] on div "Code automation" at bounding box center [45, 101] width 52 height 9
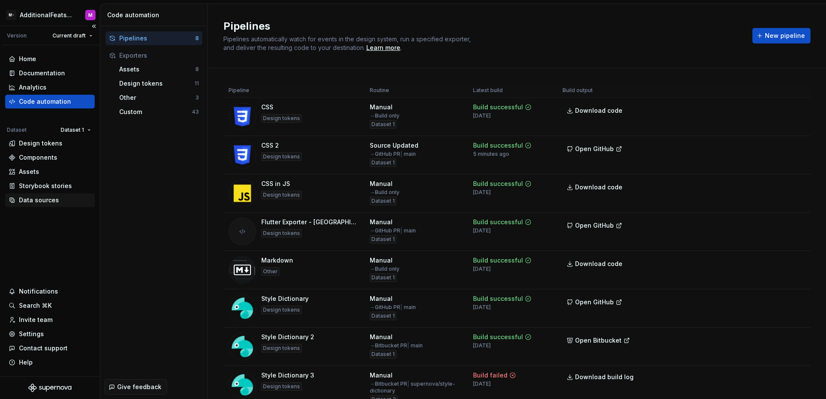
click at [41, 202] on div "Data sources" at bounding box center [39, 200] width 40 height 9
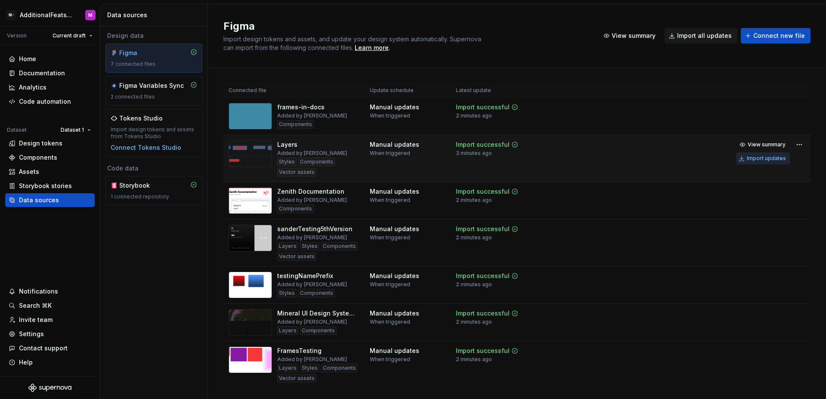
click at [750, 159] on div "Import updates" at bounding box center [766, 158] width 39 height 7
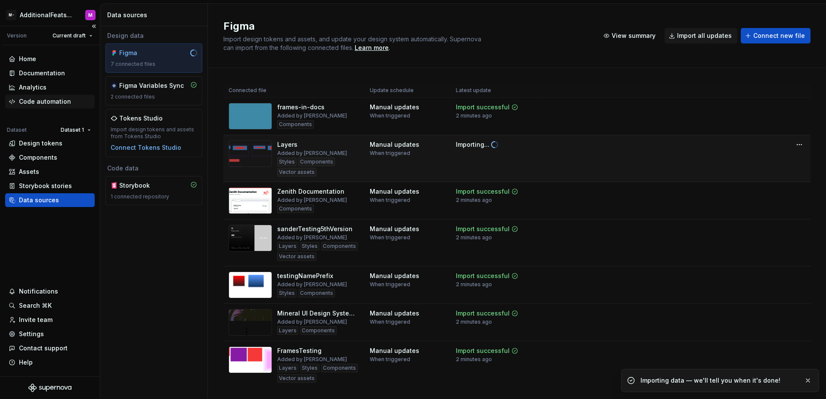
click at [50, 102] on div "Code automation" at bounding box center [45, 101] width 52 height 9
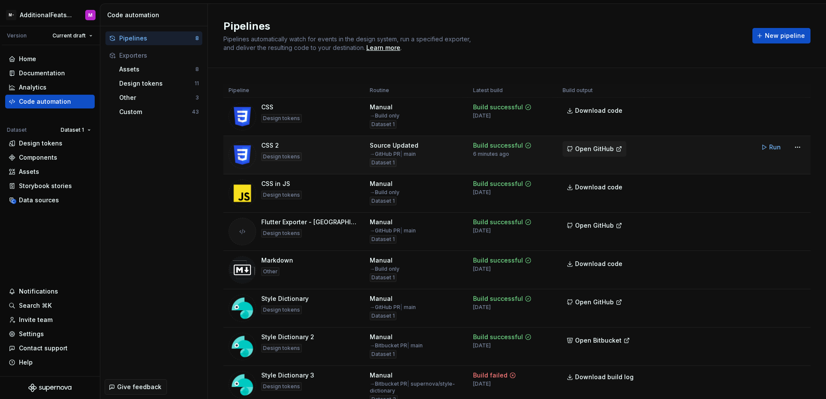
click at [590, 149] on span "Open GitHub" at bounding box center [594, 149] width 39 height 9
click at [538, 50] on div "Pipelines Pipelines automatically watch for events in the design system, run a …" at bounding box center [482, 35] width 519 height 33
click at [402, 145] on div "Source Updated" at bounding box center [394, 145] width 49 height 9
click at [54, 195] on div "Data sources" at bounding box center [50, 200] width 90 height 14
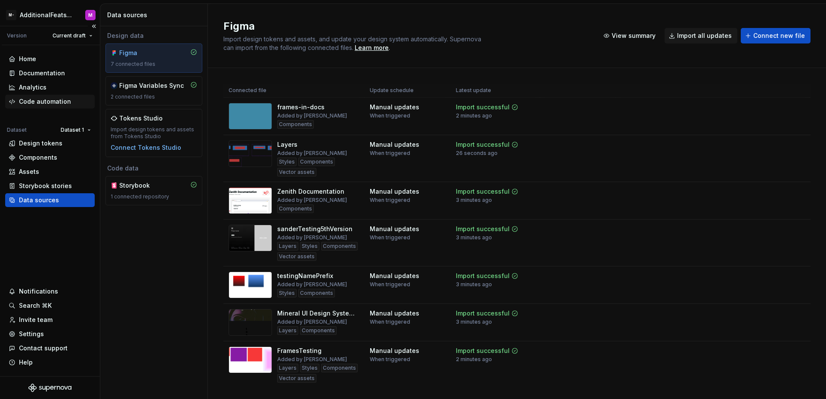
click at [45, 107] on div "Code automation" at bounding box center [50, 102] width 90 height 14
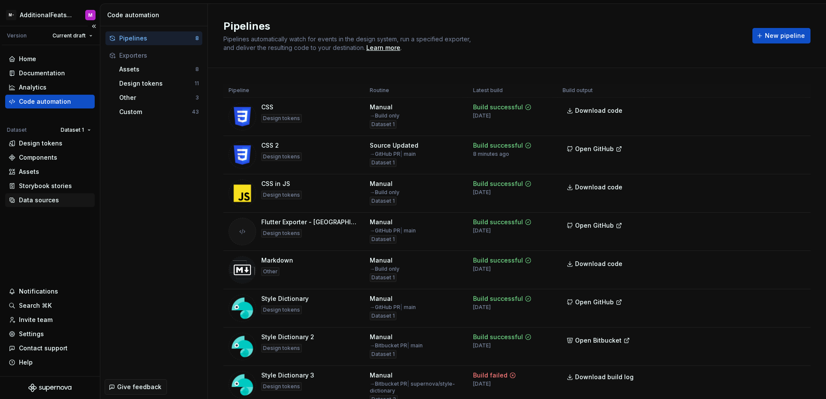
click at [43, 201] on div "Data sources" at bounding box center [39, 200] width 40 height 9
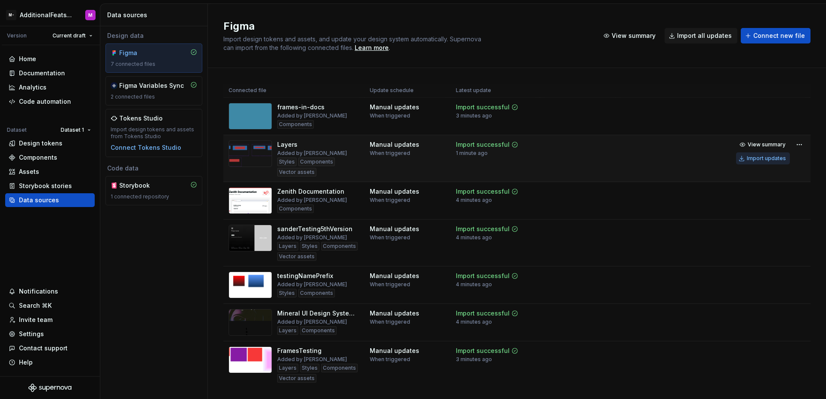
click at [765, 161] on div "Import updates" at bounding box center [766, 158] width 39 height 7
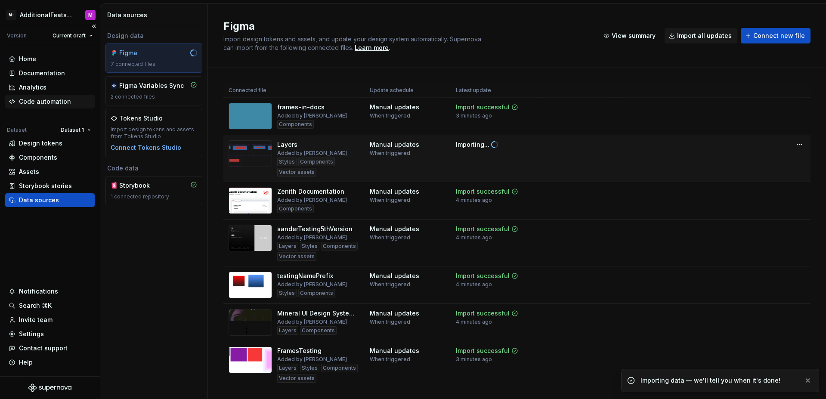
click at [51, 104] on div "Code automation" at bounding box center [45, 101] width 52 height 9
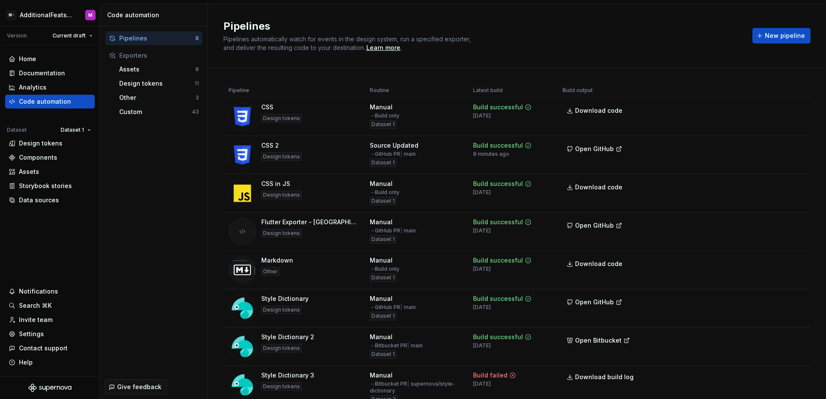
click at [511, 36] on div "Pipelines Pipelines automatically watch for events in the design system, run a …" at bounding box center [482, 35] width 519 height 33
click at [64, 196] on div "Data sources" at bounding box center [50, 200] width 83 height 9
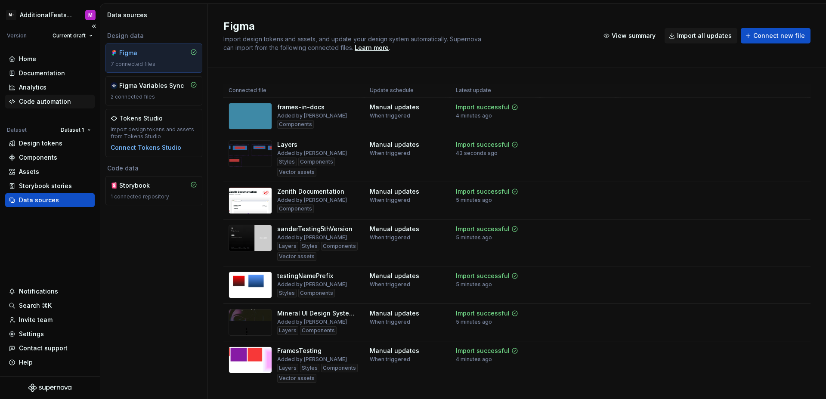
click at [52, 105] on div "Code automation" at bounding box center [45, 101] width 52 height 9
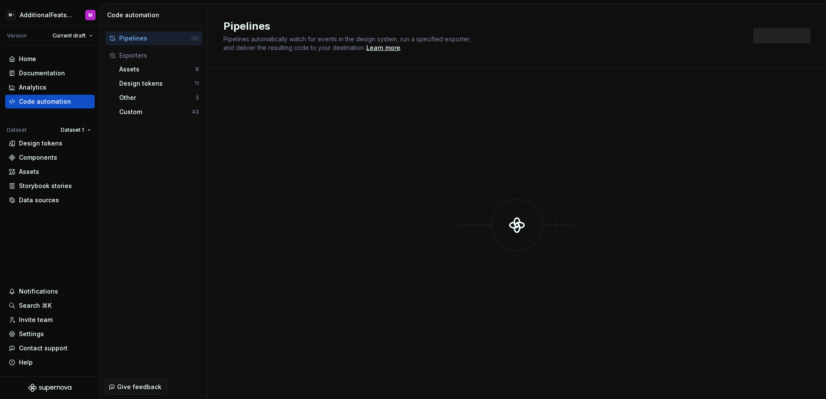
click at [534, 55] on div "Pipelines Pipelines automatically watch for events in the design system, run a …" at bounding box center [517, 36] width 618 height 64
click at [529, 57] on div "Pipelines Pipelines automatically watch for events in the design system, run a …" at bounding box center [517, 36] width 618 height 64
click at [527, 57] on div "Pipelines Pipelines automatically watch for events in the design system, run a …" at bounding box center [517, 36] width 618 height 64
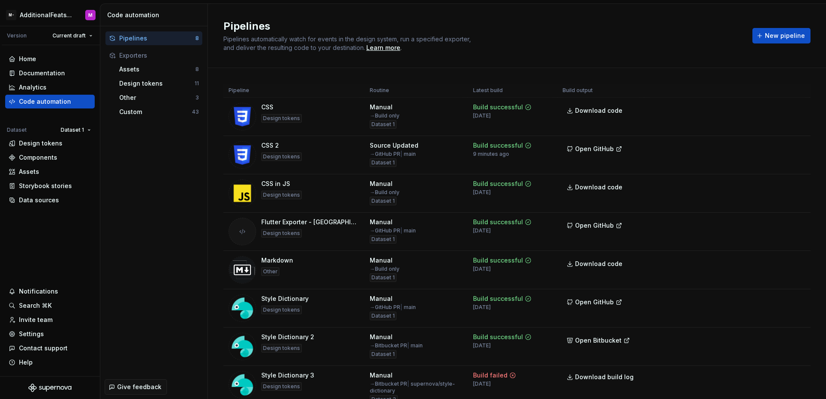
click at [527, 57] on div "Pipelines Pipelines automatically watch for events in the design system, run a …" at bounding box center [517, 36] width 618 height 64
click at [586, 150] on span "Open GitHub" at bounding box center [594, 149] width 39 height 9
click at [495, 32] on h2 "Pipelines" at bounding box center [482, 26] width 519 height 14
click at [547, 48] on div "Pipelines Pipelines automatically watch for events in the design system, run a …" at bounding box center [482, 35] width 519 height 33
click at [602, 152] on span "Open GitHub" at bounding box center [594, 149] width 39 height 9
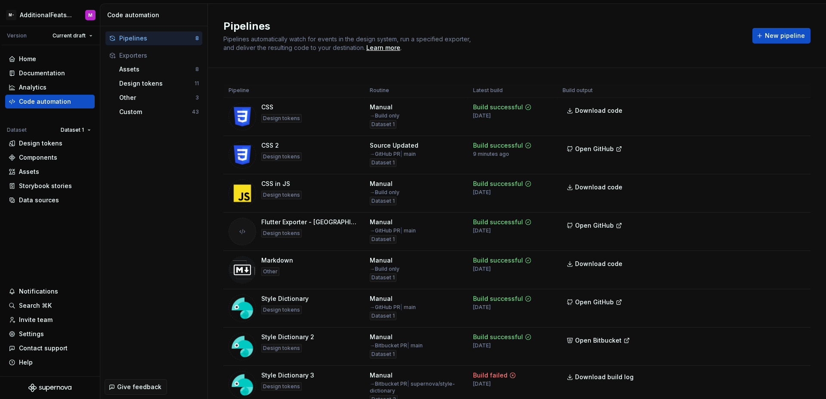
click at [578, 53] on div "Pipelines Pipelines automatically watch for events in the design system, run a …" at bounding box center [517, 36] width 618 height 64
click at [771, 150] on span "Run" at bounding box center [775, 147] width 12 height 9
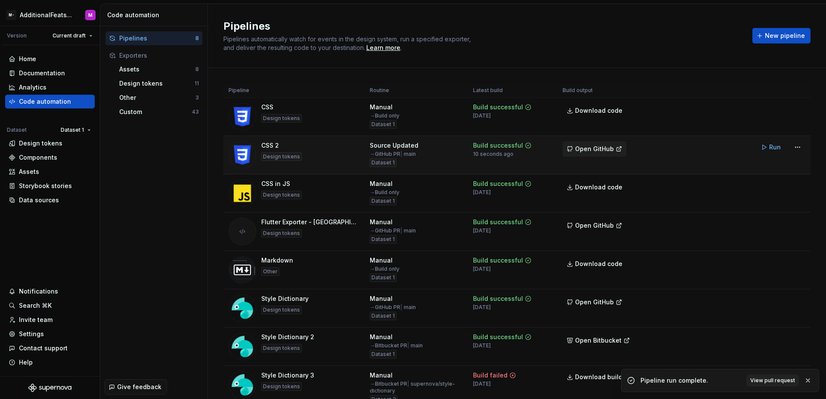
click at [592, 150] on span "Open GitHub" at bounding box center [594, 149] width 39 height 9
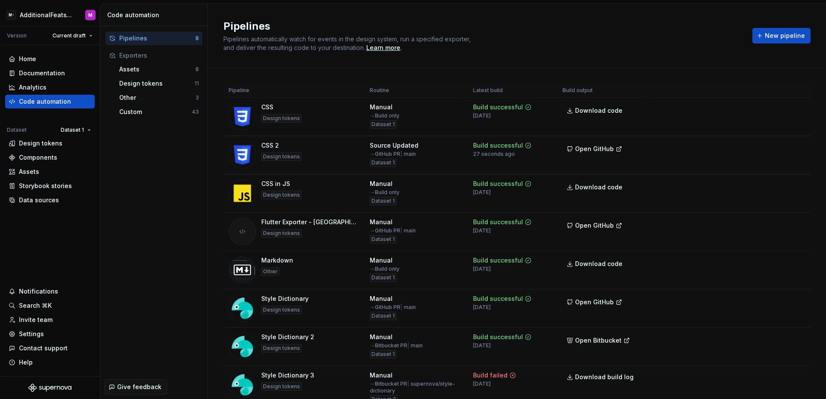
click at [550, 30] on h2 "Pipelines" at bounding box center [482, 26] width 519 height 14
click at [787, 109] on html "M- AdditionalFeatsTest M Version Current draft Home Documentation Analytics Cod…" at bounding box center [413, 199] width 826 height 399
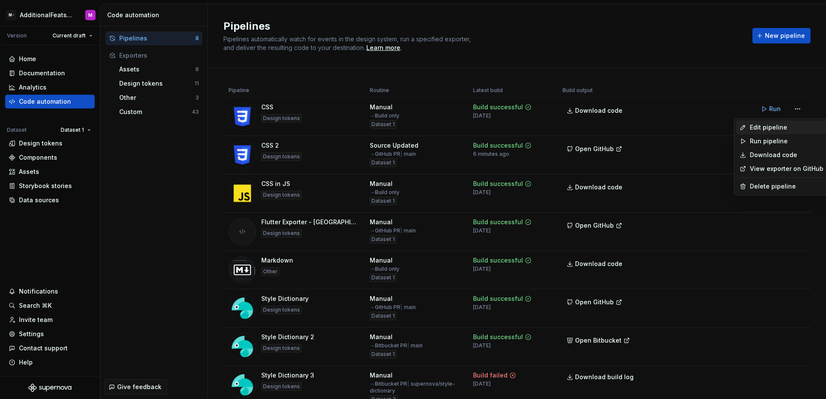
click at [765, 129] on div "Edit pipeline" at bounding box center [787, 127] width 74 height 9
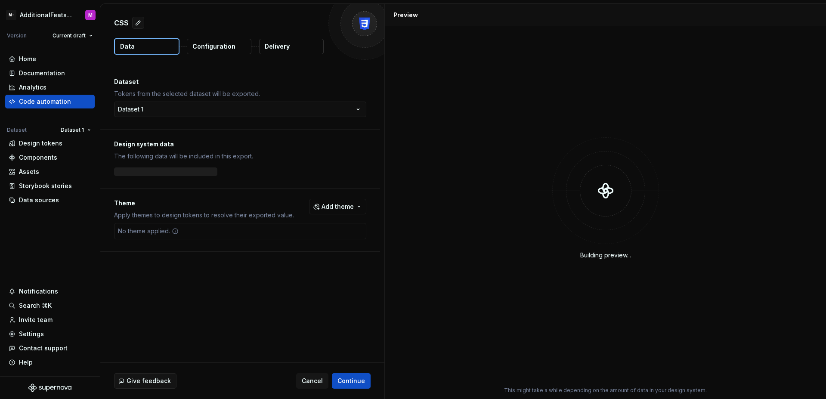
click at [286, 47] on p "Delivery" at bounding box center [277, 46] width 25 height 9
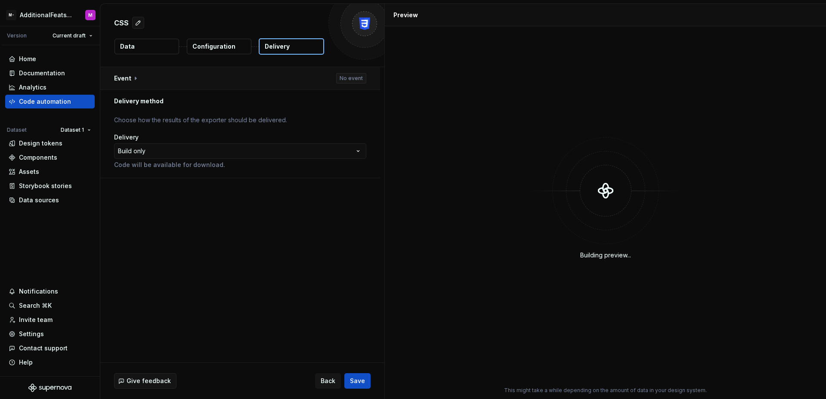
click at [251, 80] on button "button" at bounding box center [240, 78] width 280 height 22
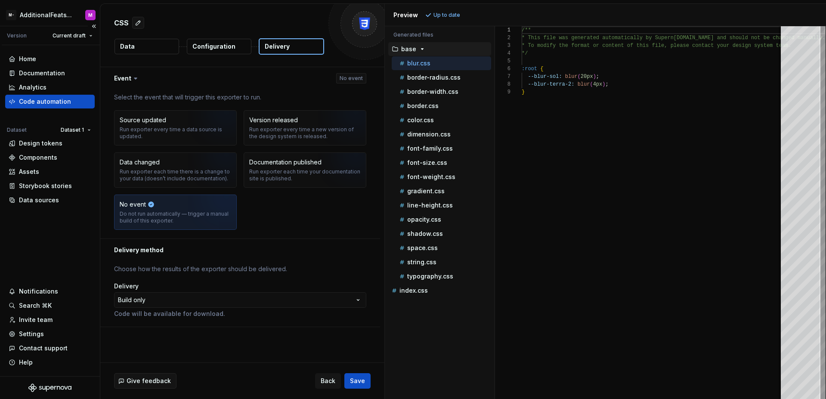
click at [48, 98] on div "Code automation" at bounding box center [45, 101] width 52 height 9
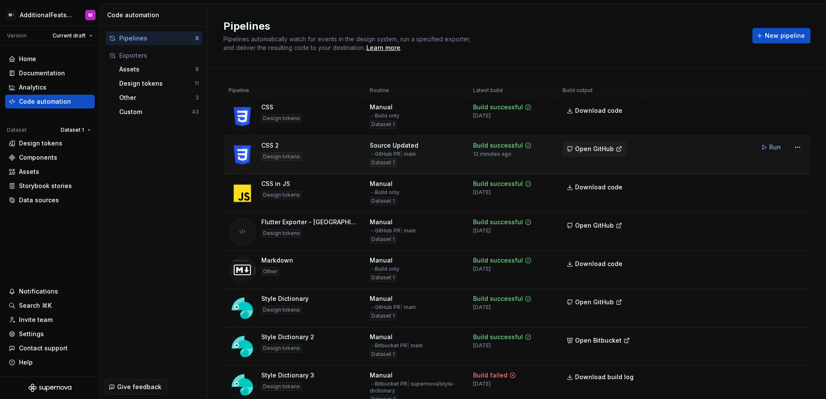
click at [587, 150] on span "Open GitHub" at bounding box center [594, 149] width 39 height 9
click at [39, 340] on div "Settings" at bounding box center [50, 334] width 90 height 14
